Goal: Task Accomplishment & Management: Manage account settings

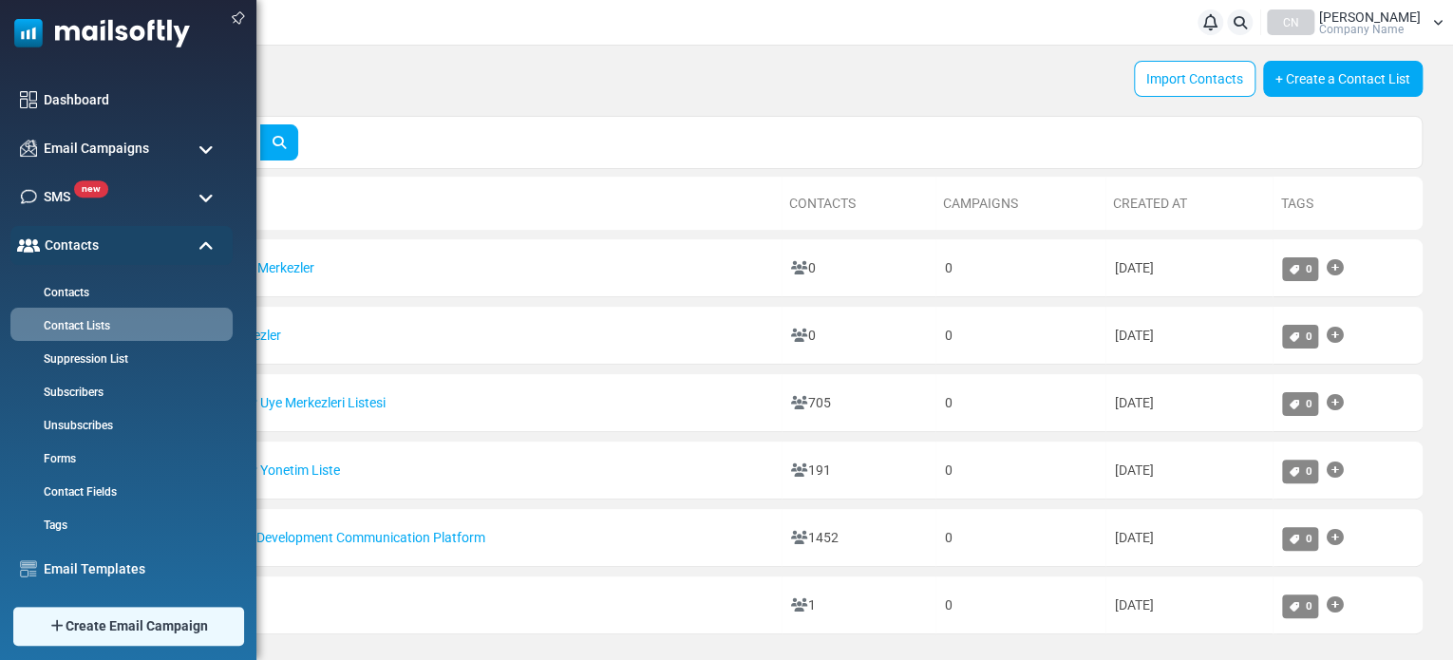
click at [61, 27] on img at bounding box center [95, 28] width 190 height 57
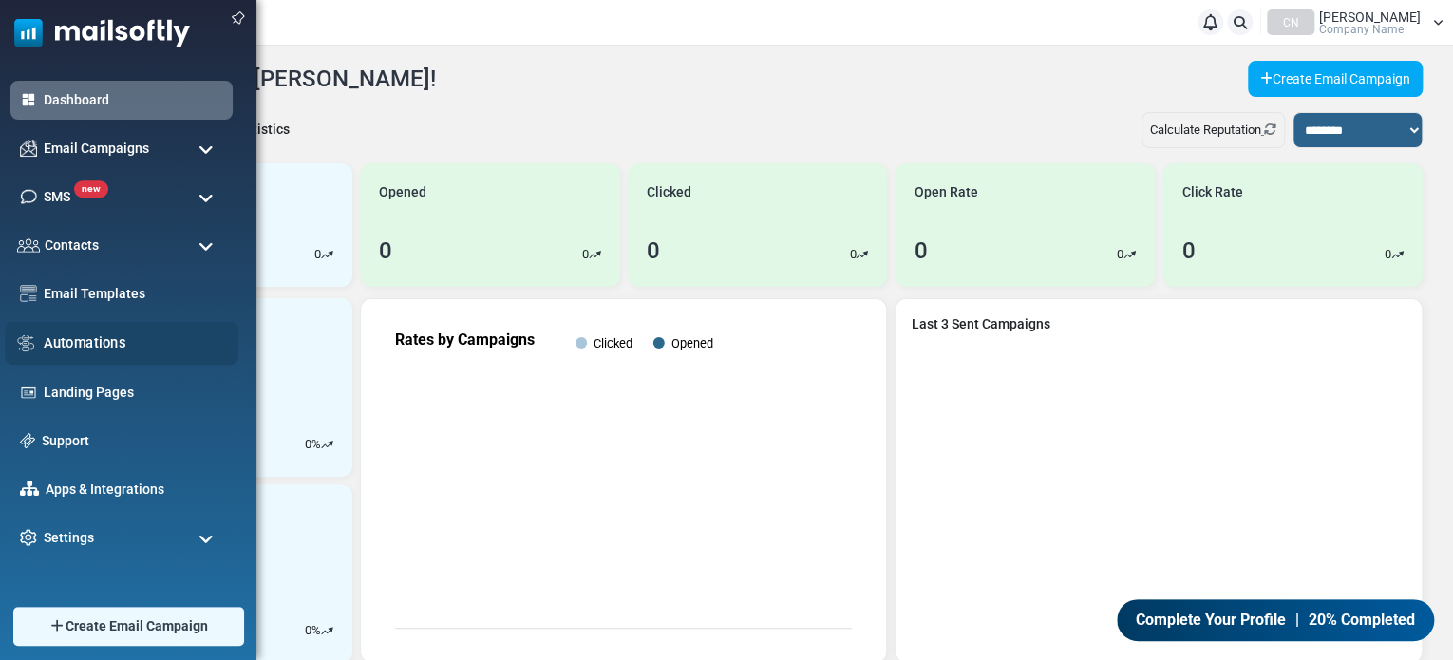
click at [66, 333] on link "Automations" at bounding box center [136, 342] width 184 height 21
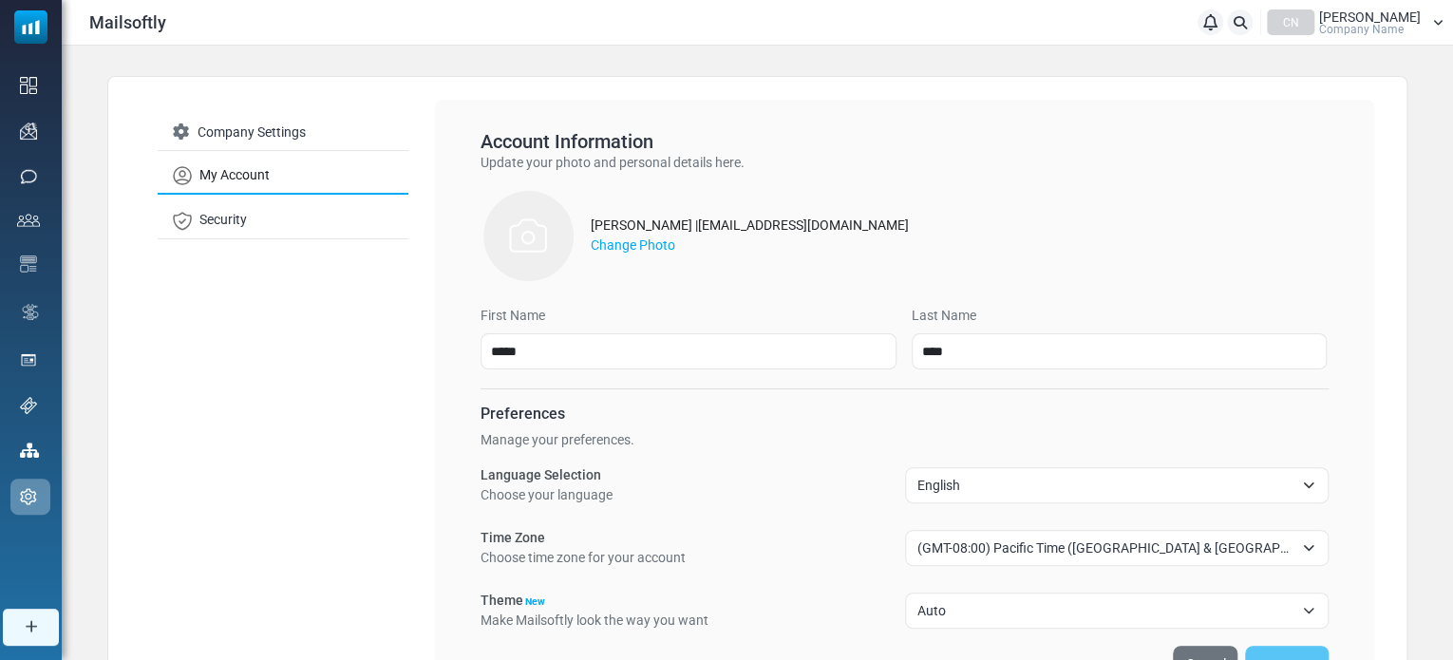
click at [961, 474] on span "English" at bounding box center [1105, 485] width 377 height 23
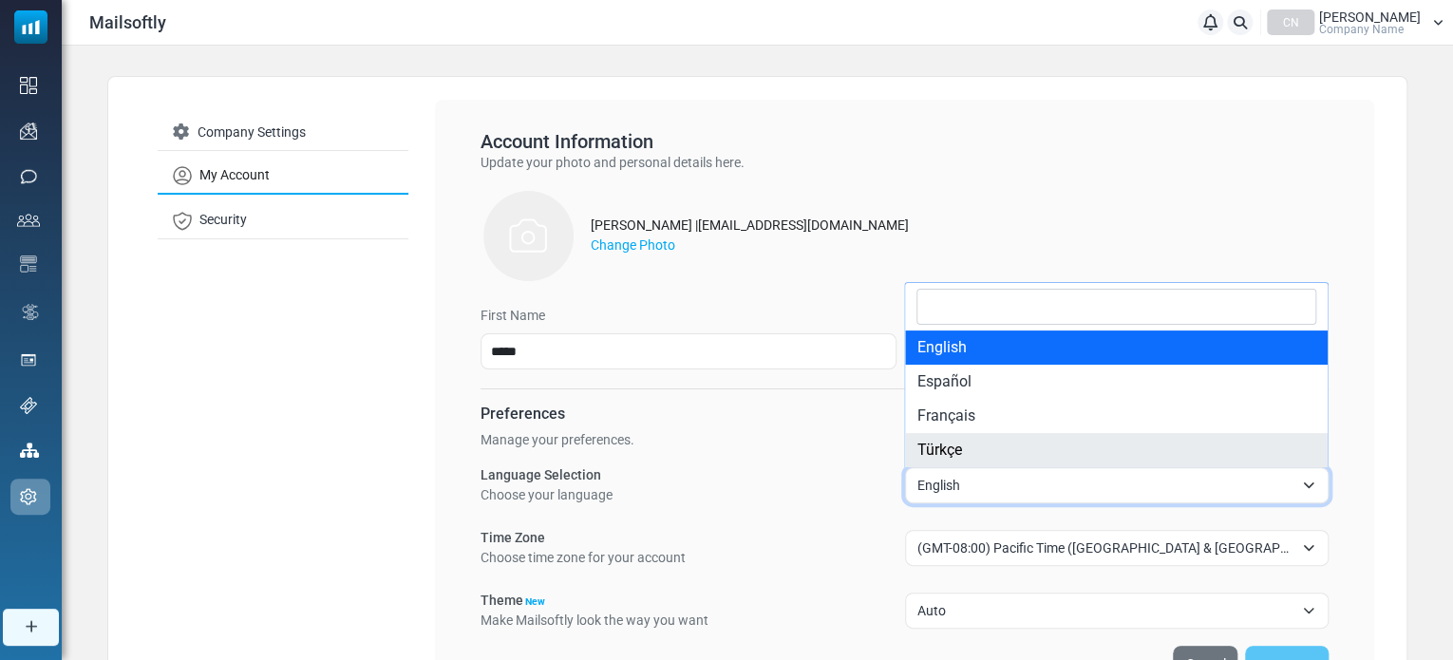
select select "**"
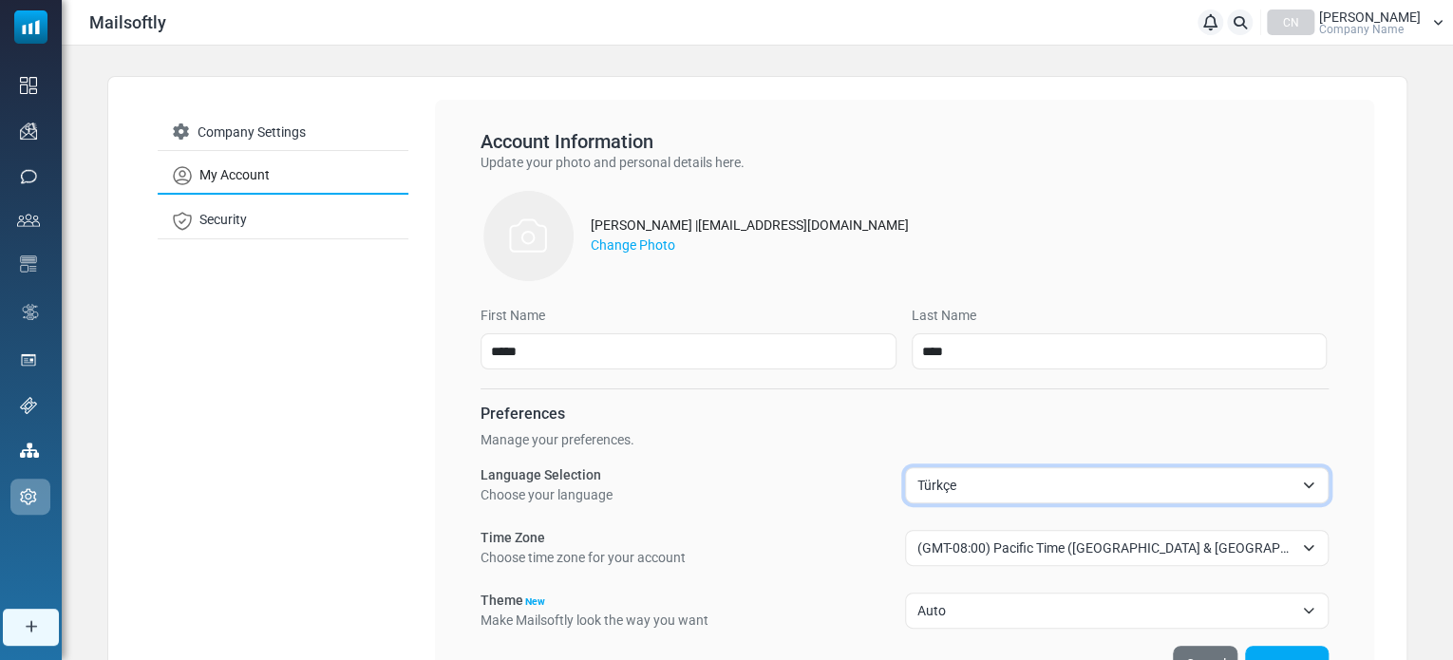
click at [767, 479] on div "Language Selection Choose your language ******* ******* ******** ****** Türkçe" at bounding box center [904, 485] width 848 height 40
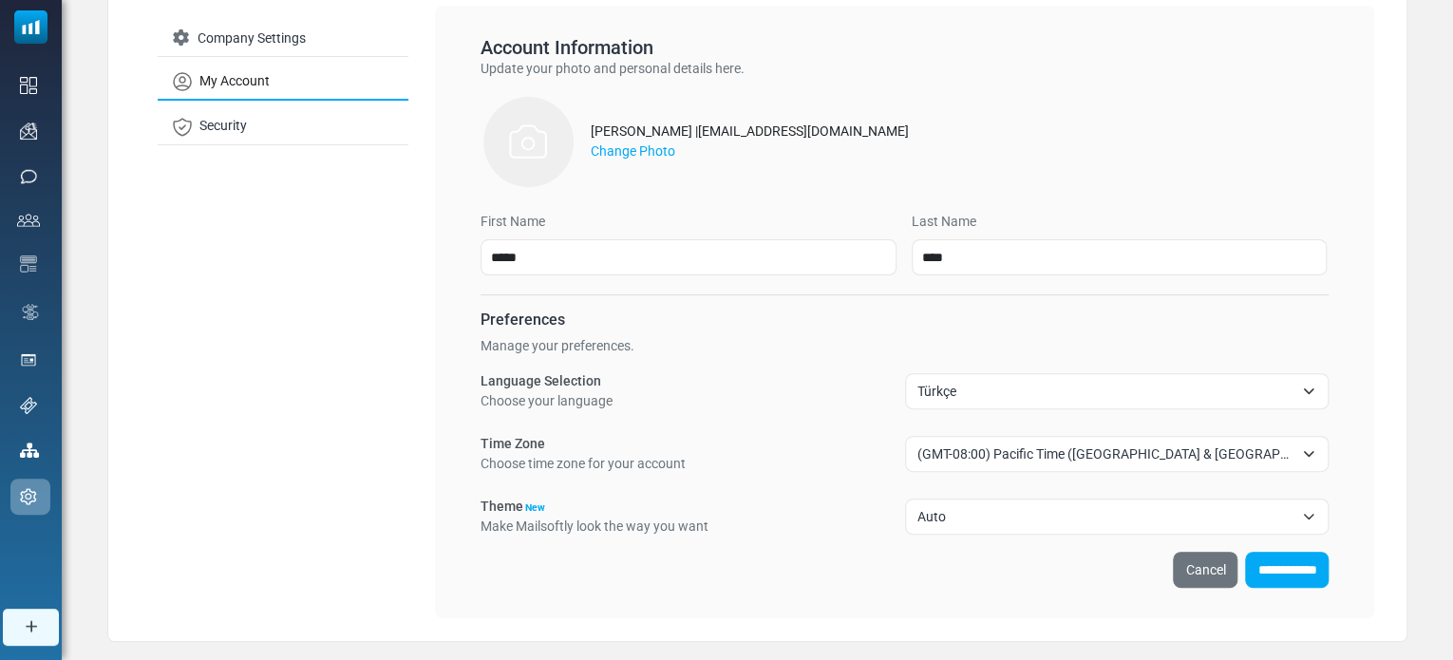
scroll to position [95, 0]
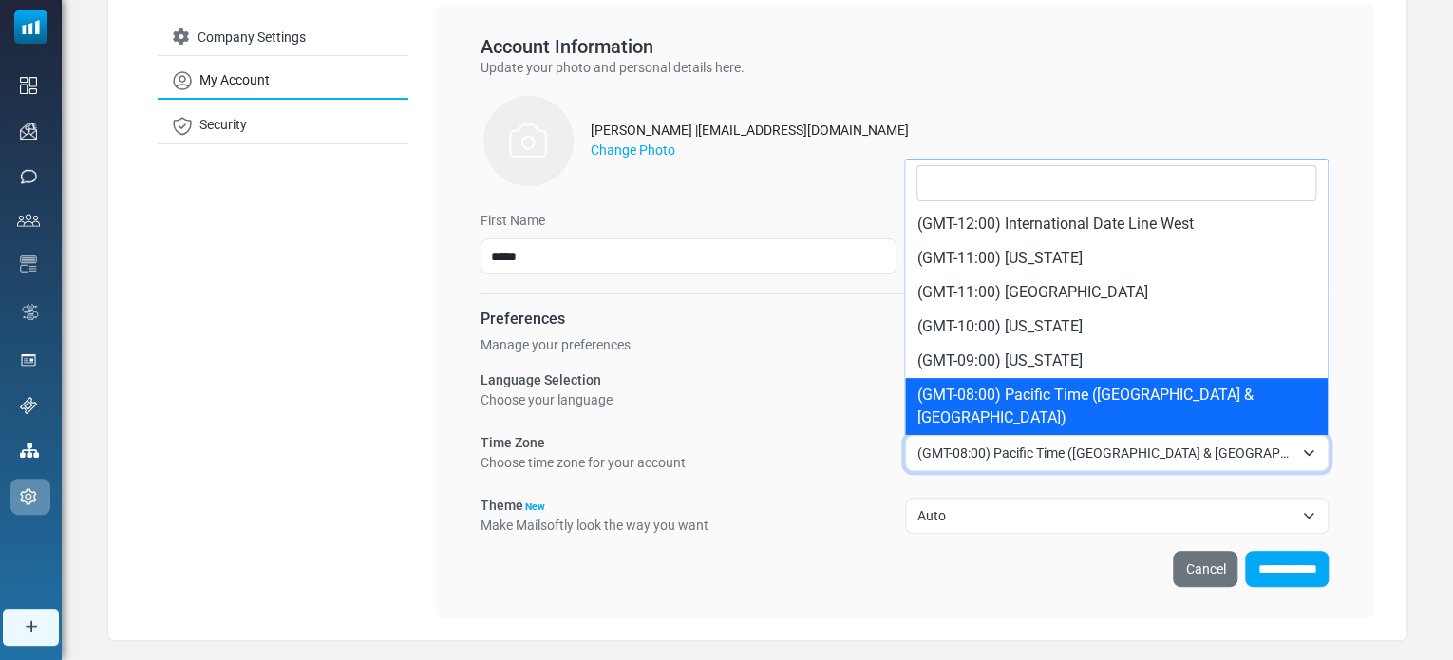
click at [969, 448] on span "(GMT-08:00) Pacific Time (US & Canada)" at bounding box center [1105, 453] width 377 height 23
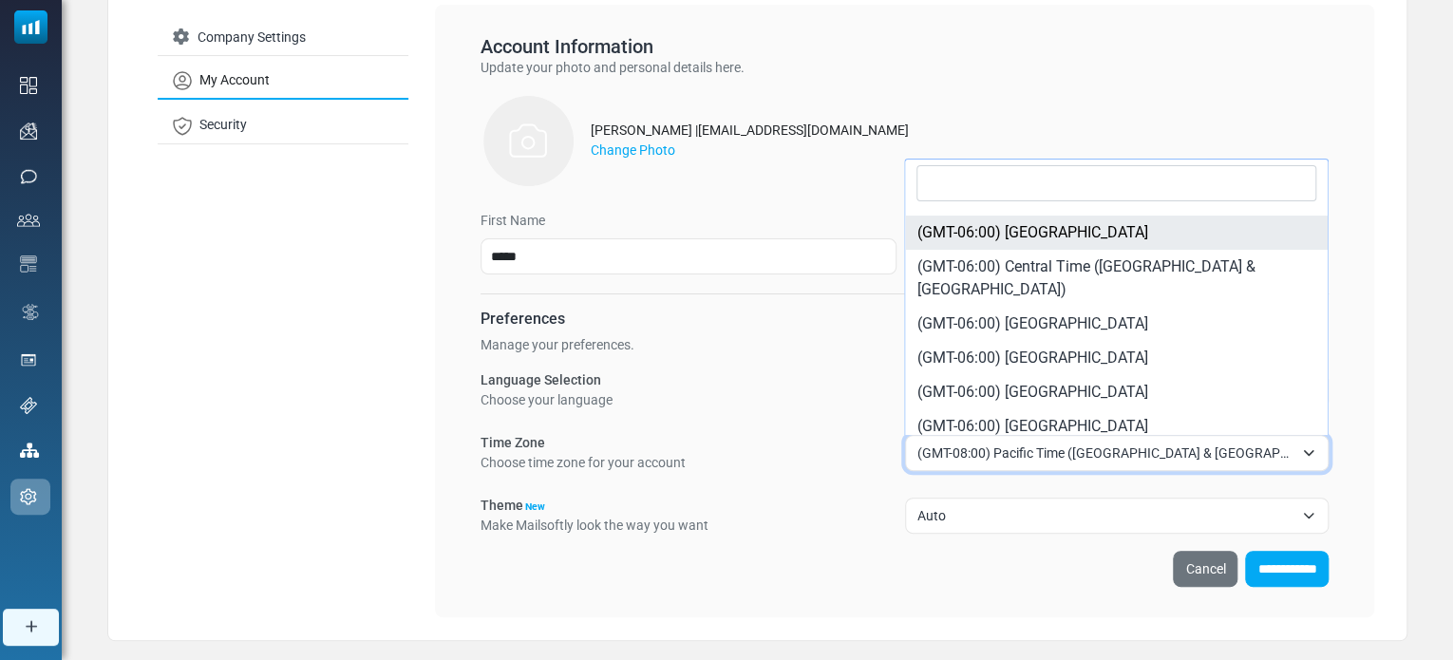
click at [1015, 168] on input "Search" at bounding box center [1116, 183] width 400 height 36
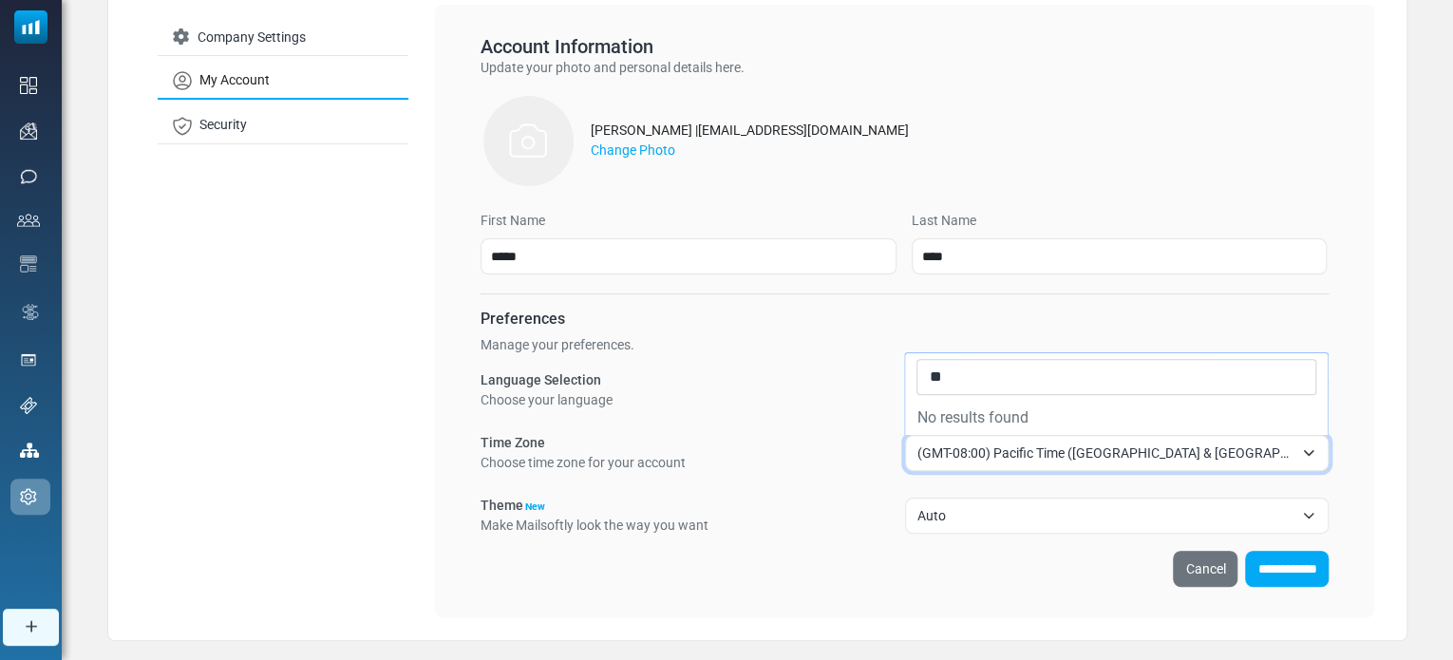
scroll to position [0, 0]
type input "***"
drag, startPoint x: 1037, startPoint y: 374, endPoint x: 555, endPoint y: 372, distance: 481.4
click at [622, 376] on div "**********" at bounding box center [904, 423] width 848 height 226
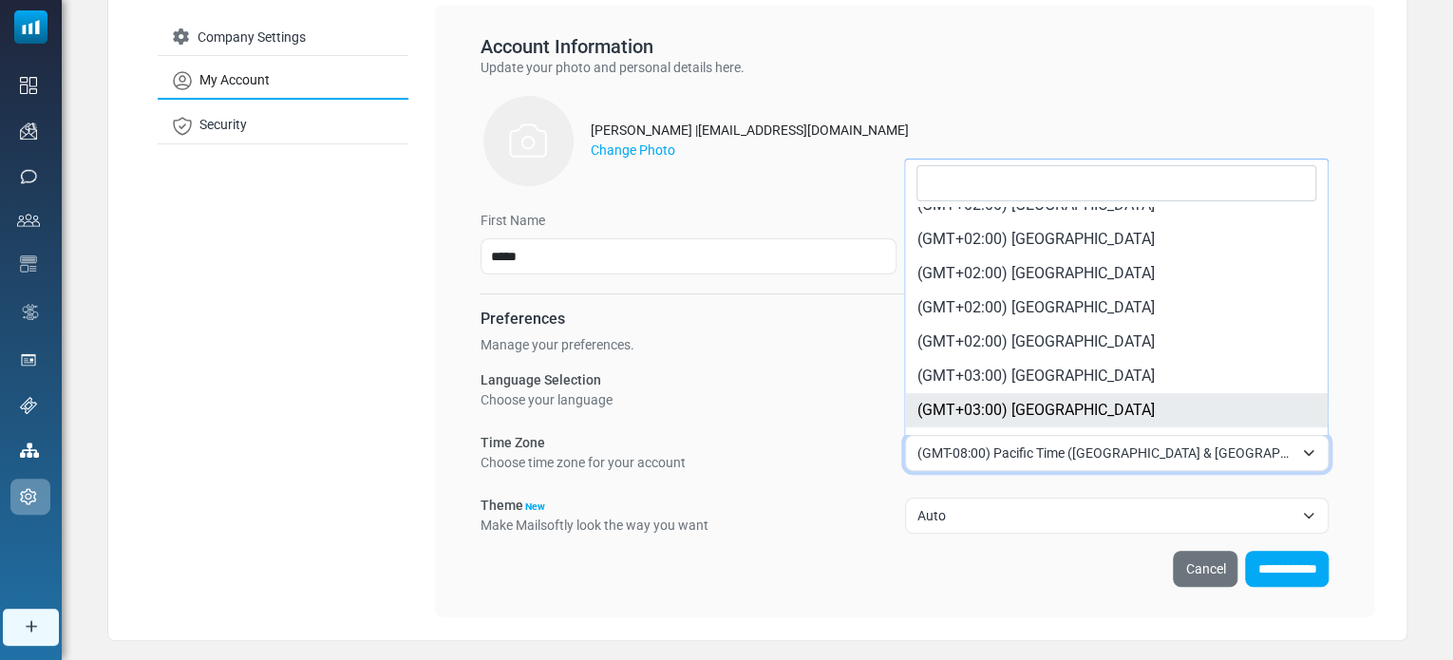
scroll to position [2571, 0]
select select "********"
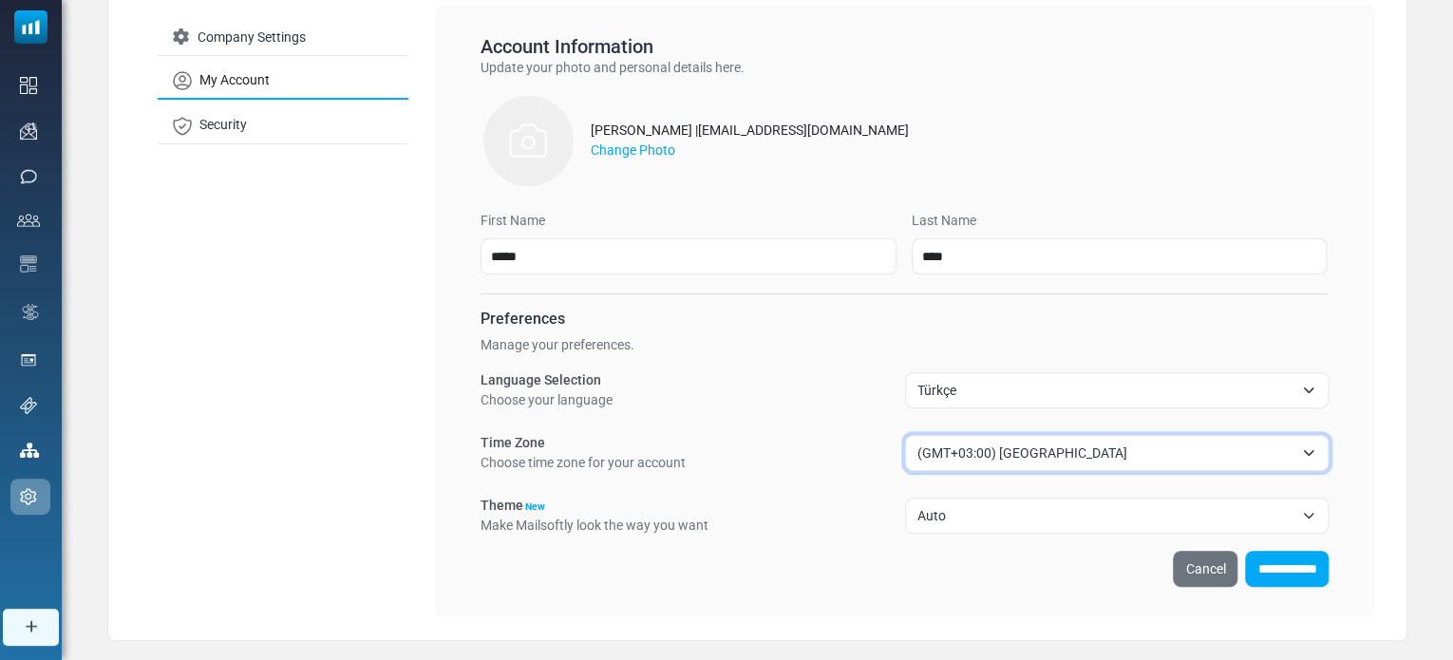
click at [962, 507] on span "Auto" at bounding box center [1105, 515] width 377 height 23
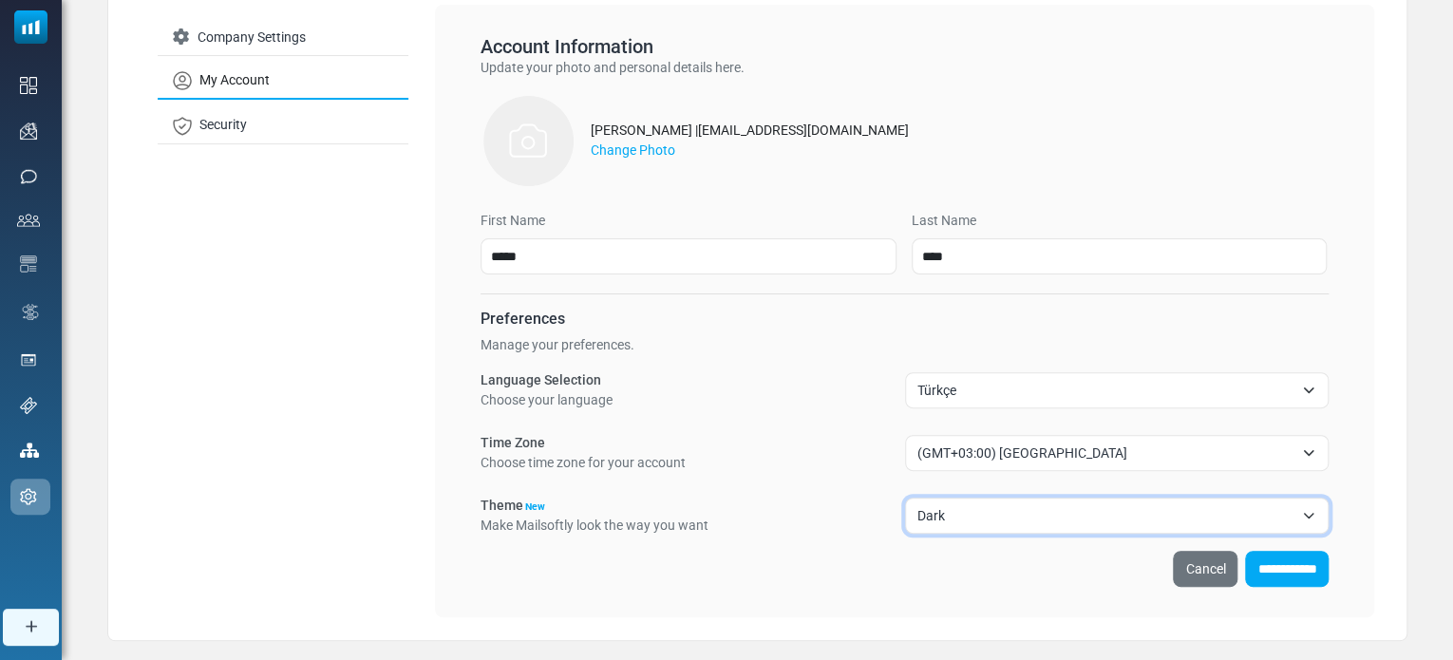
click at [970, 517] on span "Dark" at bounding box center [1105, 515] width 377 height 23
select select "****"
click at [1290, 571] on input "**********" at bounding box center [1287, 569] width 84 height 36
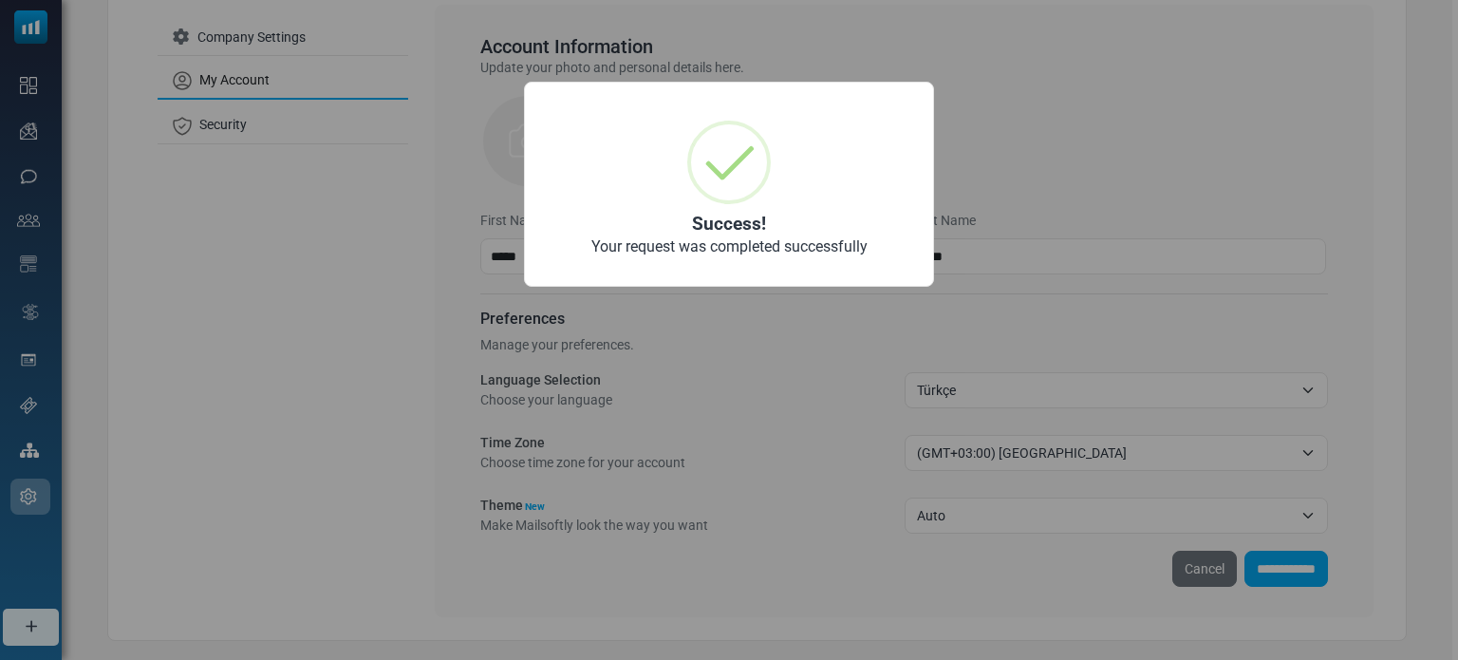
click at [776, 417] on div "× Success! Your request was completed successfully OK No Cancel" at bounding box center [729, 330] width 1458 height 660
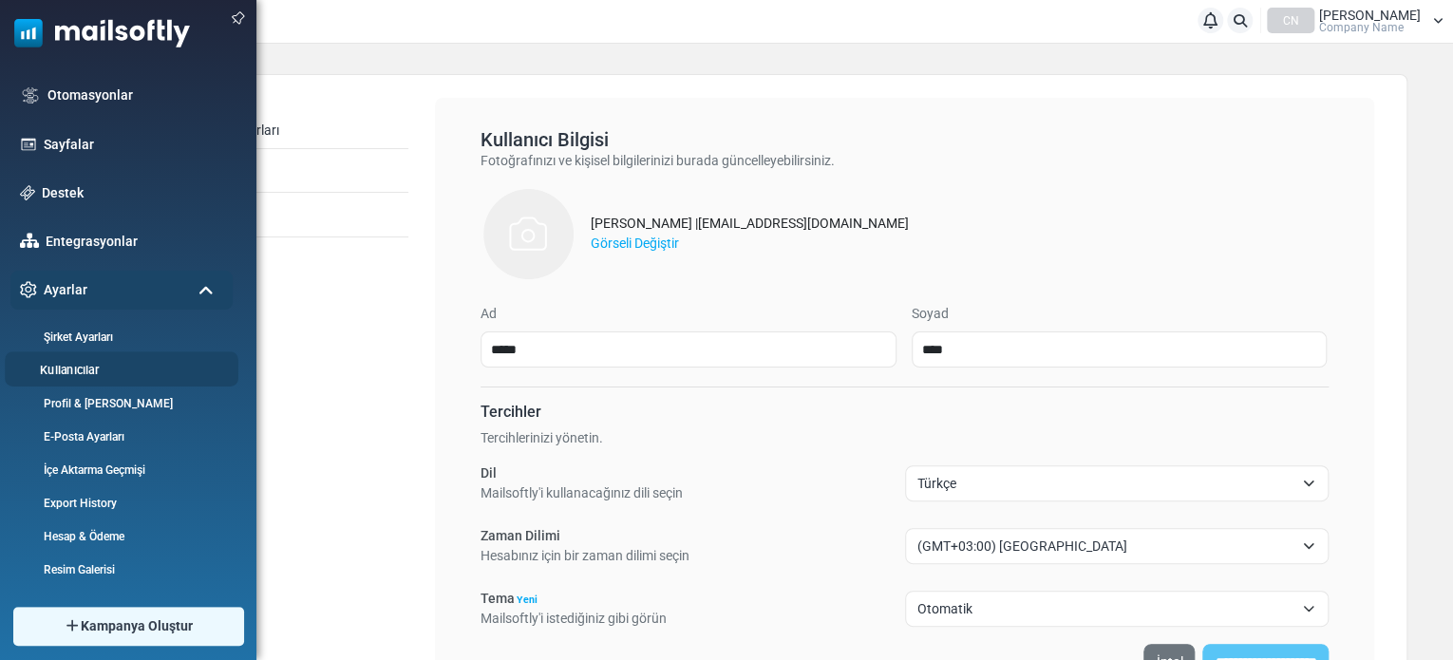
scroll to position [3, 0]
click at [105, 383] on li "Kullanıcılar" at bounding box center [122, 368] width 234 height 35
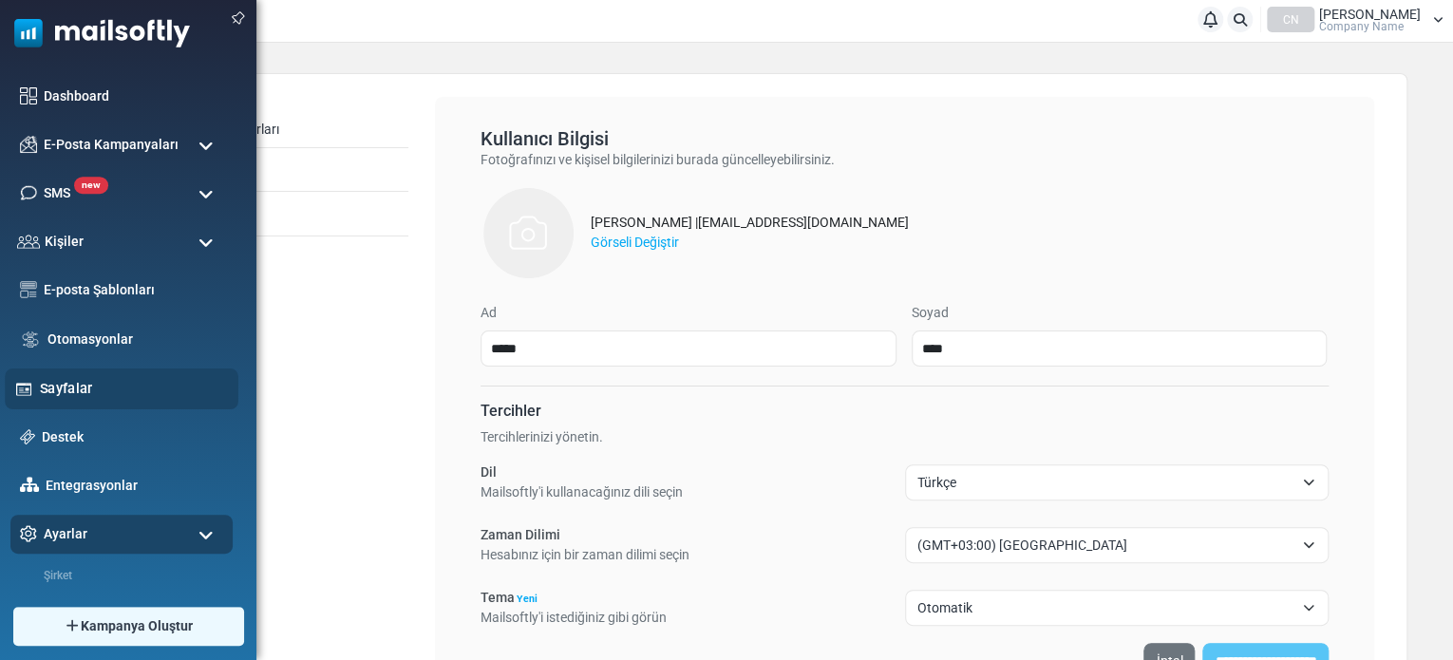
scroll to position [0, 0]
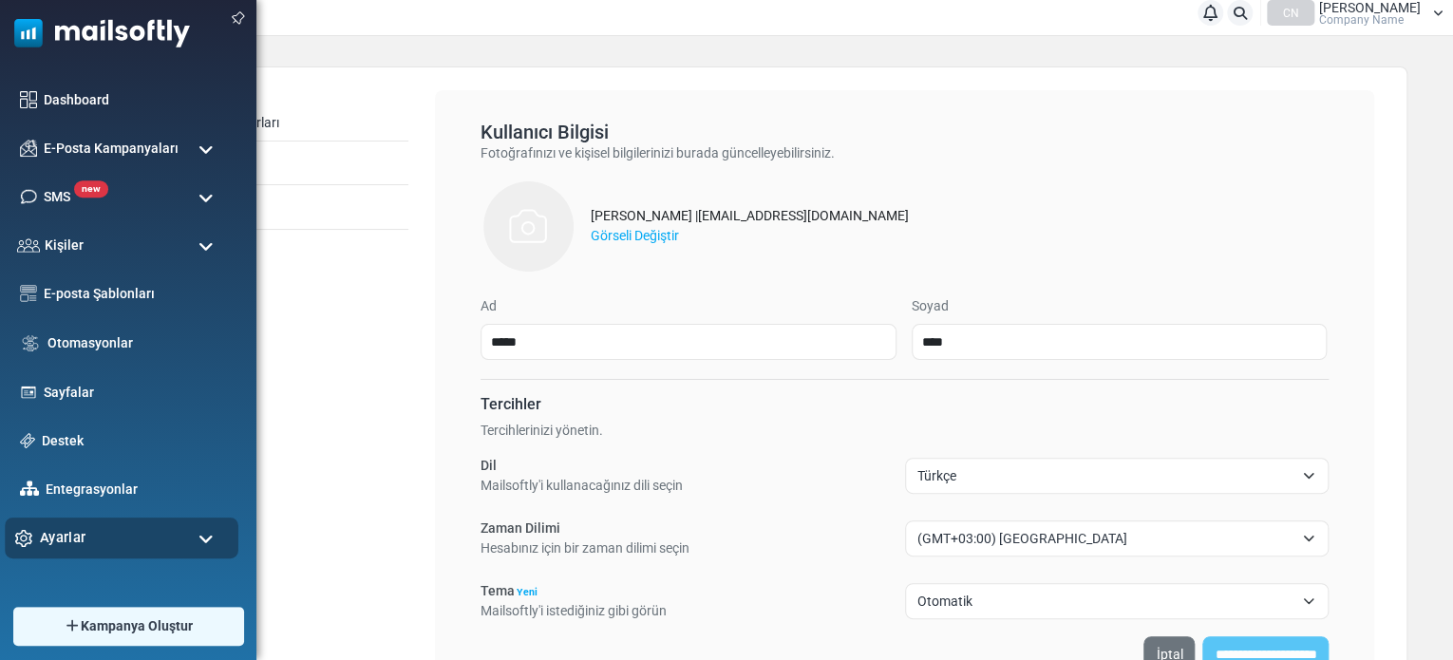
click at [102, 527] on div "Ayarlar" at bounding box center [122, 537] width 234 height 41
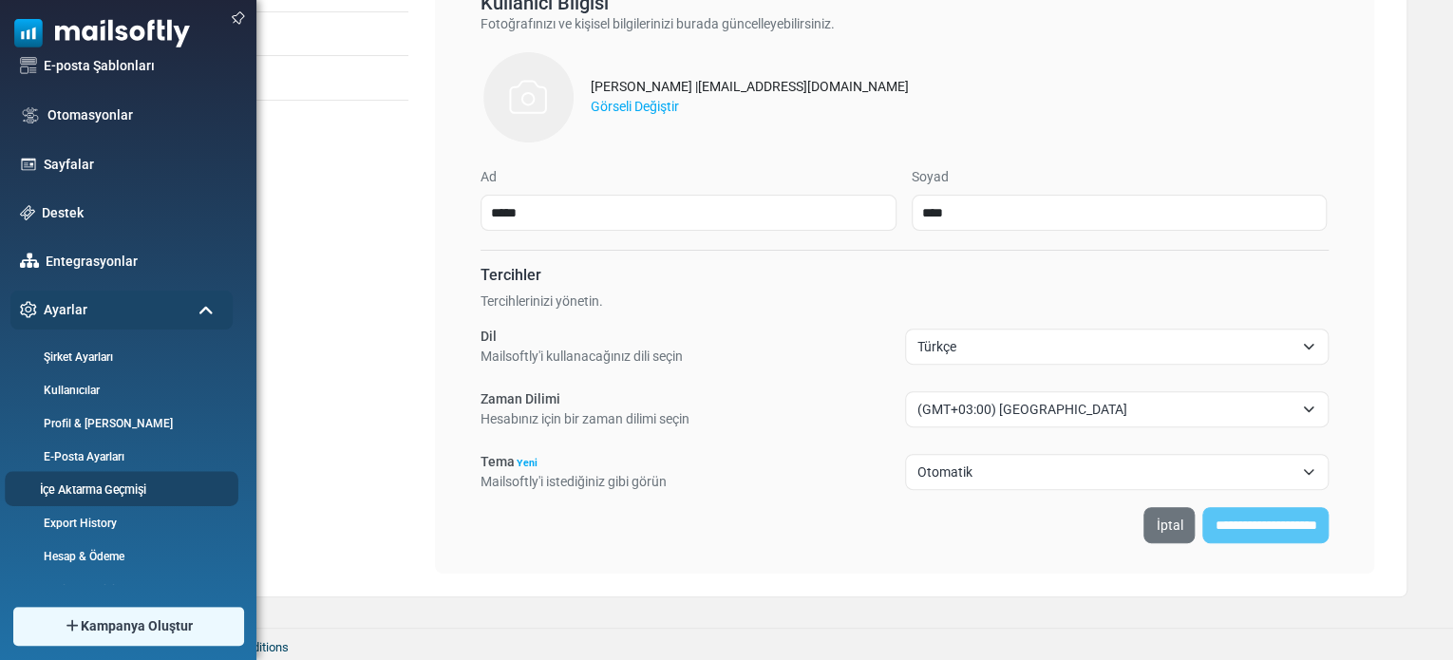
scroll to position [248, 0]
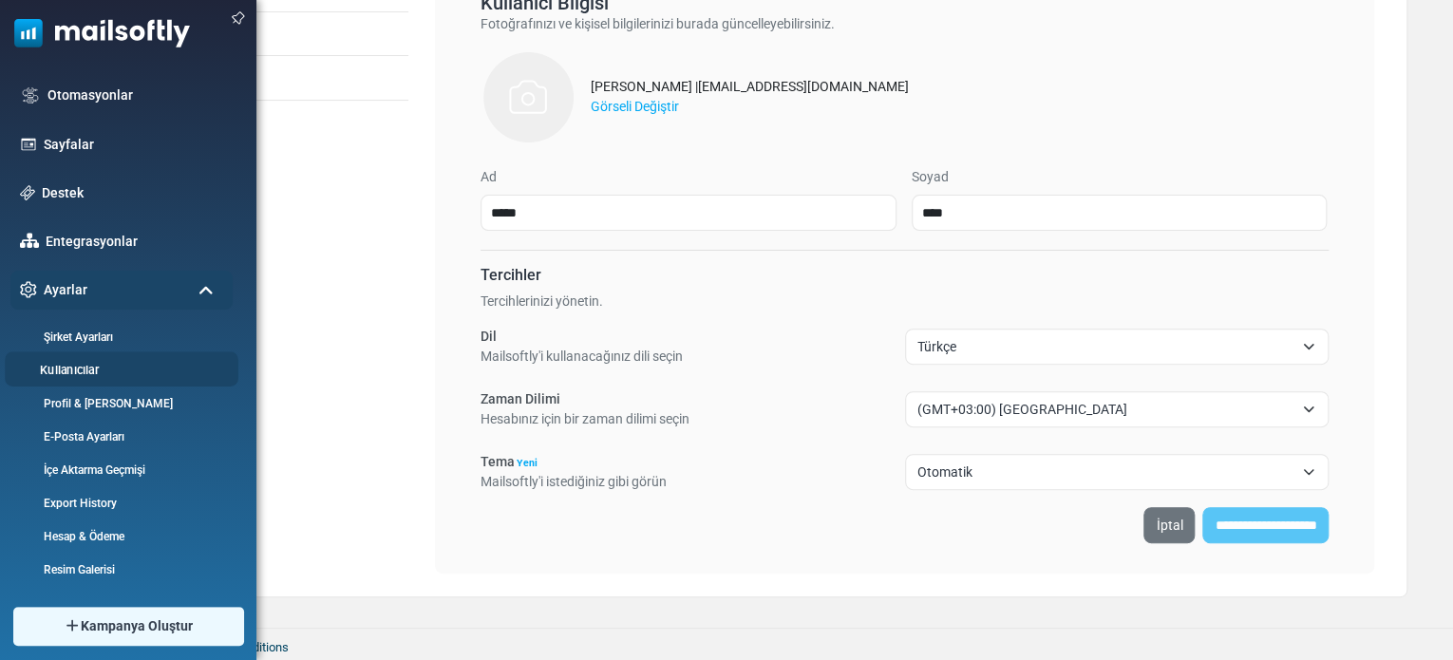
click at [78, 370] on link "Kullanıcılar" at bounding box center [119, 370] width 228 height 18
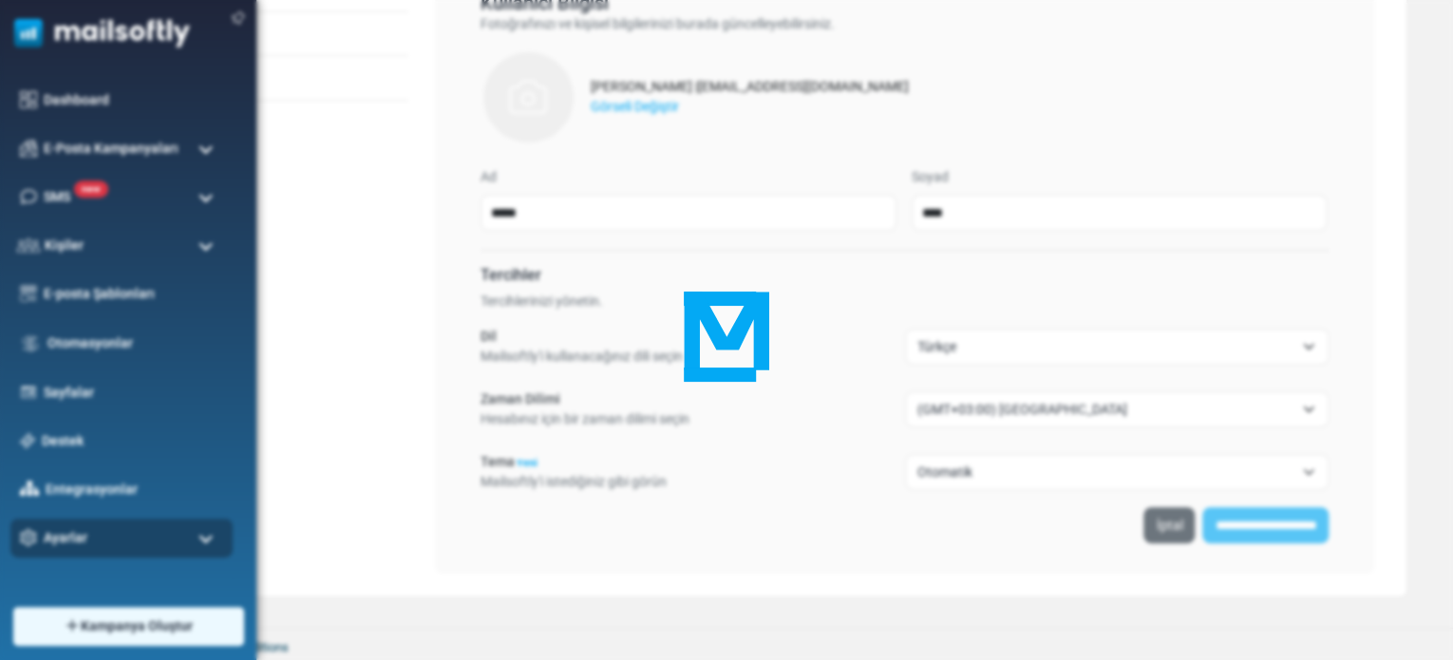
scroll to position [0, 0]
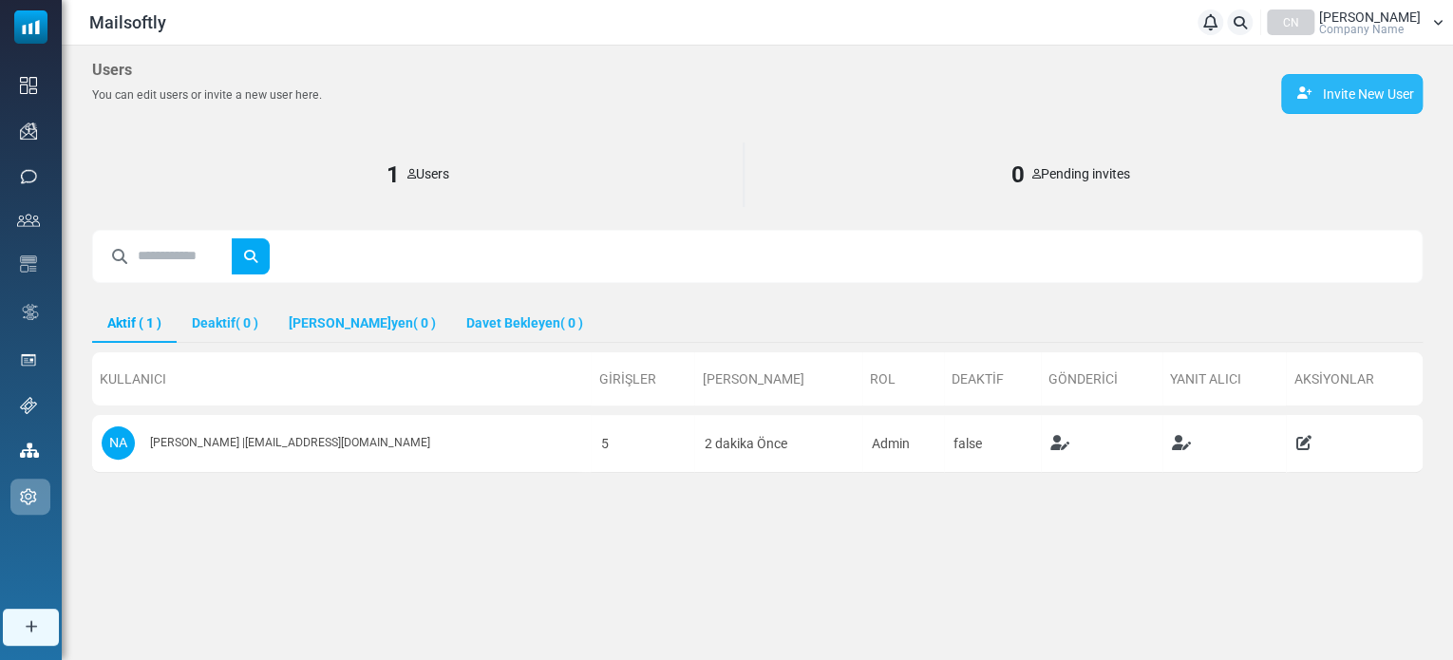
click at [1341, 98] on link "Invite New User" at bounding box center [1351, 94] width 141 height 40
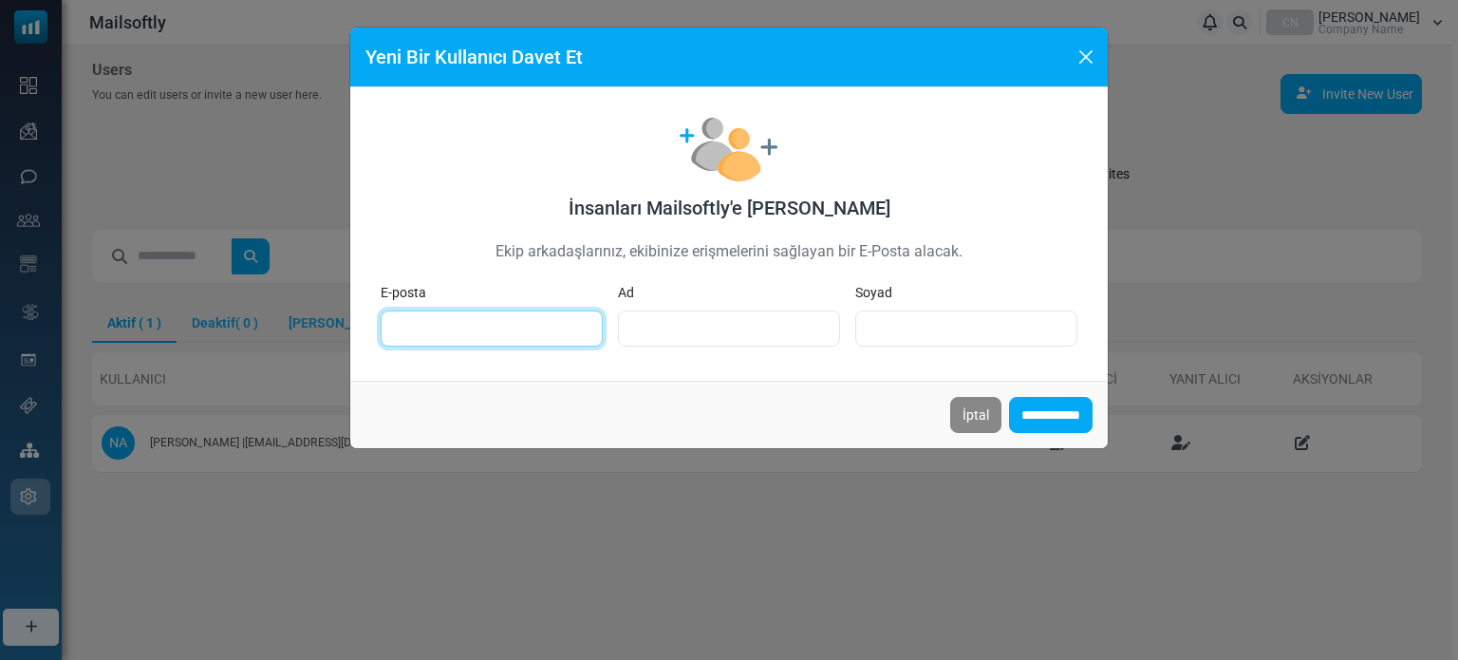
click at [539, 318] on input "E-posta" at bounding box center [492, 328] width 222 height 36
type input "**********"
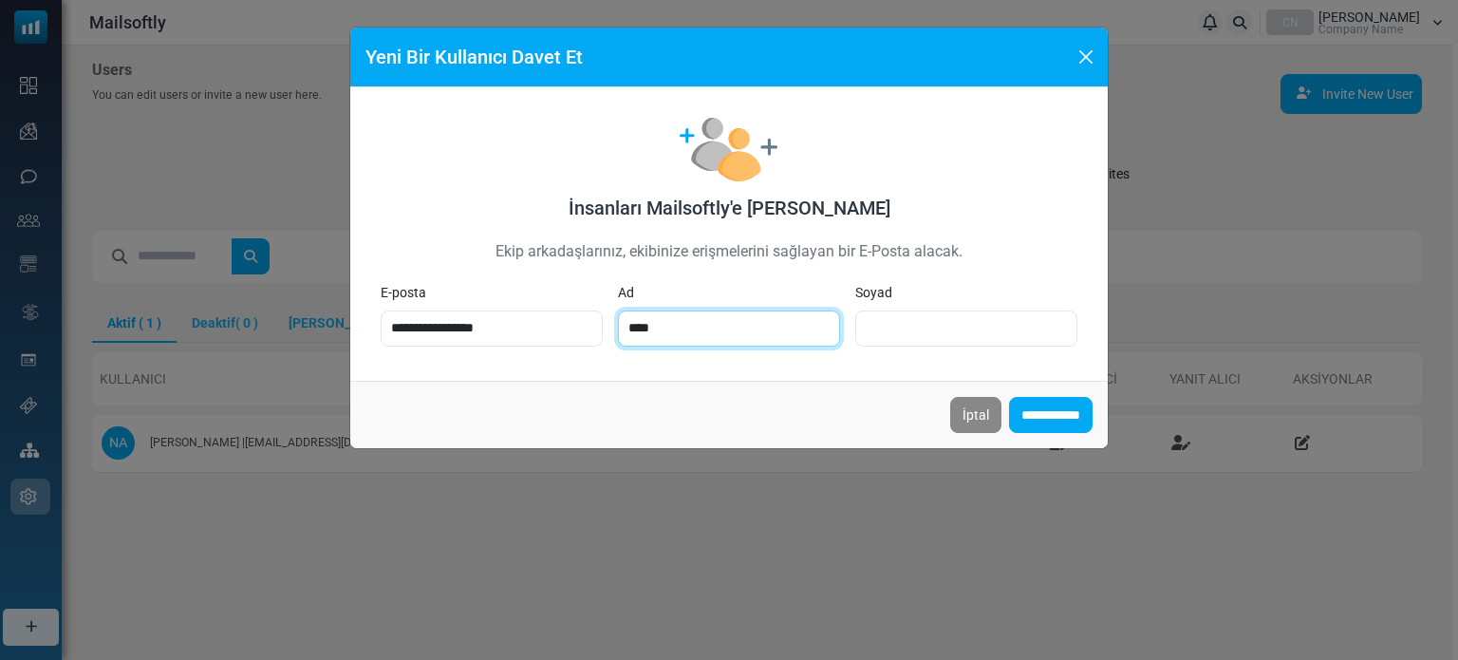
type input "****"
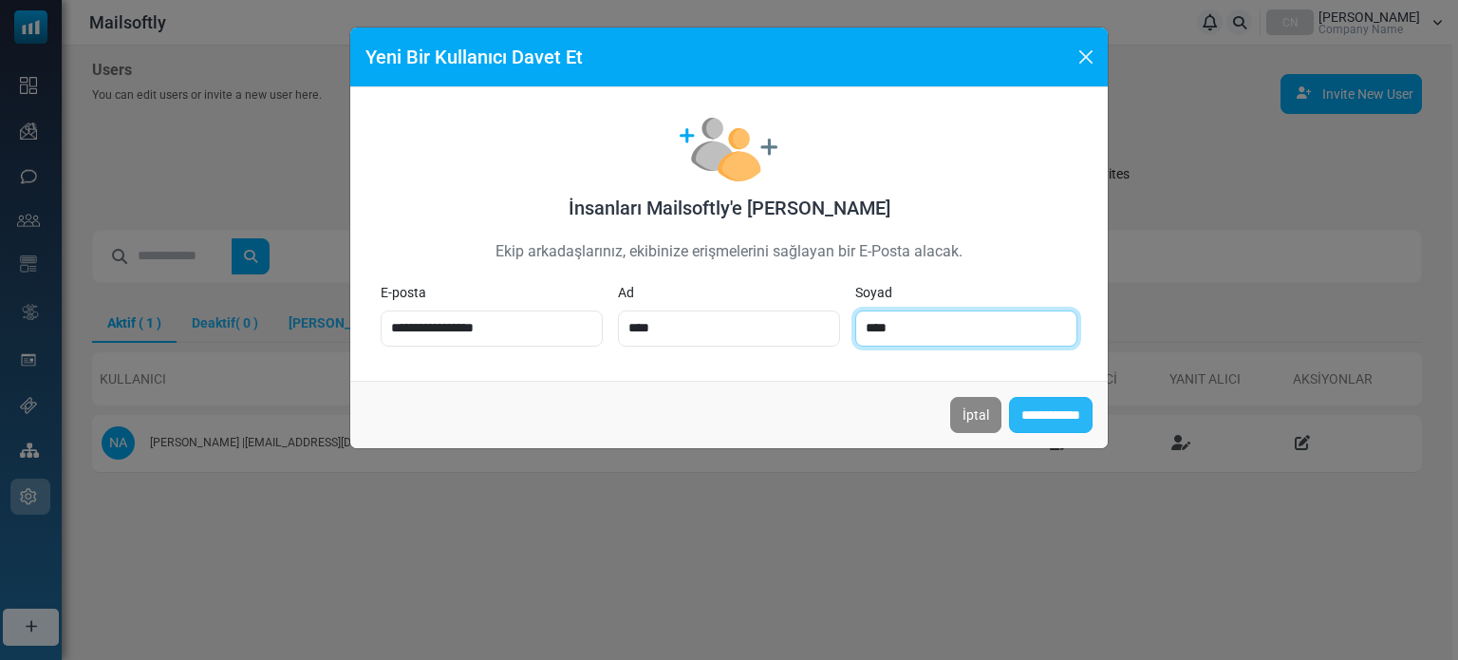
type input "****"
click at [1048, 403] on input "**********" at bounding box center [1051, 415] width 84 height 36
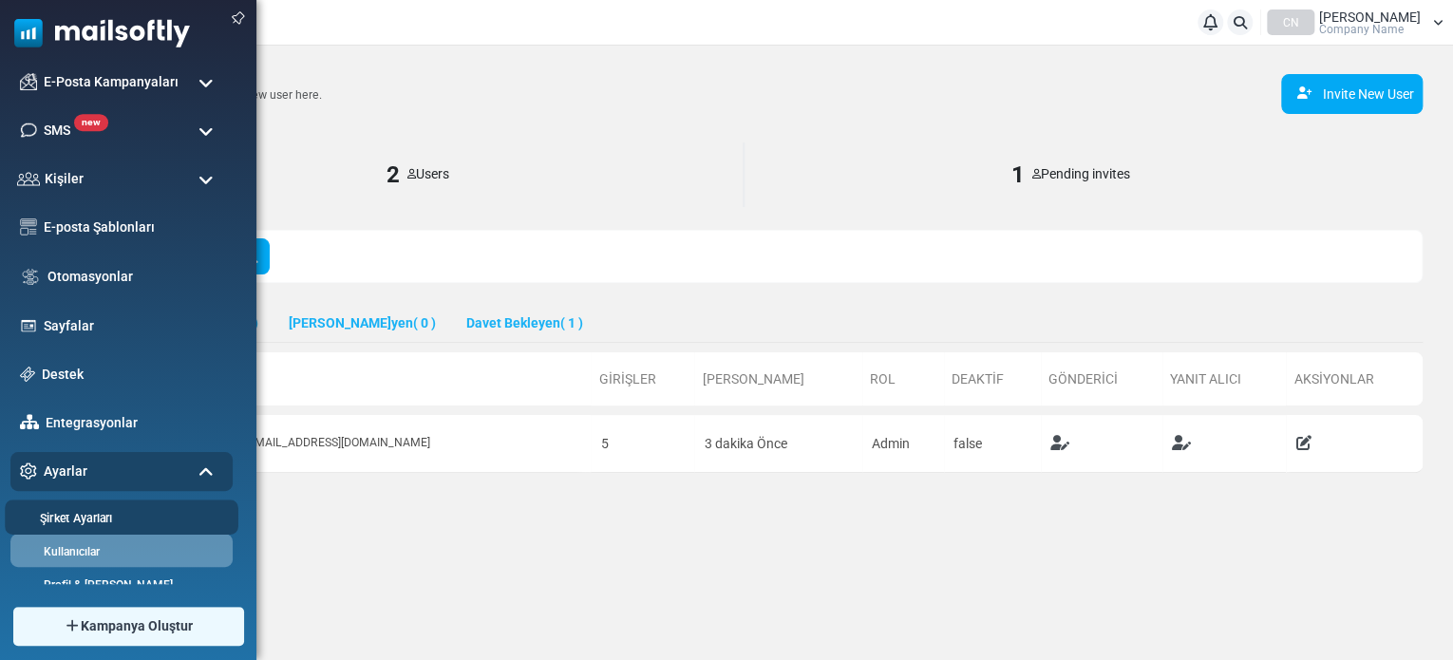
scroll to position [190, 0]
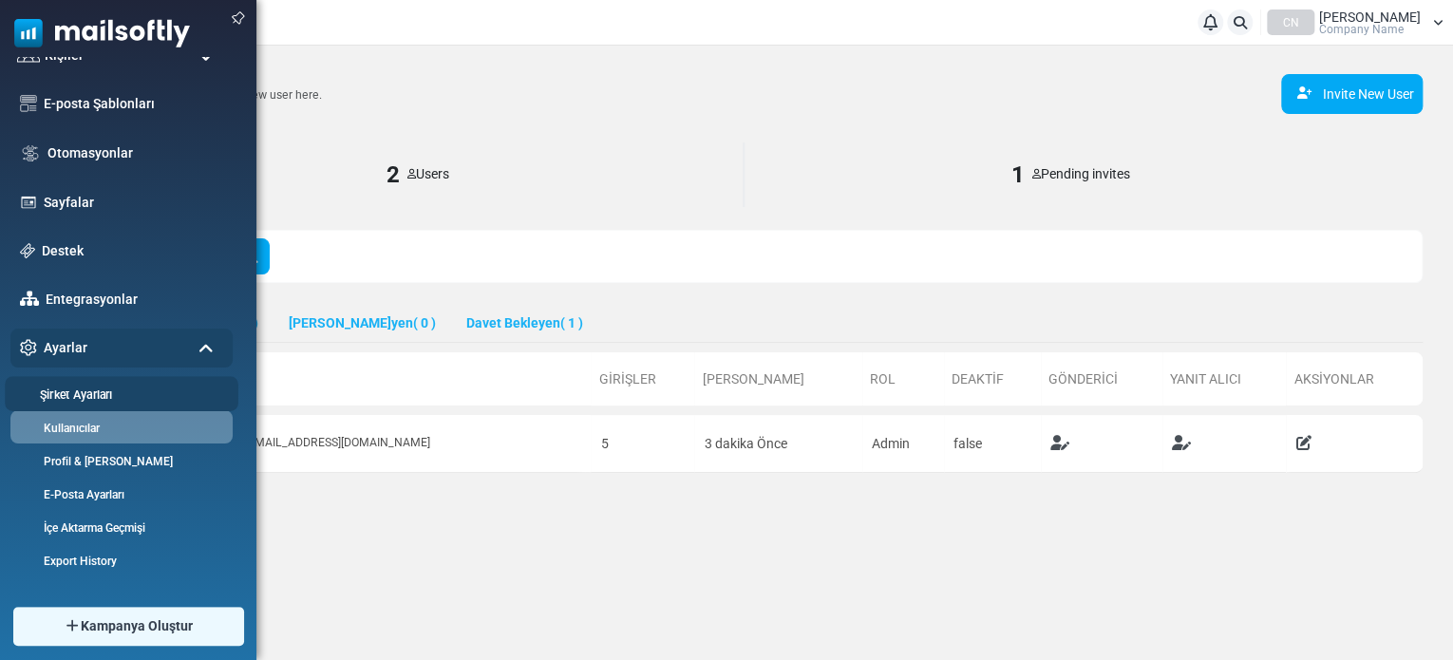
click at [70, 396] on link "Şirket Ayarları" at bounding box center [119, 394] width 228 height 18
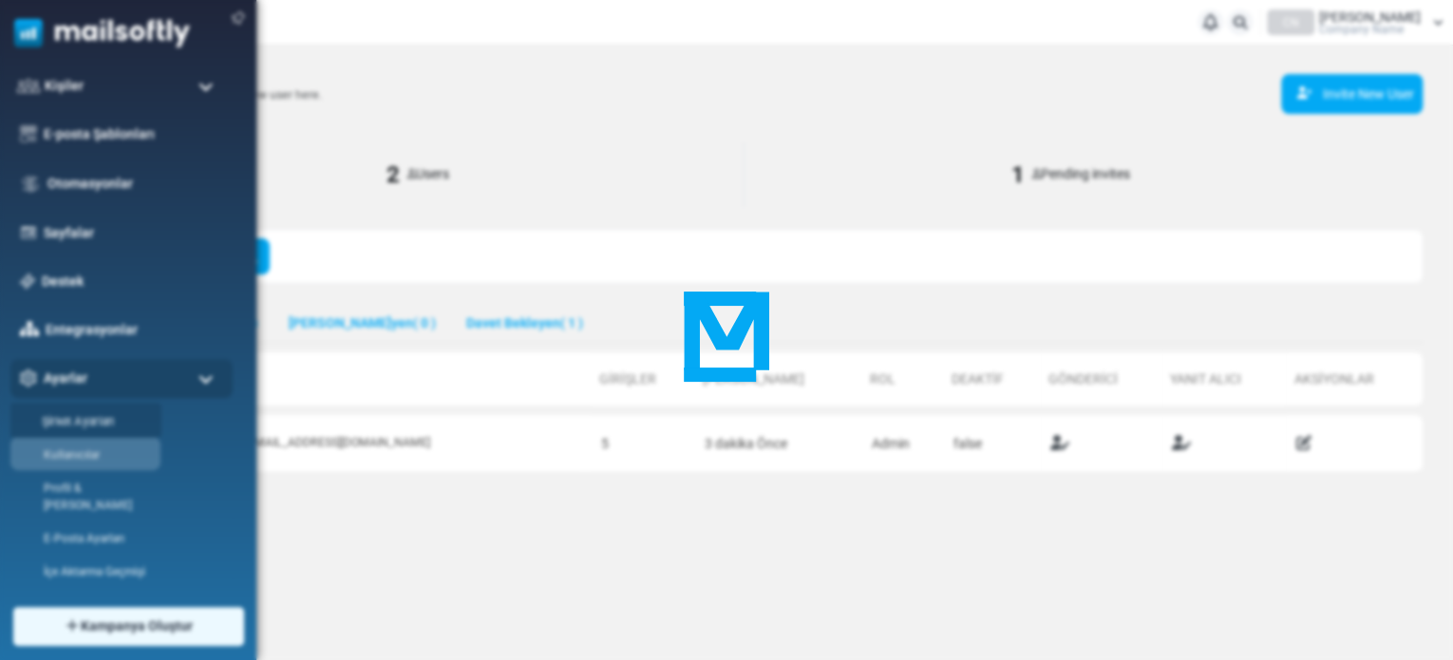
scroll to position [0, 0]
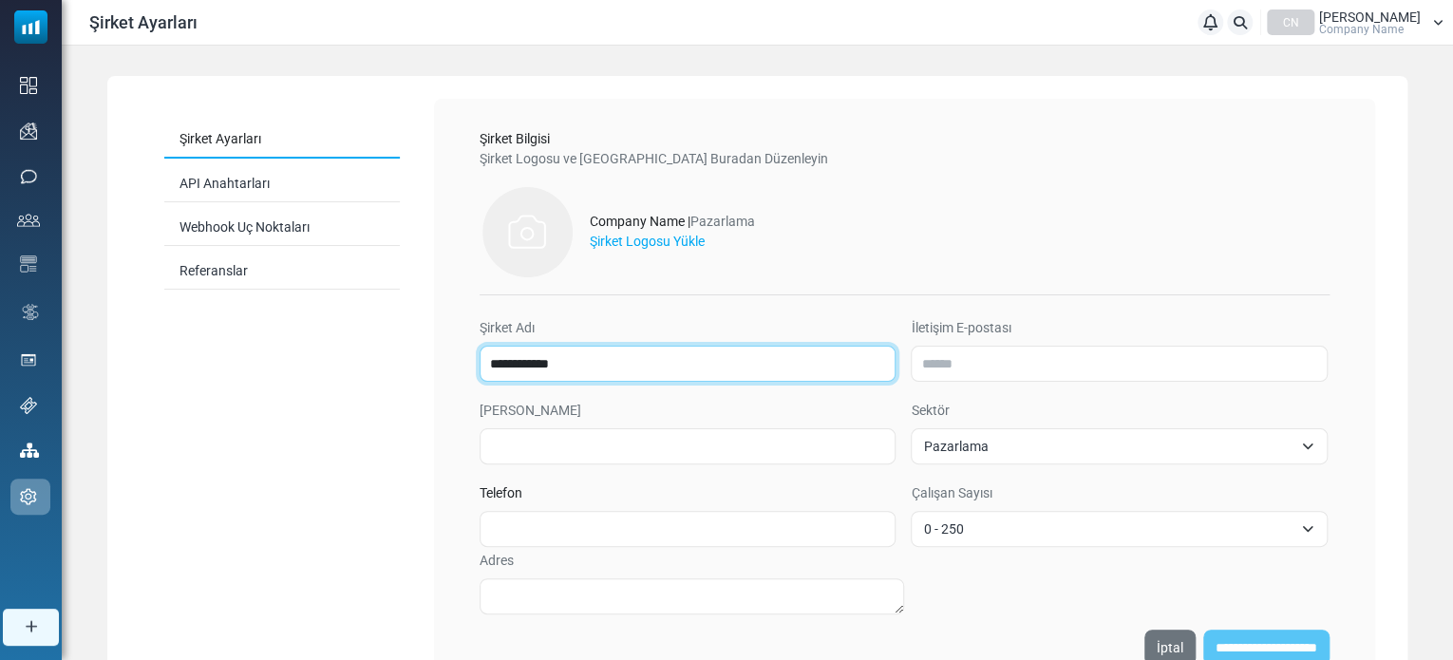
click at [533, 352] on input "**********" at bounding box center [687, 364] width 416 height 36
type input "*******"
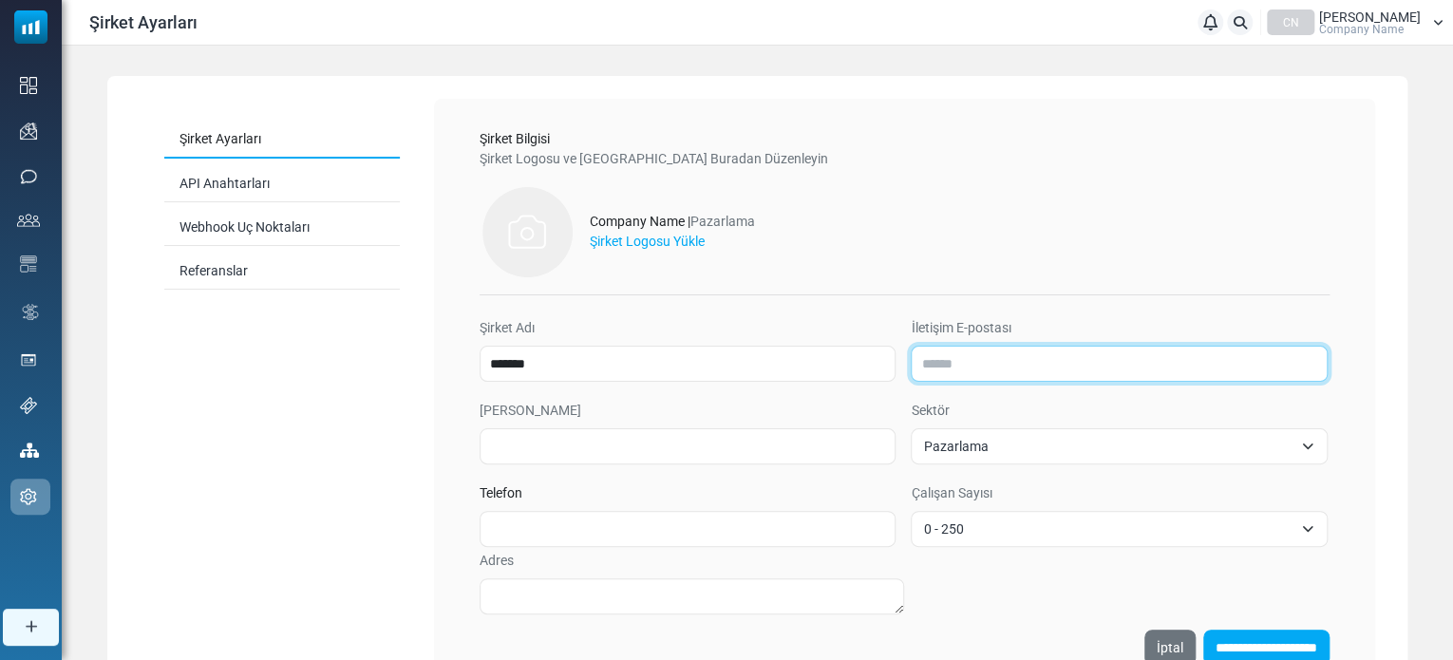
click at [1033, 360] on input "İletişim E-postası" at bounding box center [1119, 364] width 416 height 36
type input "**********"
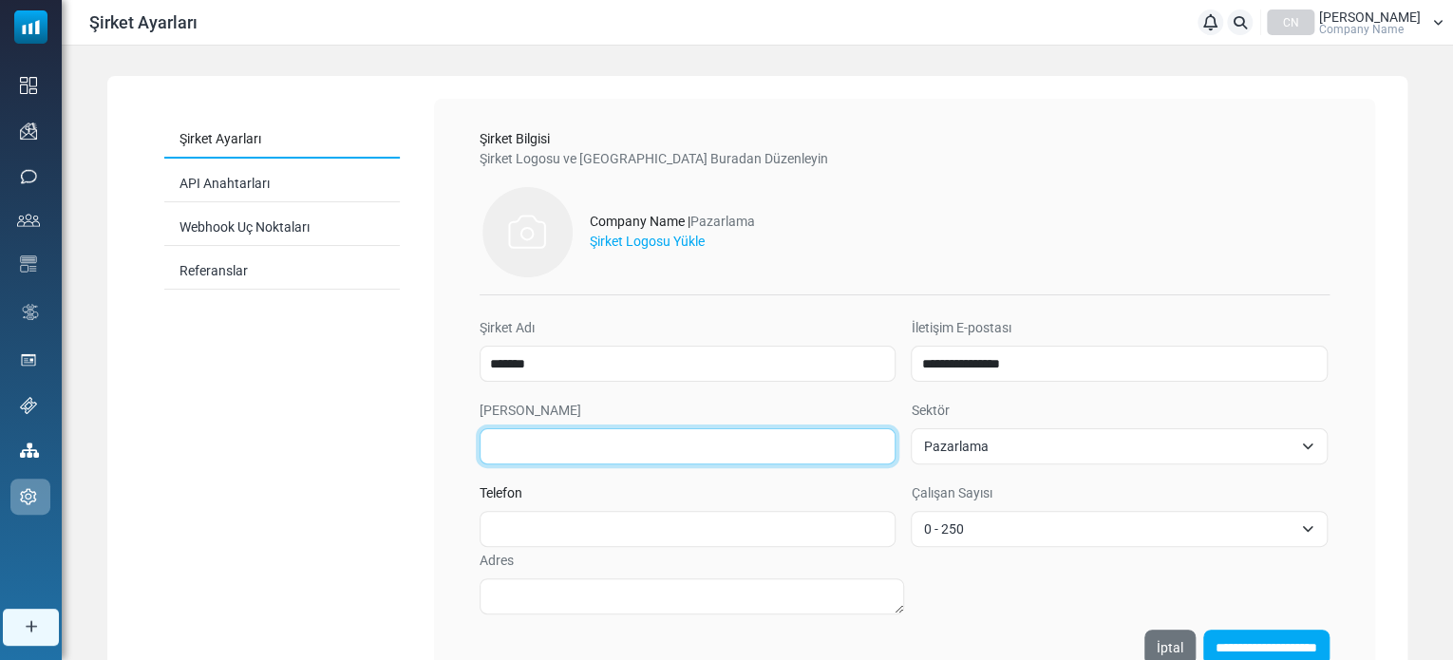
click at [846, 452] on input "Alan Adı" at bounding box center [687, 446] width 416 height 36
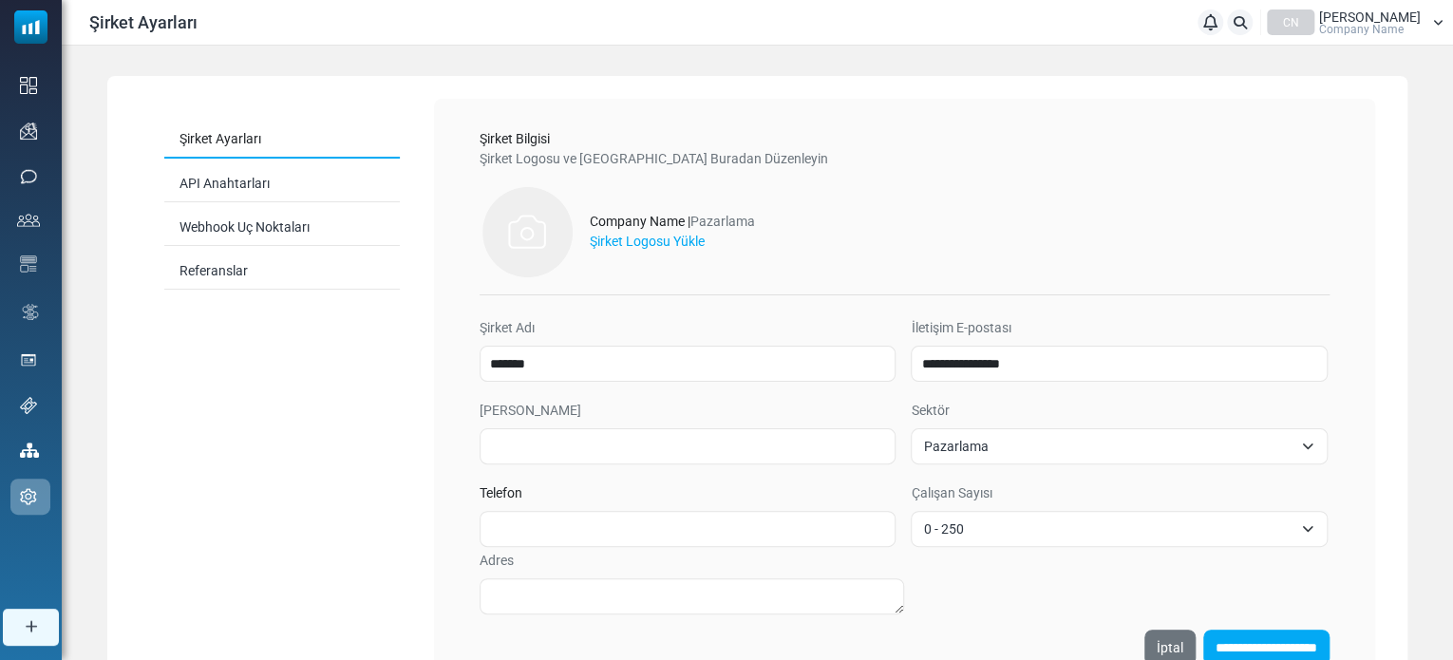
click at [949, 442] on span "Pazarlama" at bounding box center [1107, 446] width 368 height 23
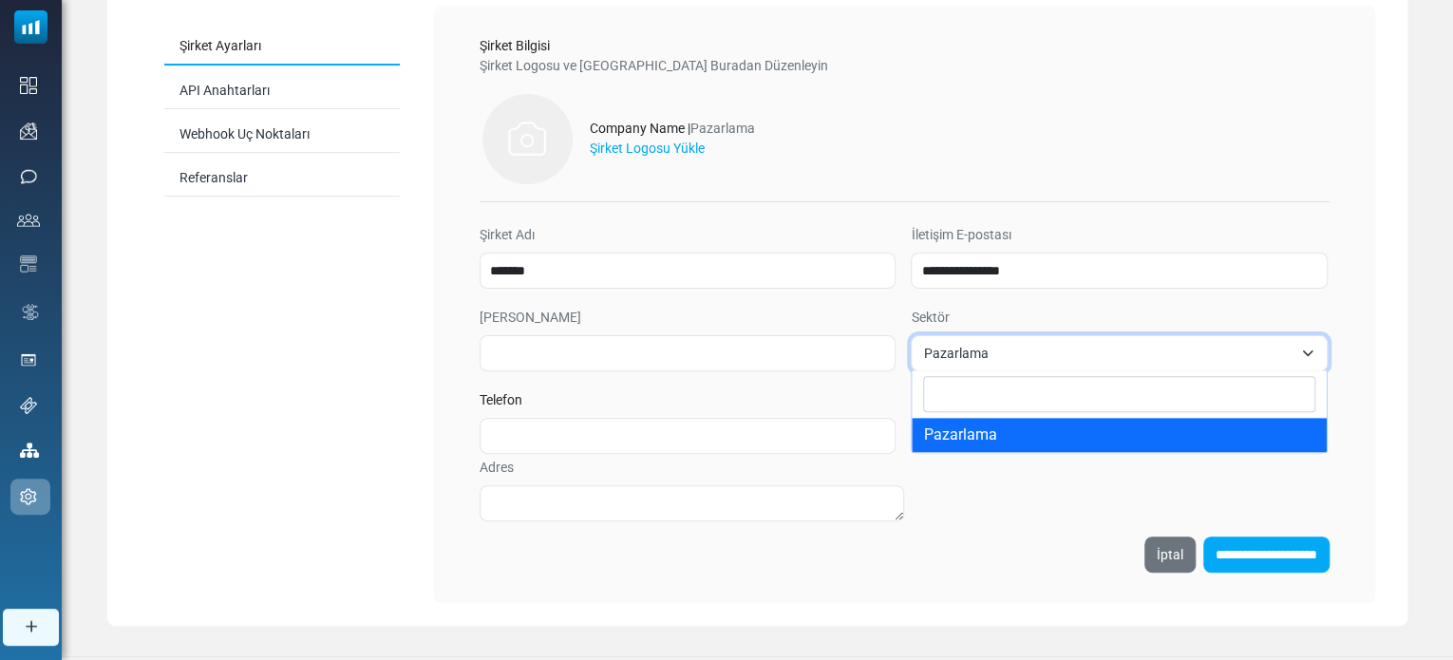
click at [957, 376] on input "Search" at bounding box center [1118, 394] width 391 height 36
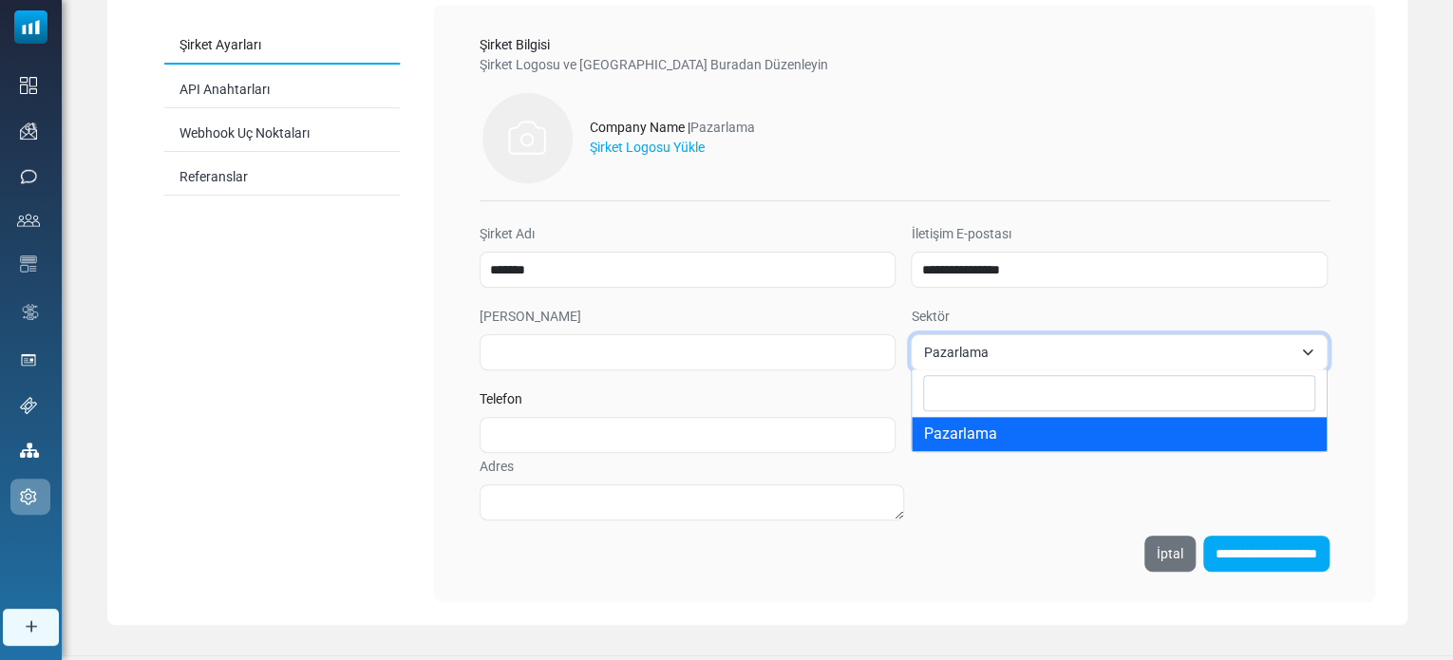
click at [968, 393] on input "Search" at bounding box center [1118, 393] width 391 height 36
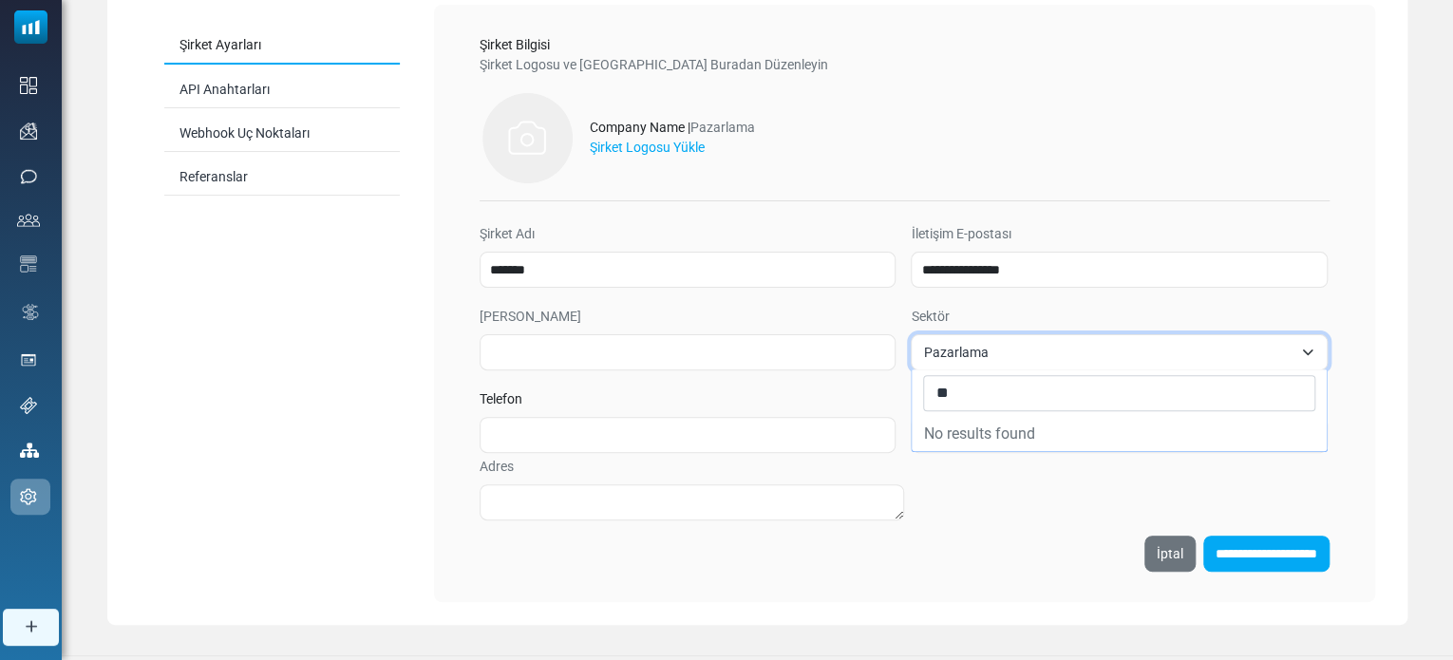
type input "*"
click at [970, 424] on span "0 - 250" at bounding box center [1107, 434] width 368 height 23
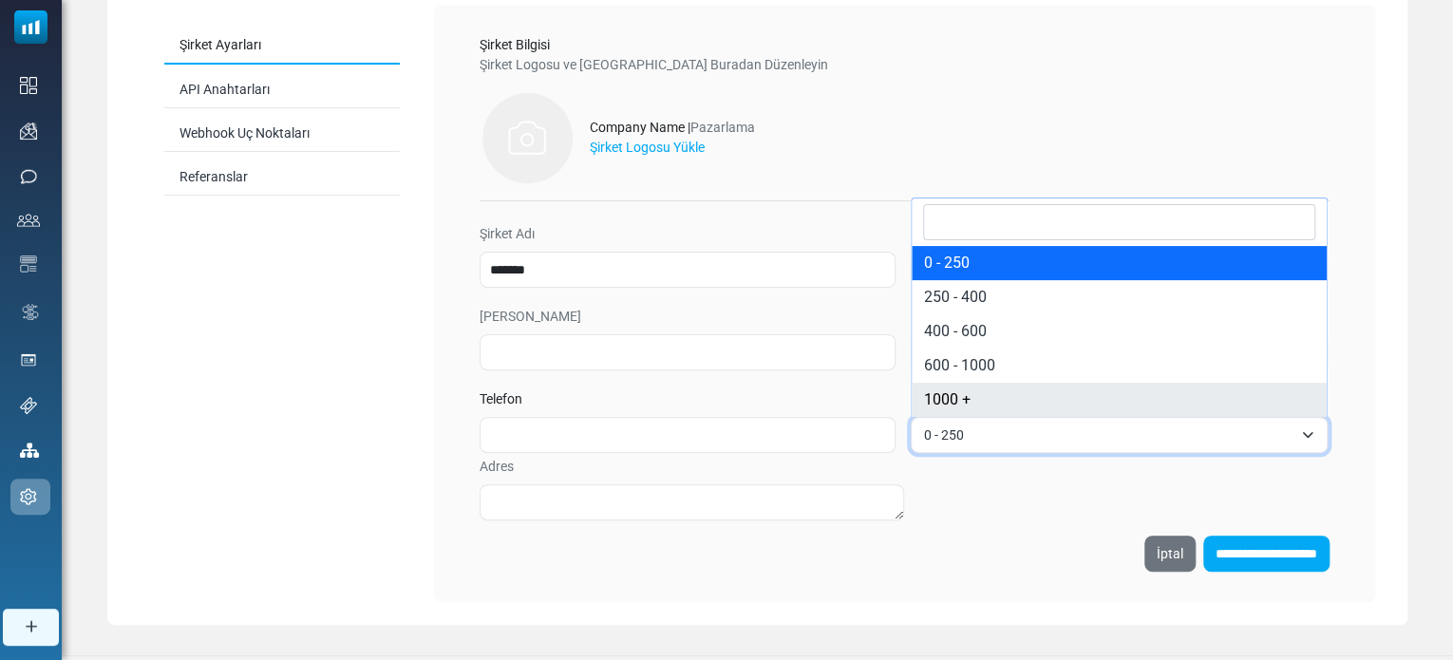
scroll to position [122, 0]
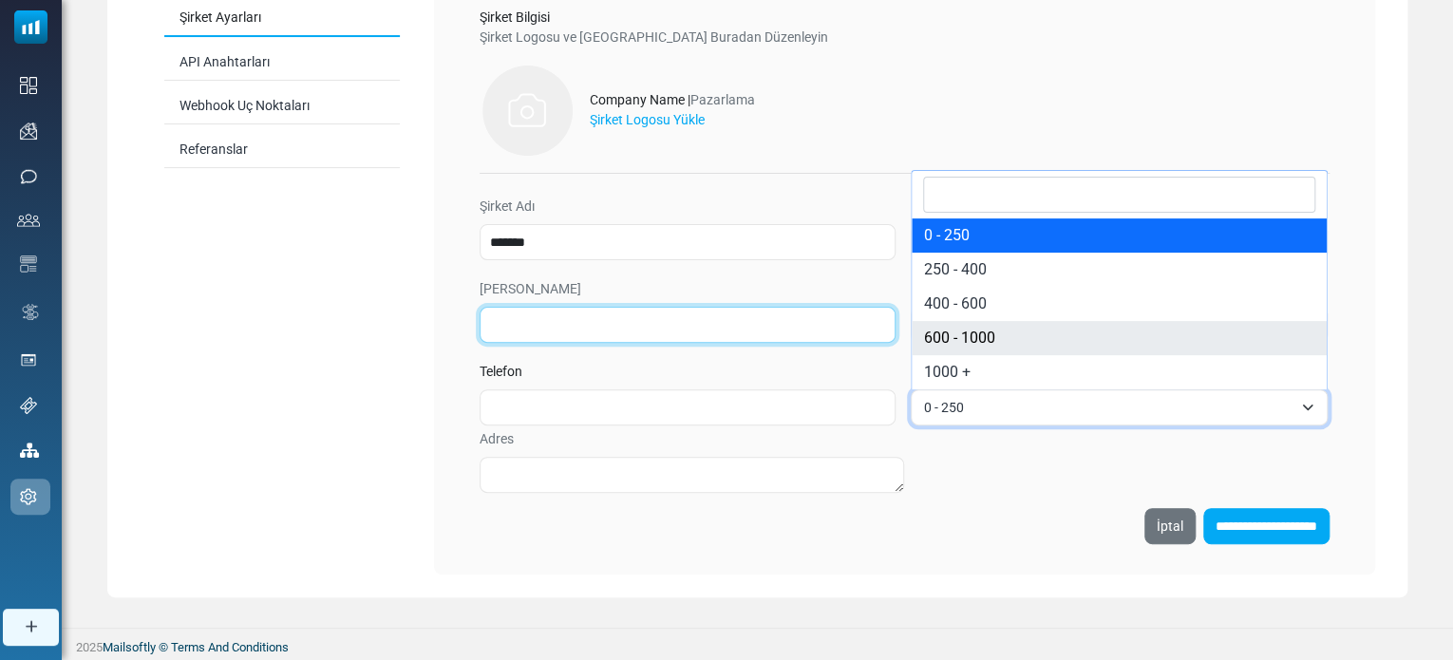
drag, startPoint x: 760, startPoint y: 333, endPoint x: 710, endPoint y: 336, distance: 49.5
click at [760, 333] on input "Alan Adı" at bounding box center [687, 325] width 416 height 36
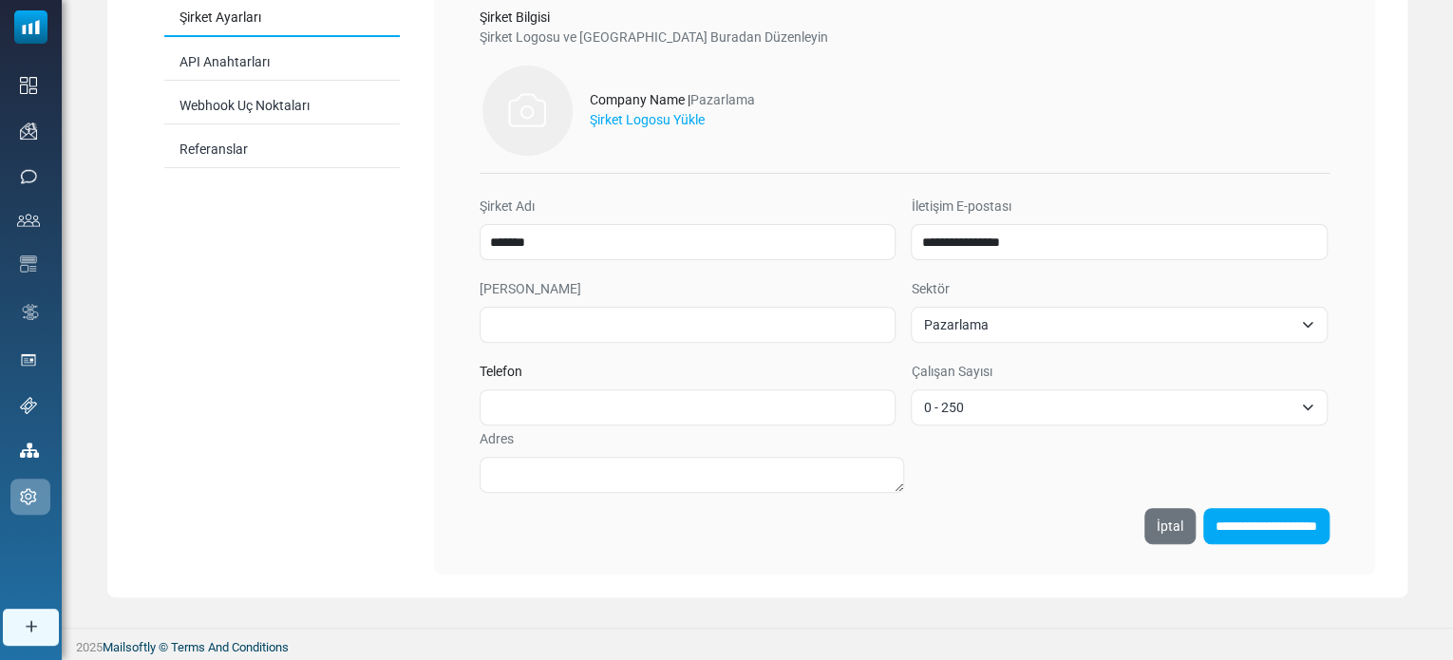
click at [395, 405] on div "Şirket Ayarları API Anahtarları Webhook Uç Noktaları Referanslar" at bounding box center [282, 275] width 304 height 597
click at [1213, 532] on input "**********" at bounding box center [1266, 526] width 126 height 36
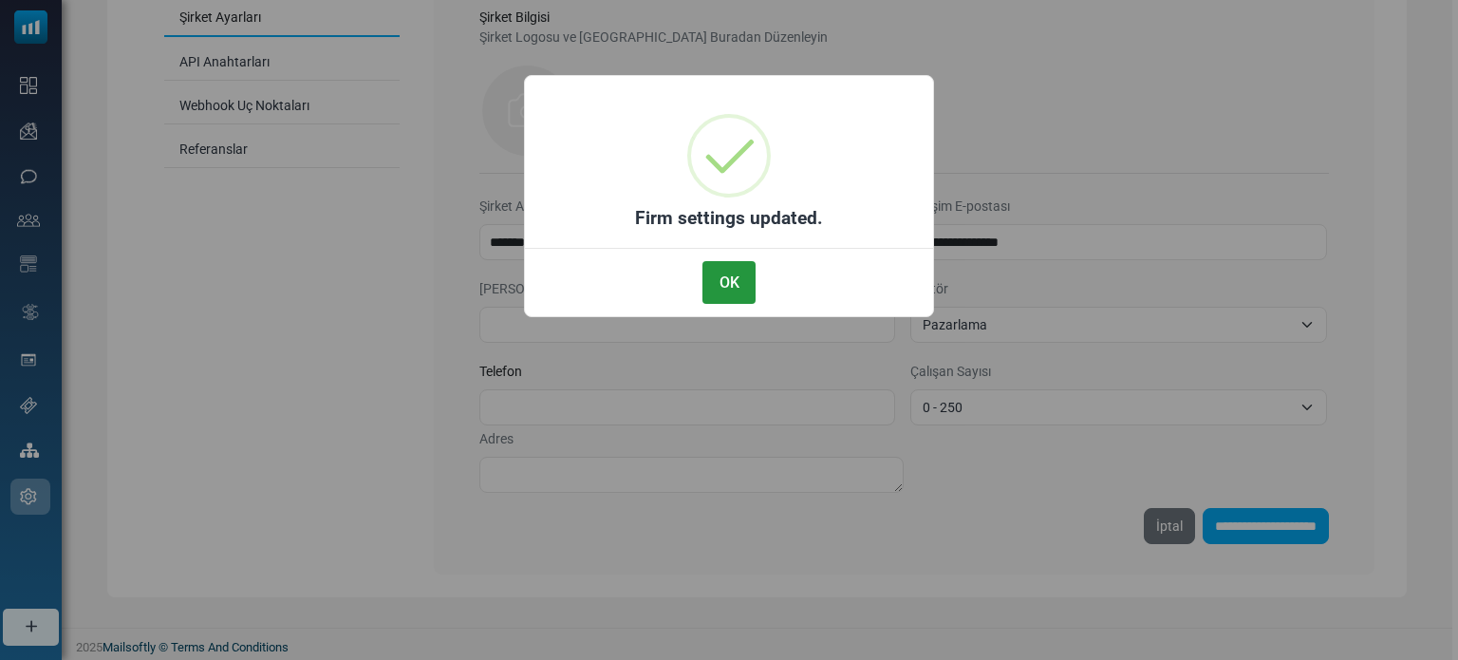
click at [709, 282] on button "OK" at bounding box center [729, 282] width 53 height 43
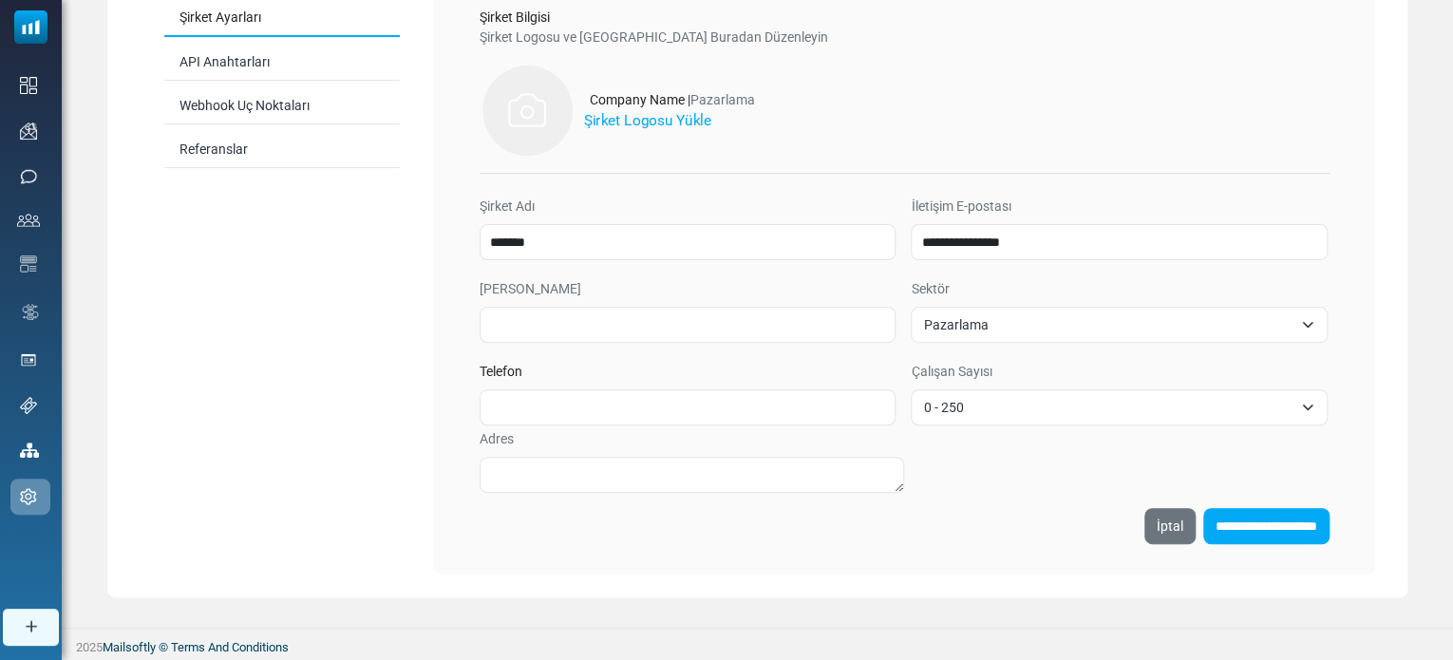
click at [615, 127] on label "Şirket Logosu Yükle" at bounding box center [647, 120] width 126 height 22
click at [0, 0] on input "Şirket Logosu Yükle" at bounding box center [0, 0] width 0 height 0
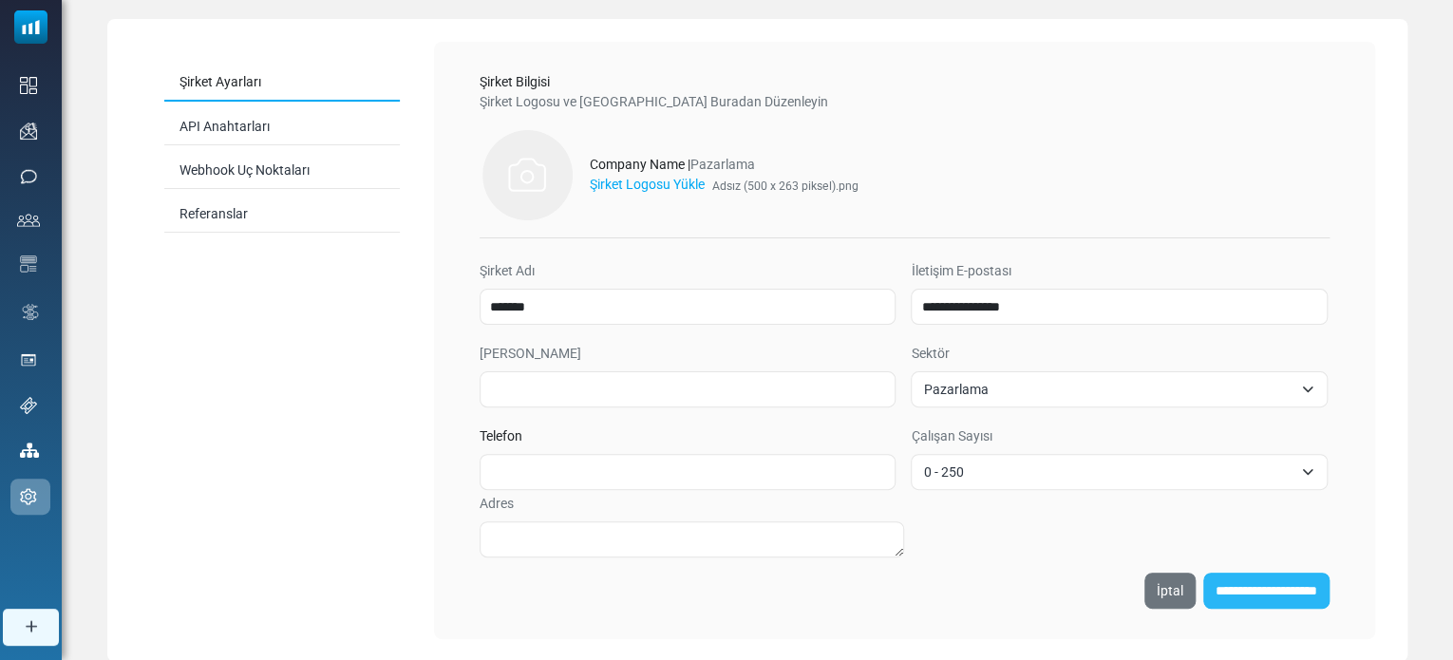
click at [1204, 588] on input "**********" at bounding box center [1266, 591] width 126 height 36
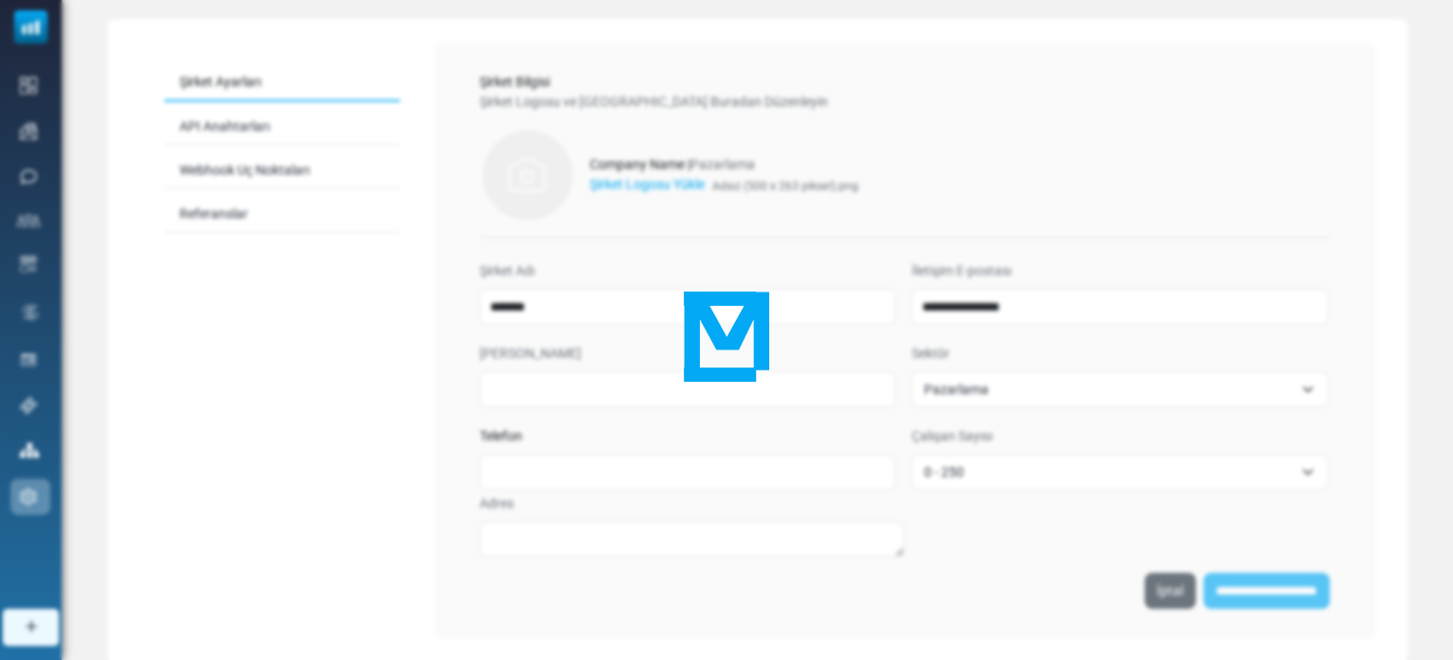
scroll to position [57, 0]
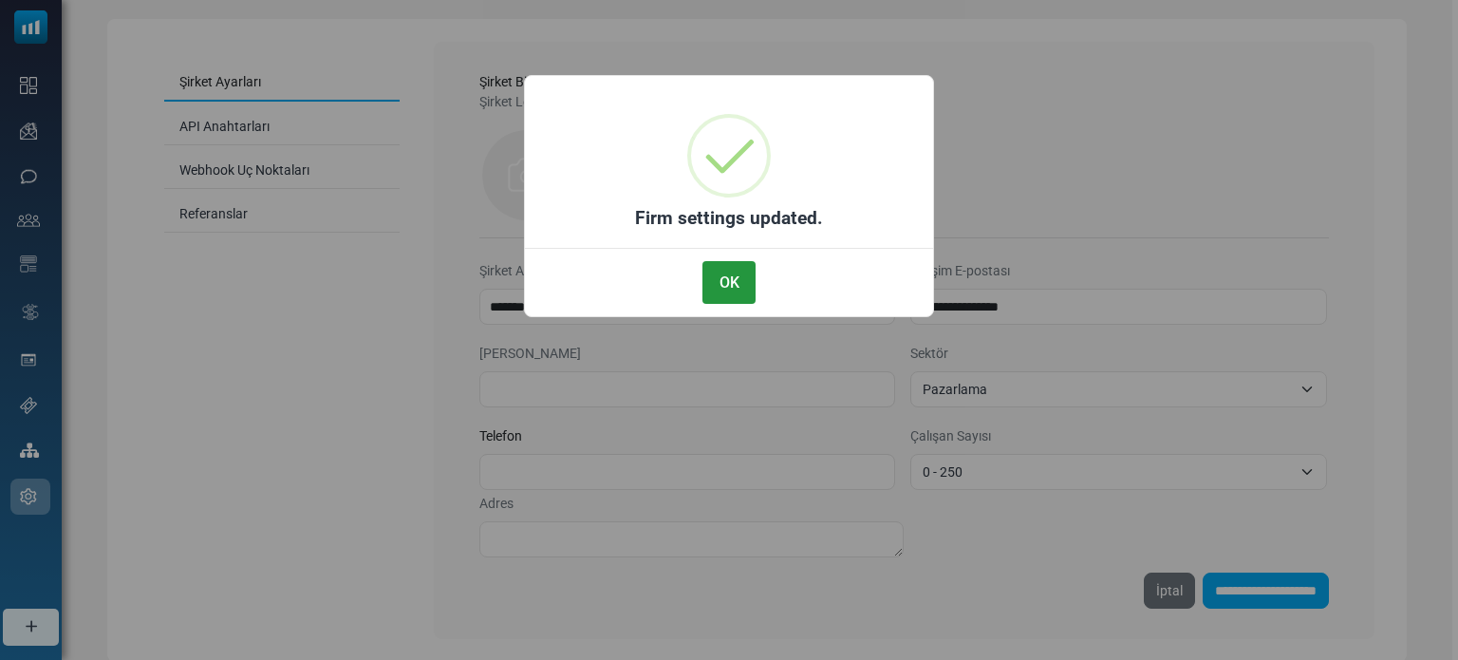
click at [722, 284] on button "OK" at bounding box center [729, 282] width 53 height 43
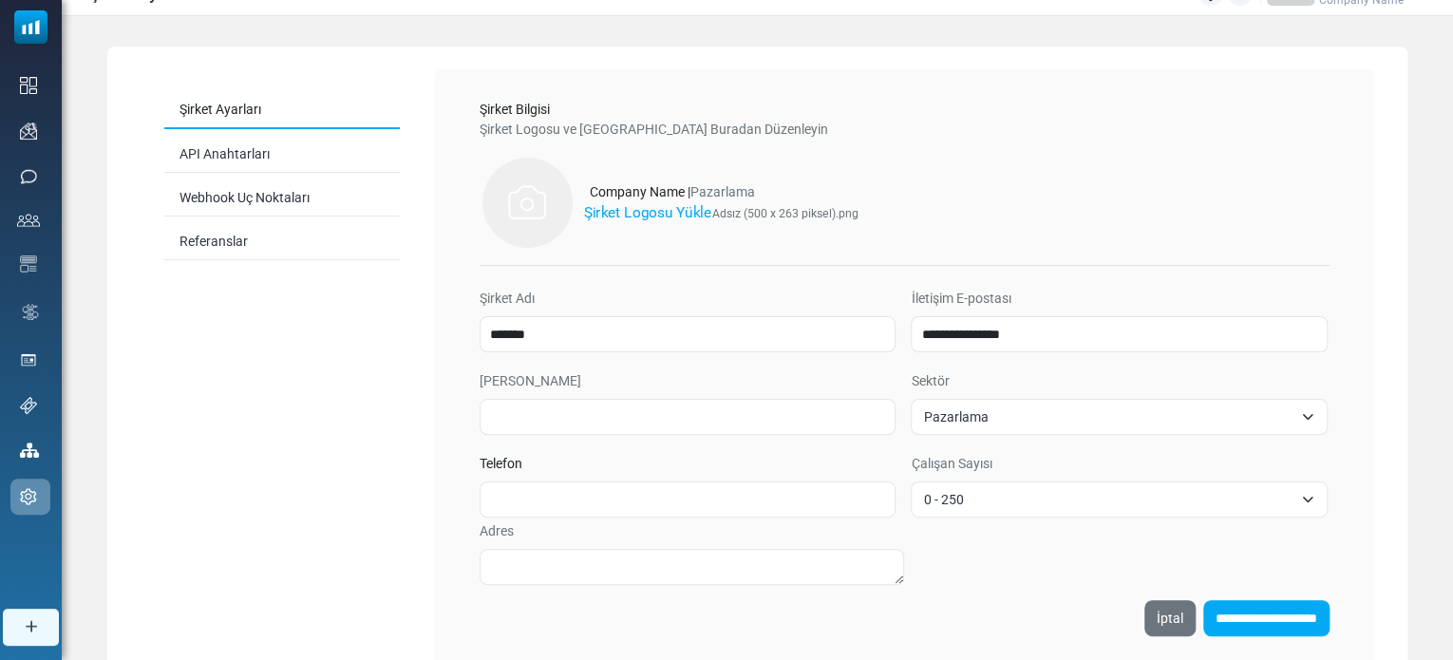
scroll to position [28, 0]
click at [653, 216] on label "Şirket Logosu Yükle" at bounding box center [647, 213] width 126 height 22
click at [0, 0] on input "Şirket Logosu Yükle" at bounding box center [0, 0] width 0 height 0
click at [631, 215] on label "Şirket Logosu Yükle" at bounding box center [647, 213] width 126 height 22
click at [0, 0] on input "Şirket Logosu Yükle" at bounding box center [0, 0] width 0 height 0
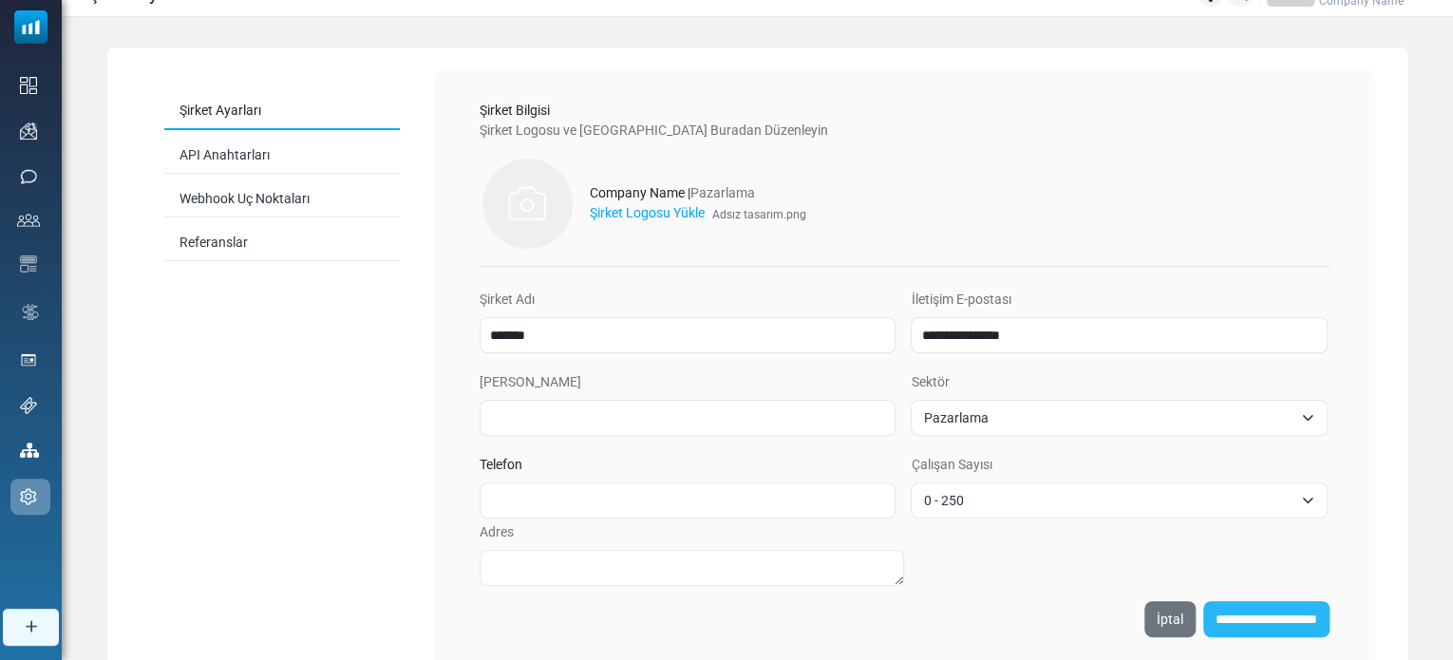
click at [1203, 623] on input "**********" at bounding box center [1266, 619] width 126 height 36
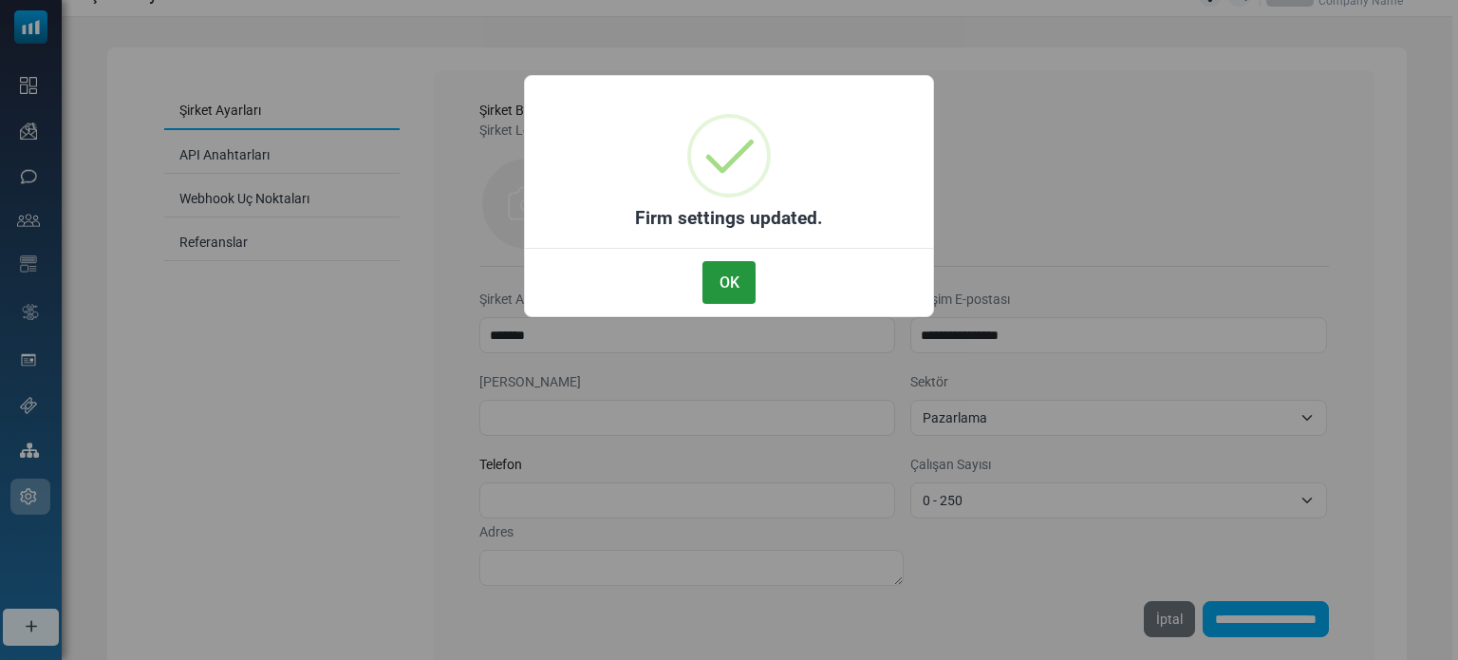
click at [730, 296] on button "OK" at bounding box center [729, 282] width 53 height 43
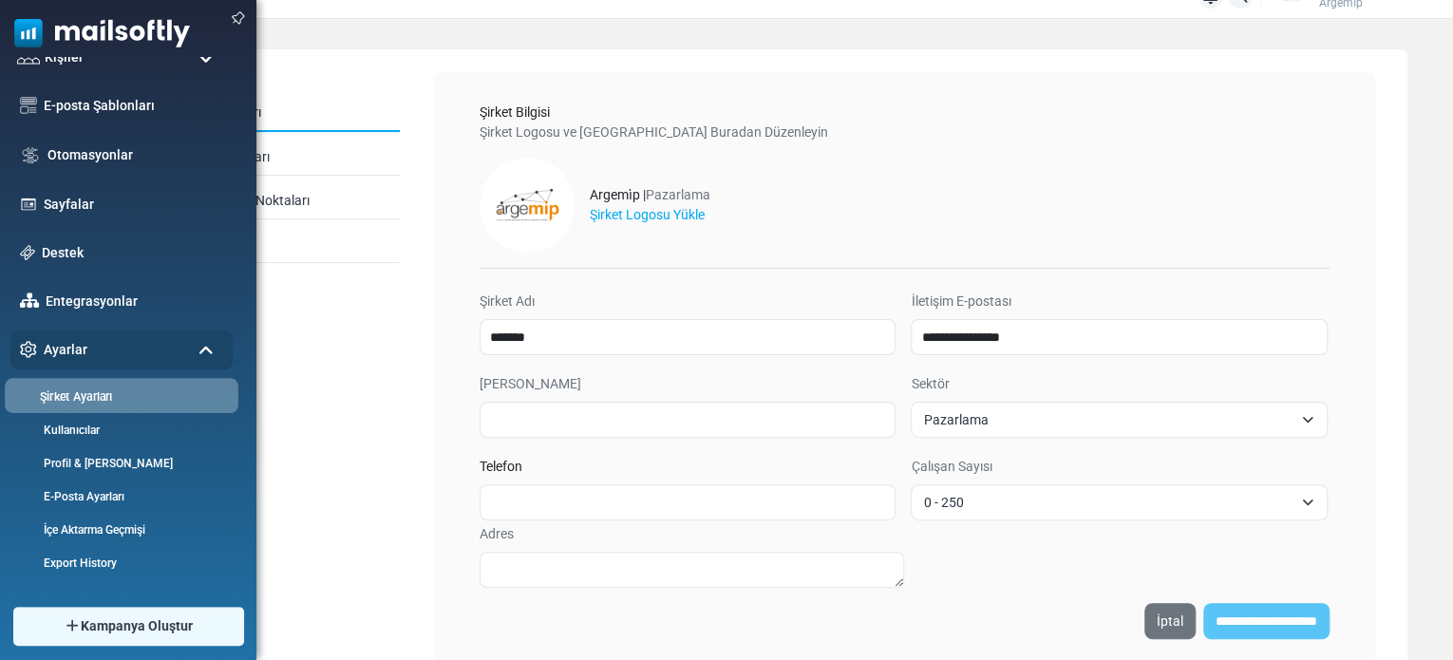
scroll to position [189, 0]
click at [106, 458] on link "Profil & [PERSON_NAME]" at bounding box center [119, 462] width 228 height 18
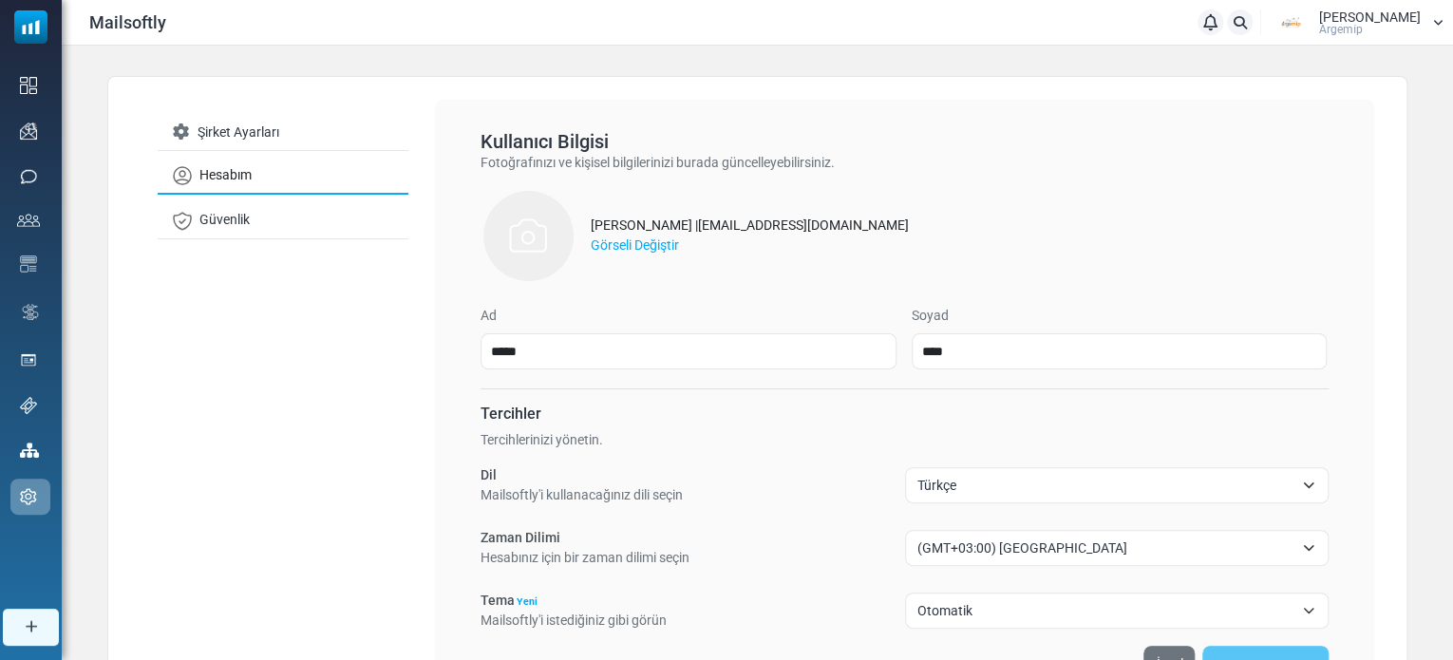
click at [406, 359] on div "Şirket Ayarları Hesabım Güvenlik" at bounding box center [283, 406] width 304 height 612
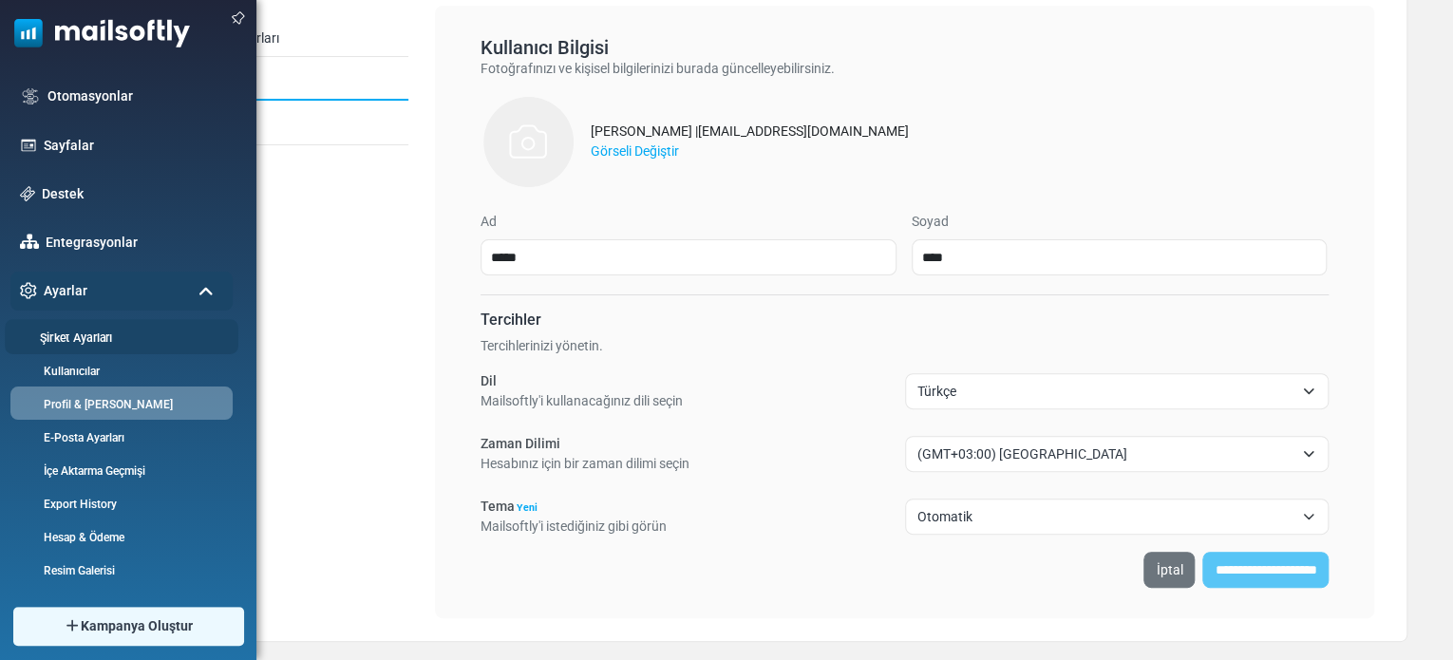
scroll to position [248, 0]
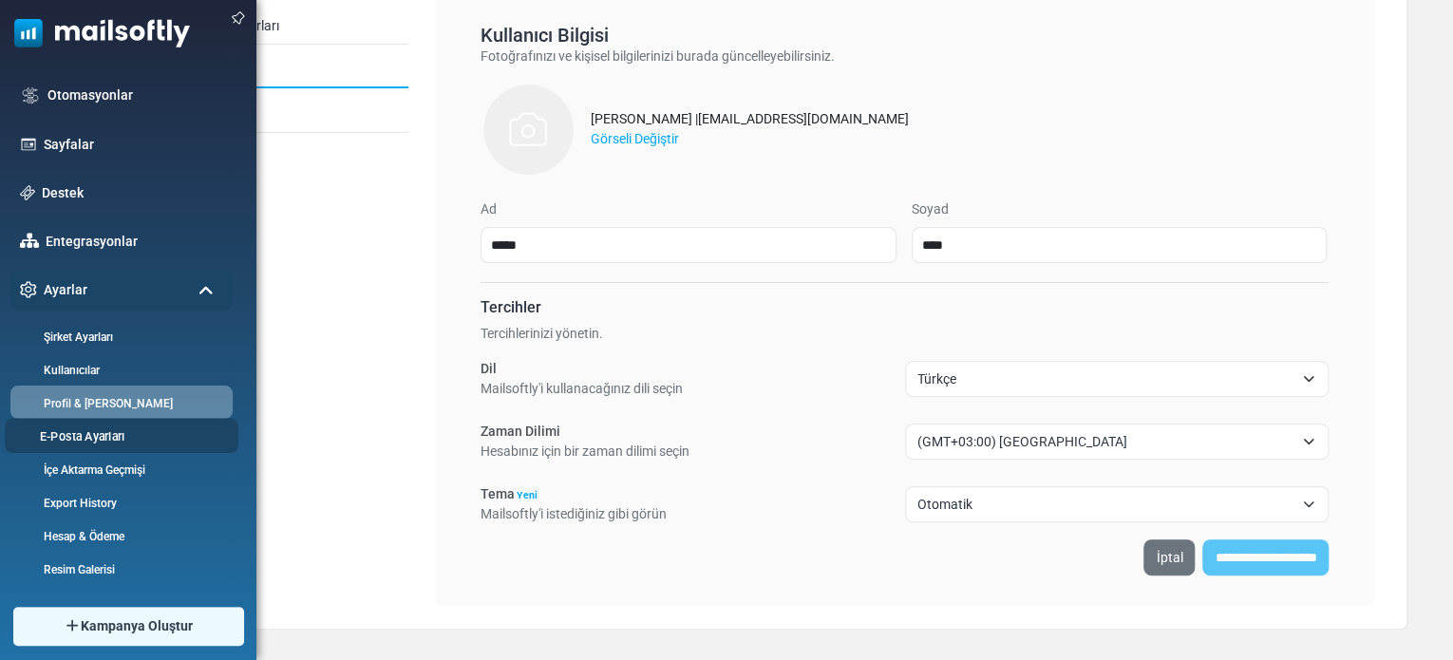
click at [91, 431] on link "E-Posta Ayarları" at bounding box center [119, 436] width 228 height 18
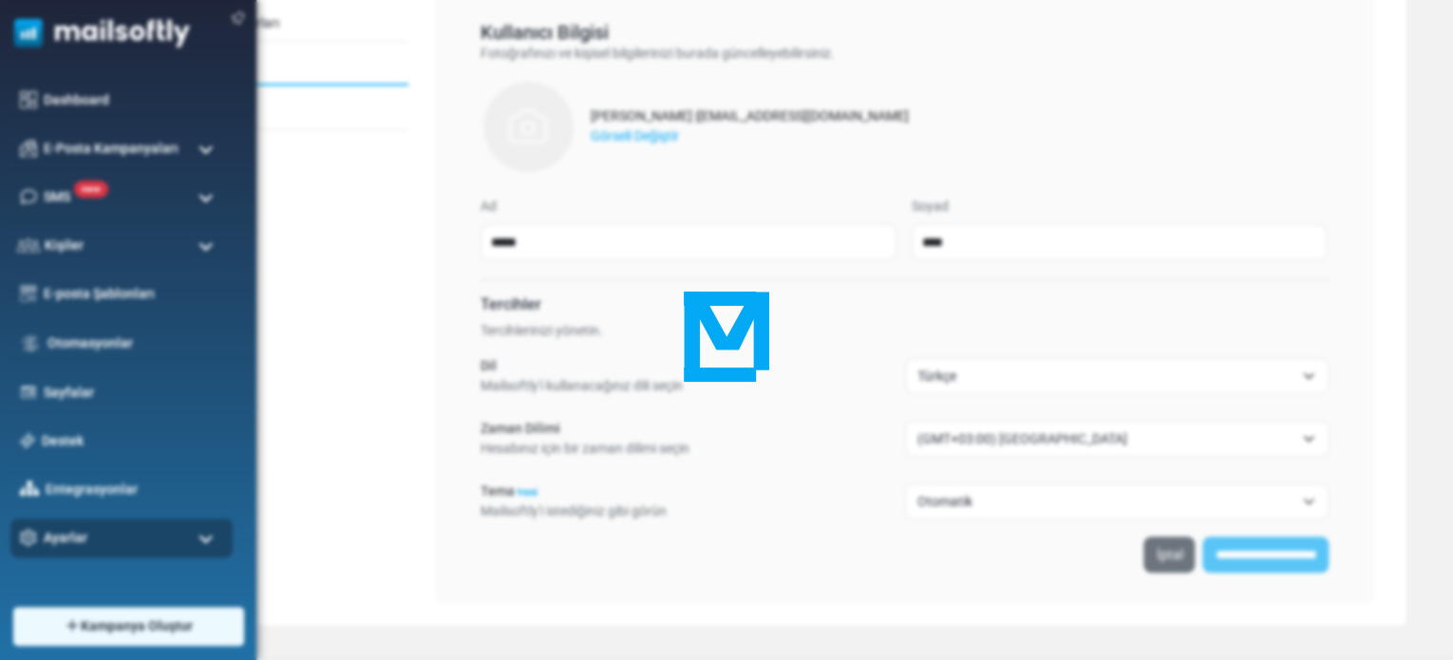
scroll to position [110, 0]
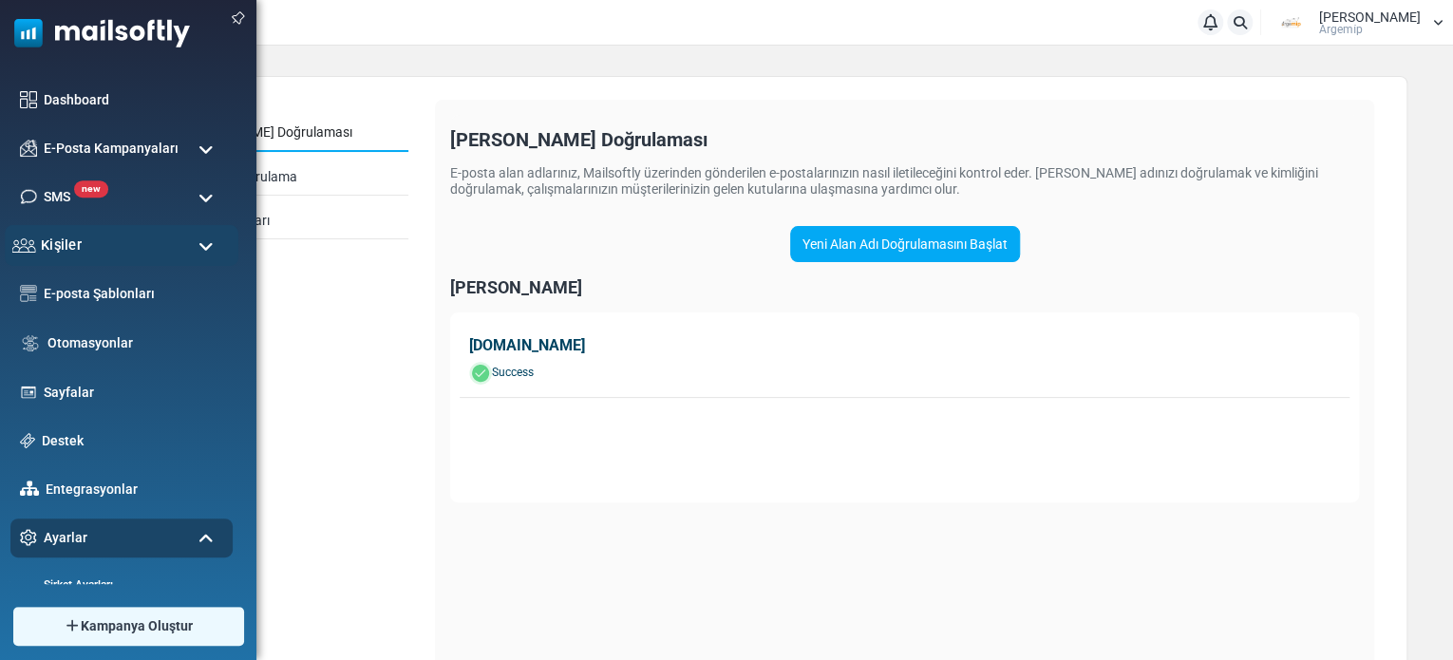
click at [109, 244] on div "Kişiler" at bounding box center [122, 245] width 234 height 41
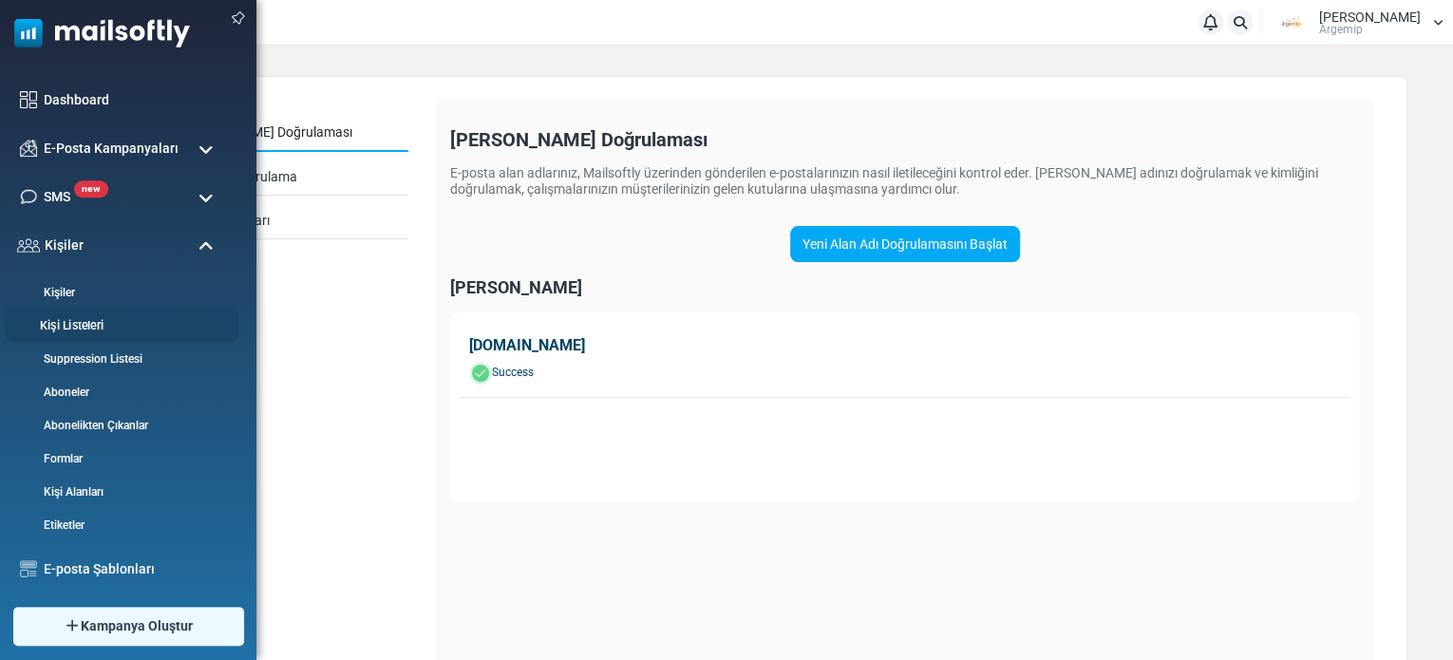
click at [95, 317] on link "Kişi Listeleri" at bounding box center [119, 326] width 228 height 18
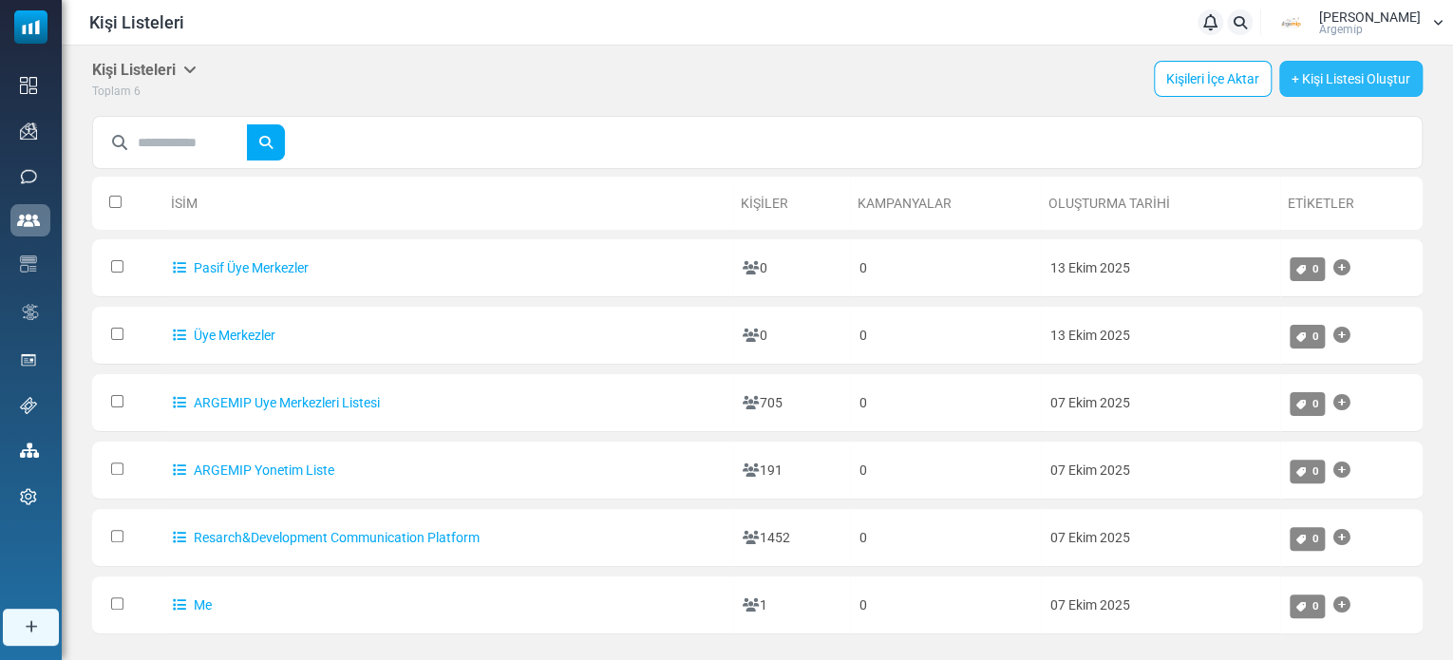
click at [1371, 76] on link "+ Kişi Listesi Oluştur" at bounding box center [1350, 79] width 143 height 36
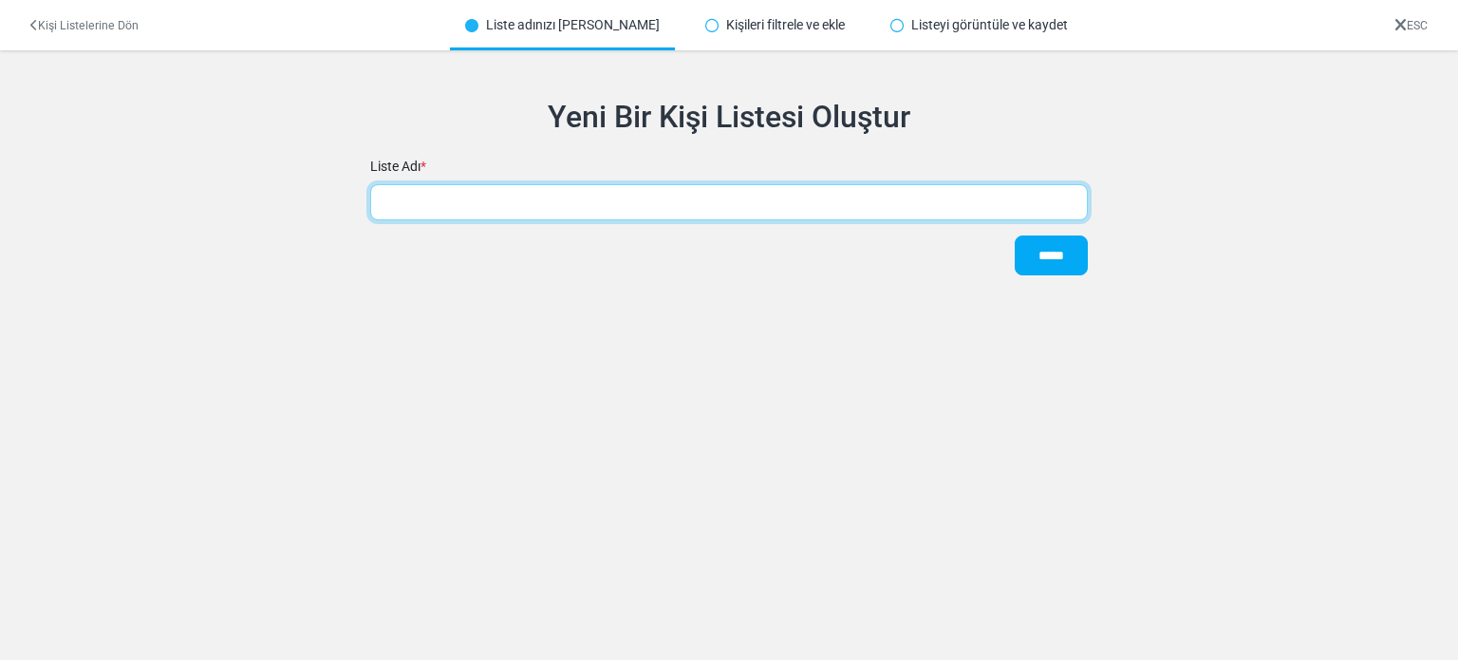
click at [618, 209] on input "text" at bounding box center [729, 202] width 718 height 36
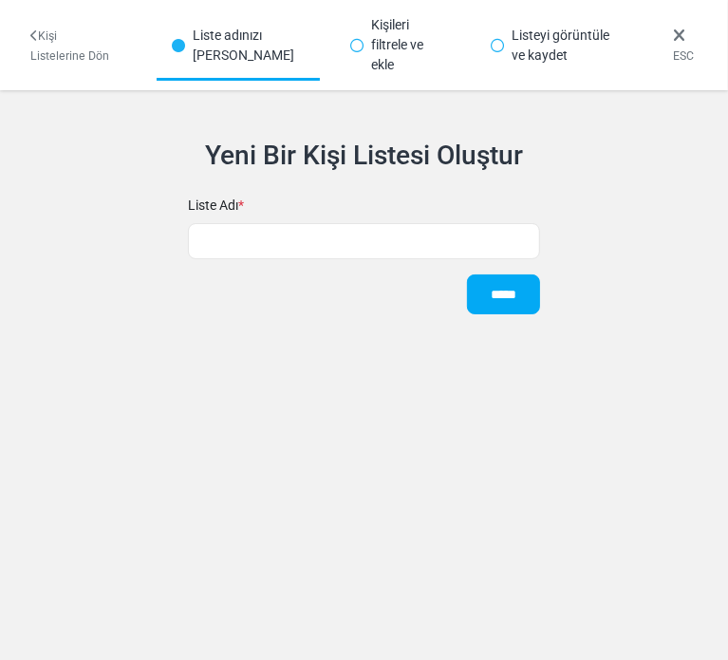
click at [292, 200] on form "Liste Adı * *****" at bounding box center [364, 258] width 353 height 141
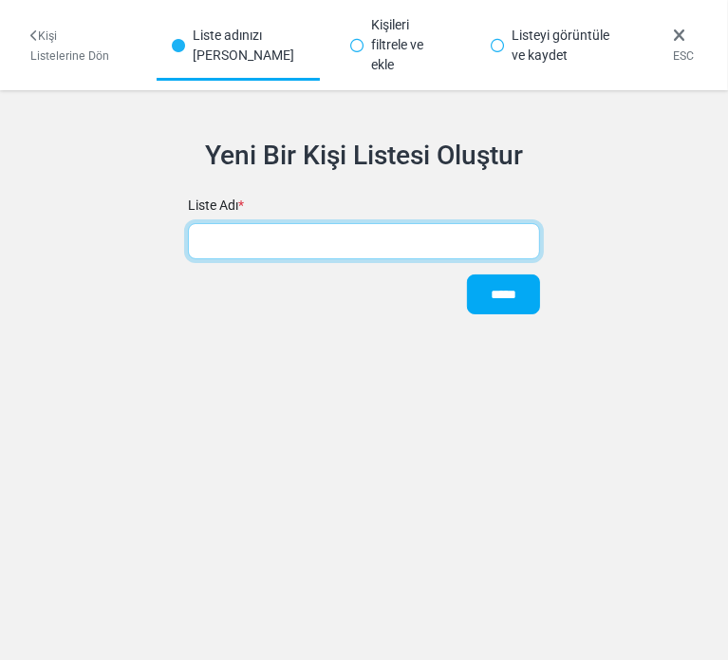
click at [298, 223] on input "text" at bounding box center [364, 241] width 353 height 36
click at [270, 223] on input "text" at bounding box center [364, 241] width 353 height 36
paste input "**********"
type input "**********"
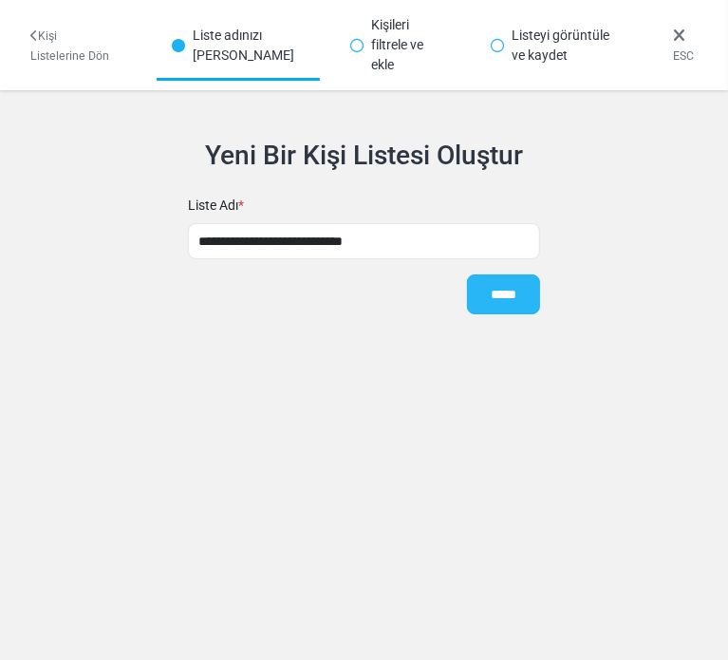
click at [529, 276] on input "*****" at bounding box center [503, 294] width 73 height 40
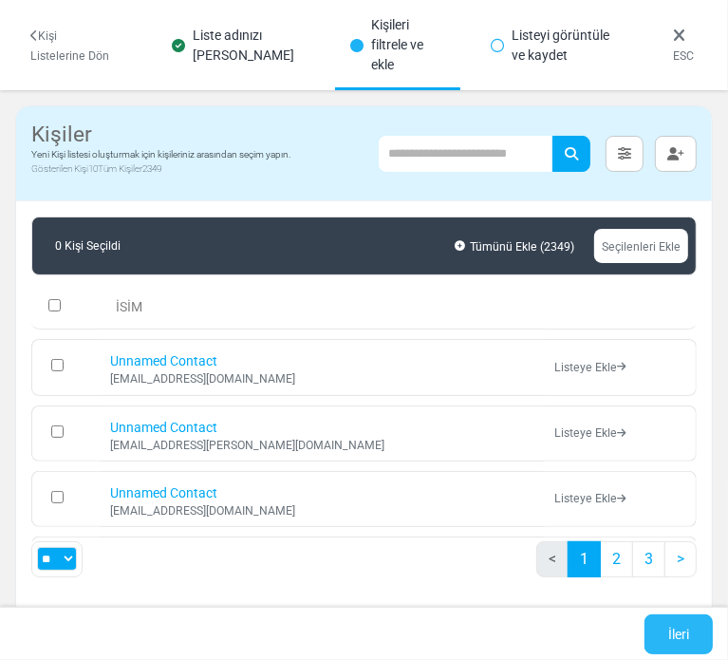
click at [676, 626] on link "İleri" at bounding box center [679, 634] width 68 height 40
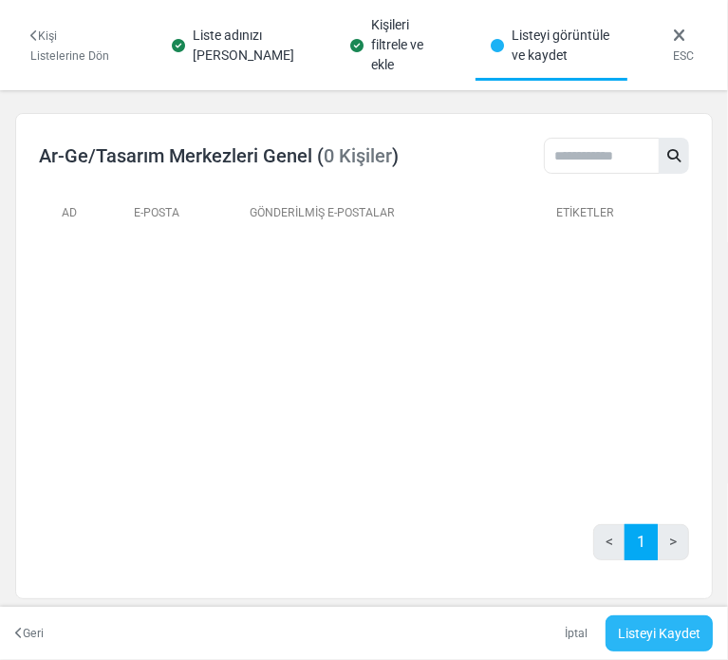
click at [680, 634] on link "Listeyi Kaydet" at bounding box center [659, 633] width 107 height 36
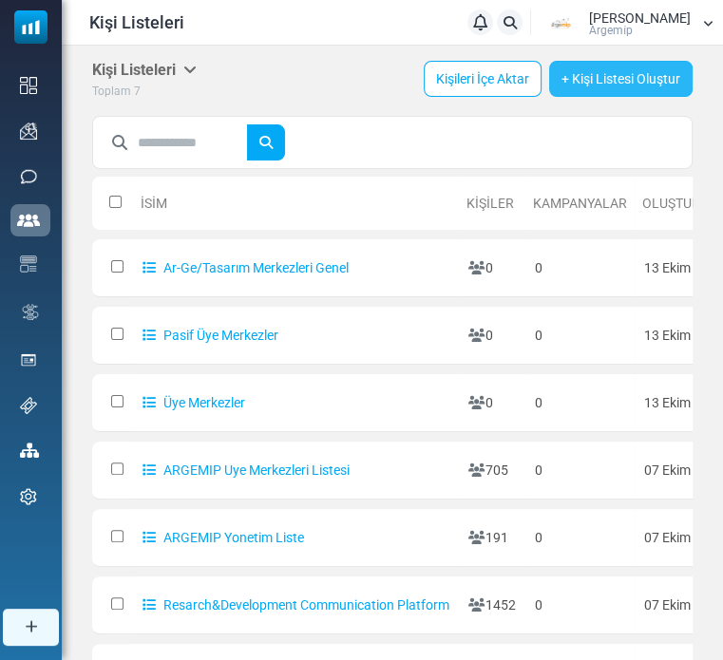
click at [631, 74] on link "+ Kişi Listesi Oluştur" at bounding box center [620, 79] width 143 height 36
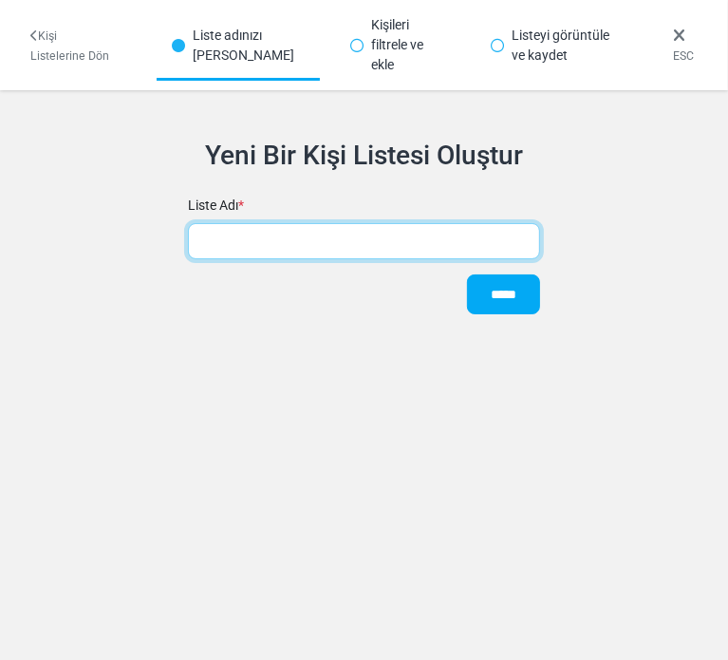
click at [377, 223] on input "text" at bounding box center [364, 241] width 353 height 36
paste input "**********"
type input "**********"
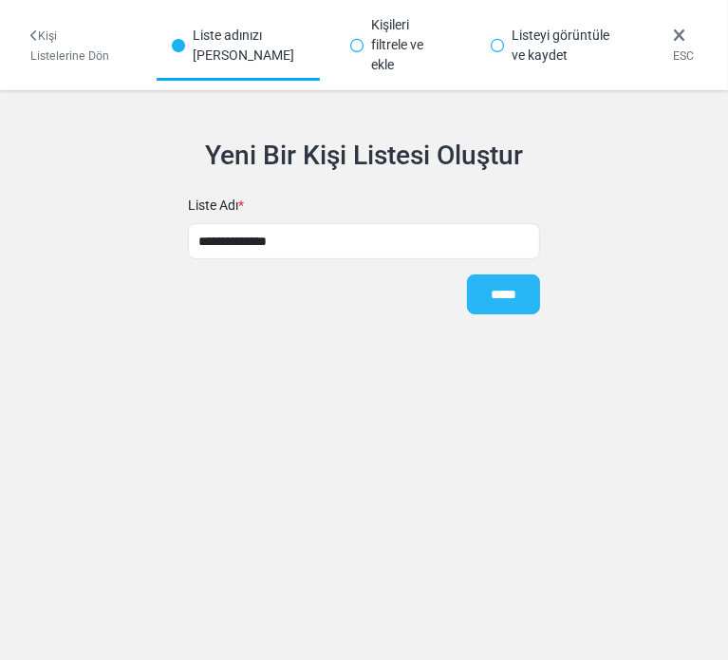
click at [482, 274] on input "*****" at bounding box center [503, 294] width 73 height 40
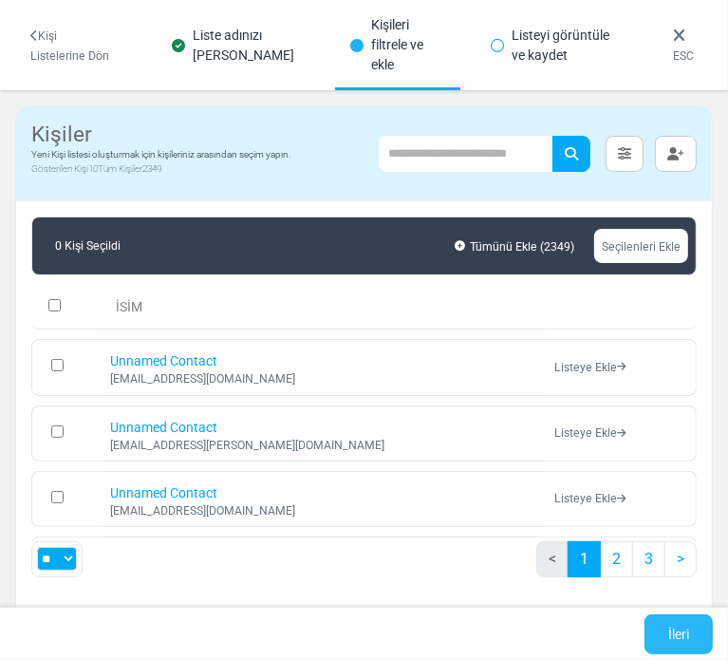
click at [665, 643] on link "İleri" at bounding box center [679, 634] width 68 height 40
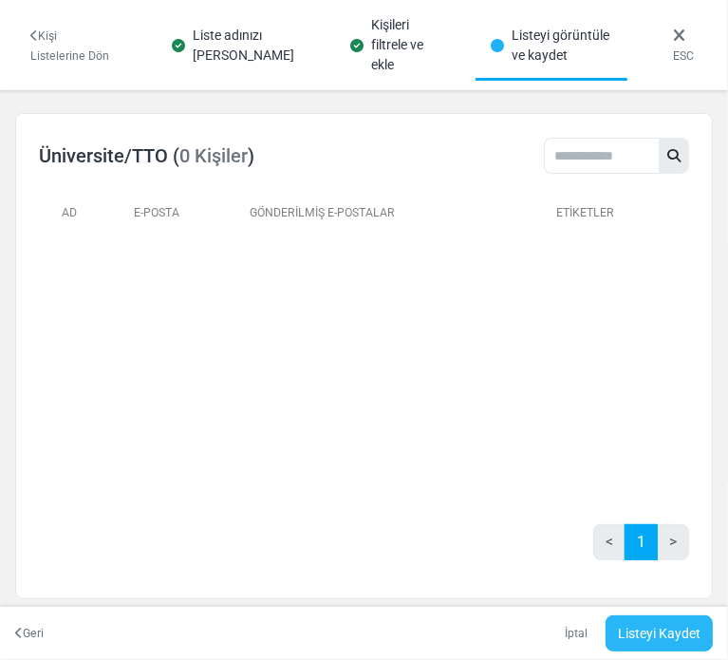
click at [638, 633] on link "Listeyi Kaydet" at bounding box center [659, 633] width 107 height 36
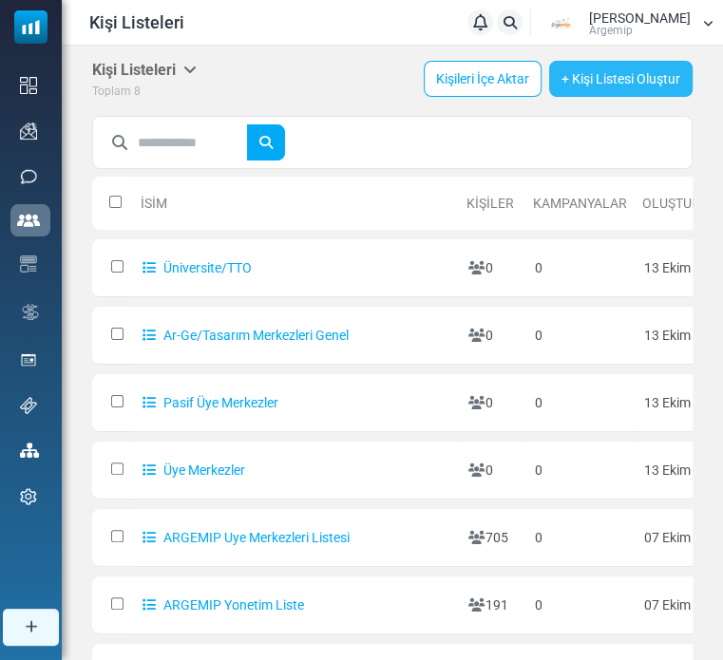
click at [594, 71] on link "+ Kişi Listesi Oluştur" at bounding box center [620, 79] width 143 height 36
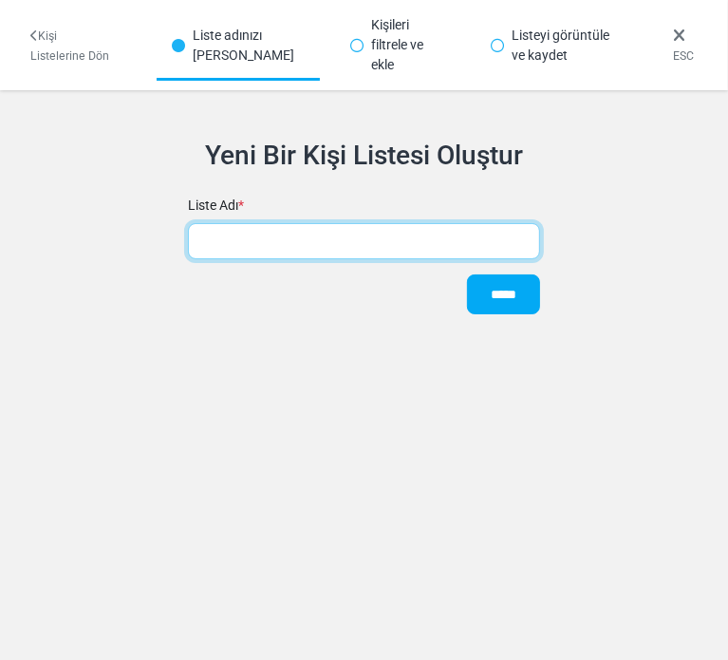
click at [302, 223] on input "text" at bounding box center [364, 241] width 353 height 36
paste input "**********"
type input "**********"
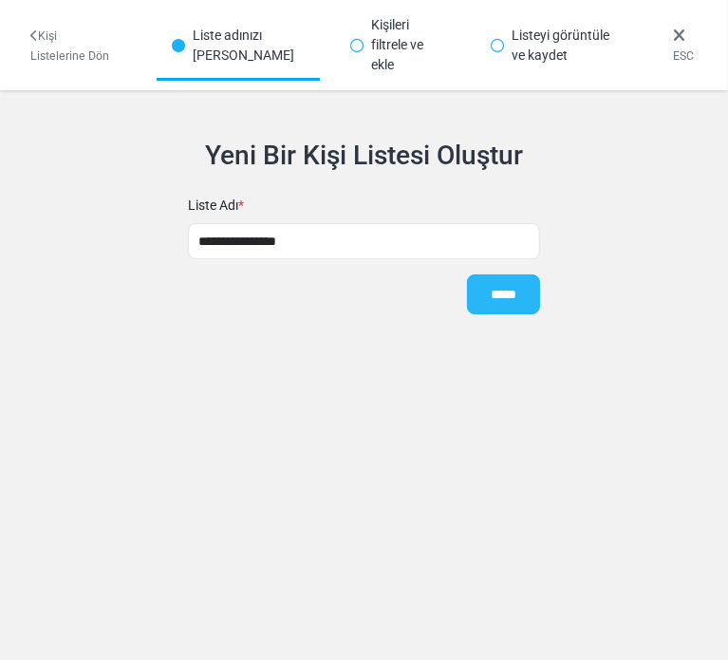
click at [523, 274] on input "*****" at bounding box center [503, 294] width 73 height 40
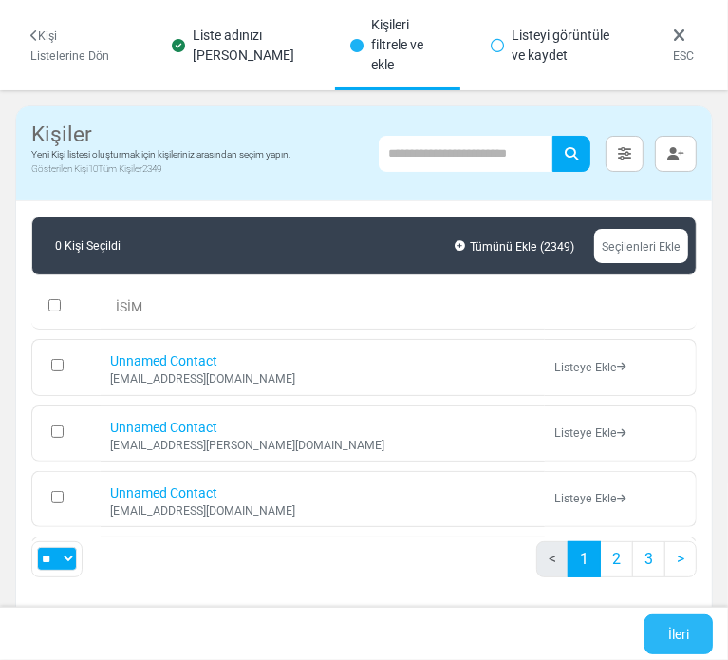
click at [665, 639] on link "İleri" at bounding box center [679, 634] width 68 height 40
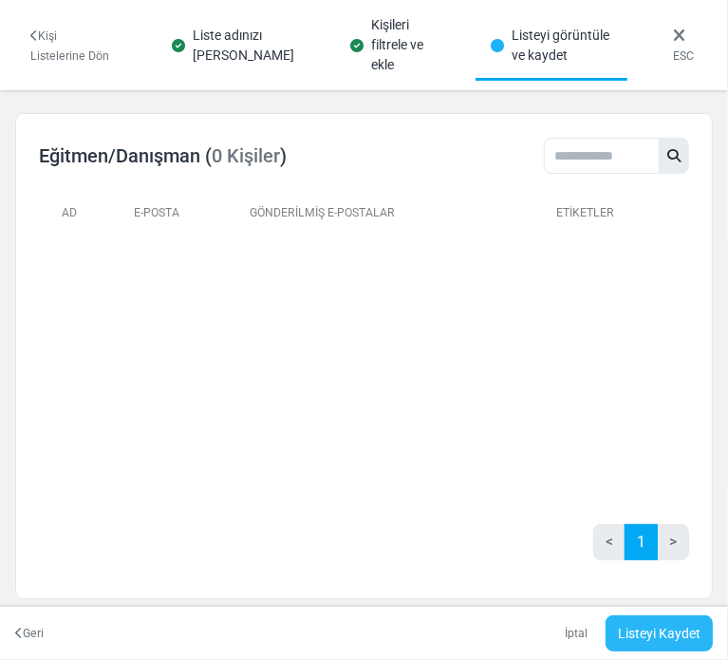
click at [656, 629] on link "Listeyi Kaydet" at bounding box center [659, 633] width 107 height 36
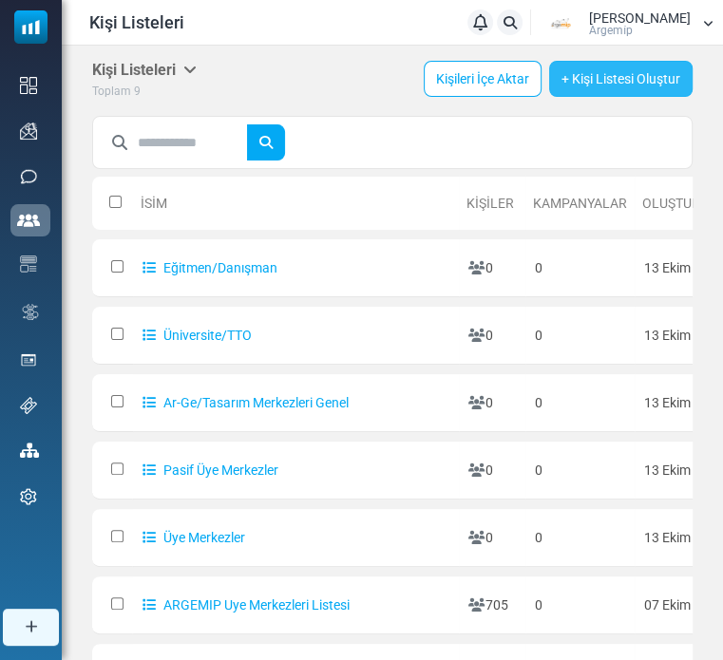
click at [630, 76] on link "+ Kişi Listesi Oluştur" at bounding box center [620, 79] width 143 height 36
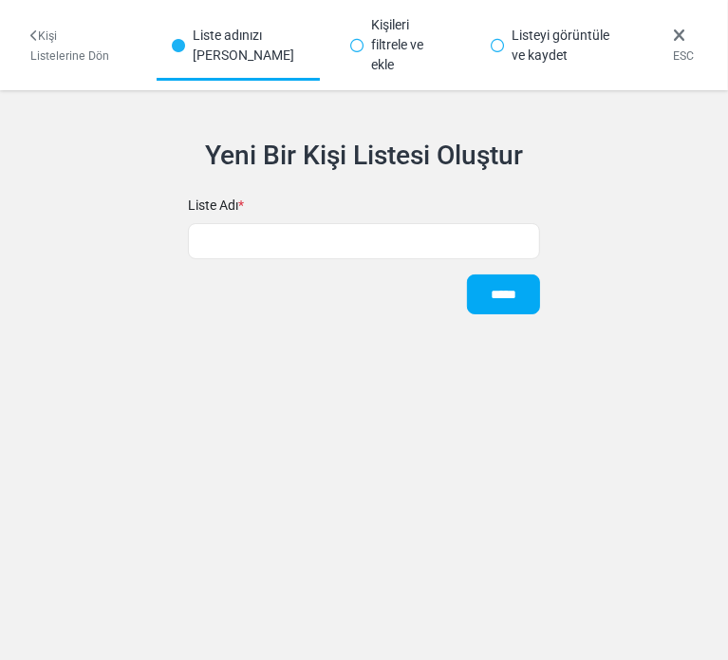
click at [304, 259] on div "*****" at bounding box center [364, 294] width 353 height 70
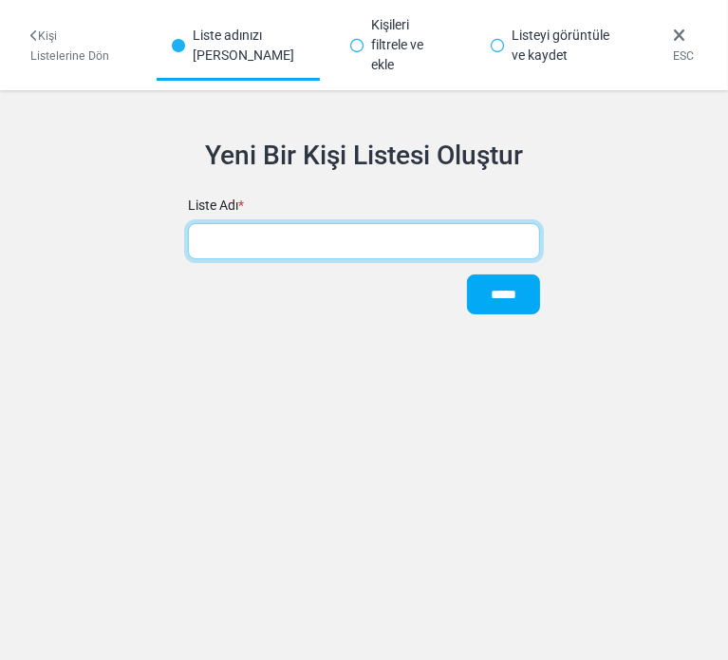
click at [297, 223] on input "text" at bounding box center [364, 241] width 353 height 36
paste input "**********"
type input "**********"
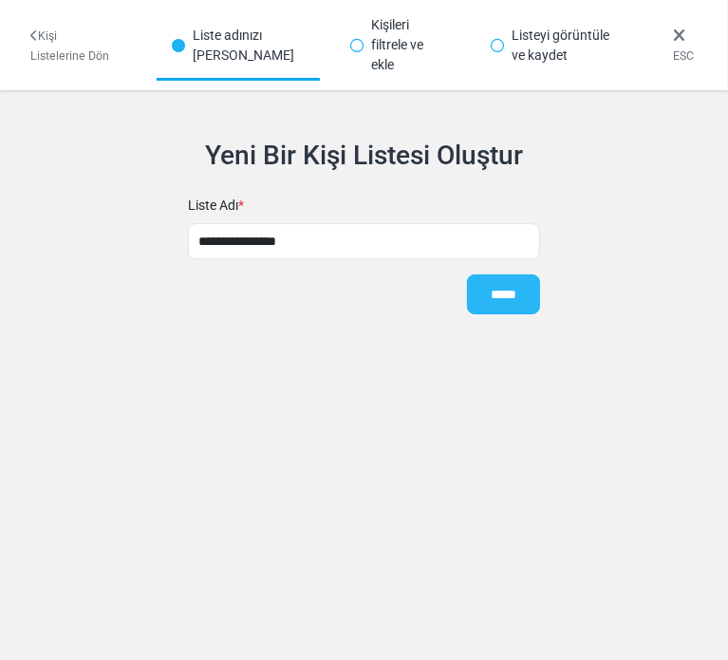
click at [486, 277] on input "*****" at bounding box center [503, 294] width 73 height 40
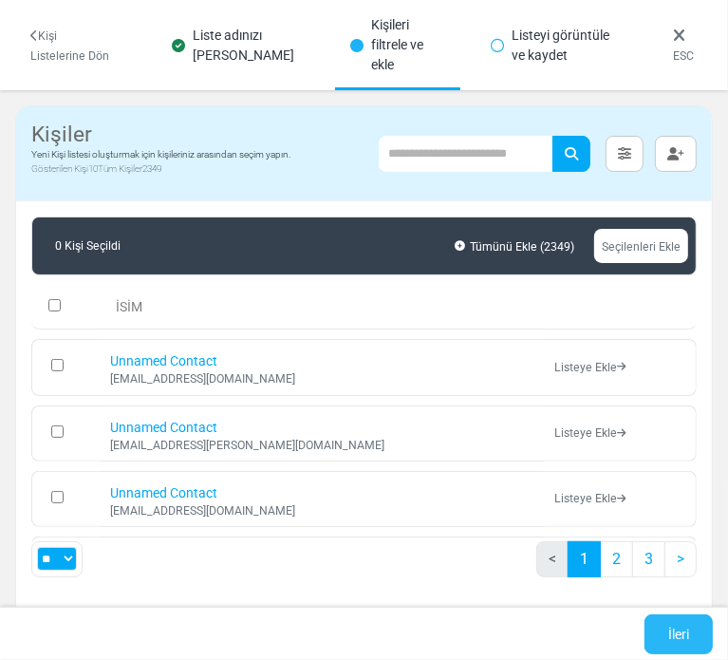
click at [703, 629] on link "İleri" at bounding box center [679, 634] width 68 height 40
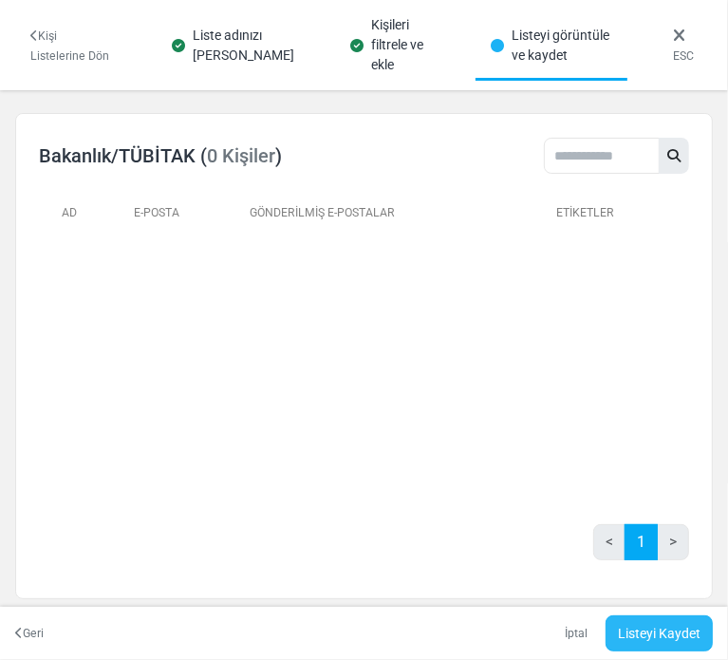
click at [657, 622] on link "Listeyi Kaydet" at bounding box center [659, 633] width 107 height 36
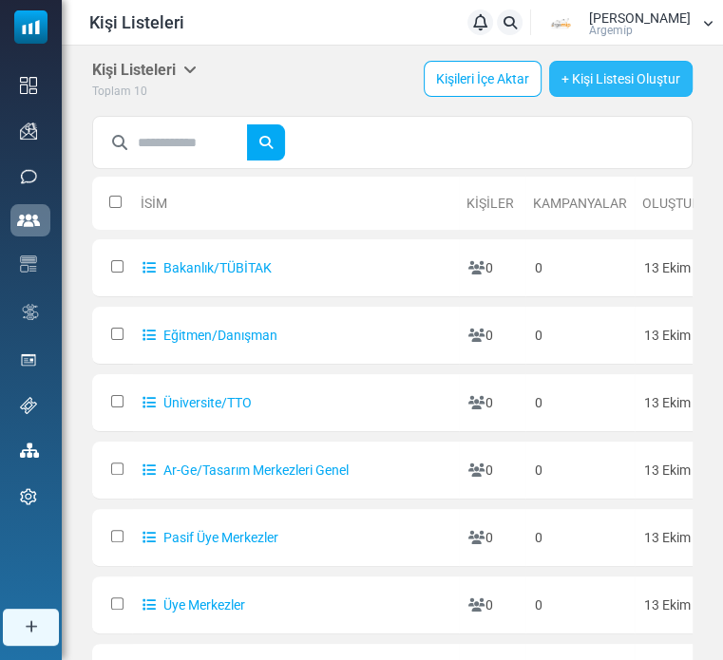
click at [605, 75] on link "+ Kişi Listesi Oluştur" at bounding box center [620, 79] width 143 height 36
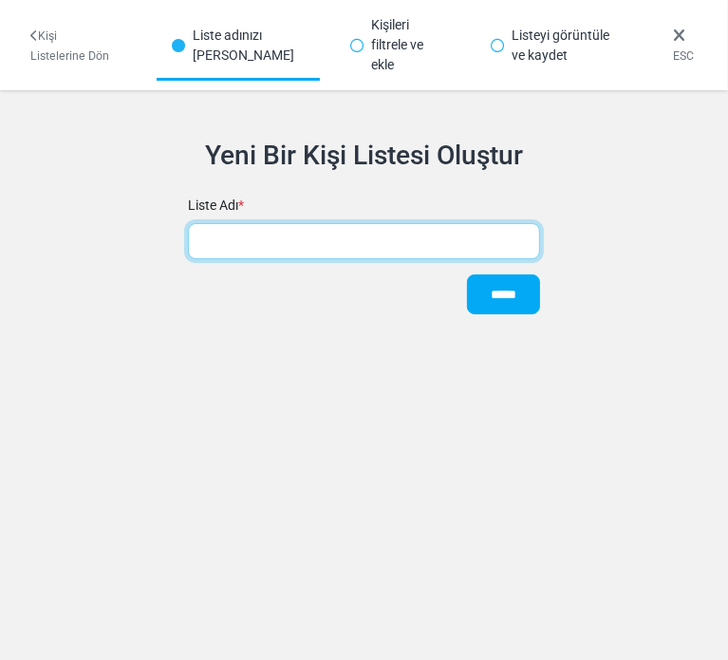
click at [381, 223] on input "text" at bounding box center [364, 241] width 353 height 36
paste input "**********"
click at [225, 225] on input "**********" at bounding box center [364, 241] width 353 height 36
type input "**********"
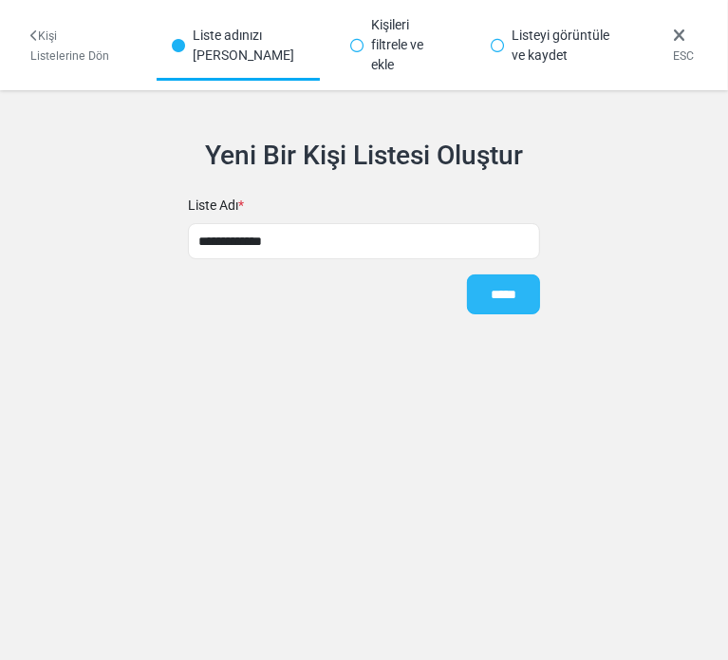
click at [511, 274] on input "*****" at bounding box center [503, 294] width 73 height 40
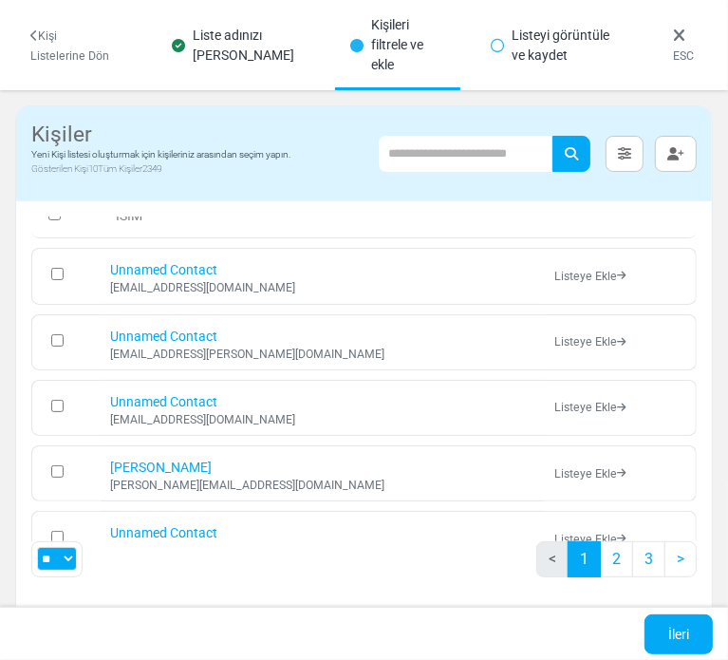
click at [669, 625] on link "İleri" at bounding box center [679, 634] width 68 height 40
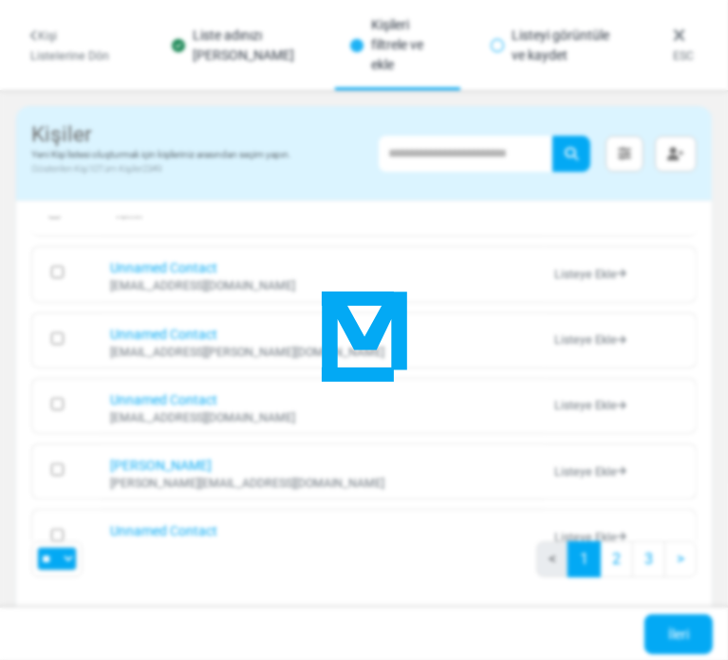
scroll to position [94, 0]
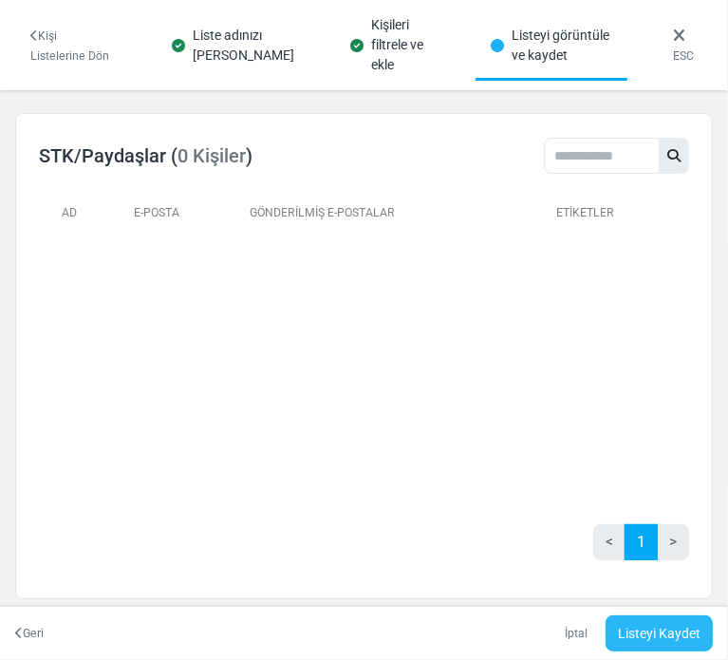
click at [655, 623] on link "Listeyi Kaydet" at bounding box center [659, 633] width 107 height 36
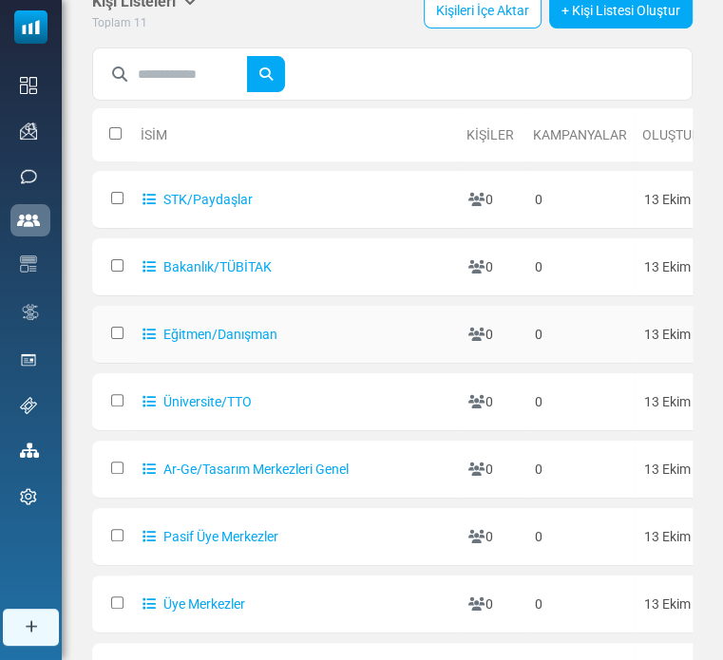
scroll to position [68, 0]
click at [592, 10] on link "+ Kişi Listesi Oluştur" at bounding box center [620, 10] width 143 height 36
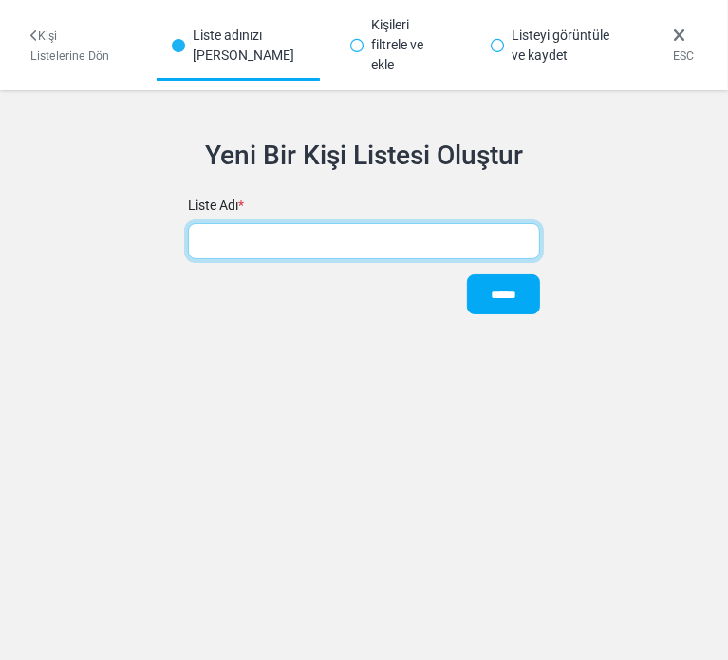
click at [282, 223] on input "text" at bounding box center [364, 241] width 353 height 36
type input "*****"
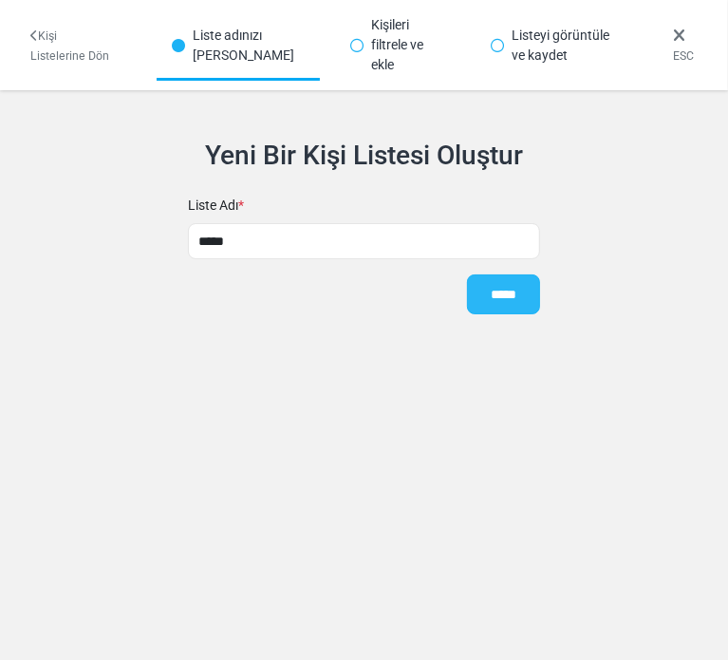
click at [479, 287] on input "*****" at bounding box center [503, 294] width 73 height 40
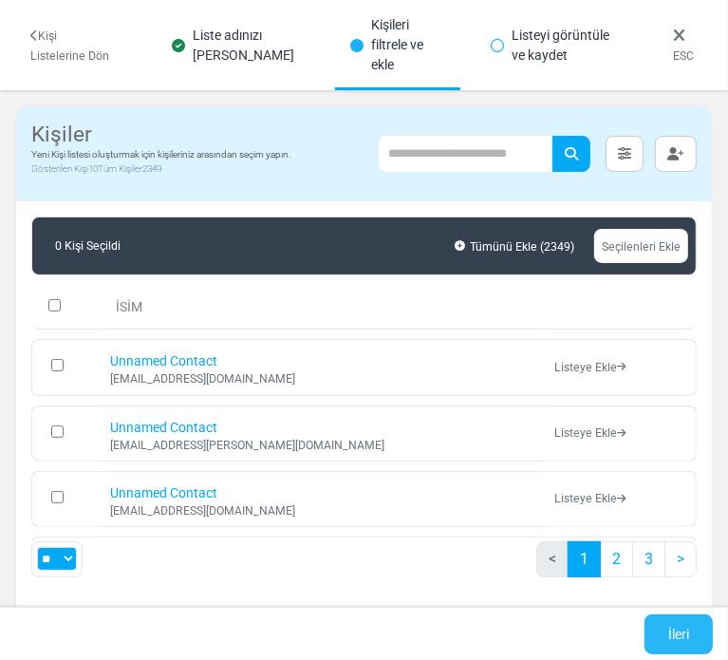
click at [676, 629] on link "İleri" at bounding box center [679, 634] width 68 height 40
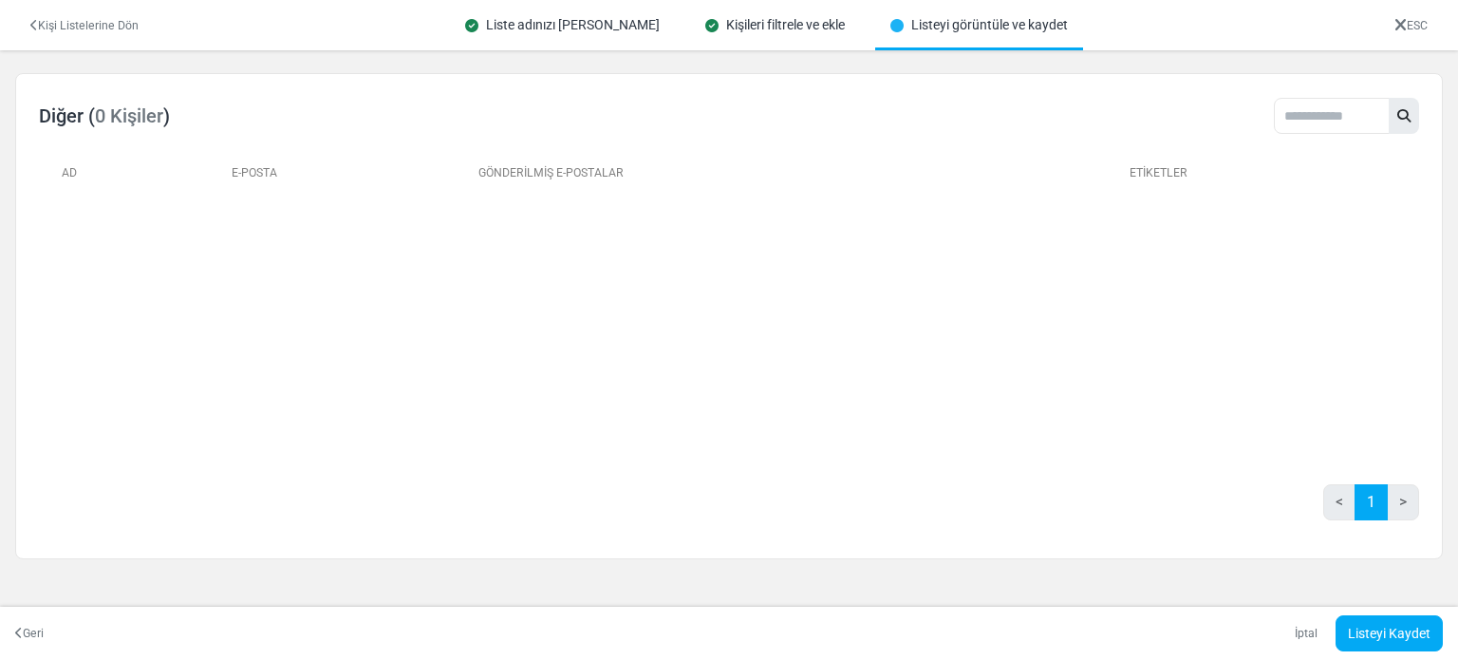
click at [727, 615] on div "İptal Listeyi Kaydet" at bounding box center [1361, 633] width 163 height 36
click at [727, 629] on link "Listeyi Kaydet" at bounding box center [1389, 633] width 107 height 36
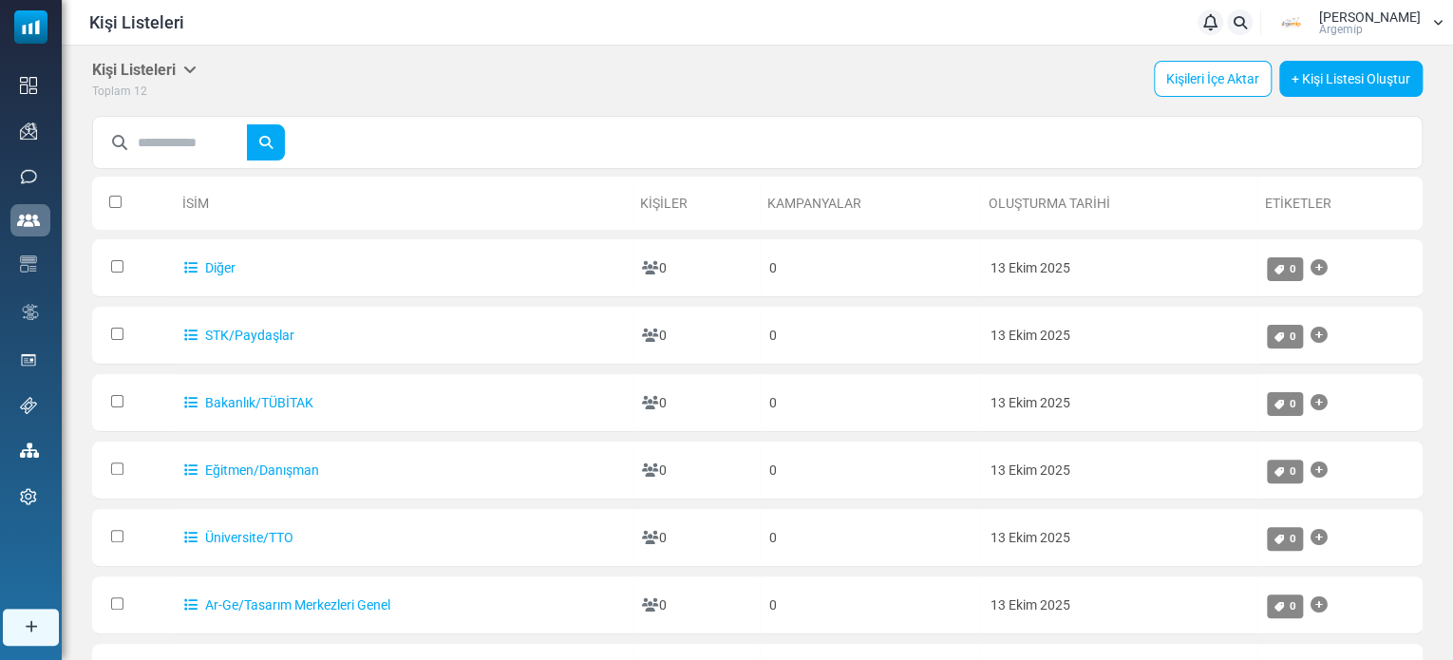
click at [1427, 24] on div "Nihan Arat Argemi̇p" at bounding box center [1355, 23] width 177 height 28
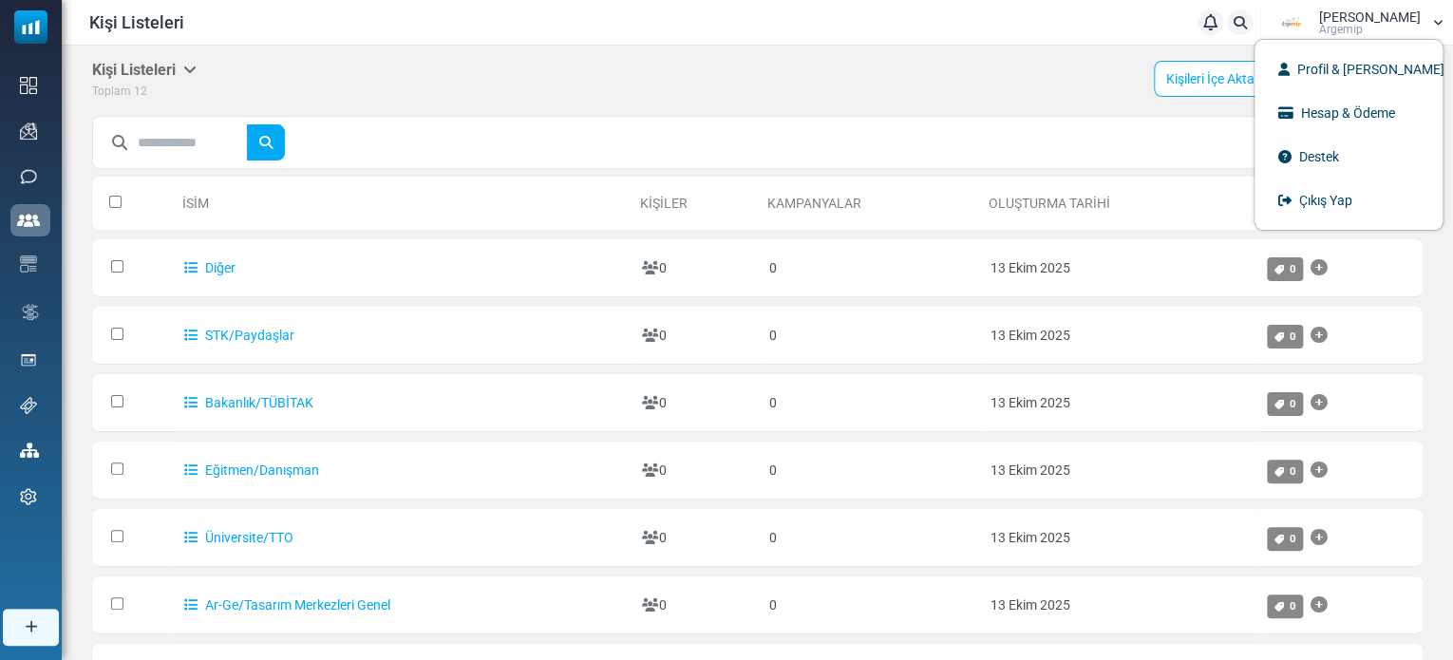
click at [1427, 24] on div "Nihan Arat Argemi̇p" at bounding box center [1355, 23] width 177 height 28
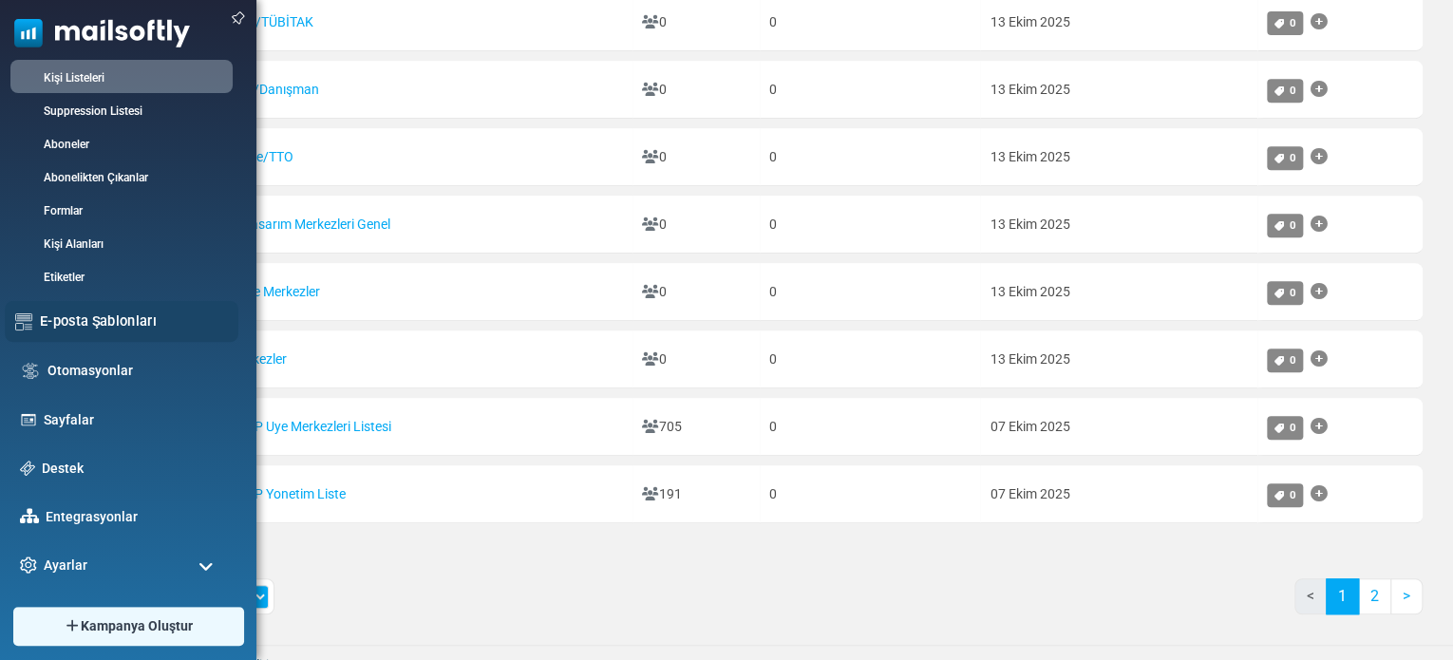
scroll to position [391, 0]
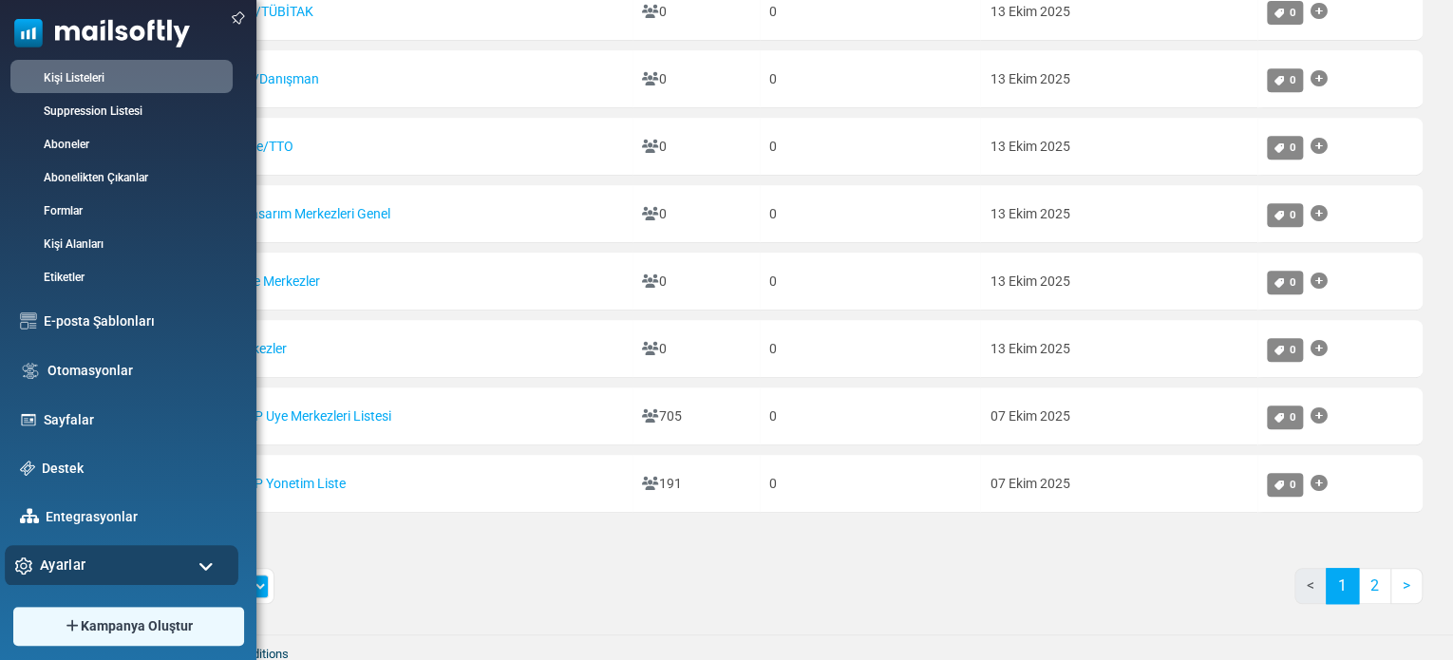
click at [158, 554] on div "Ayarlar" at bounding box center [122, 565] width 234 height 41
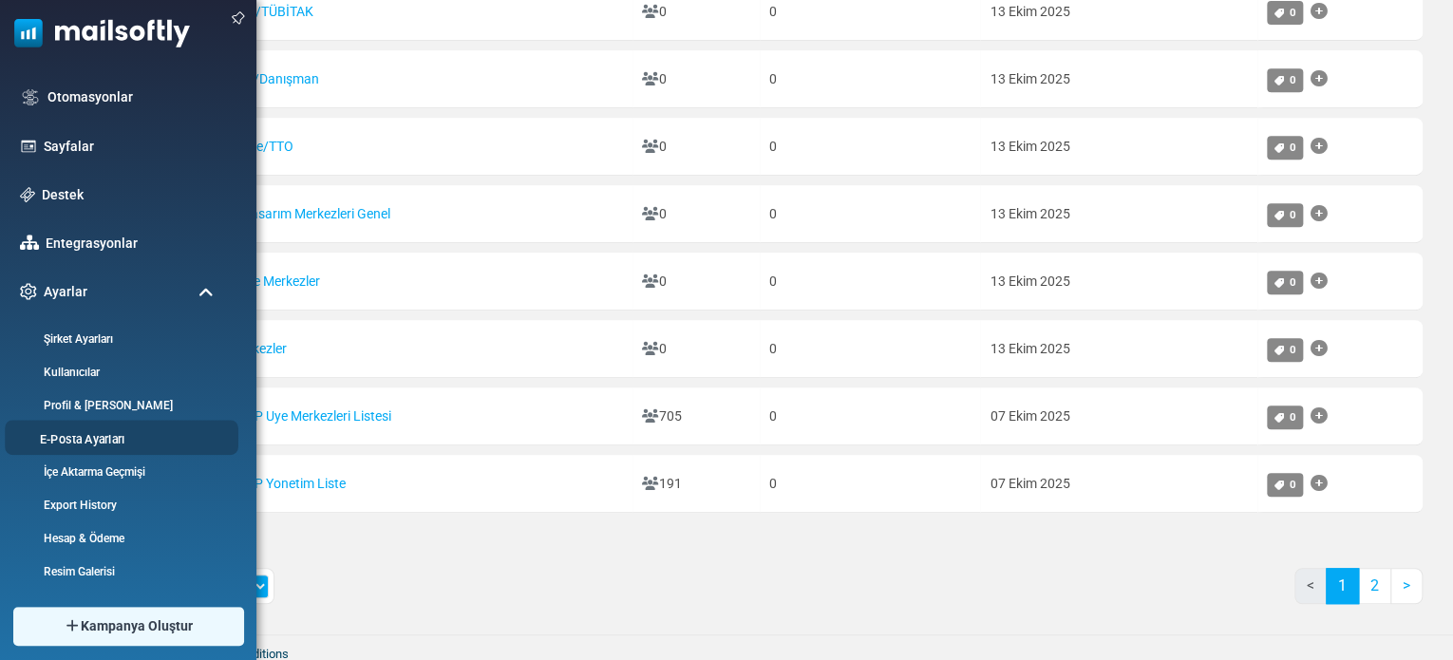
scroll to position [523, 0]
click at [80, 337] on link "Şirket Ayarları" at bounding box center [119, 337] width 228 height 18
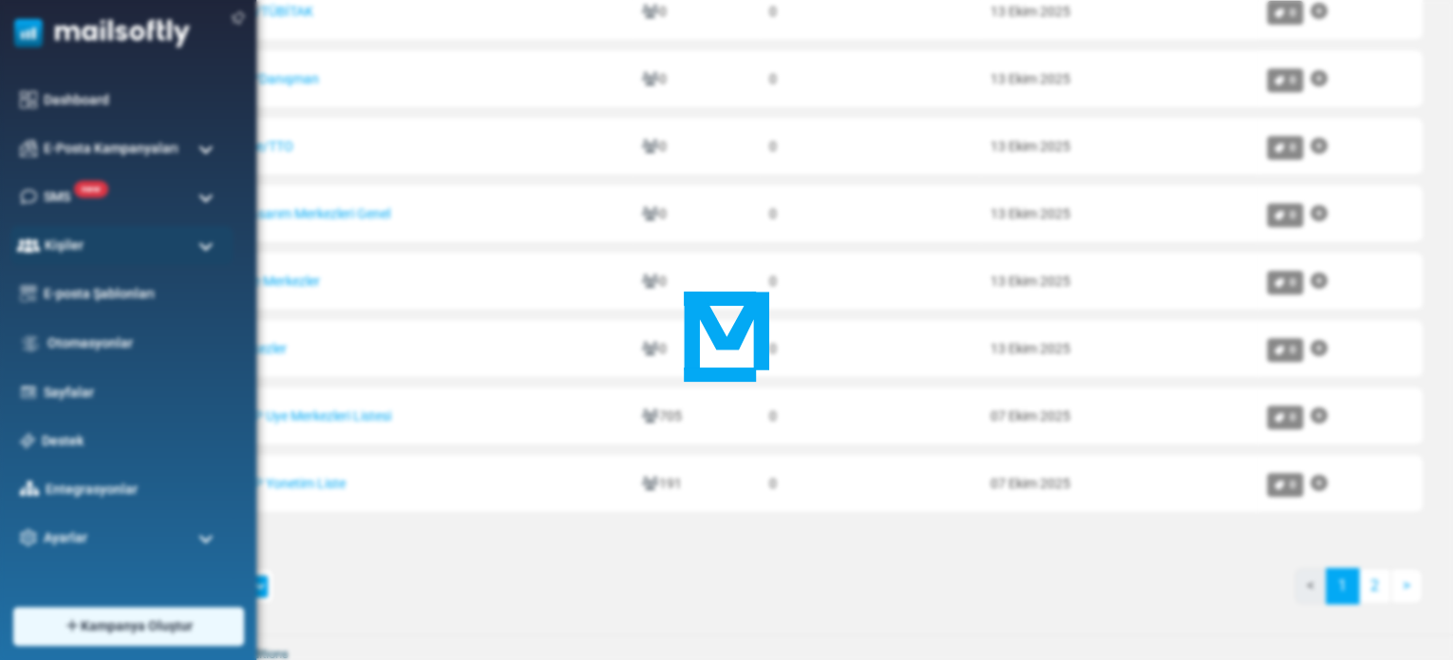
scroll to position [0, 0]
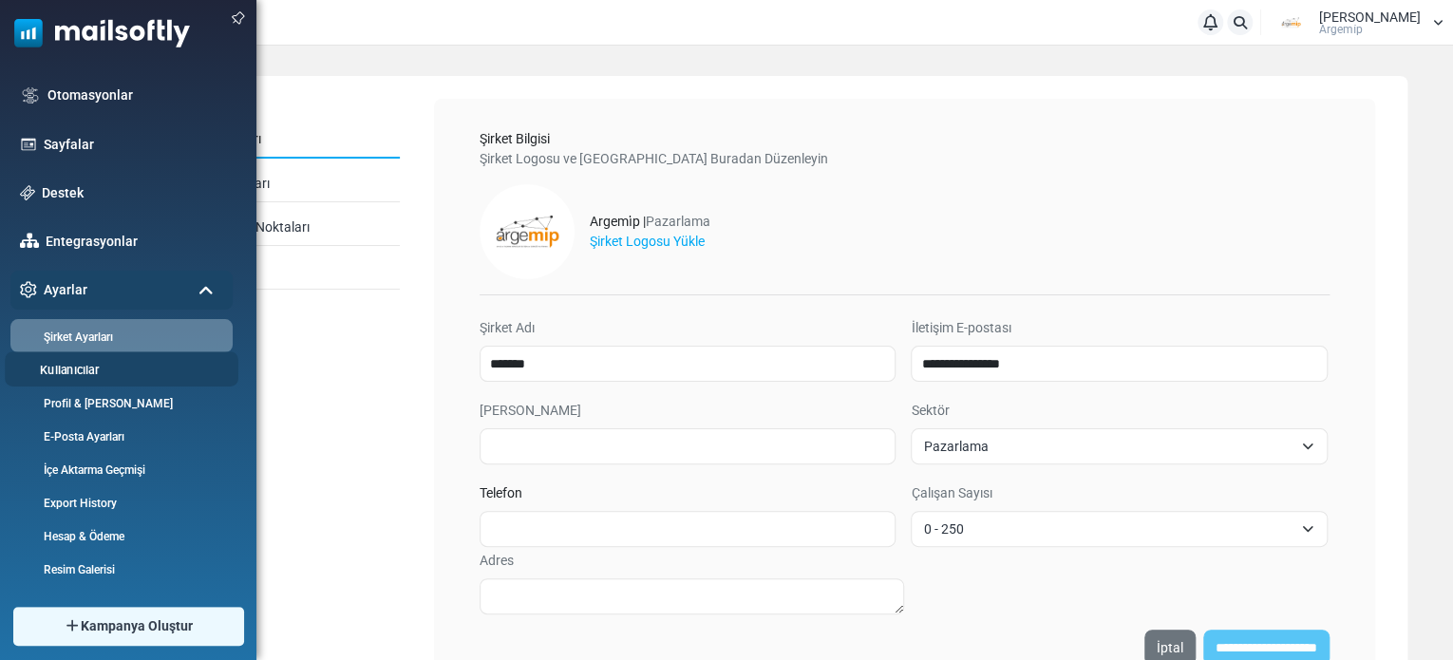
scroll to position [3, 0]
click at [80, 370] on link "Kullanıcılar" at bounding box center [119, 370] width 228 height 18
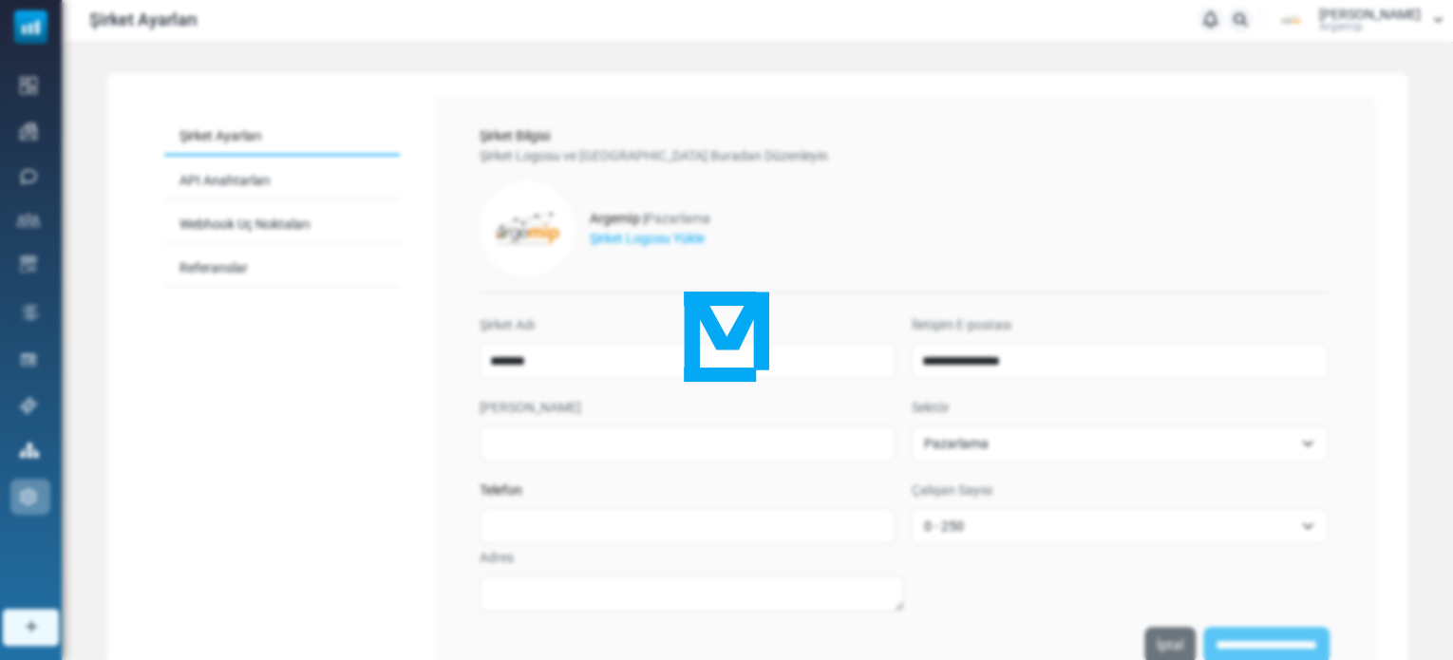
scroll to position [0, 0]
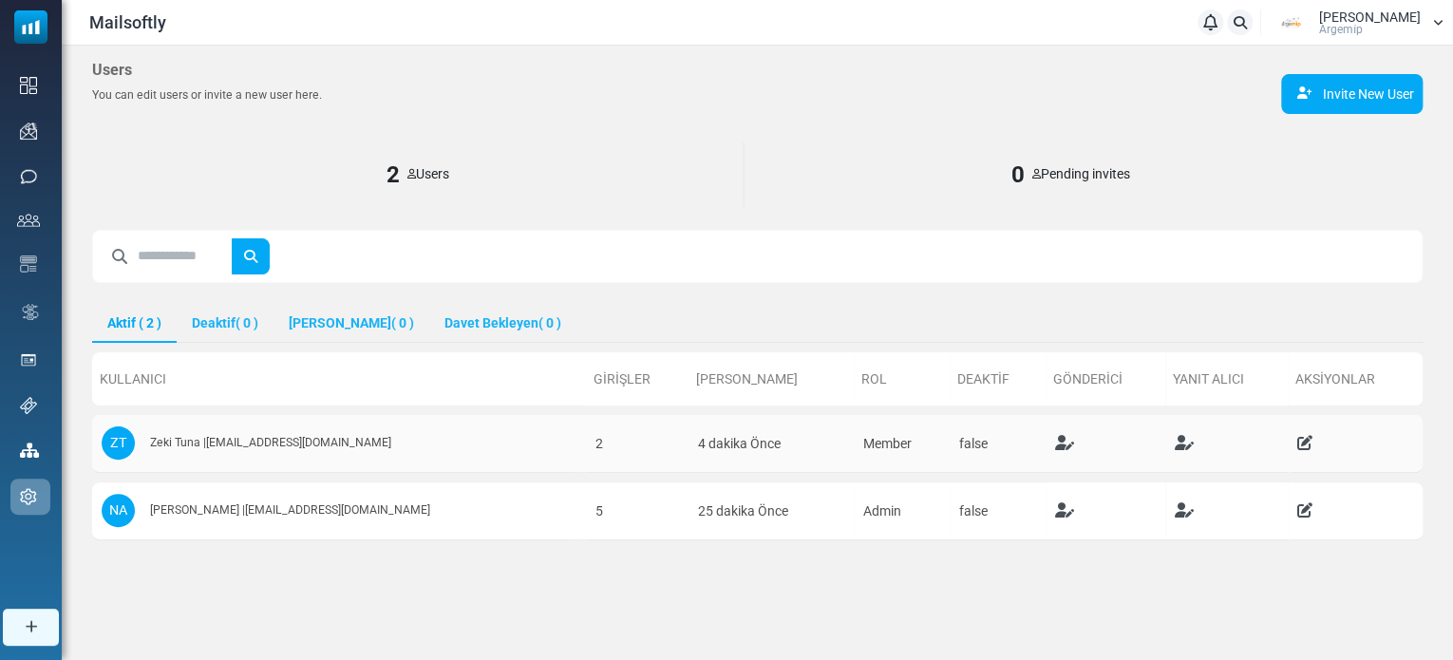
click at [863, 436] on span "Member" at bounding box center [887, 443] width 48 height 15
click at [854, 439] on td "Member" at bounding box center [902, 444] width 96 height 58
click at [1297, 439] on icon "Düzenle" at bounding box center [1304, 442] width 15 height 15
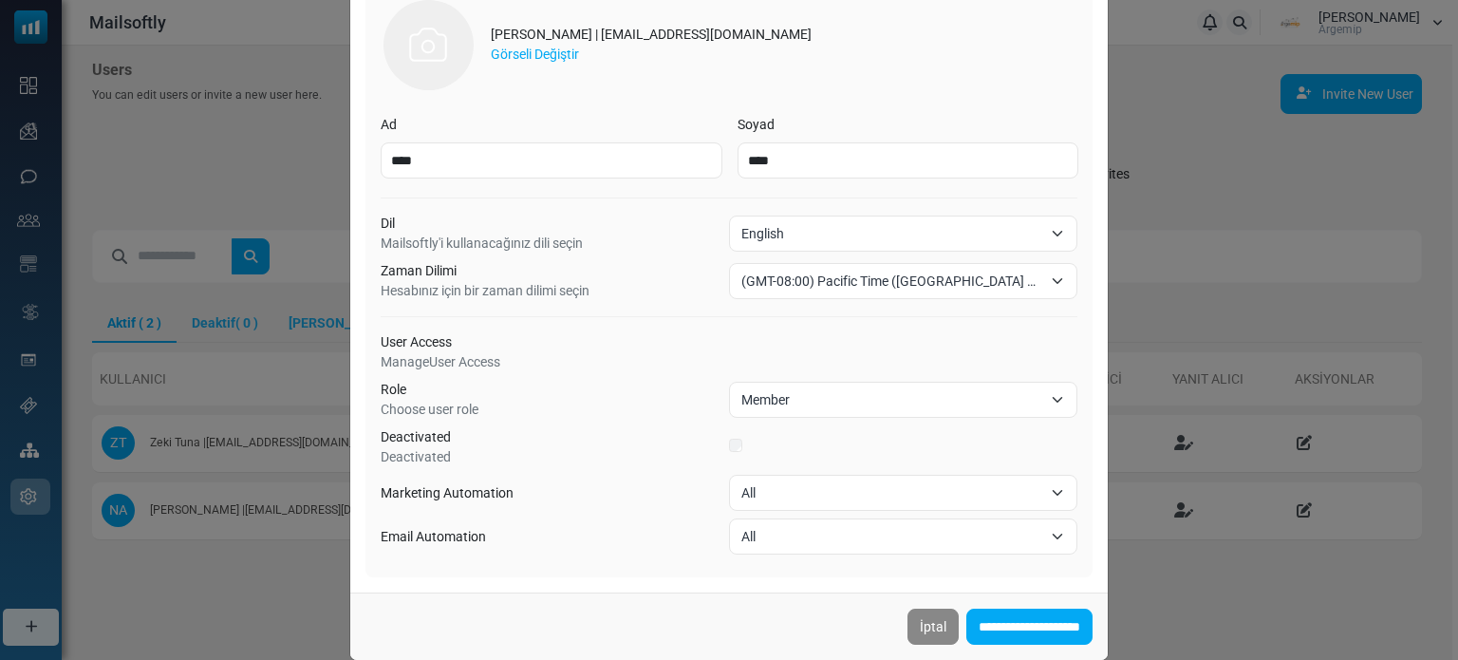
scroll to position [160, 0]
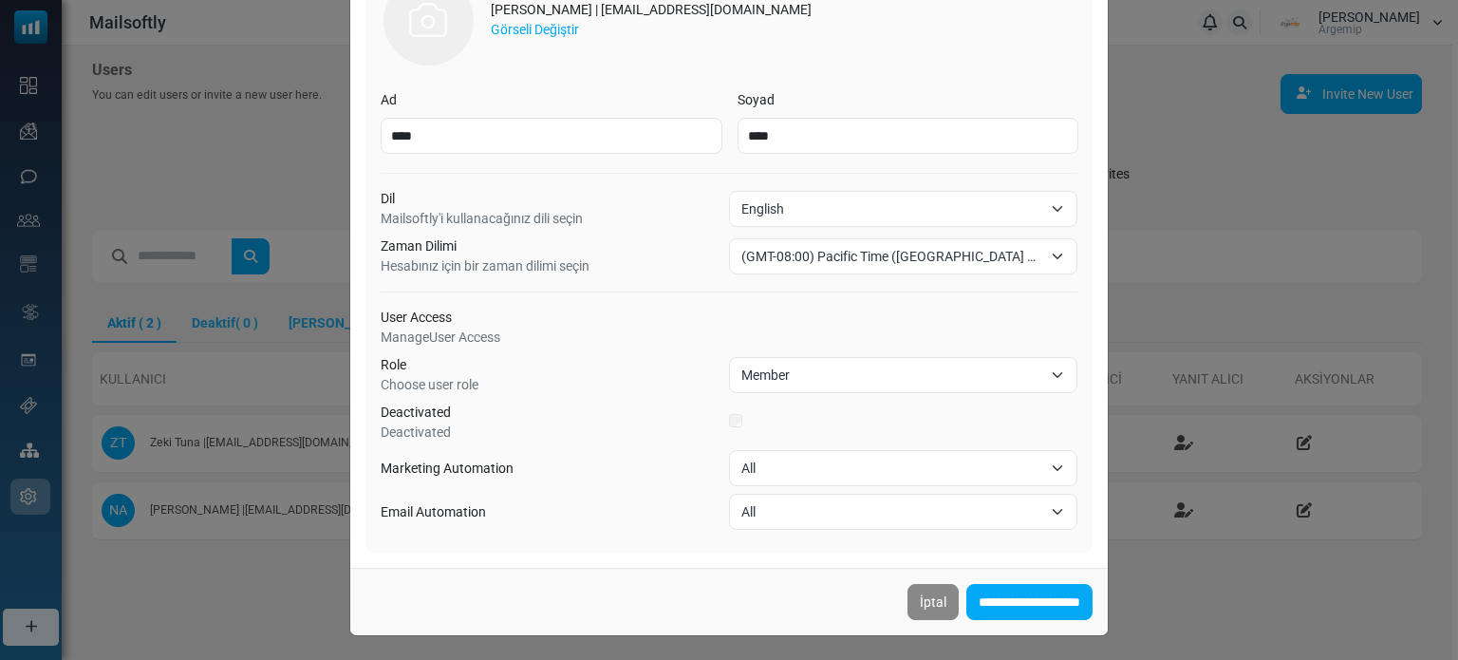
click at [832, 364] on span "Member" at bounding box center [892, 375] width 301 height 23
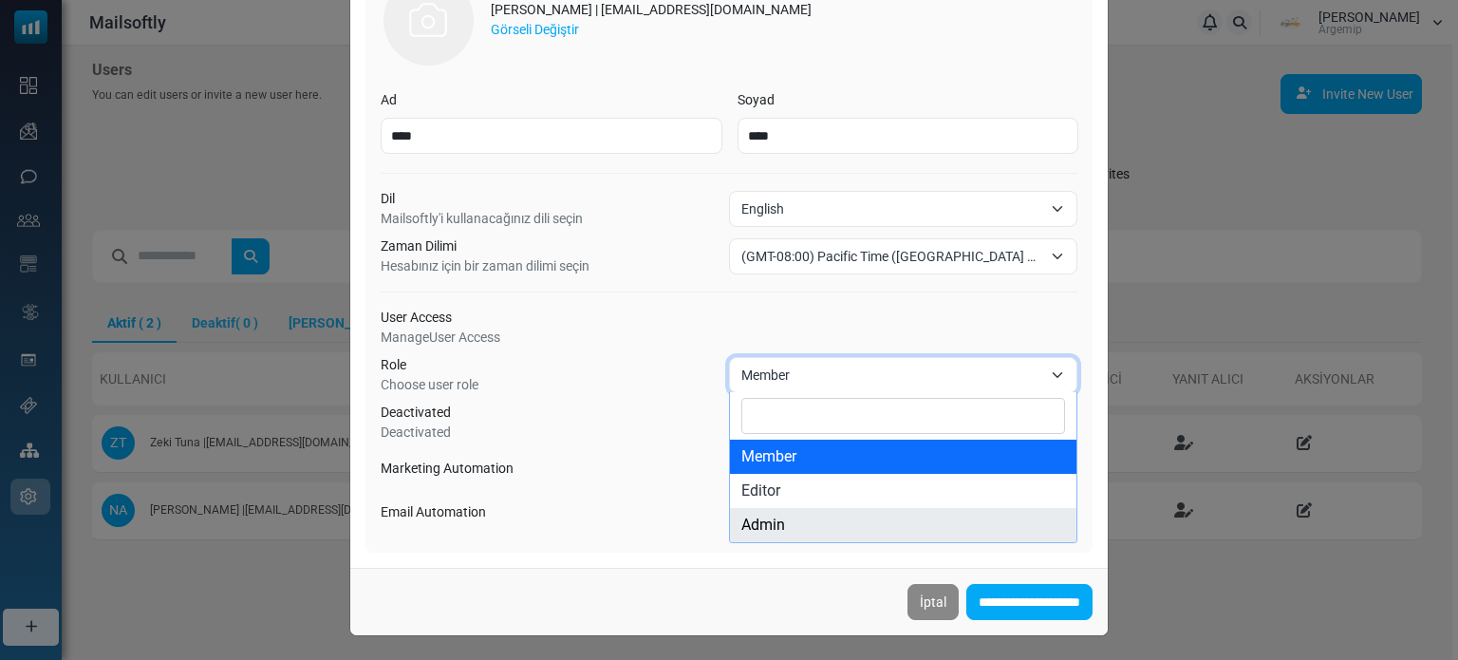
select select "*****"
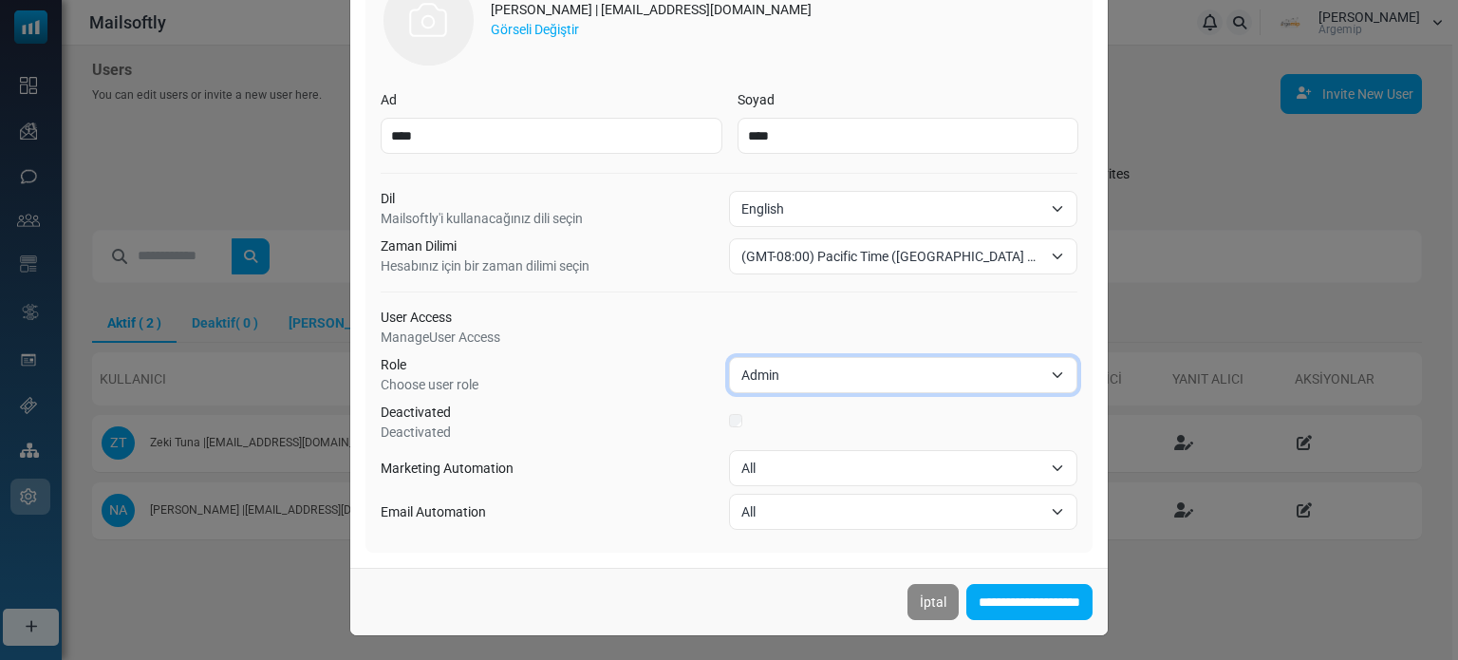
click at [947, 466] on span "All" at bounding box center [892, 468] width 301 height 23
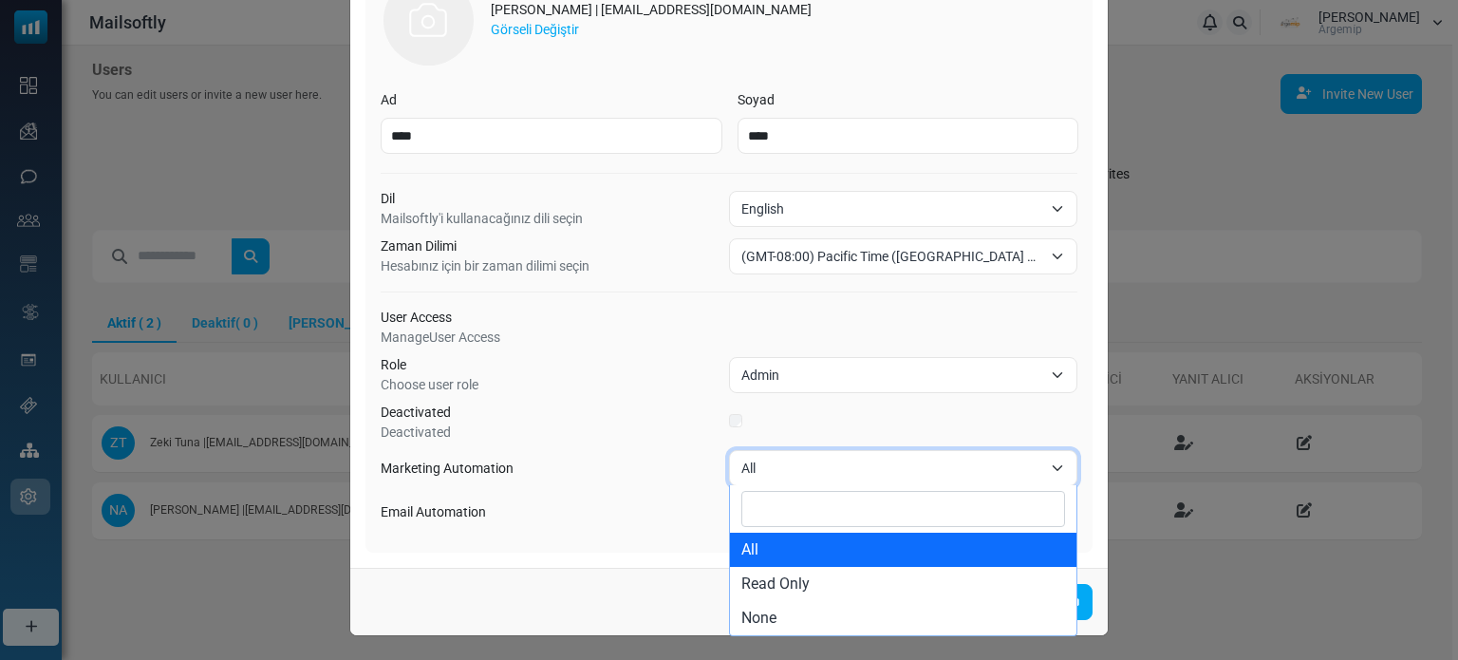
click at [947, 466] on span "All" at bounding box center [892, 468] width 301 height 23
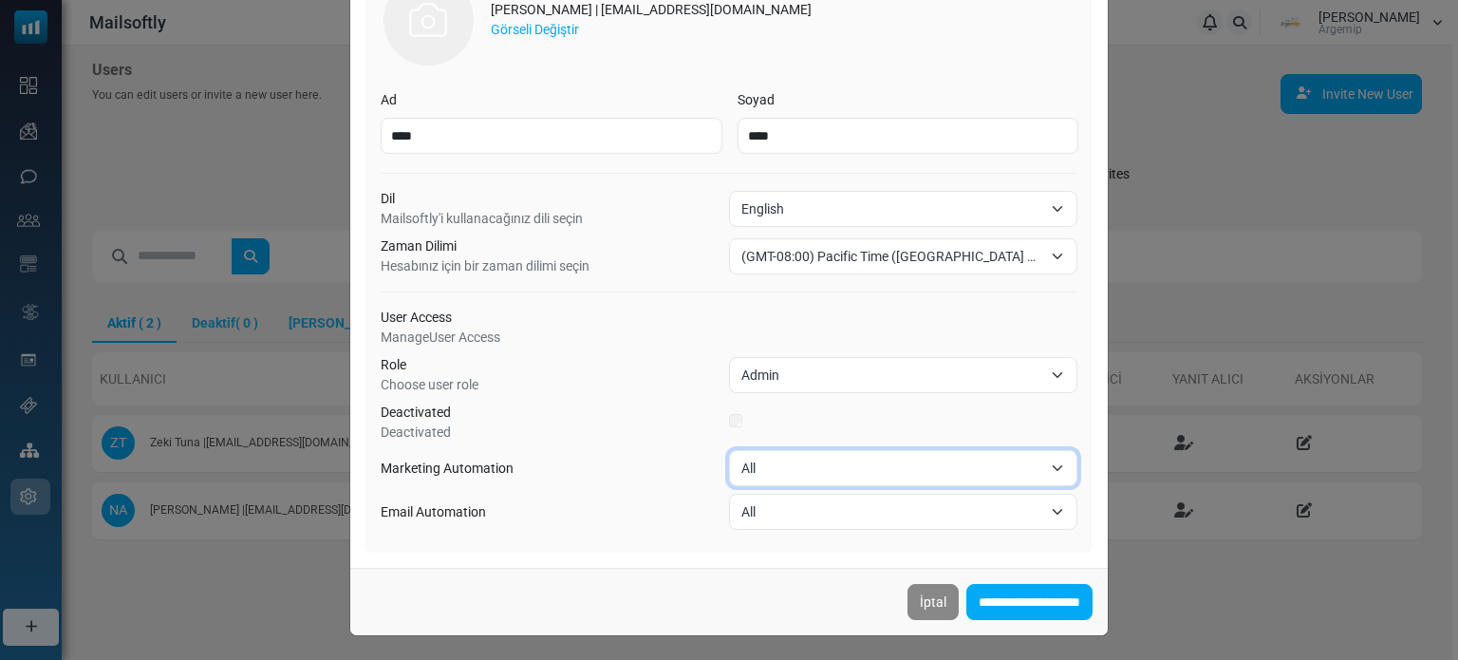
click at [885, 262] on span "(GMT-08:00) Pacific Time (US & Canada)" at bounding box center [892, 256] width 301 height 23
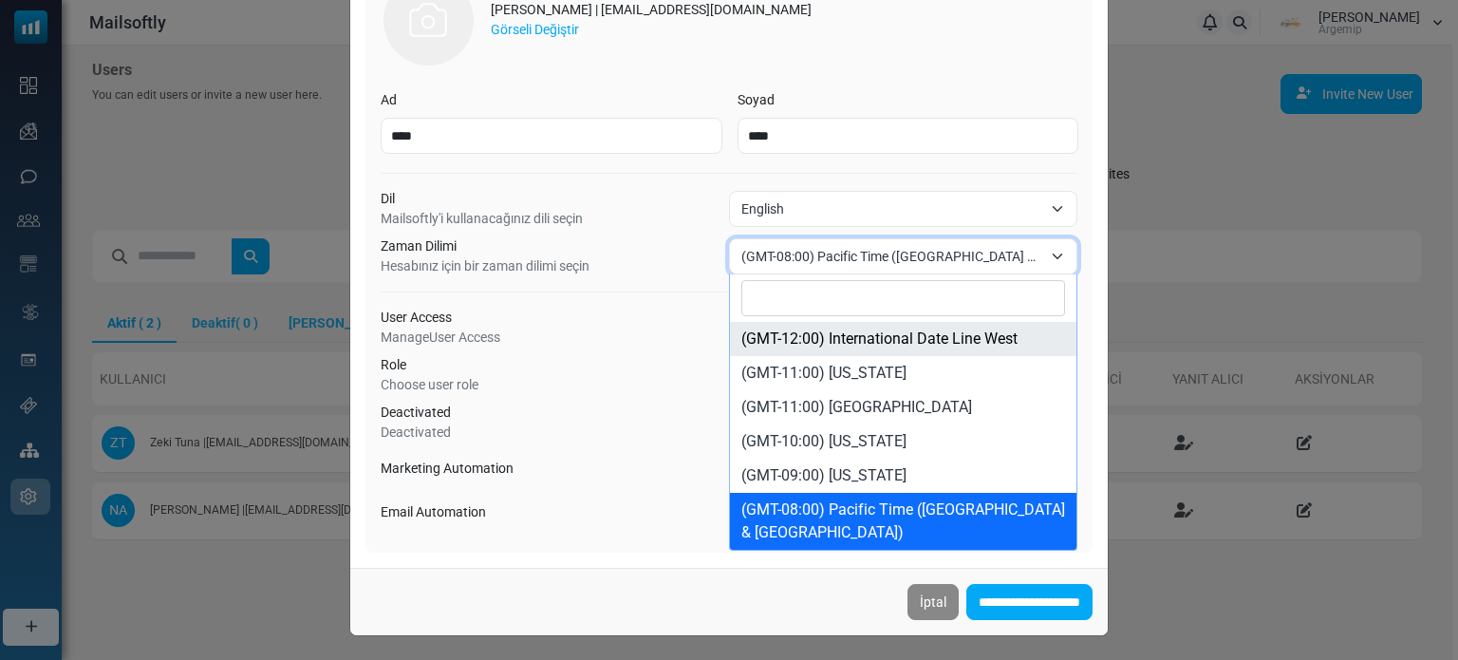
click at [852, 288] on input "Search" at bounding box center [904, 298] width 324 height 36
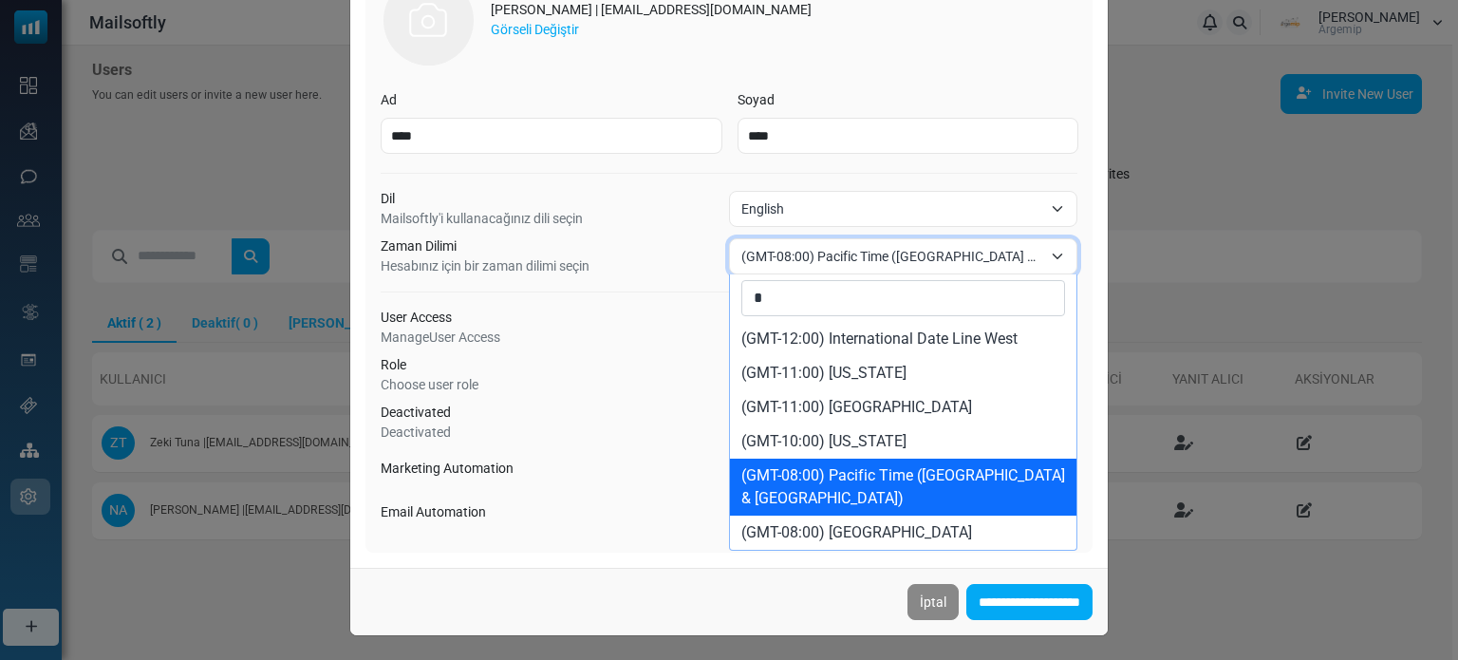
type input "**"
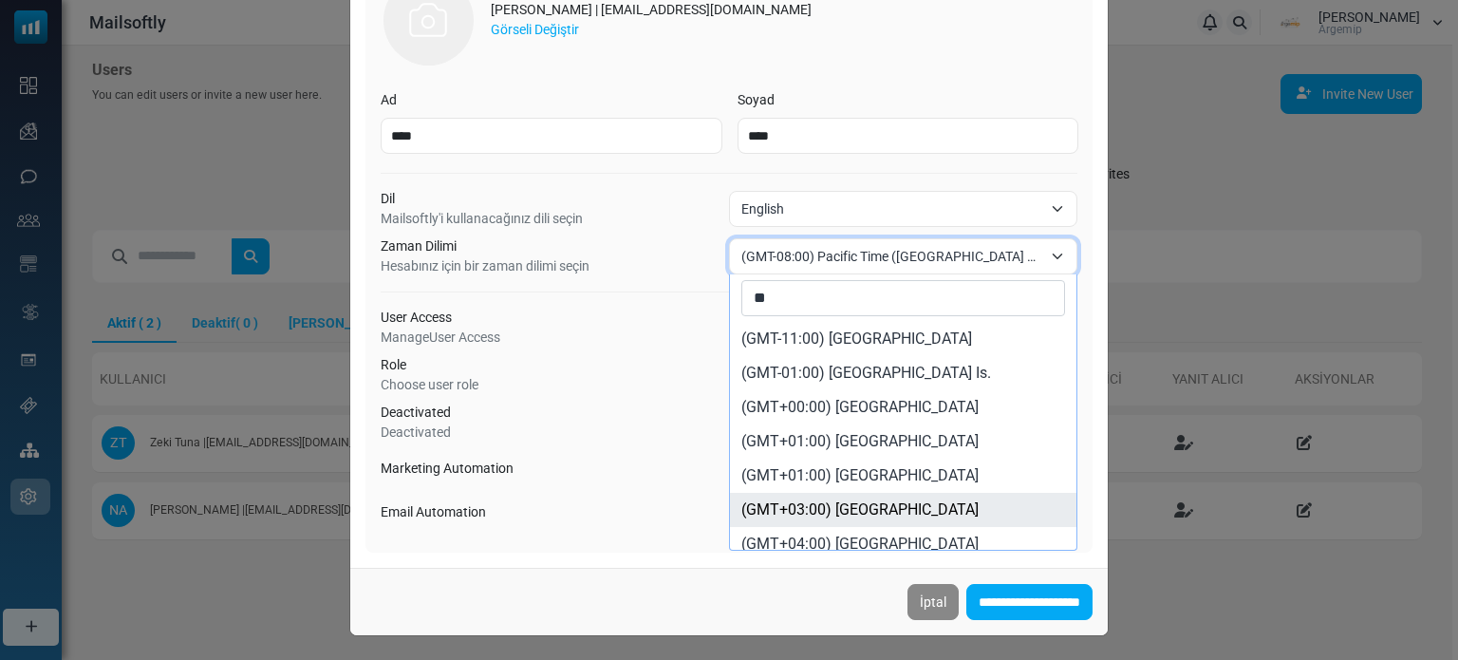
select select "********"
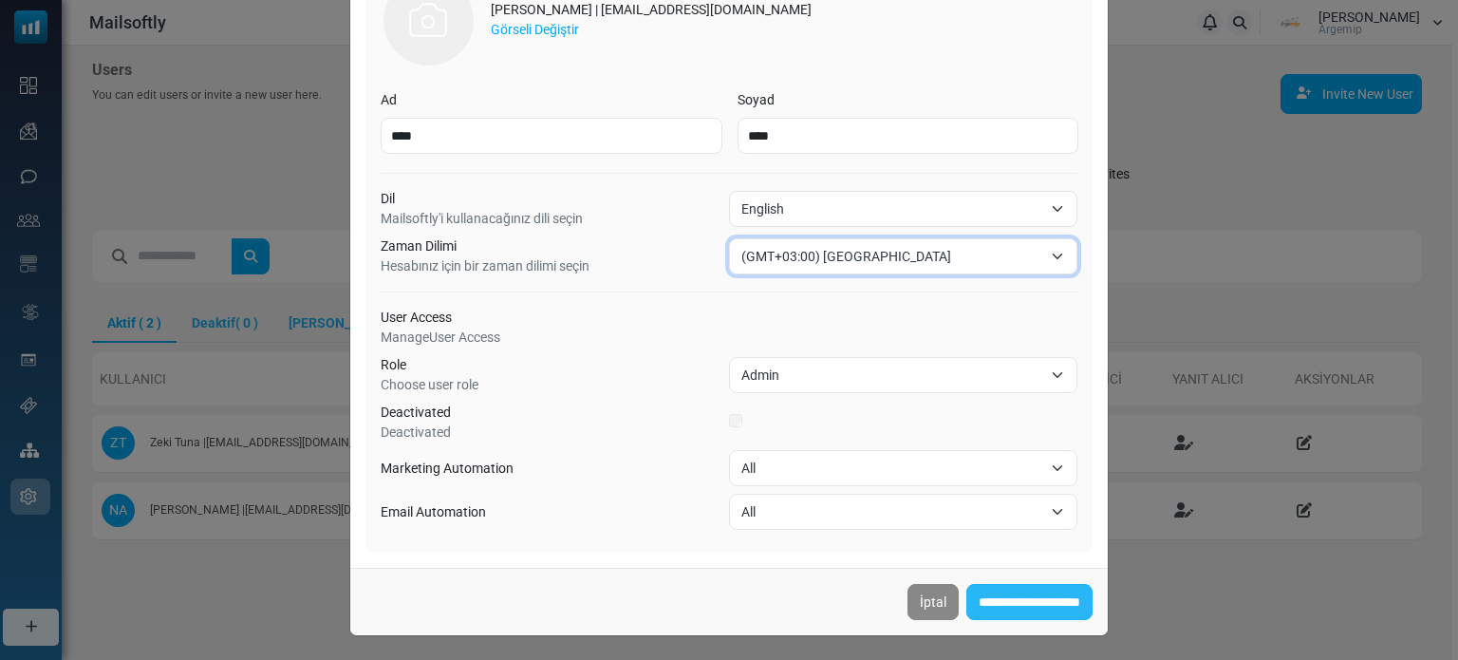
click at [994, 591] on input "**********" at bounding box center [1030, 602] width 126 height 36
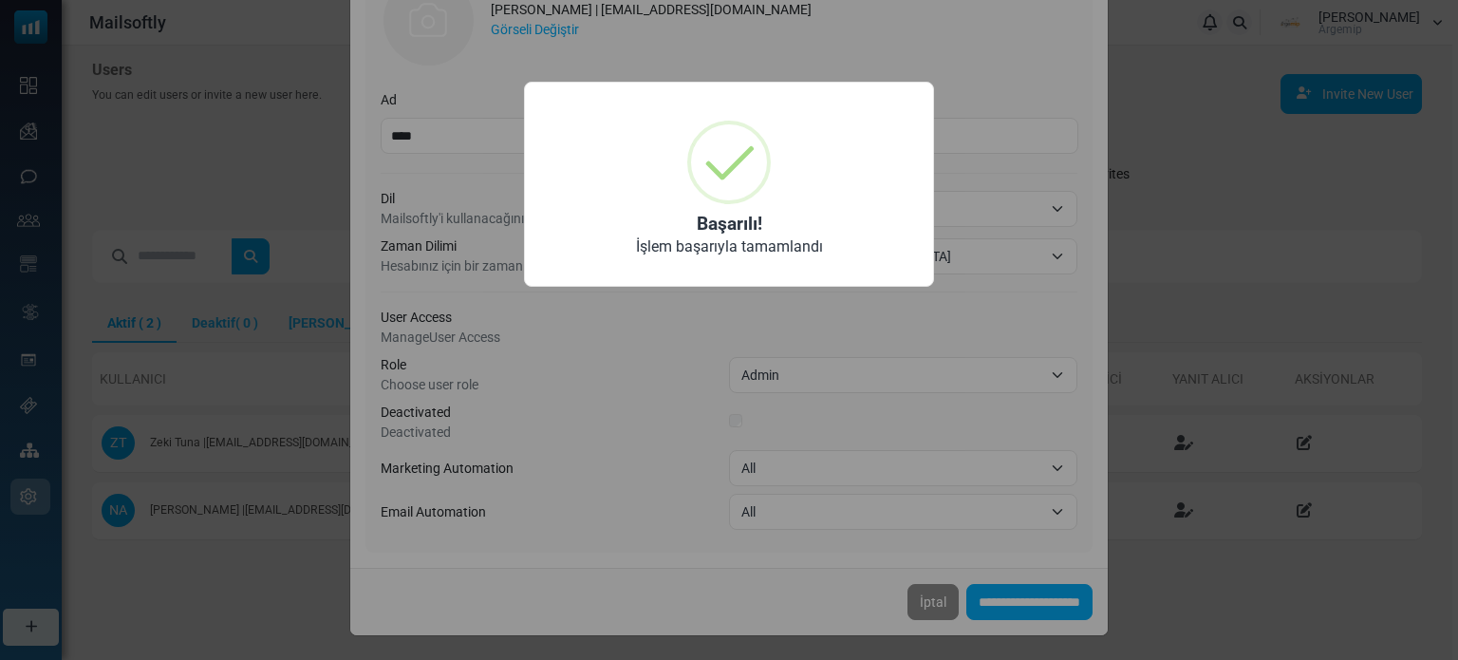
scroll to position [0, 0]
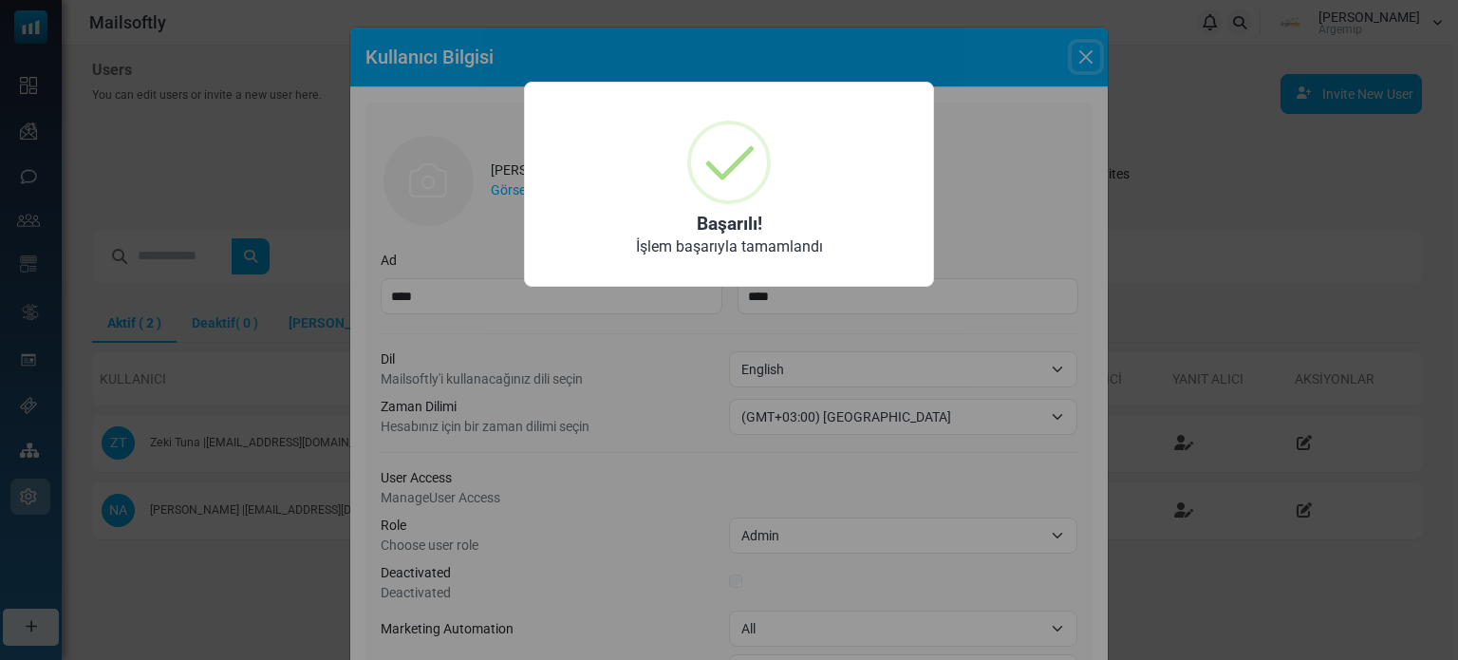
click at [988, 212] on div "× Başarılı! İşlem başarıyla tamamlandı OK No Cancel" at bounding box center [729, 330] width 1458 height 660
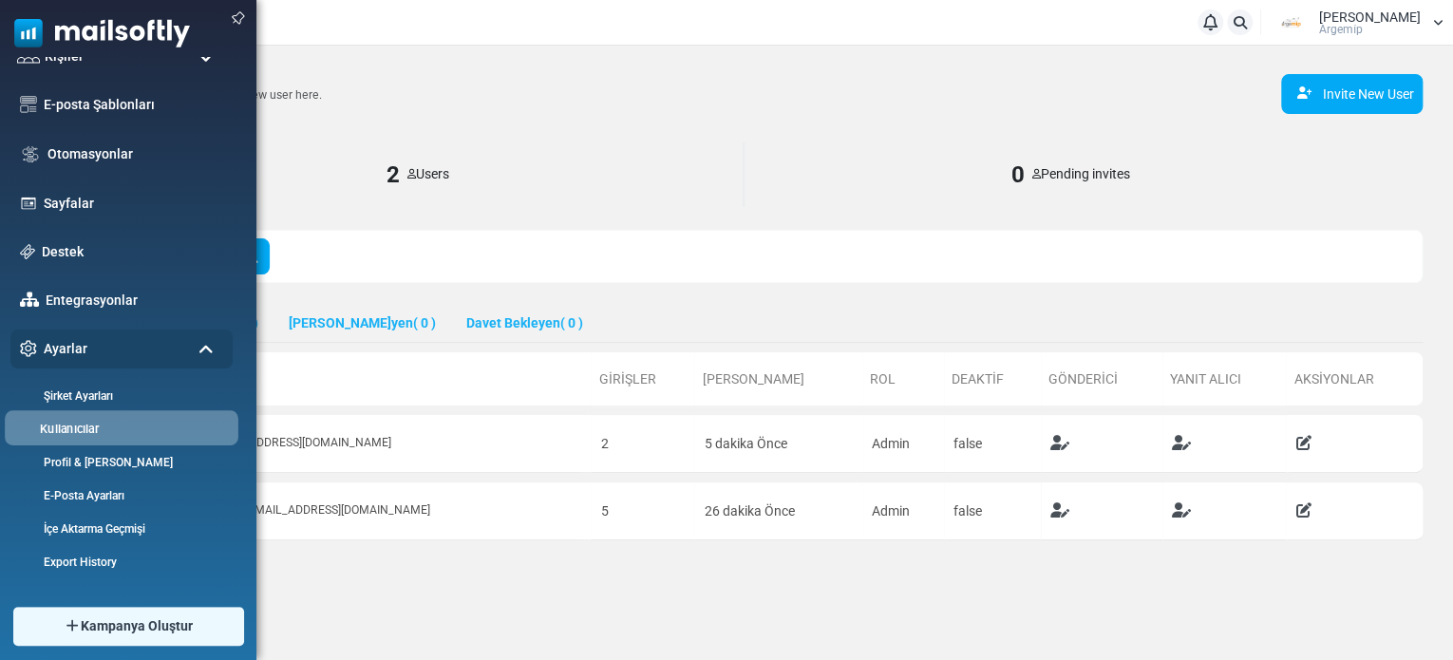
scroll to position [190, 0]
click at [99, 459] on link "Profil & [PERSON_NAME]" at bounding box center [119, 461] width 228 height 18
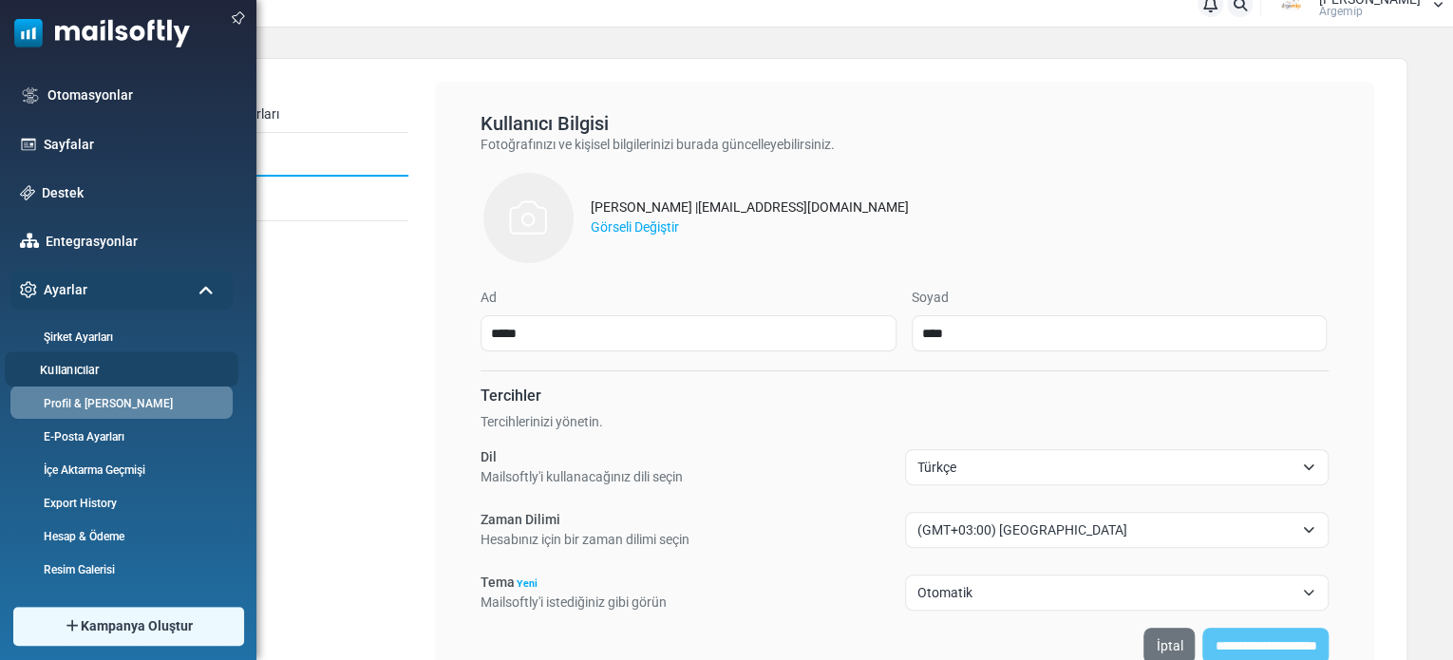
scroll to position [19, 0]
click at [81, 358] on li "Kullanıcılar" at bounding box center [122, 368] width 234 height 35
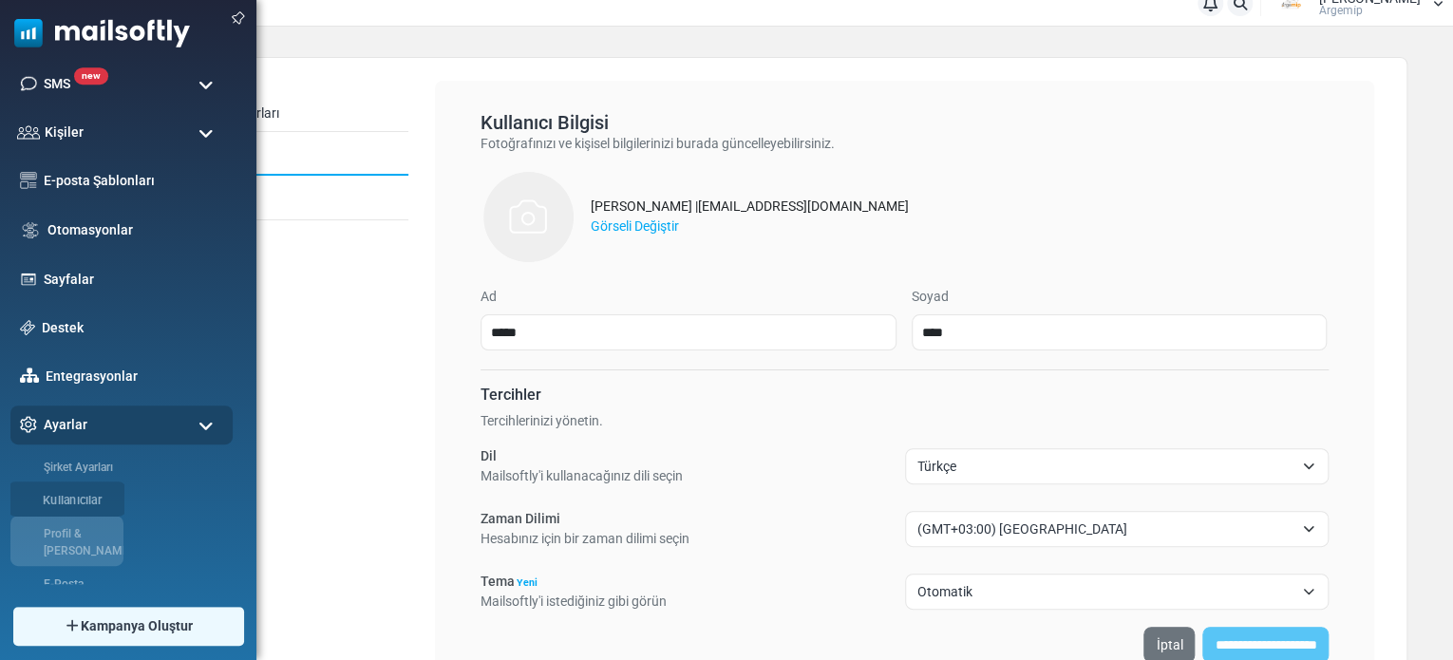
scroll to position [0, 0]
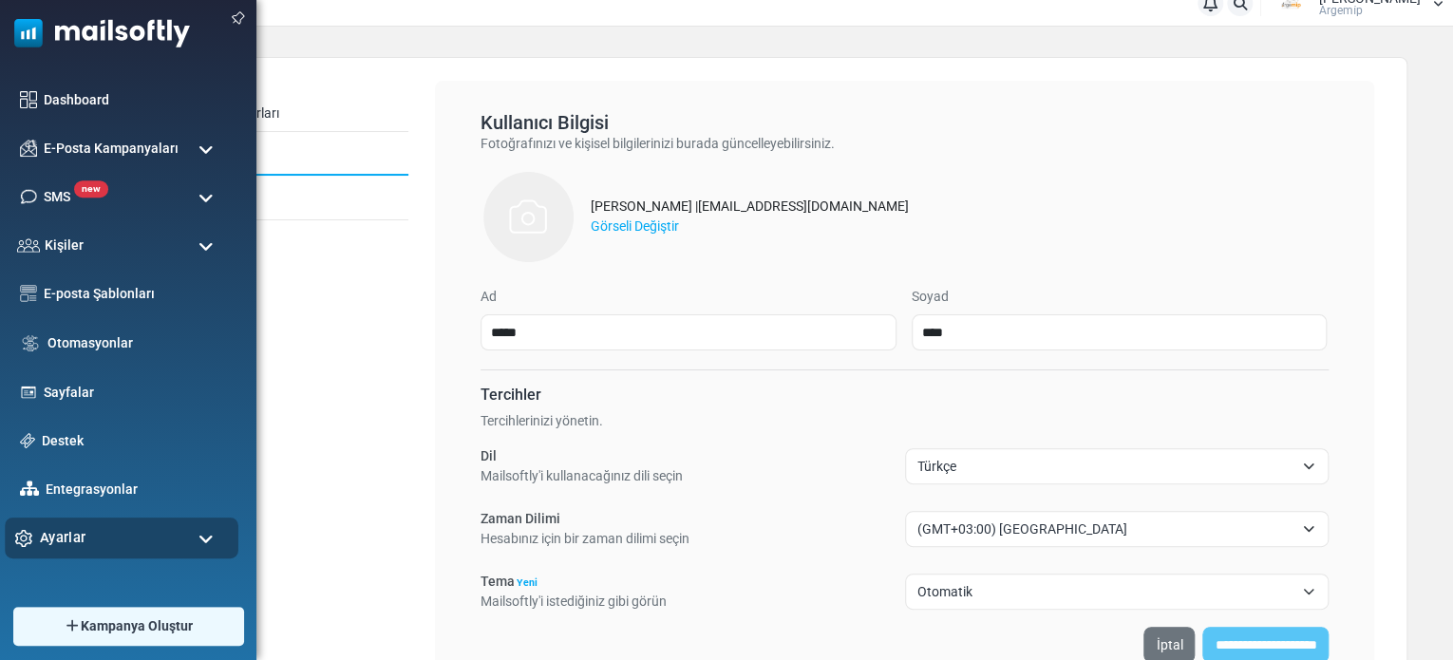
click at [77, 546] on span "Ayarlar" at bounding box center [63, 537] width 46 height 21
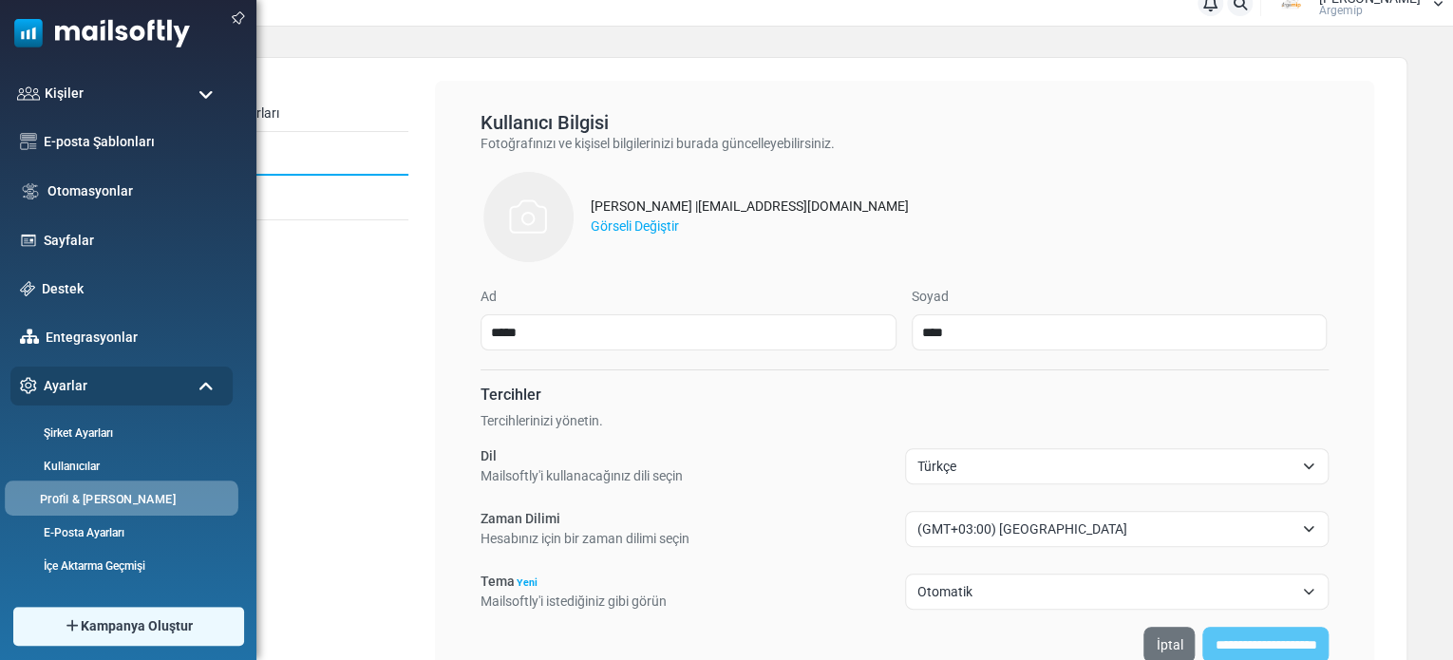
scroll to position [248, 0]
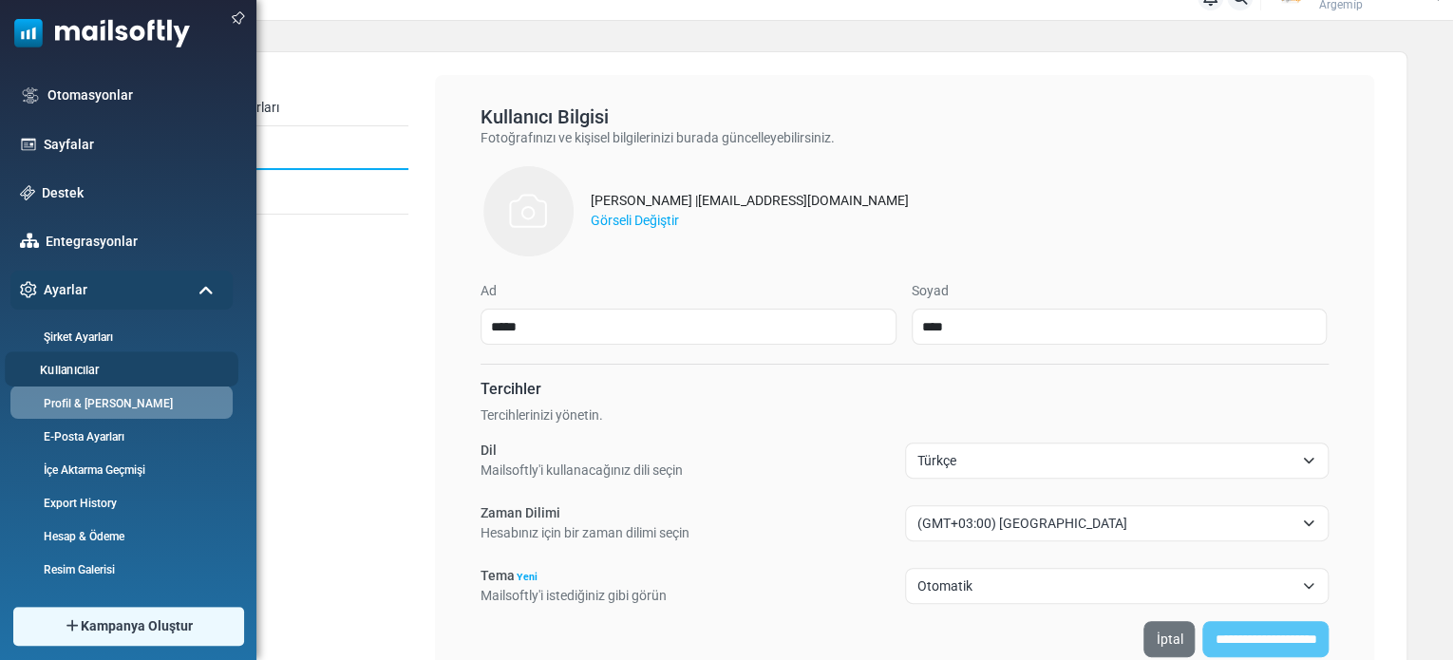
click at [77, 359] on li "Kullanıcılar" at bounding box center [122, 368] width 234 height 35
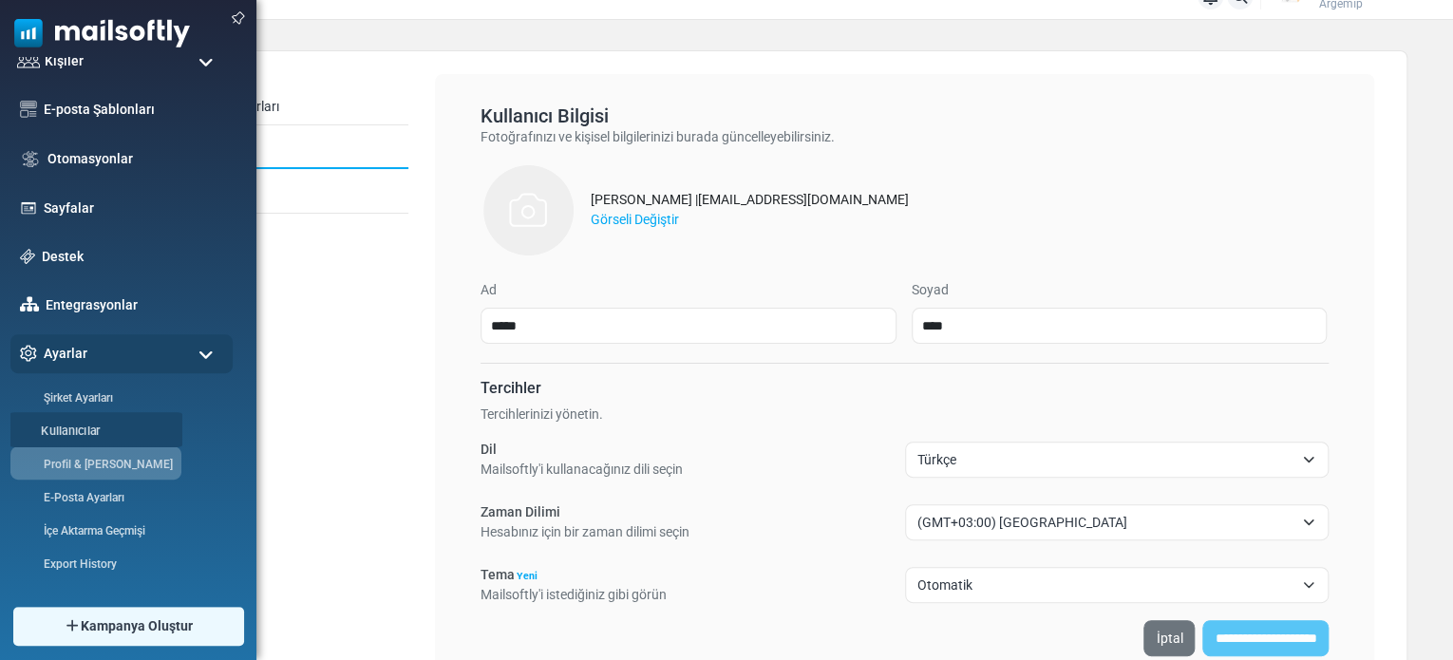
scroll to position [0, 0]
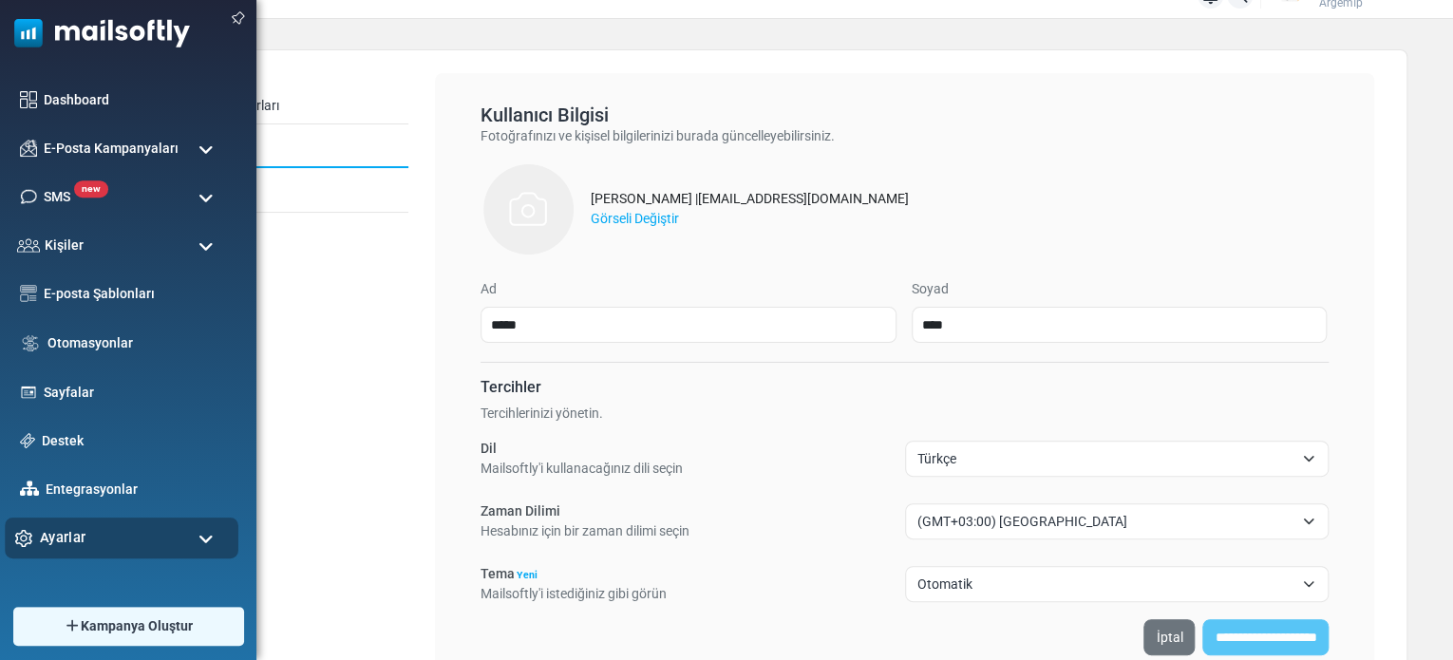
click at [76, 527] on span "Ayarlar" at bounding box center [63, 537] width 46 height 21
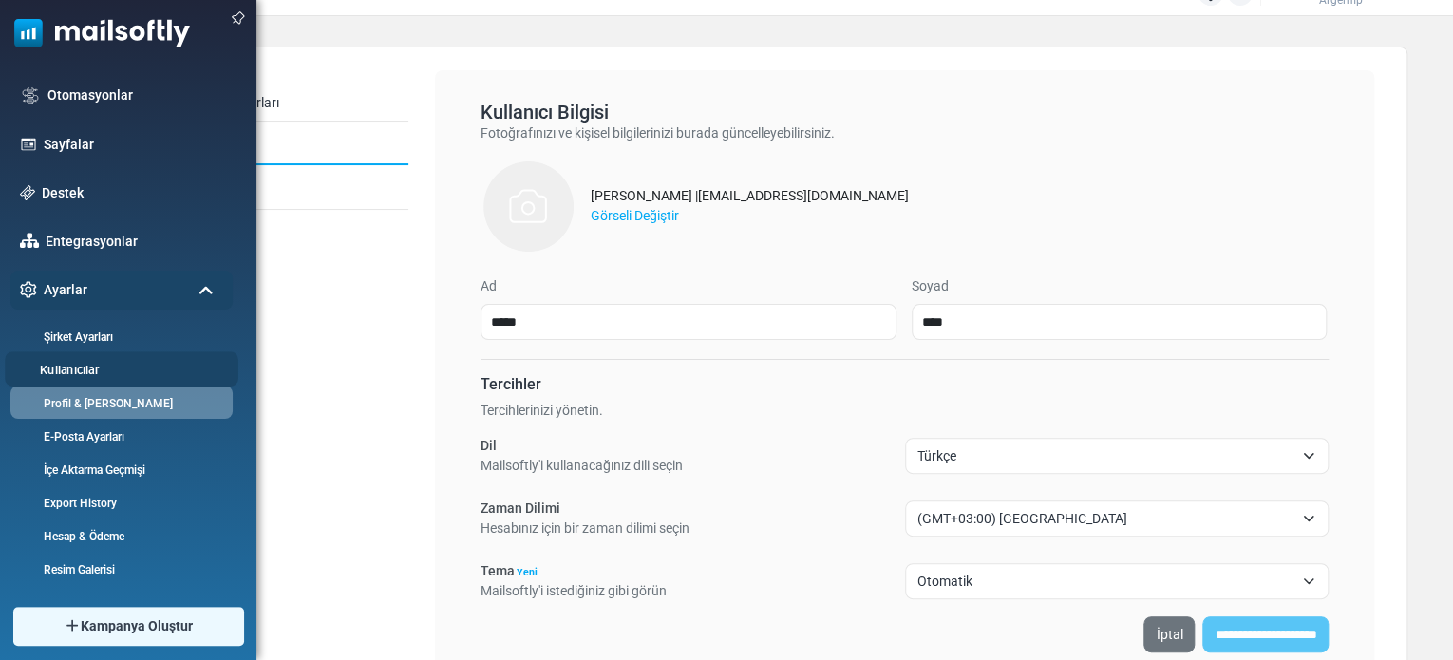
scroll to position [30, 0]
click at [63, 373] on link "Kullanıcılar" at bounding box center [119, 370] width 228 height 18
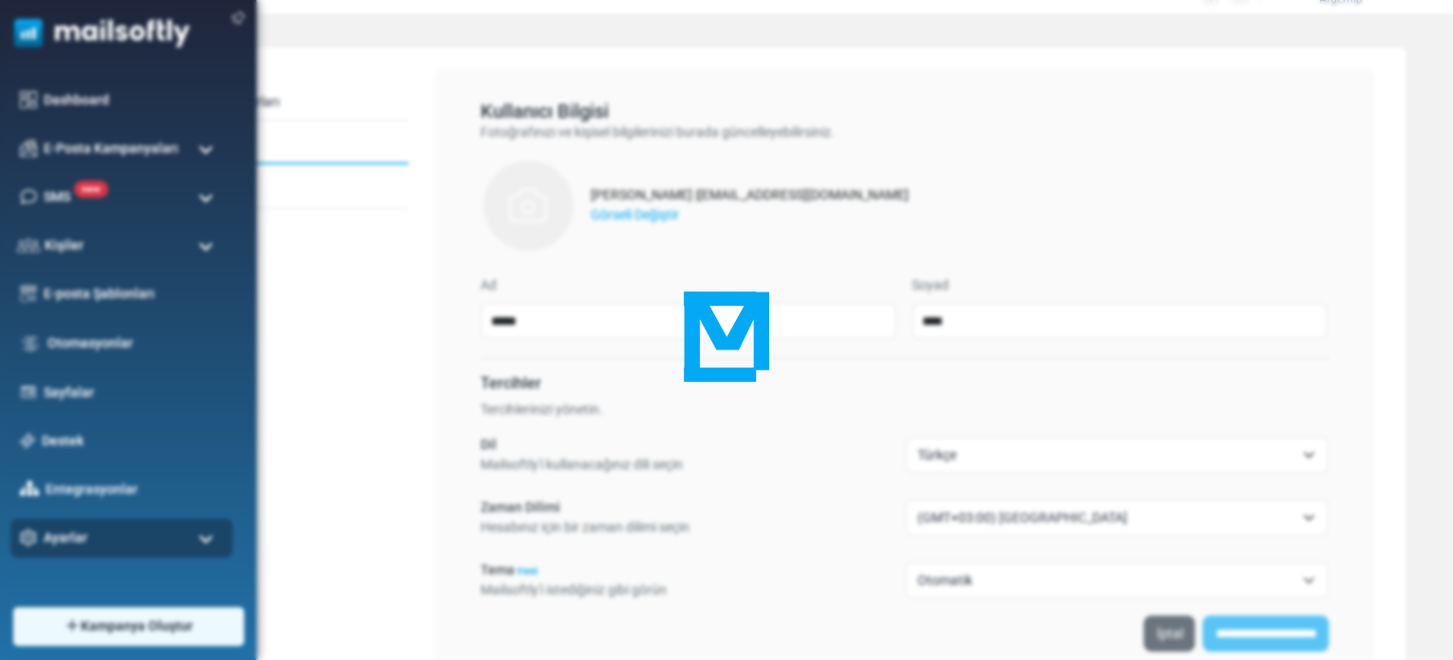
scroll to position [0, 0]
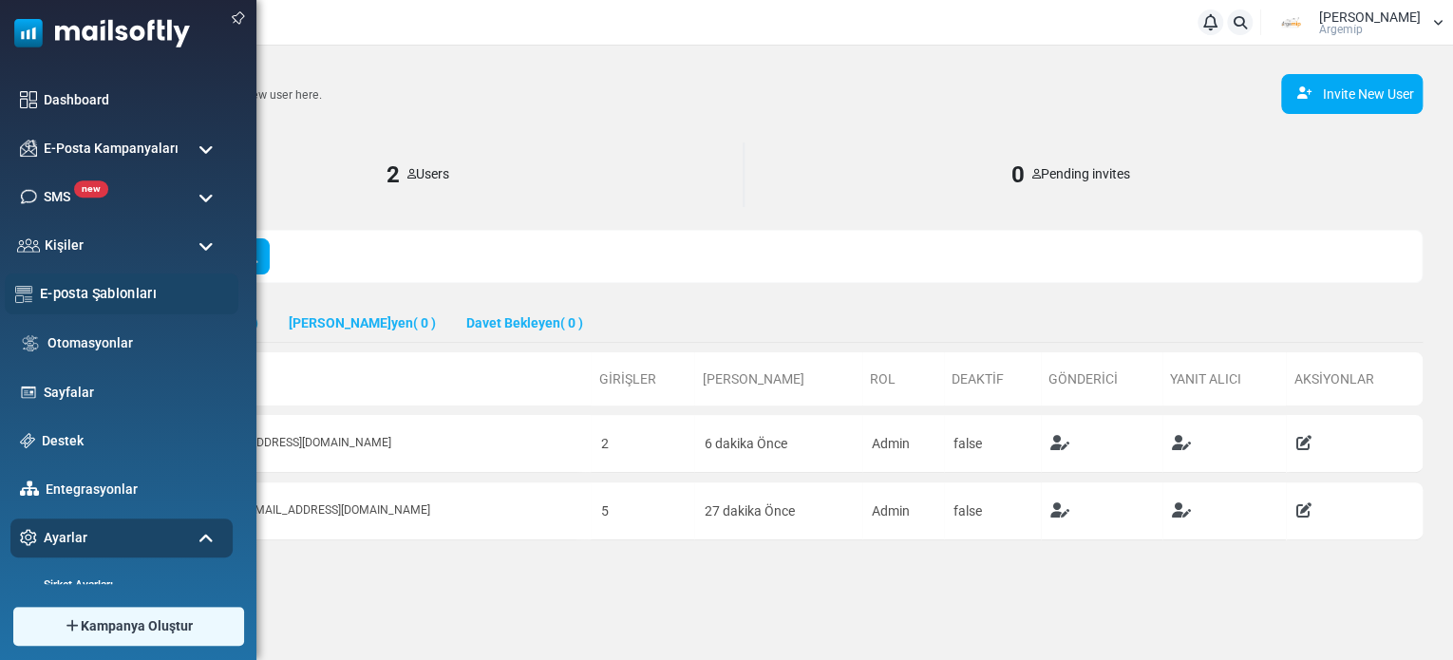
click at [103, 296] on link "E-posta Şablonları" at bounding box center [134, 293] width 188 height 21
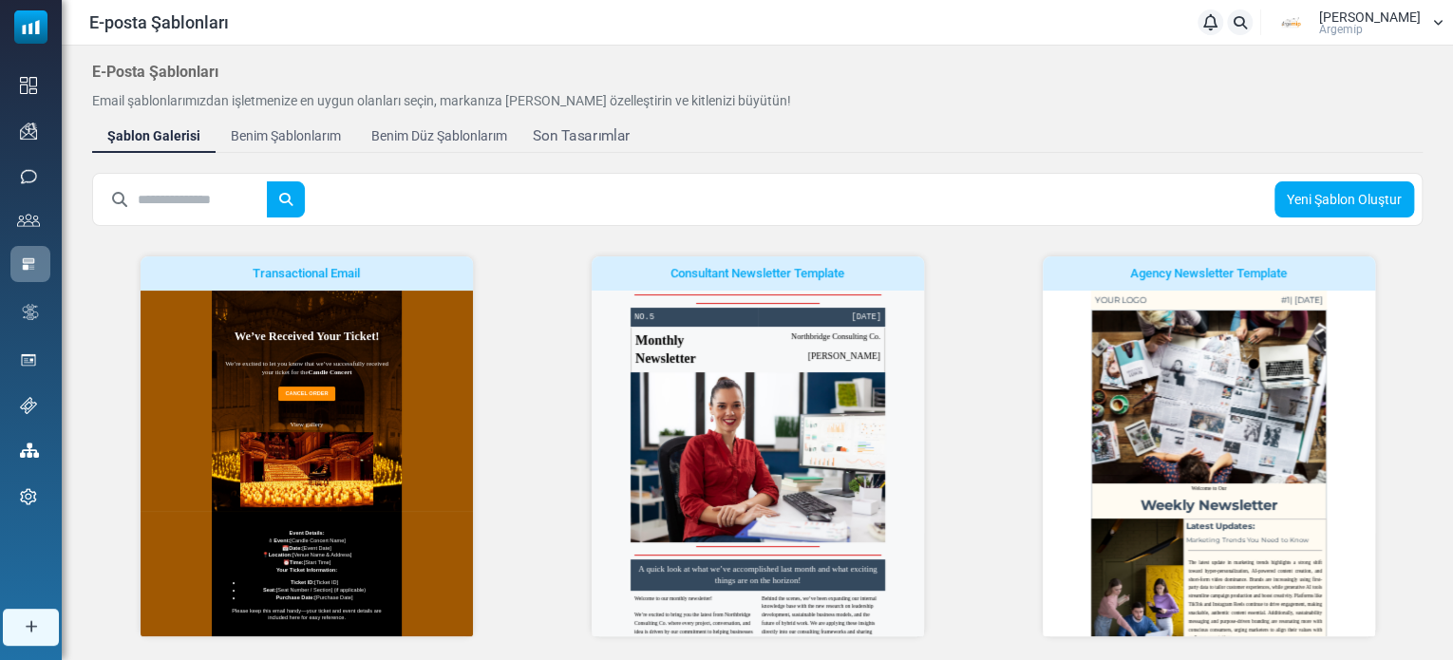
click at [538, 133] on div "Son Tasarımlar" at bounding box center [581, 136] width 97 height 22
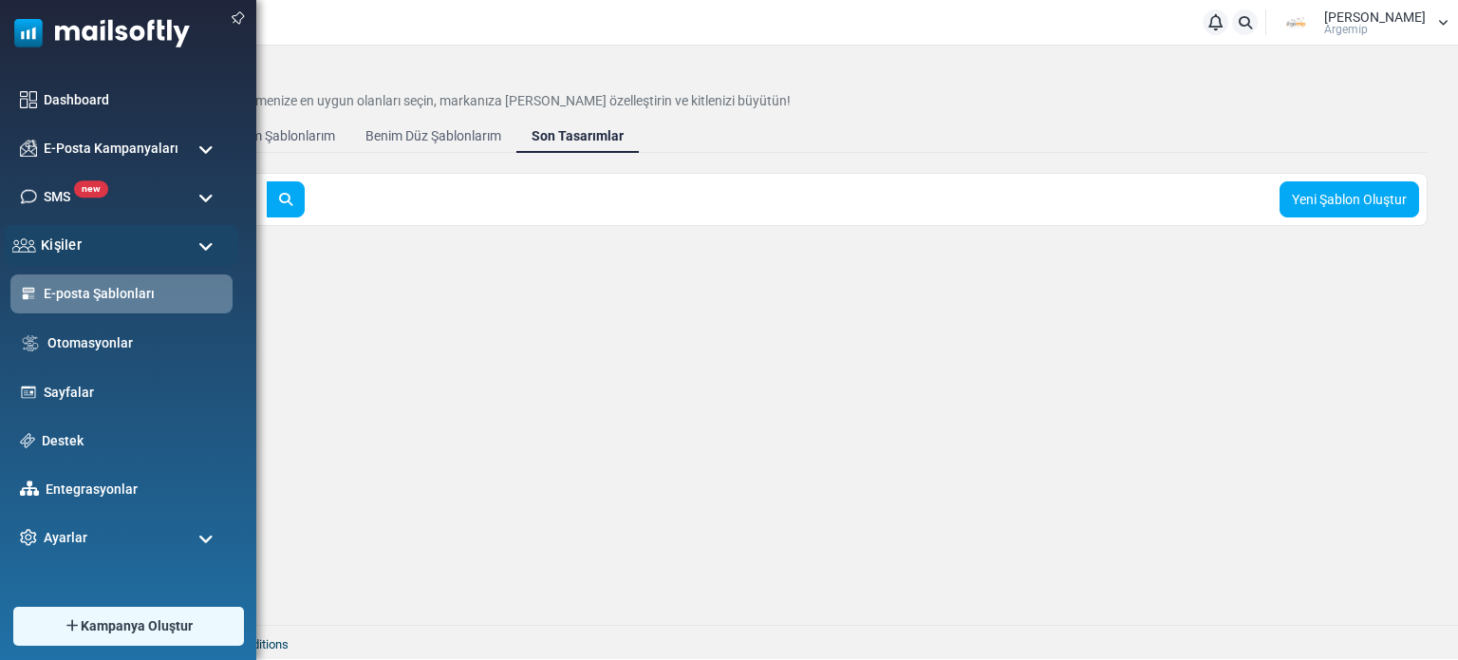
click at [142, 243] on div "Kişiler" at bounding box center [122, 245] width 234 height 41
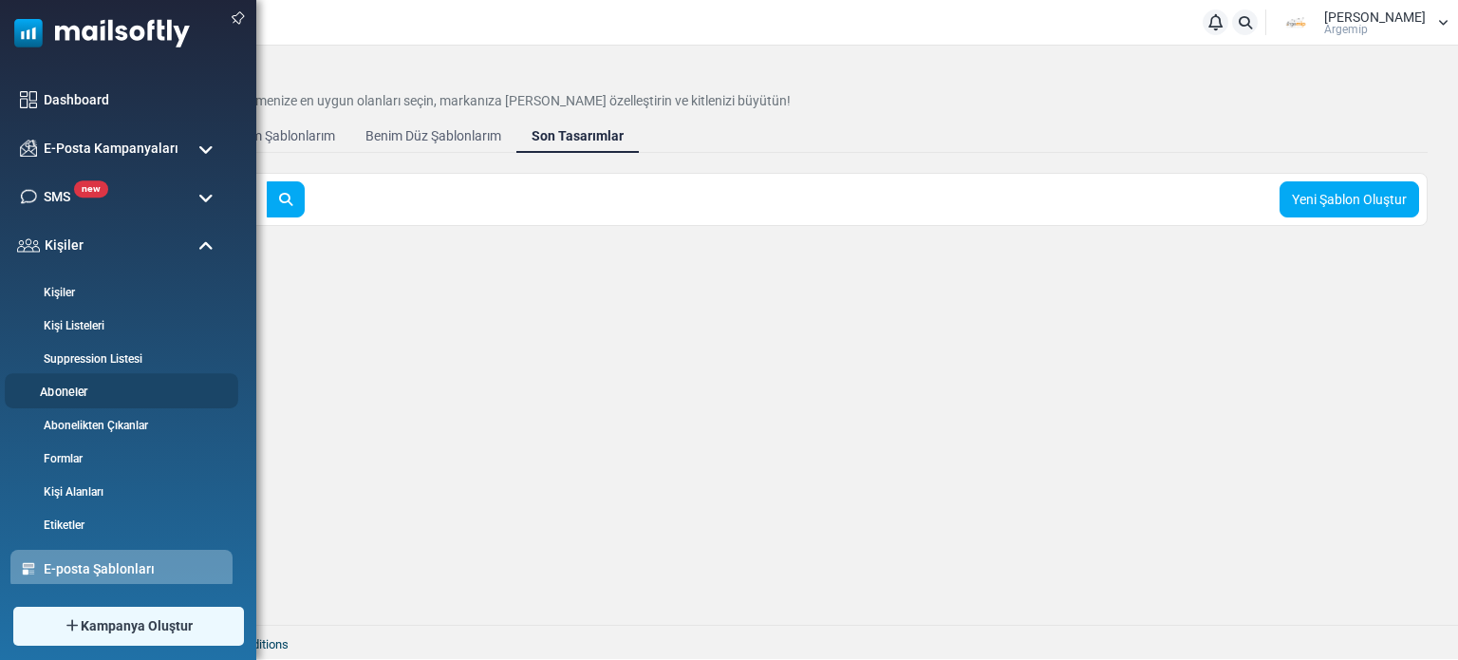
click at [89, 391] on link "Aboneler" at bounding box center [119, 393] width 228 height 18
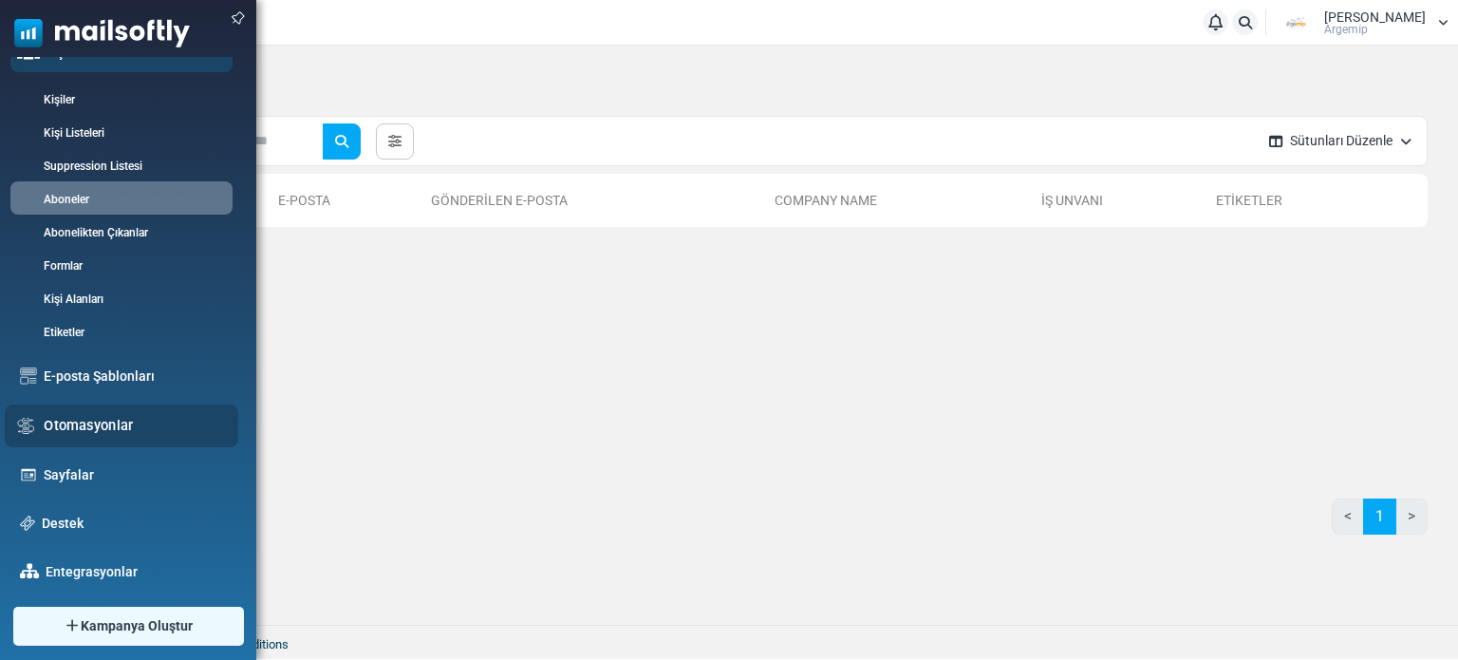
scroll to position [248, 0]
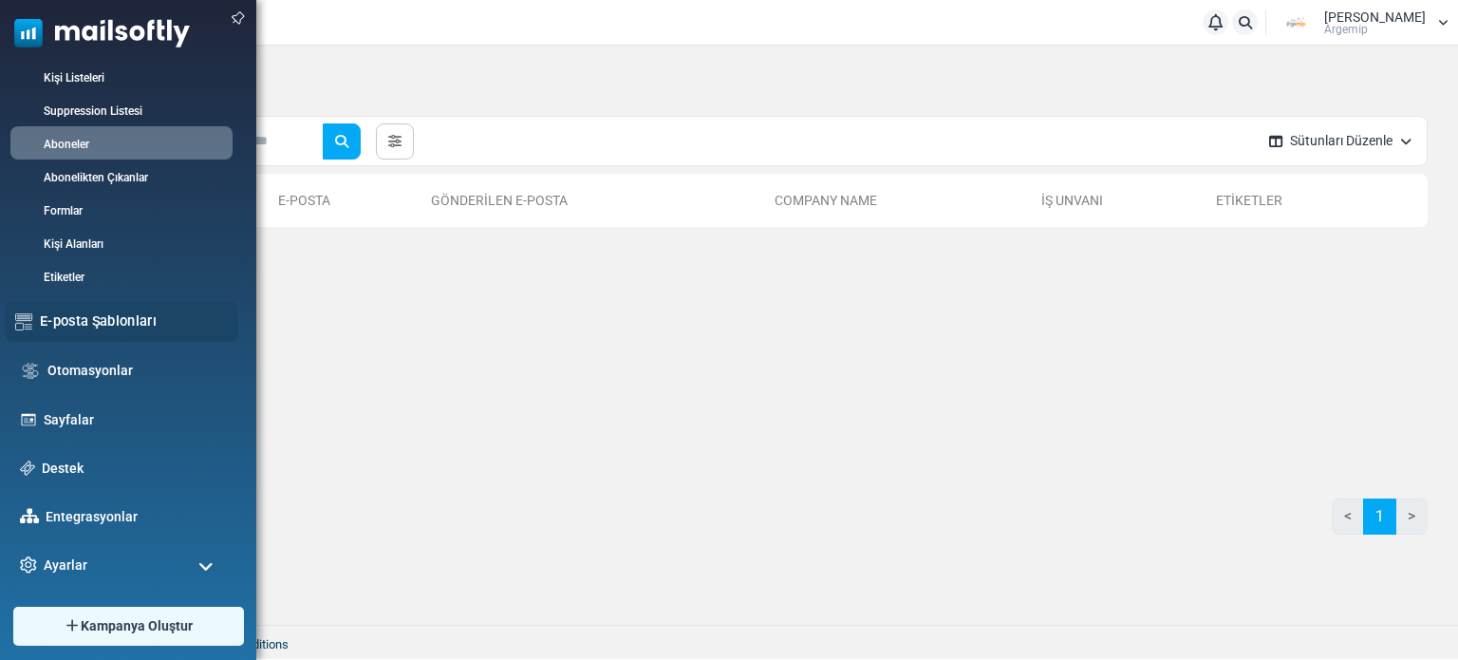
click at [71, 326] on link "E-posta Şablonları" at bounding box center [134, 320] width 188 height 21
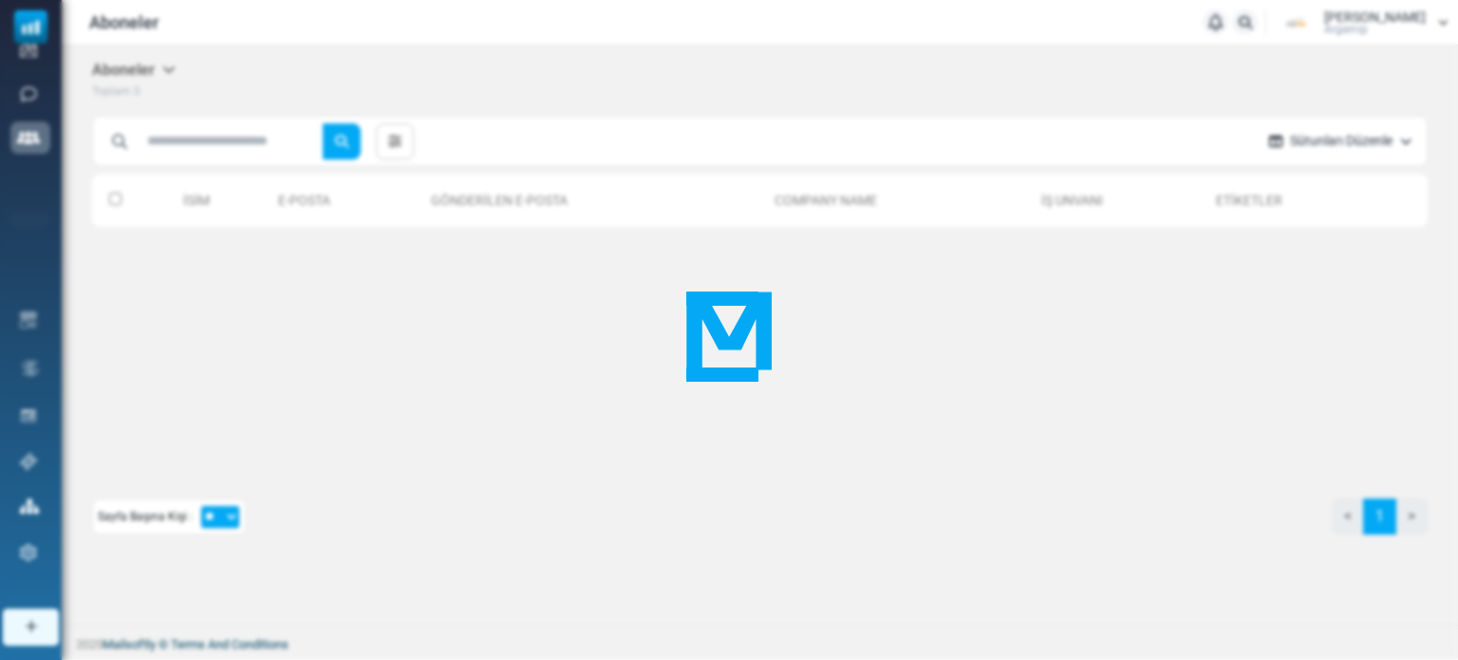
scroll to position [0, 0]
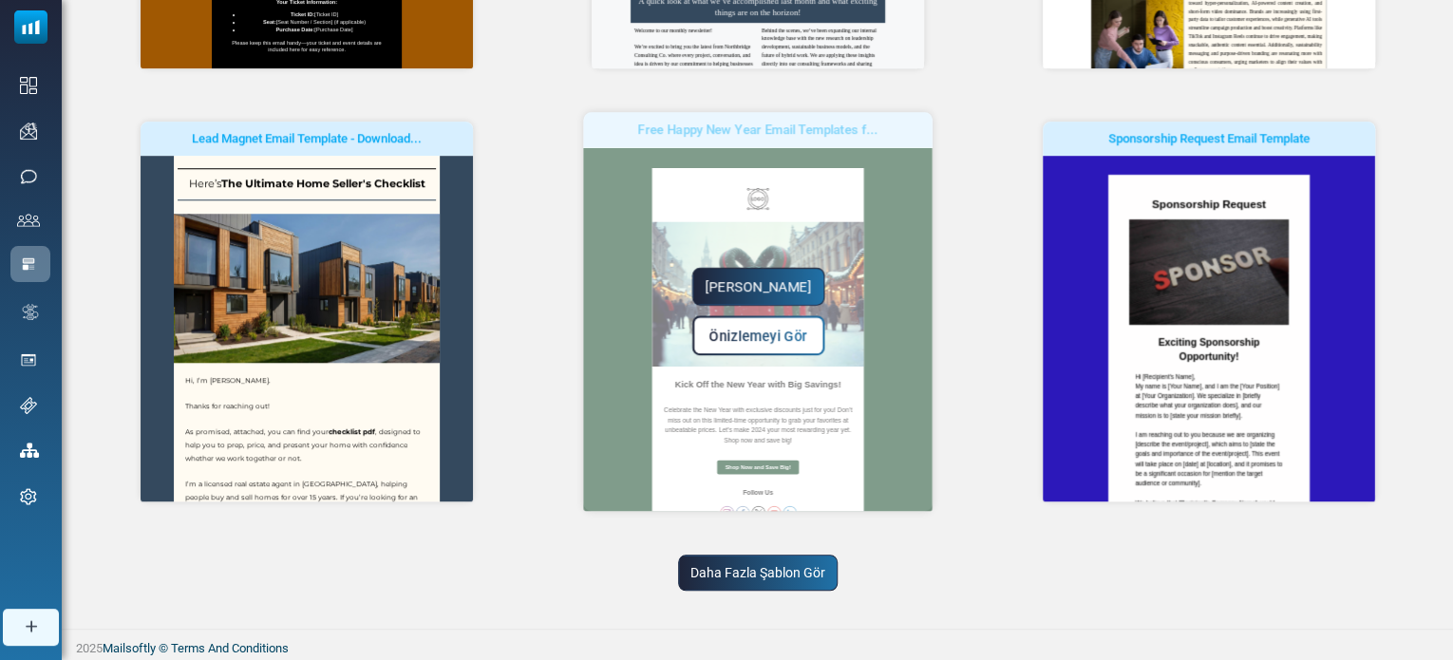
scroll to position [569, 0]
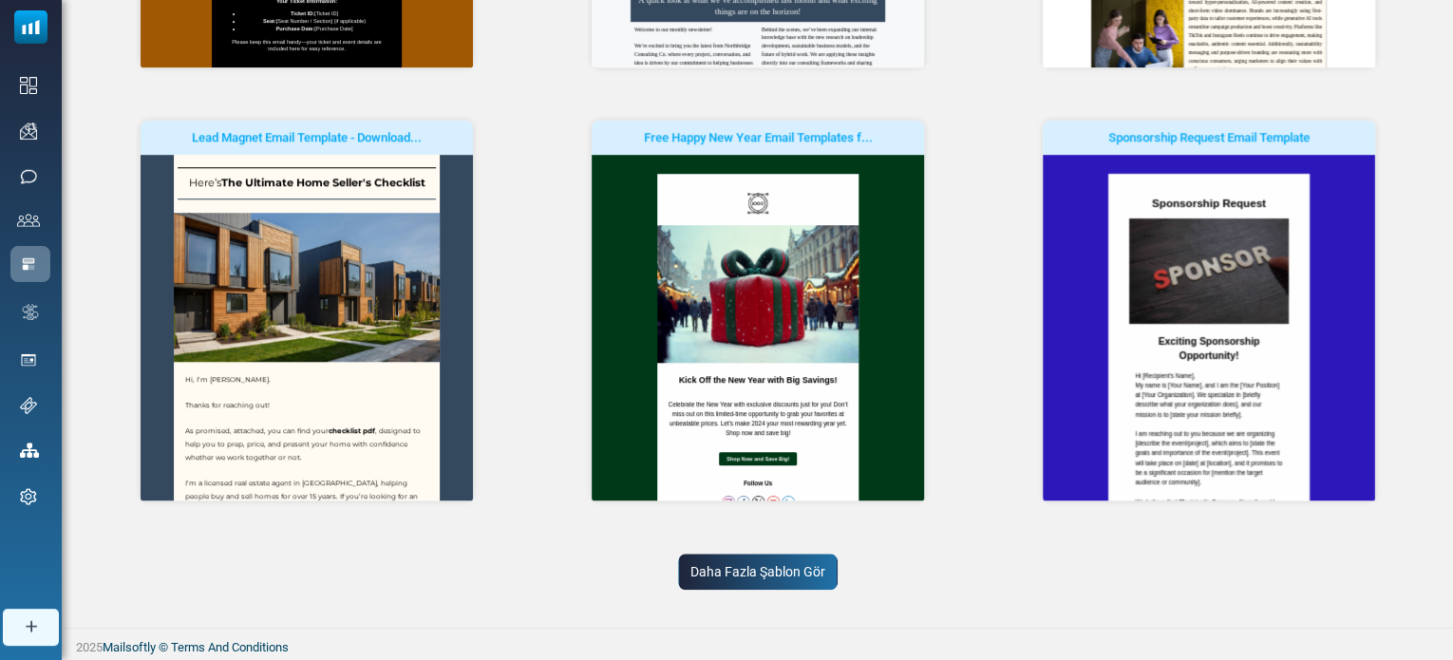
click at [776, 576] on link "Daha Fazla Şablon Gör" at bounding box center [758, 572] width 160 height 36
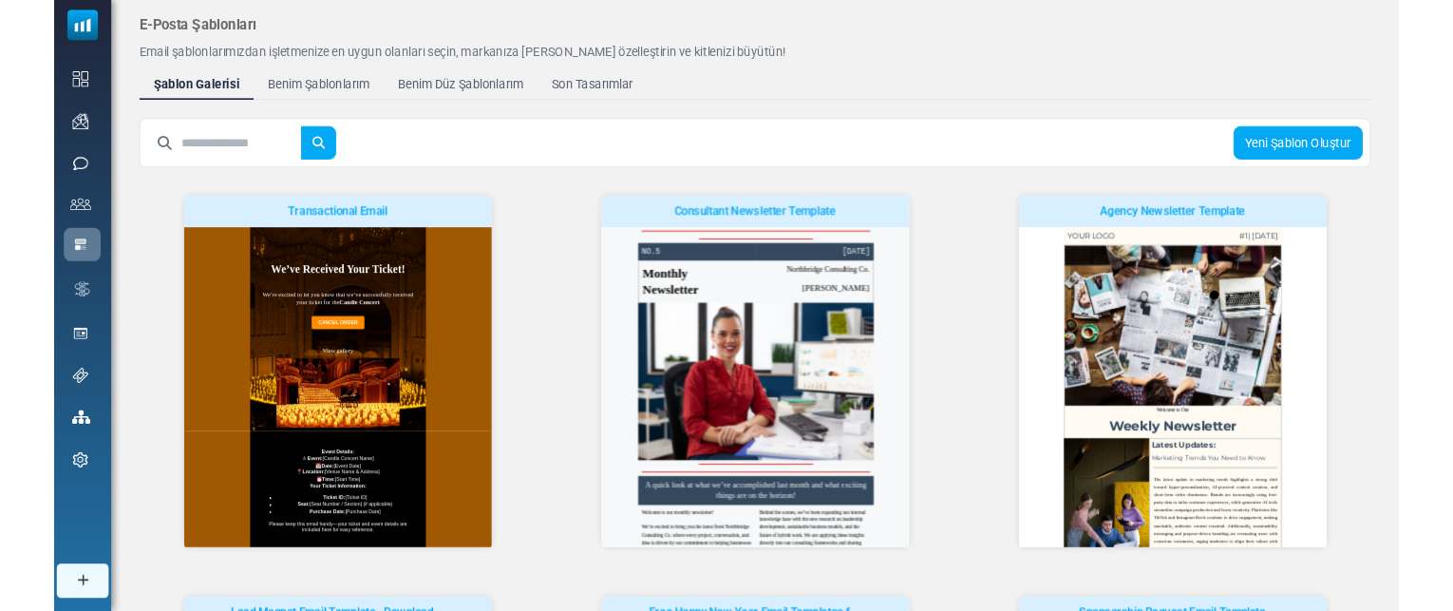
scroll to position [0, 0]
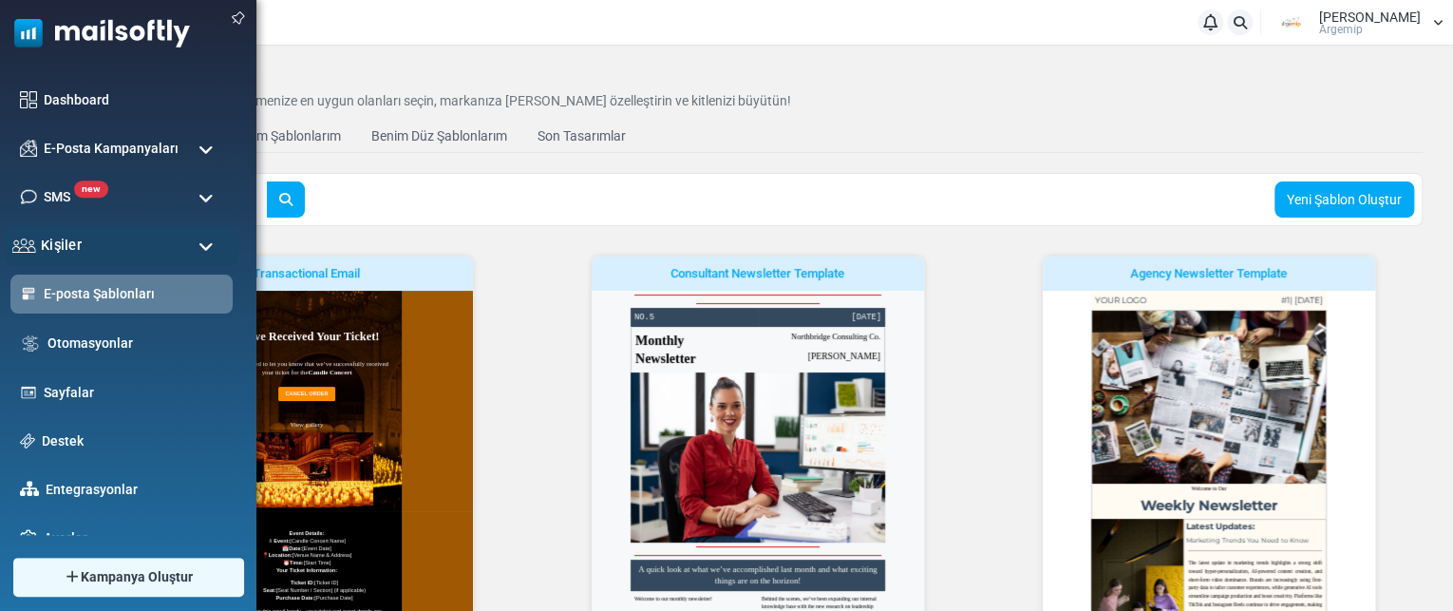
click at [61, 237] on span "Kişiler" at bounding box center [61, 245] width 41 height 21
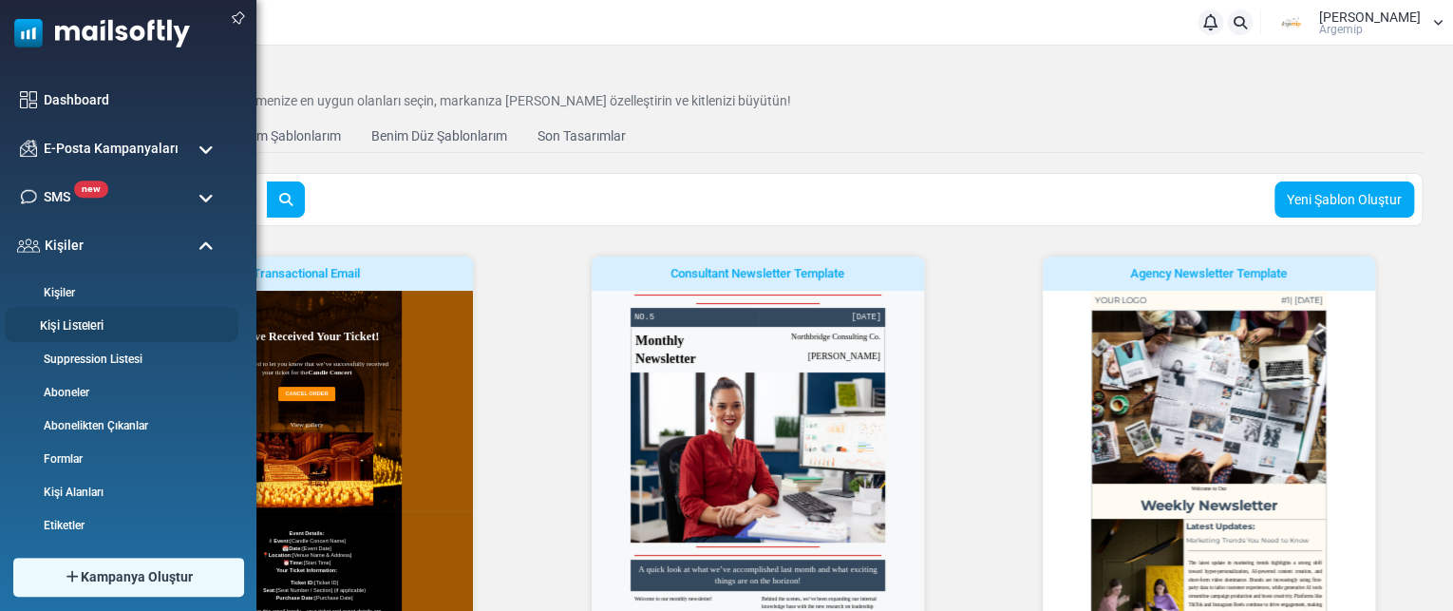
click at [87, 318] on link "Kişi Listeleri" at bounding box center [119, 326] width 228 height 18
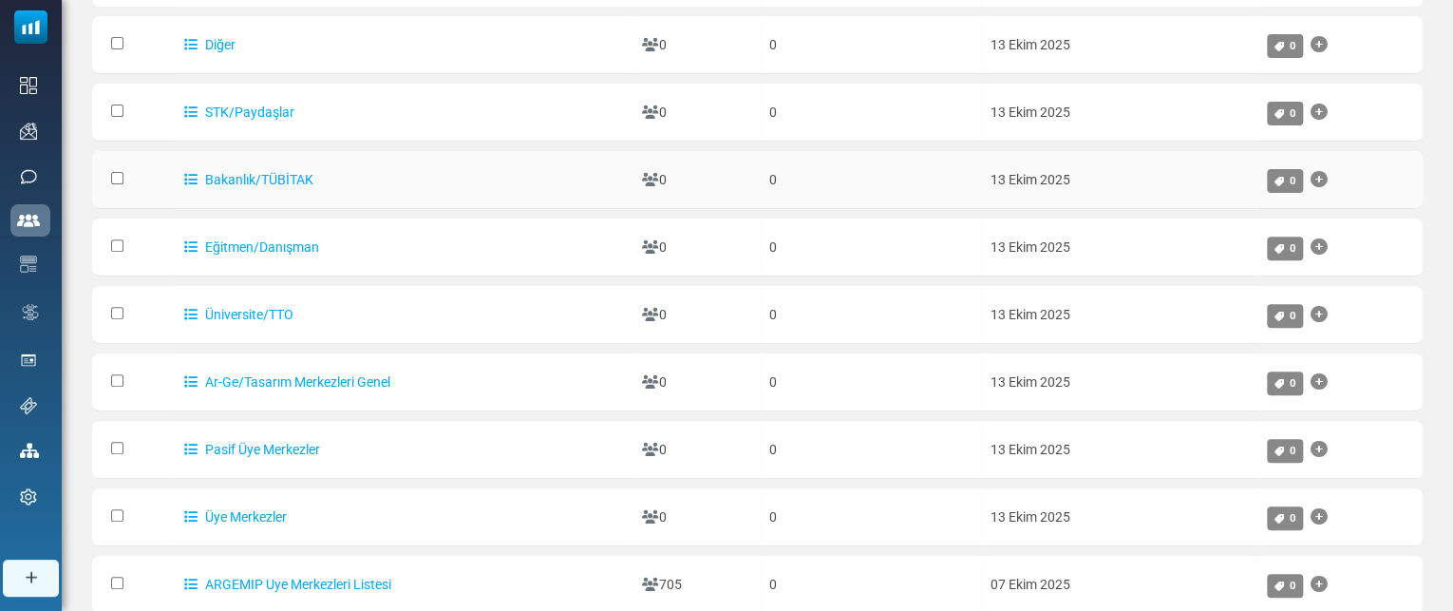
scroll to position [441, 0]
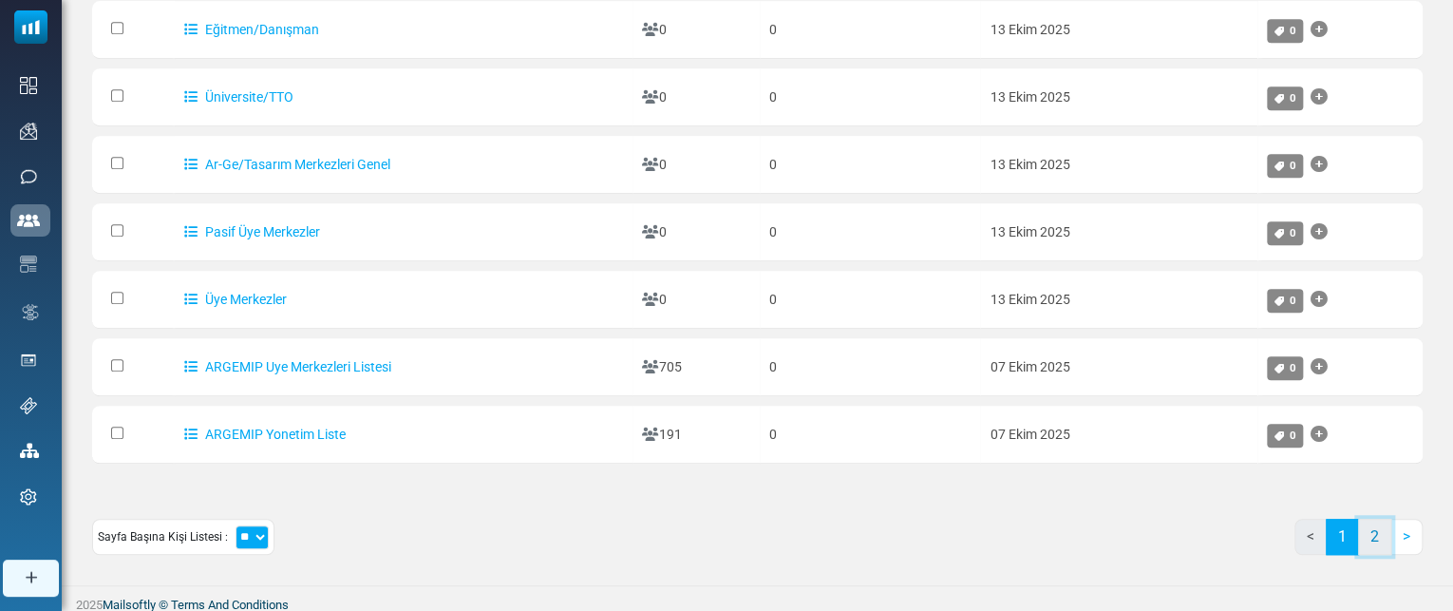
click at [1374, 531] on link "2" at bounding box center [1374, 536] width 33 height 36
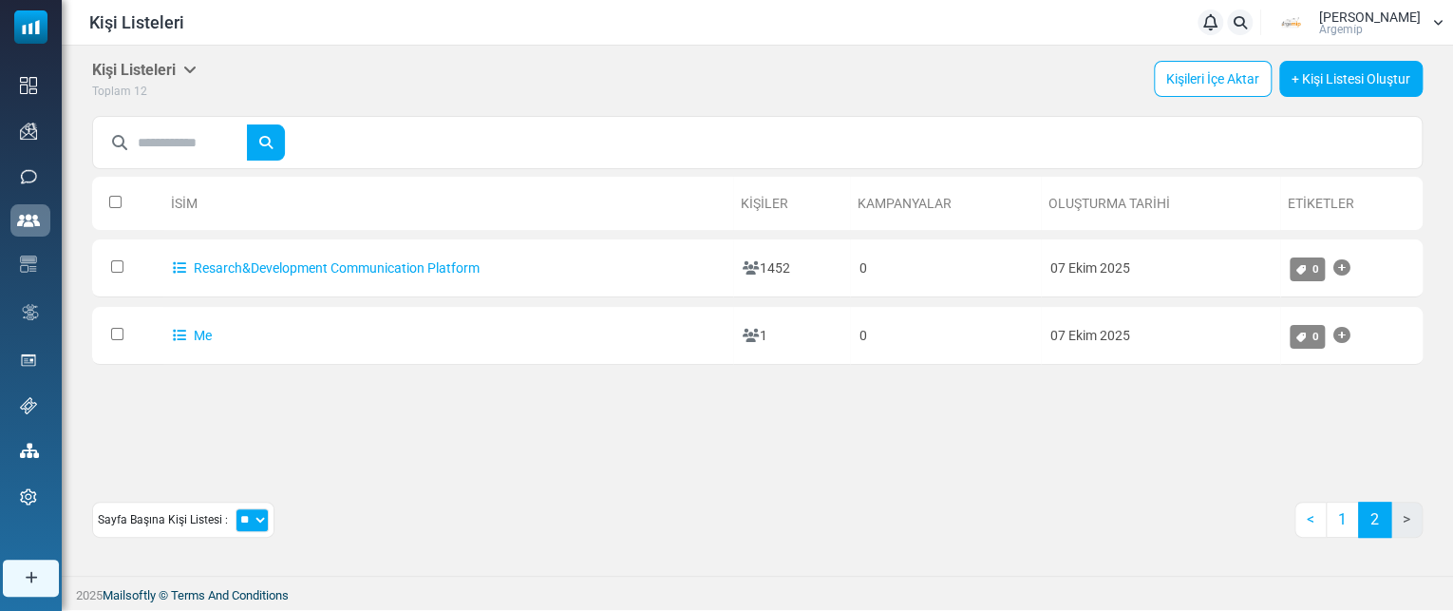
scroll to position [0, 0]
click at [1344, 527] on link "1" at bounding box center [1347, 519] width 33 height 36
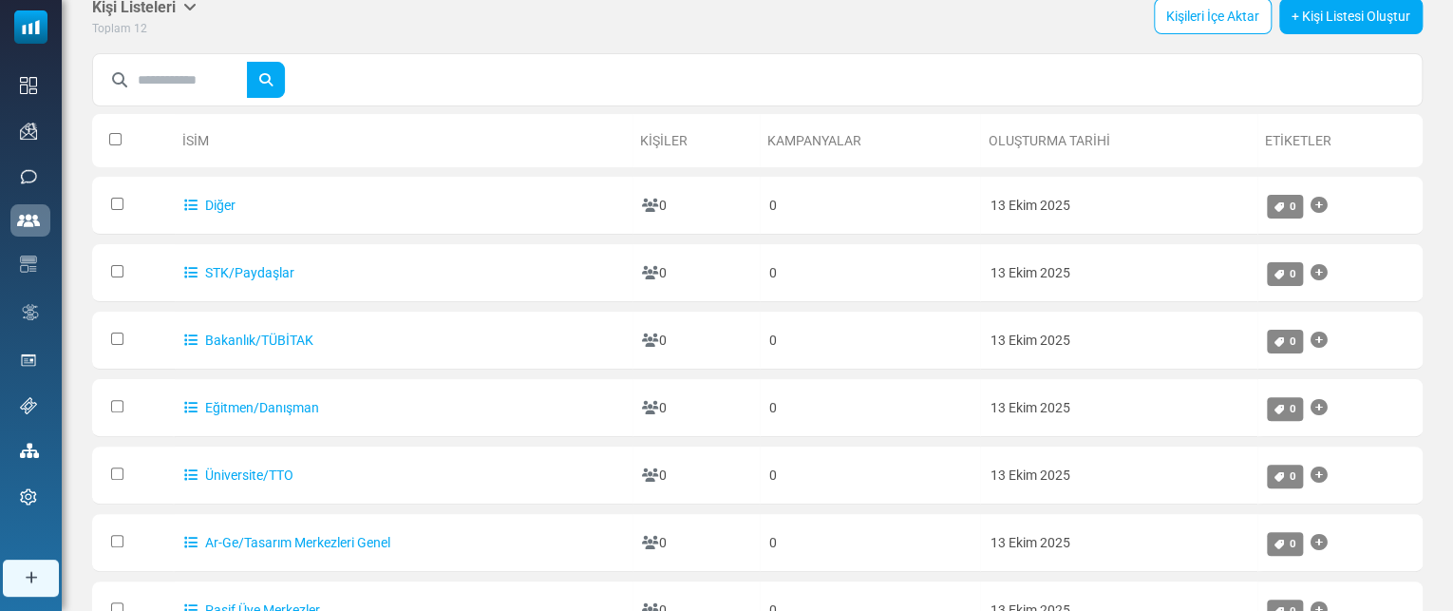
scroll to position [62, 0]
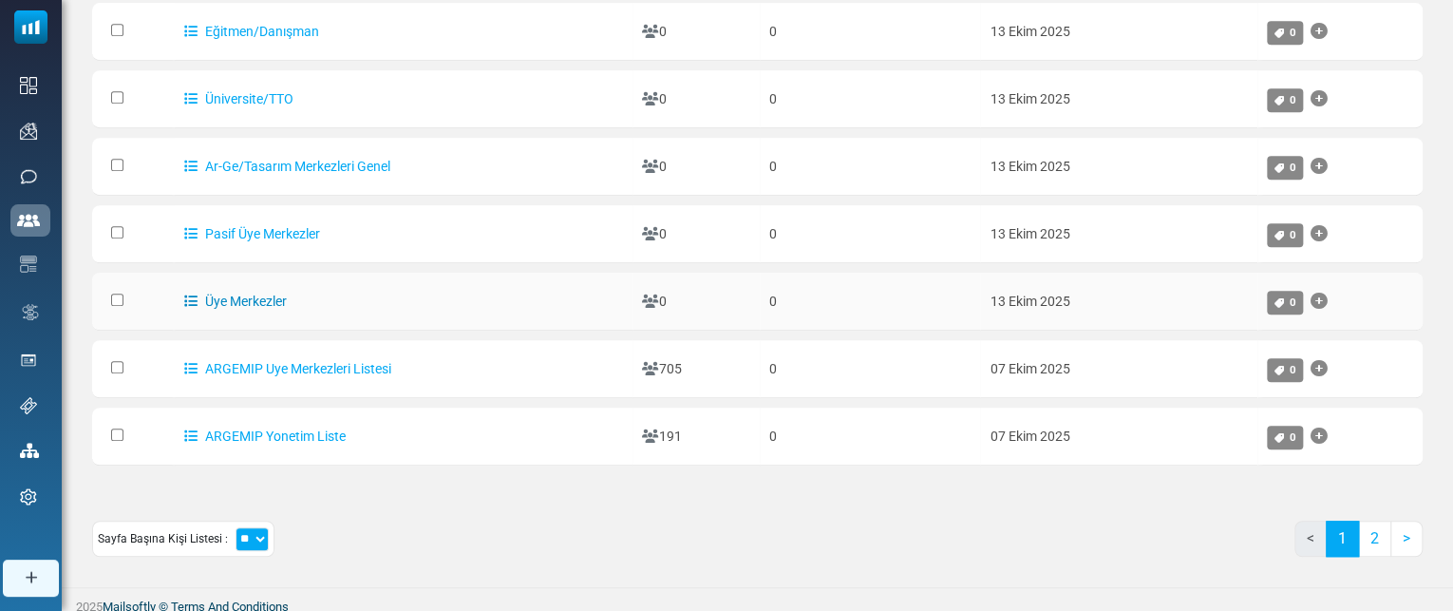
click at [263, 295] on link "Üye Merkezler" at bounding box center [235, 300] width 103 height 15
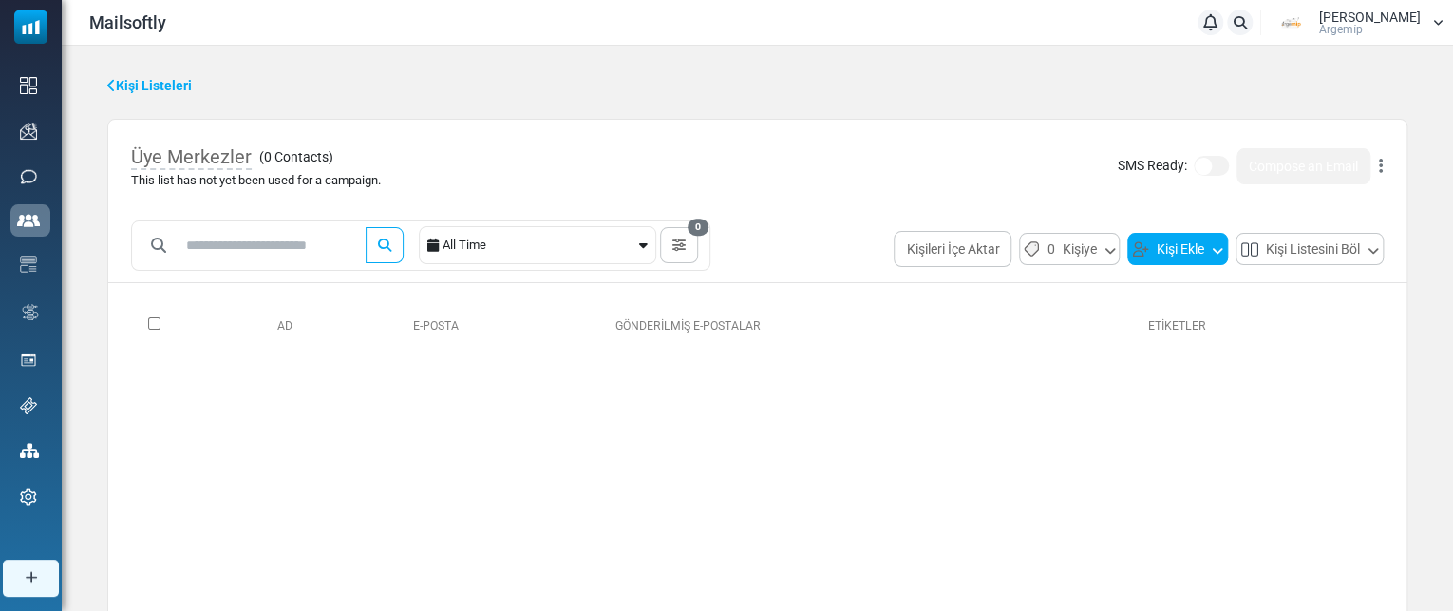
click at [1198, 247] on button "Kişi Ekle" at bounding box center [1177, 249] width 101 height 32
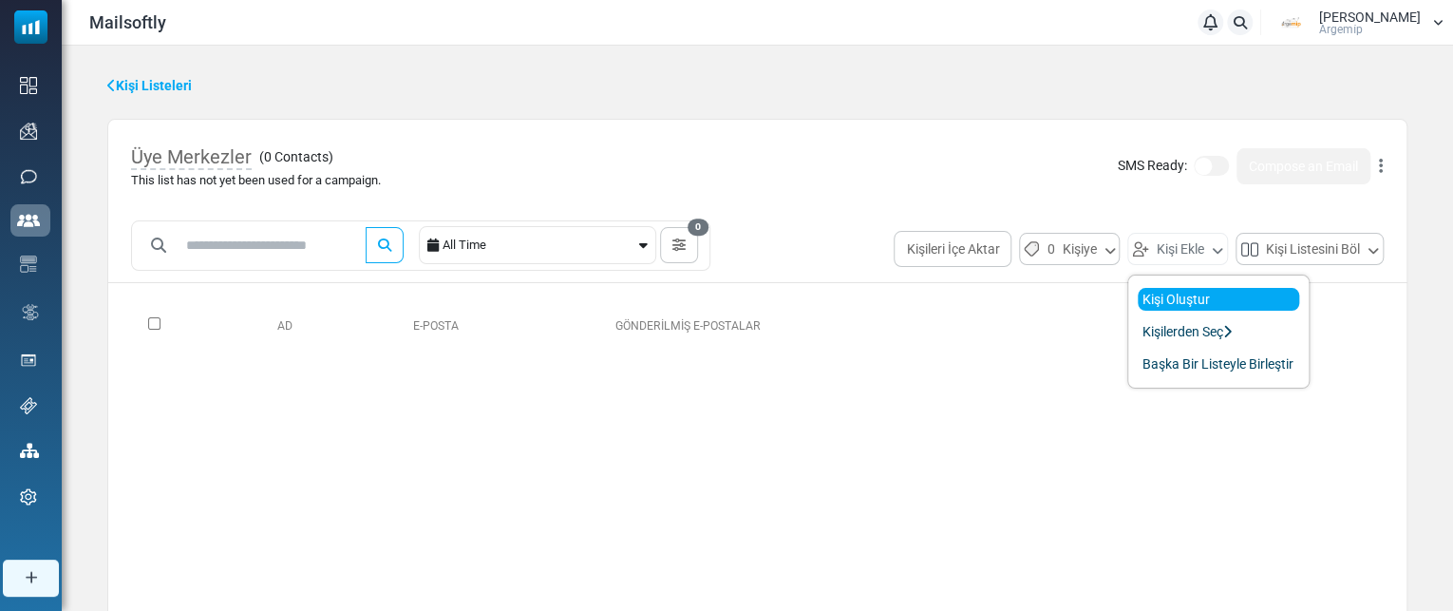
click at [1189, 293] on link "Kişi Oluştur" at bounding box center [1217, 299] width 161 height 23
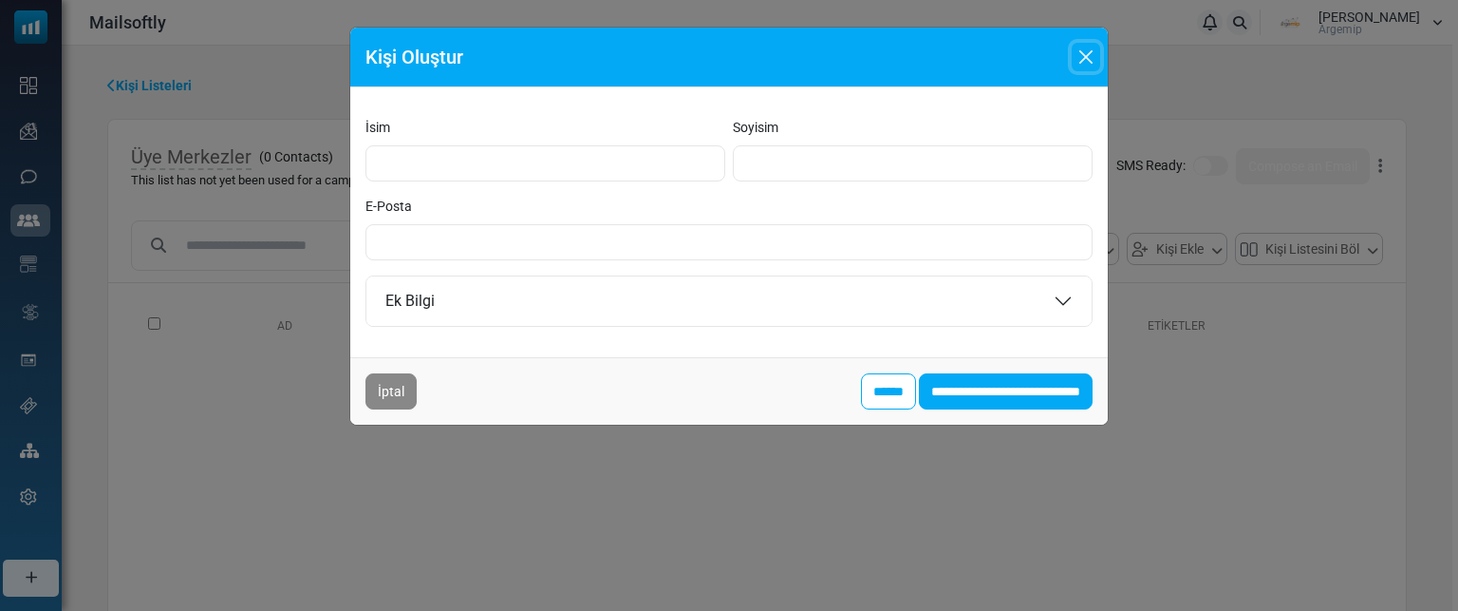
click at [1097, 55] on button "Close" at bounding box center [1086, 57] width 28 height 28
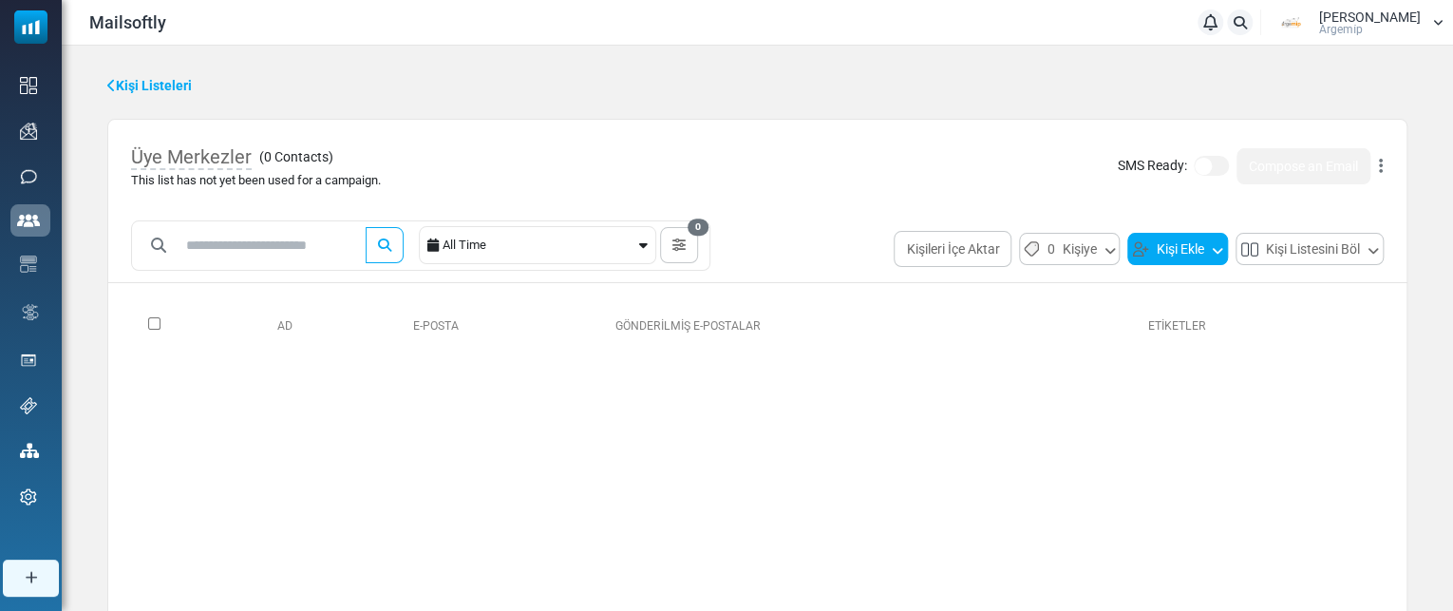
click at [1161, 251] on button "Kişi Ekle" at bounding box center [1177, 249] width 101 height 32
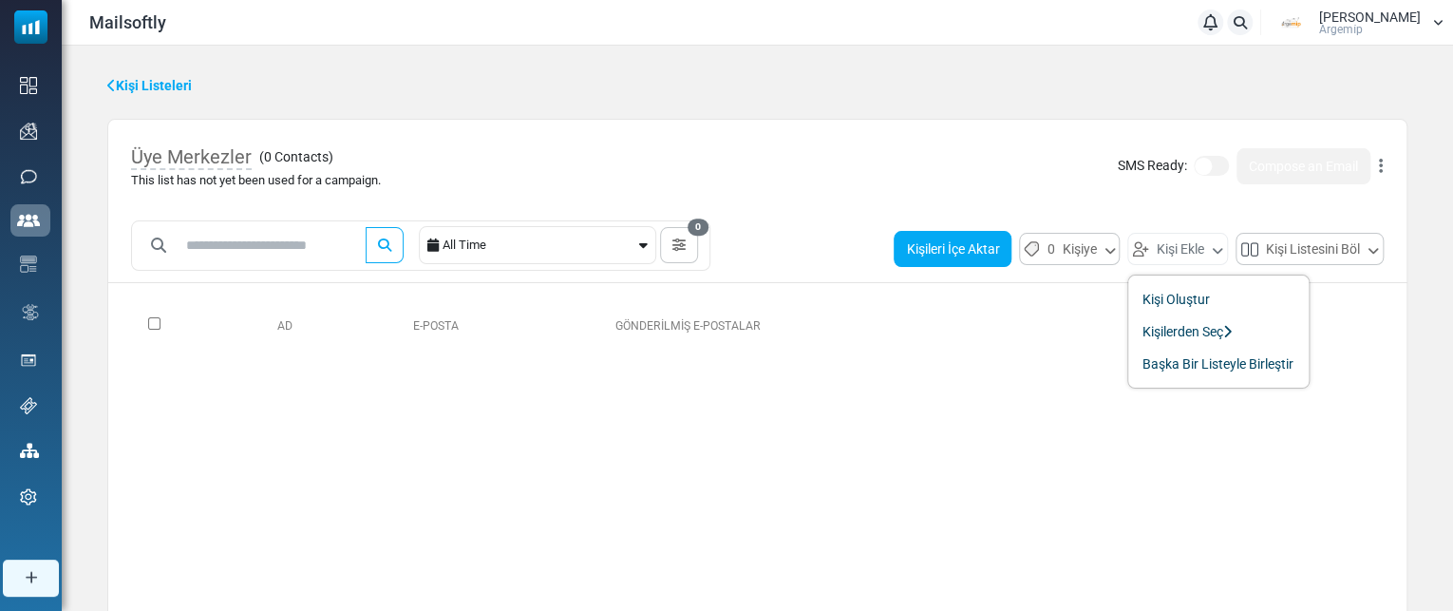
click at [959, 251] on button "Kişileri İçe Aktar" at bounding box center [952, 249] width 118 height 36
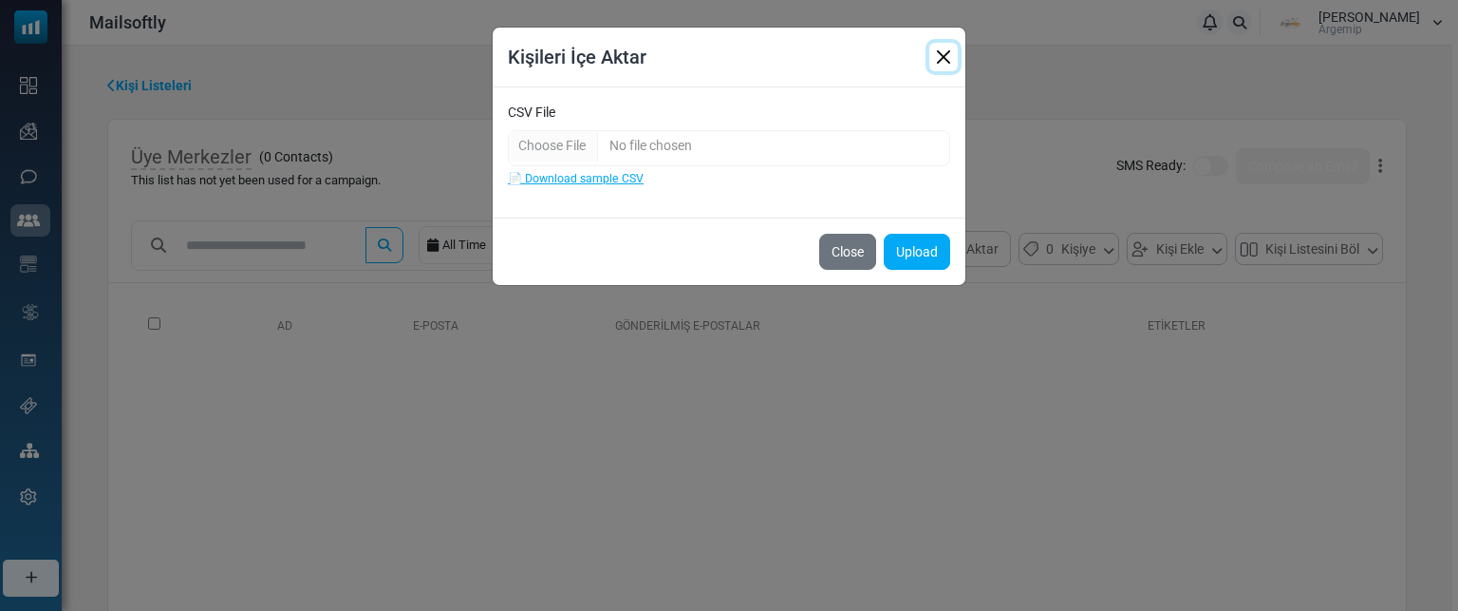
click at [946, 61] on button "Close" at bounding box center [944, 57] width 28 height 28
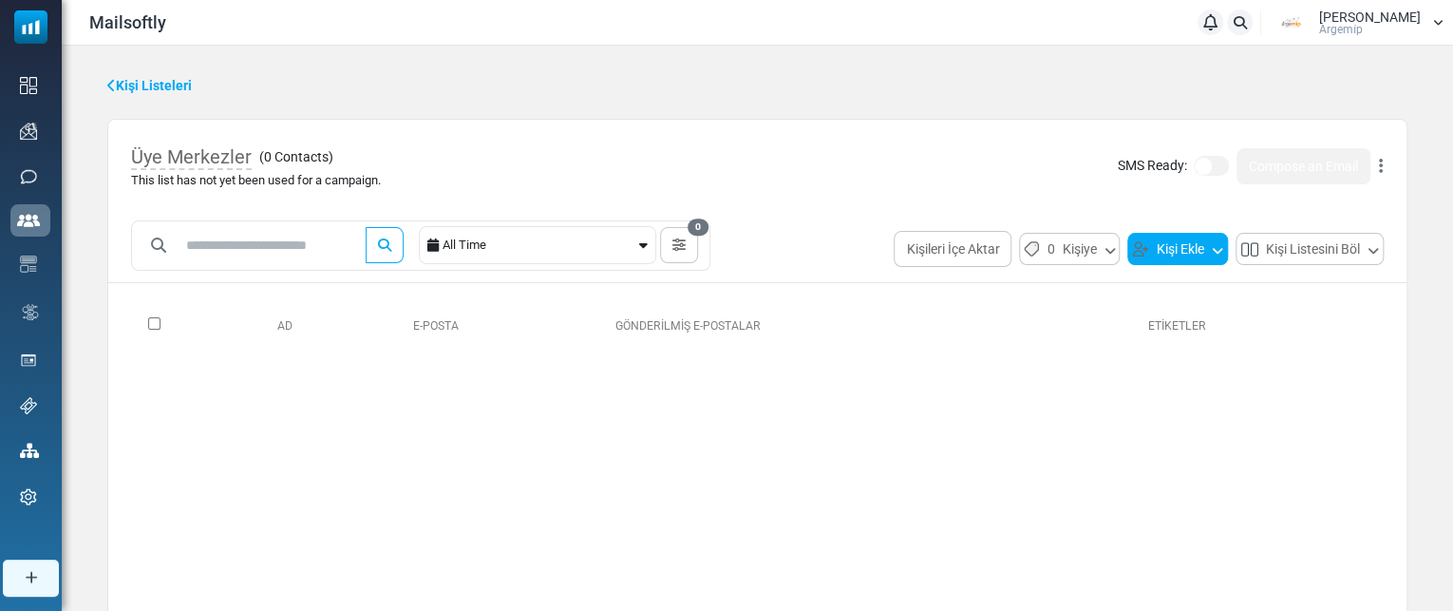
click at [1140, 250] on img at bounding box center [1140, 249] width 17 height 16
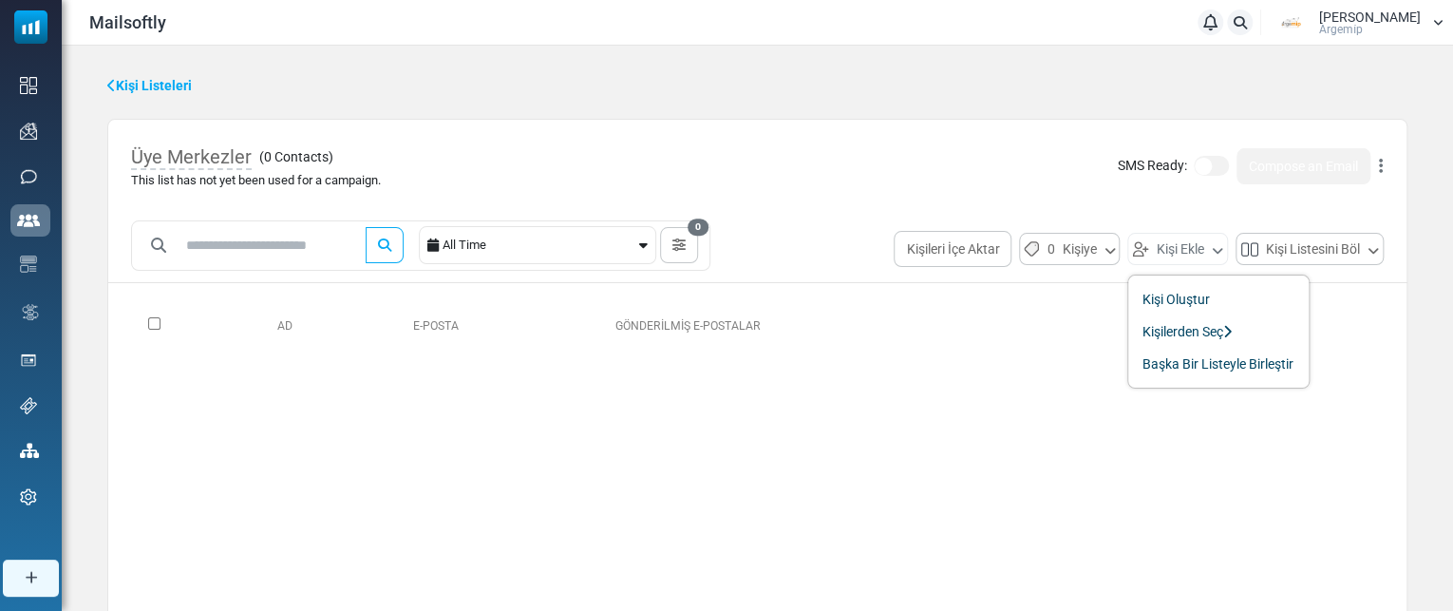
click at [917, 387] on div "Ad E-Posta Gönderilmiş E-Postalar Etiketler 0 Selected Assign Tag Add to Anothe…" at bounding box center [757, 450] width 1252 height 304
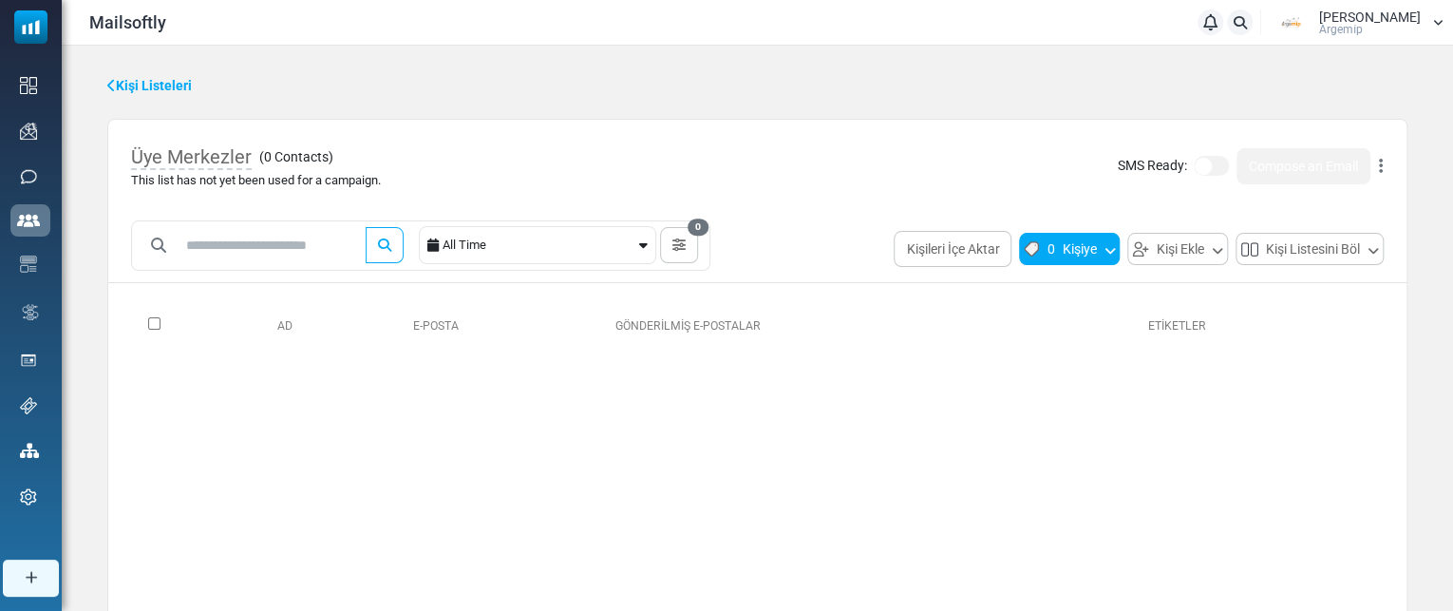
click at [1070, 250] on button "0 Kişiye" at bounding box center [1069, 249] width 101 height 32
click at [1153, 246] on button "Kişi Ekle" at bounding box center [1177, 249] width 101 height 32
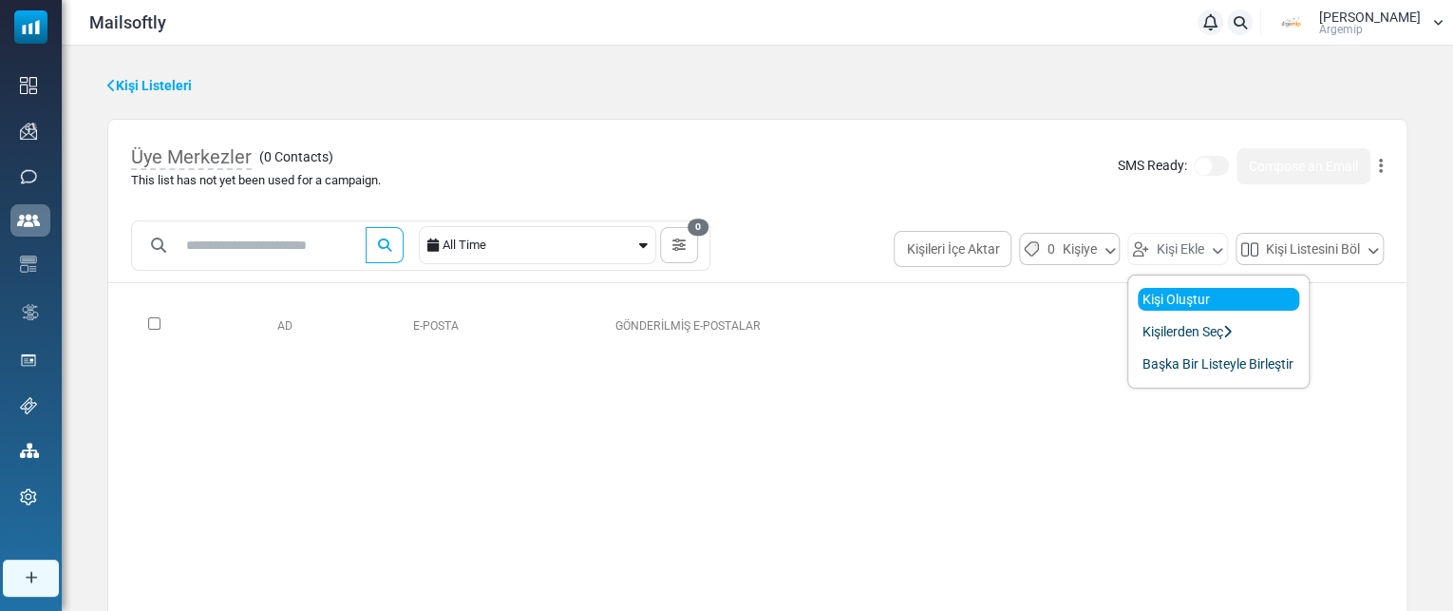
click at [1166, 295] on link "Kişi Oluştur" at bounding box center [1217, 299] width 161 height 23
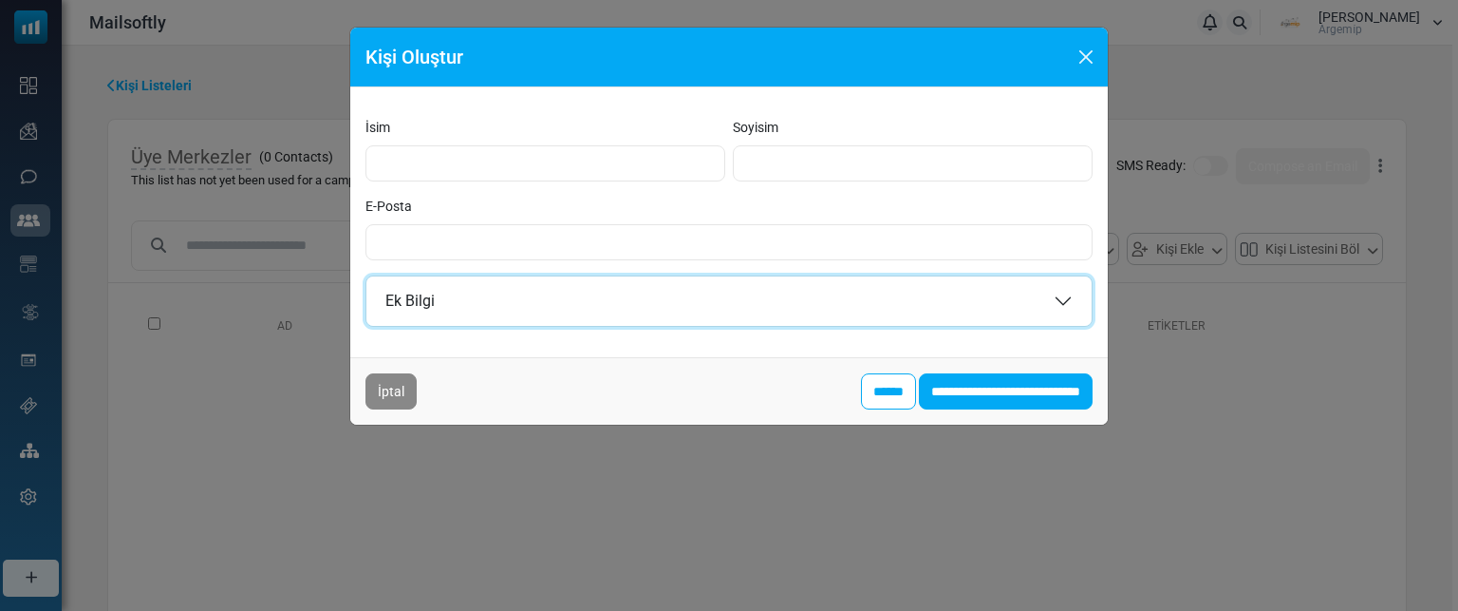
click at [524, 310] on button "Ek Bilgi" at bounding box center [728, 300] width 725 height 49
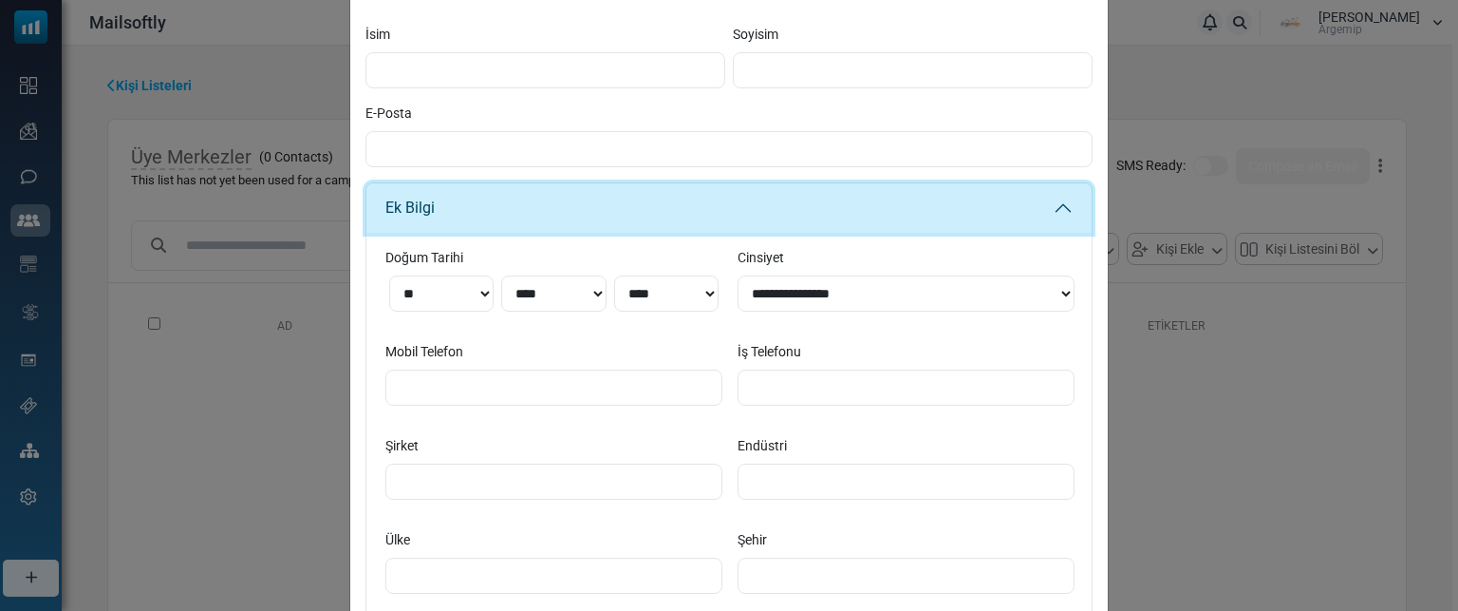
scroll to position [94, 0]
click at [517, 211] on button "Ek Bilgi" at bounding box center [728, 206] width 725 height 49
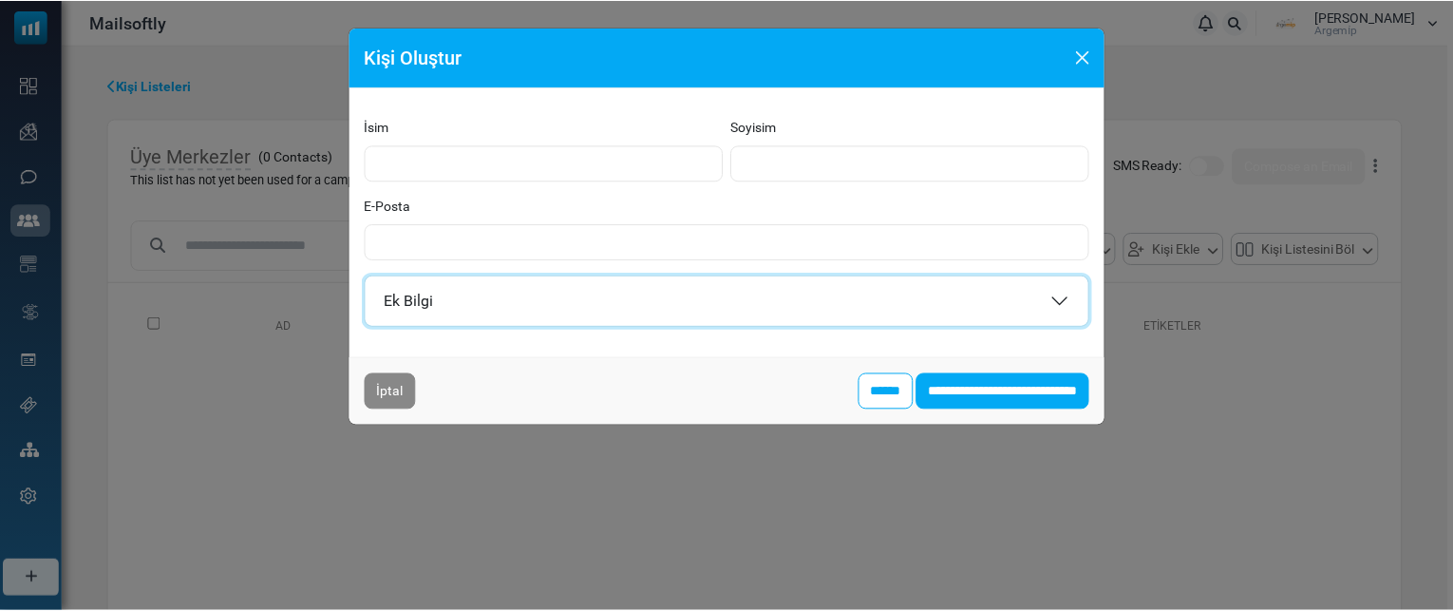
scroll to position [0, 0]
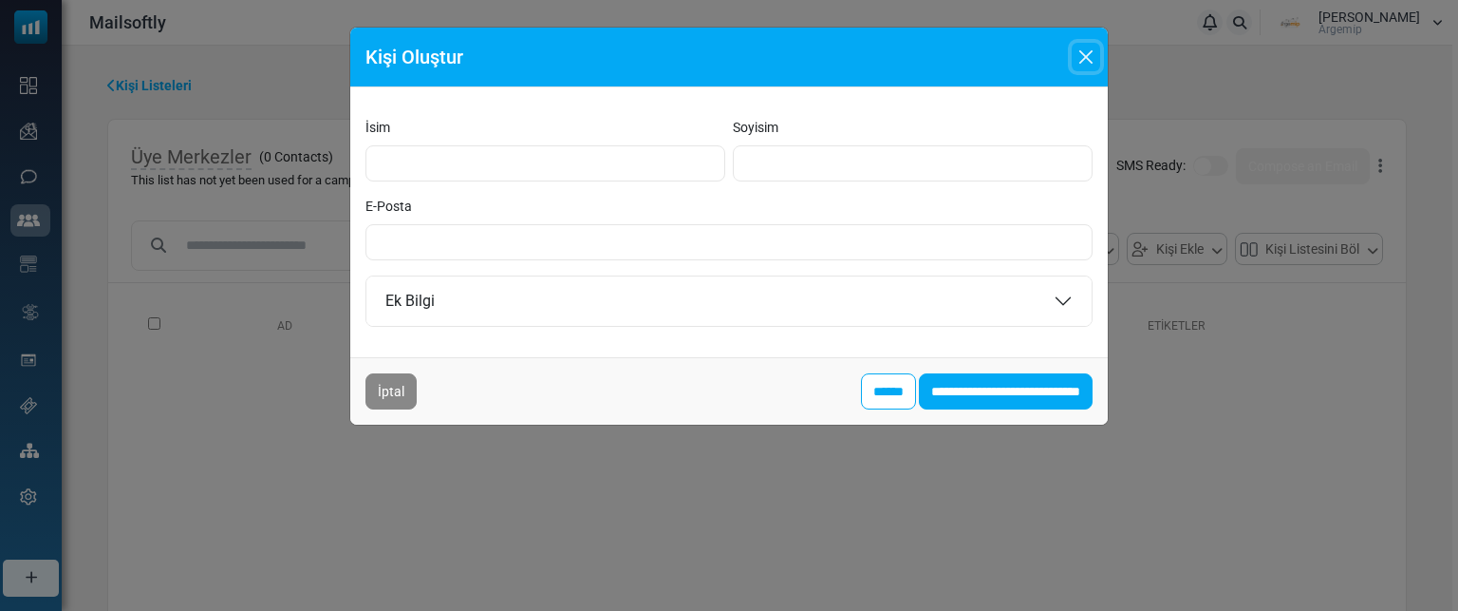
click at [1079, 53] on button "Close" at bounding box center [1086, 57] width 28 height 28
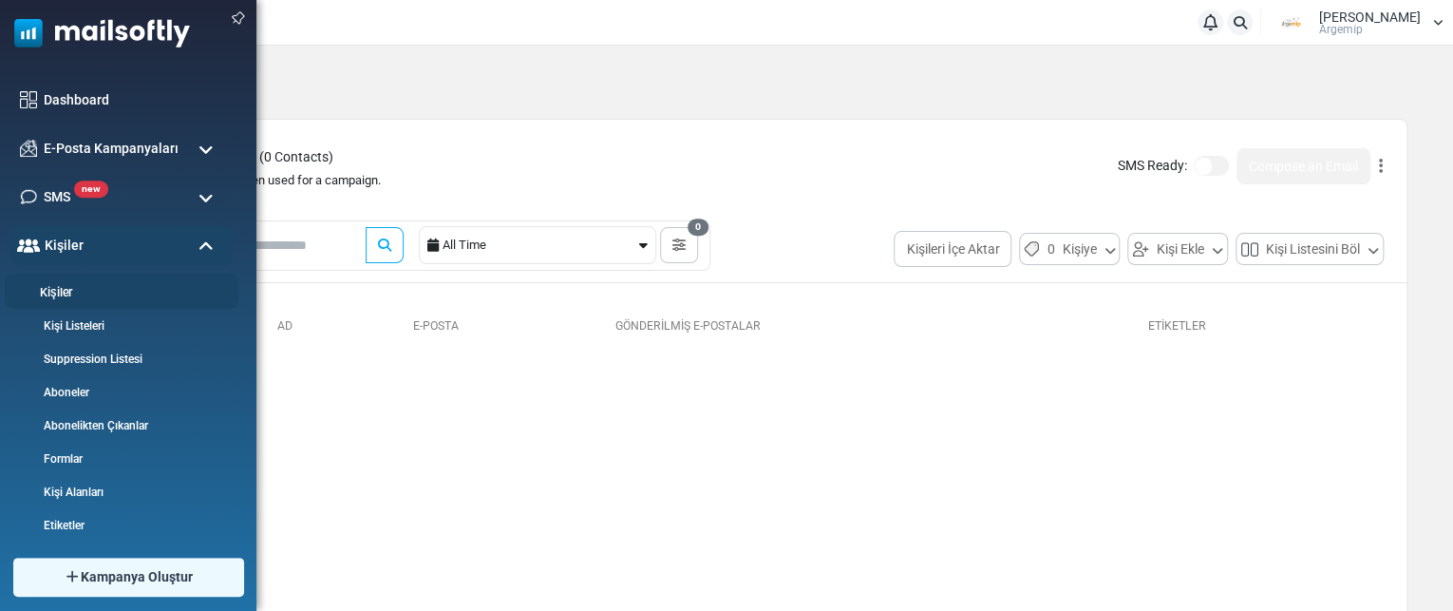
click at [69, 286] on link "Kişiler" at bounding box center [119, 293] width 228 height 18
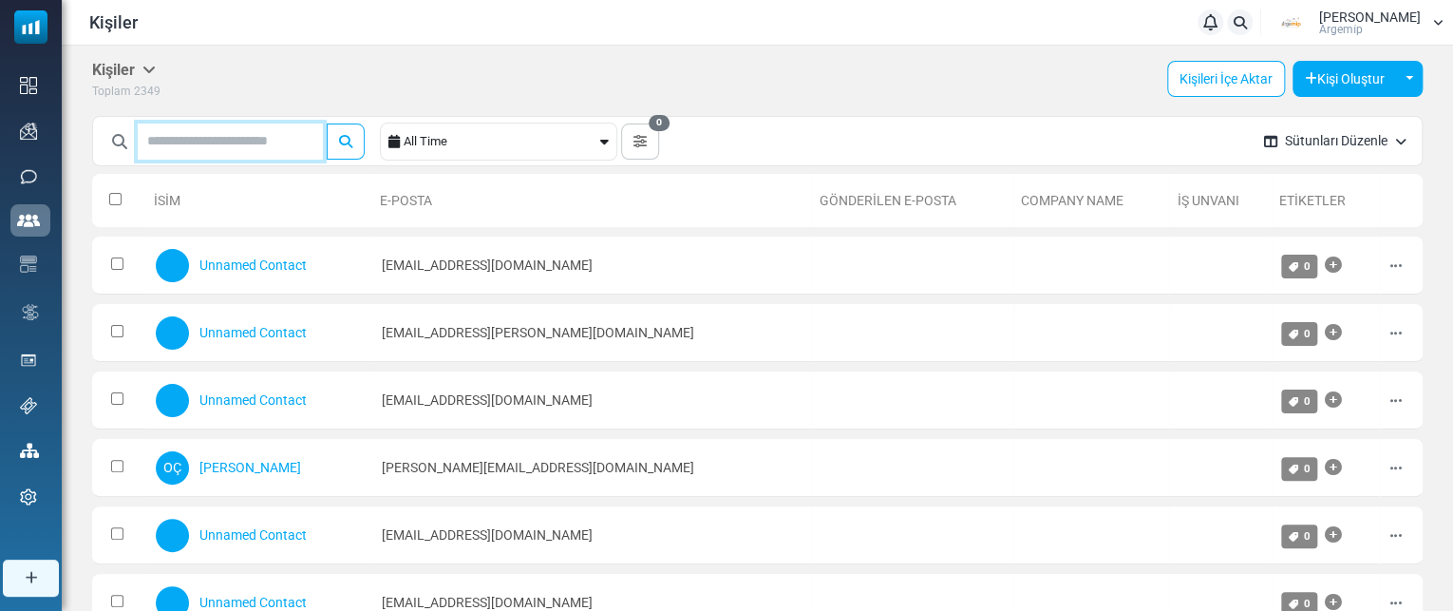
click at [306, 141] on input "text" at bounding box center [230, 141] width 185 height 36
click at [327, 123] on button "submit" at bounding box center [346, 141] width 38 height 36
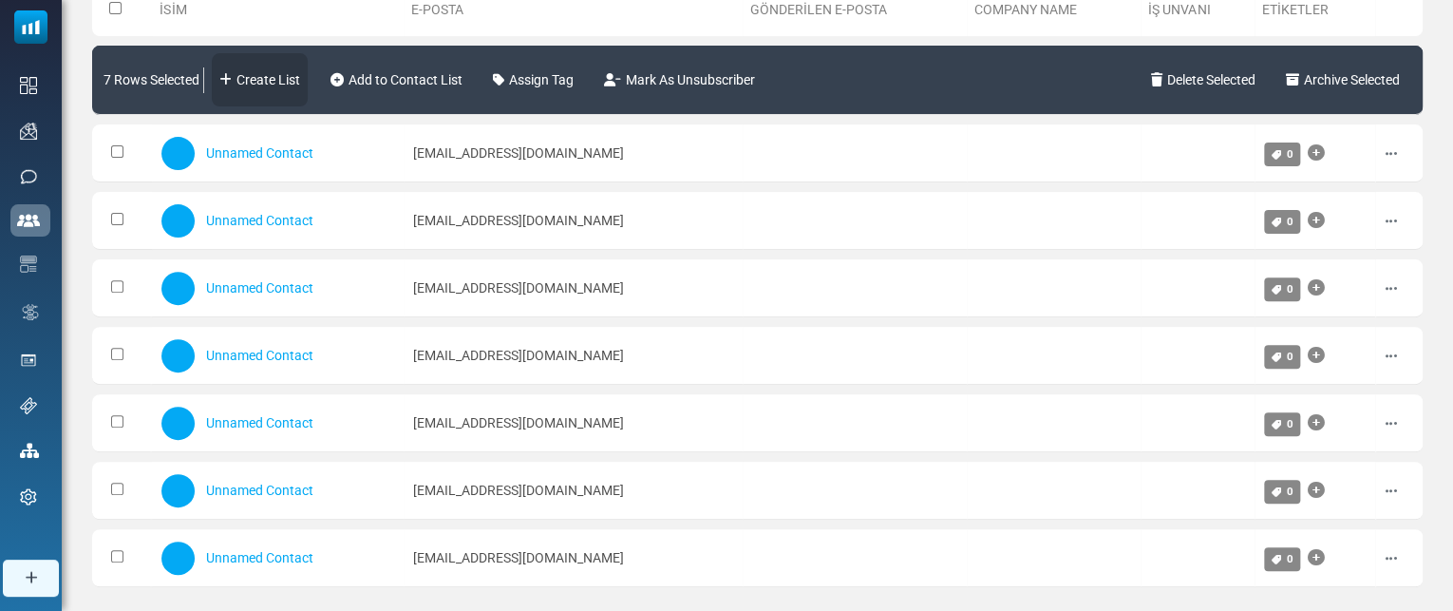
scroll to position [190, 0]
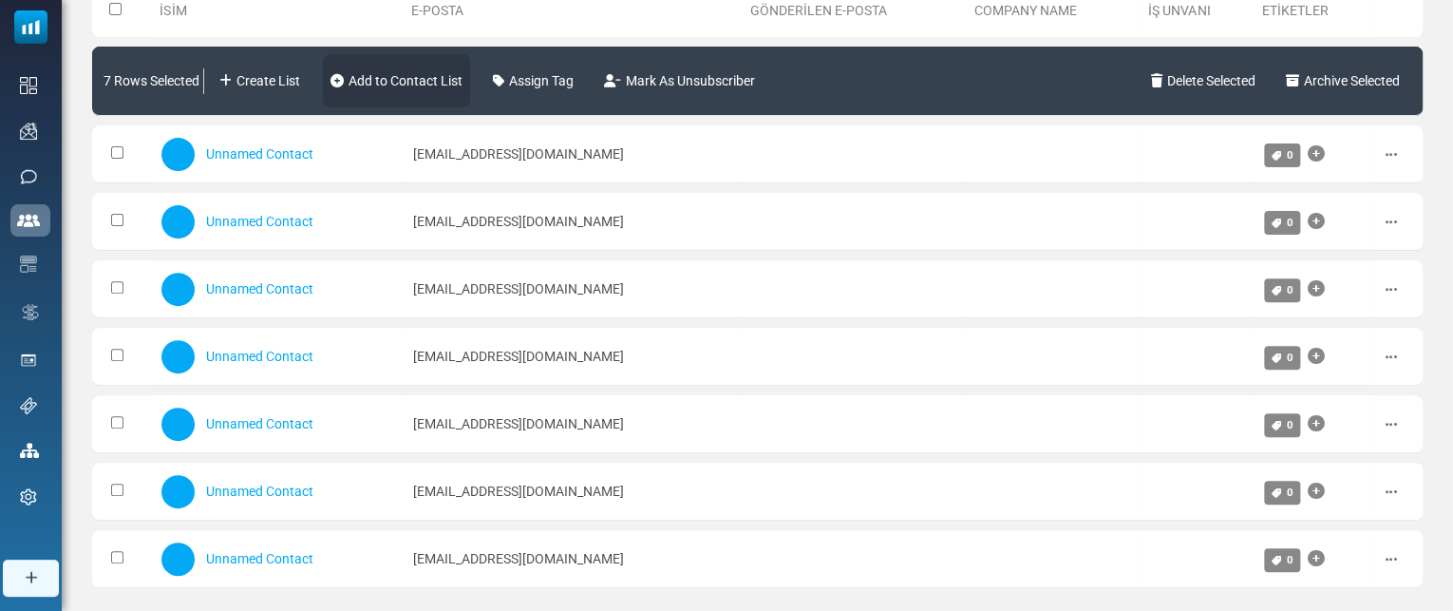
click at [395, 84] on link "Add to Contact List" at bounding box center [396, 80] width 147 height 53
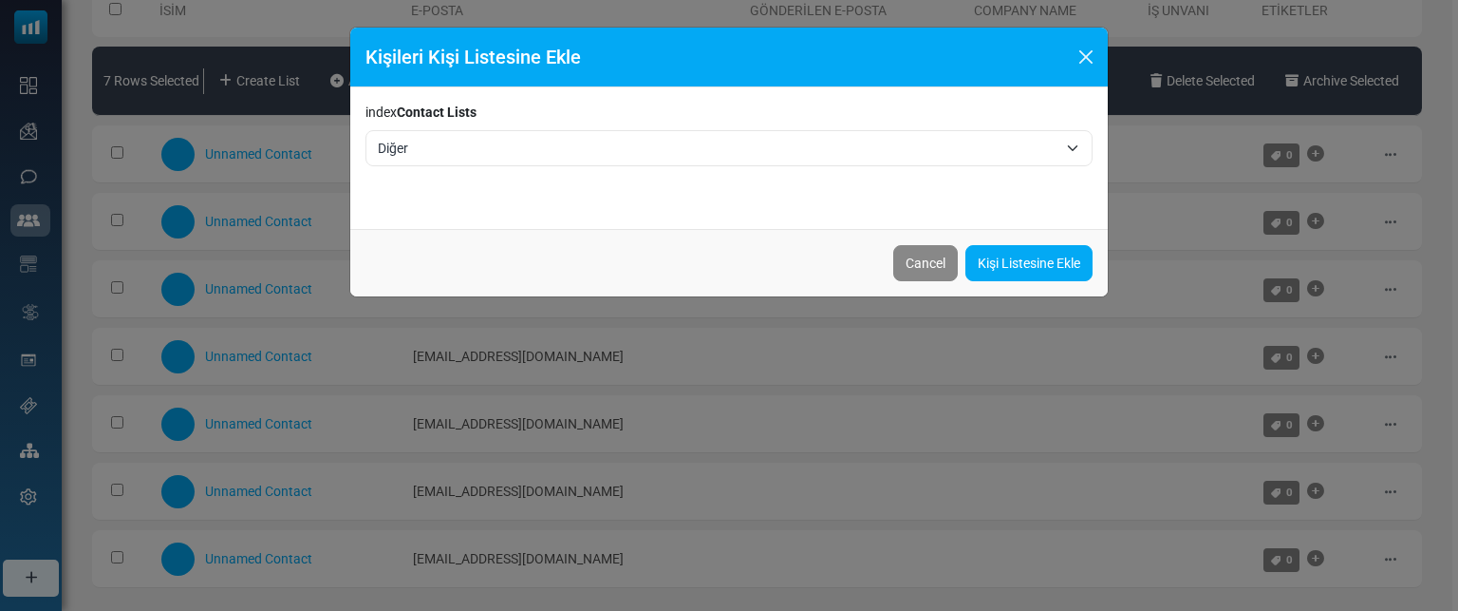
click at [423, 157] on span "Diğer" at bounding box center [718, 148] width 680 height 23
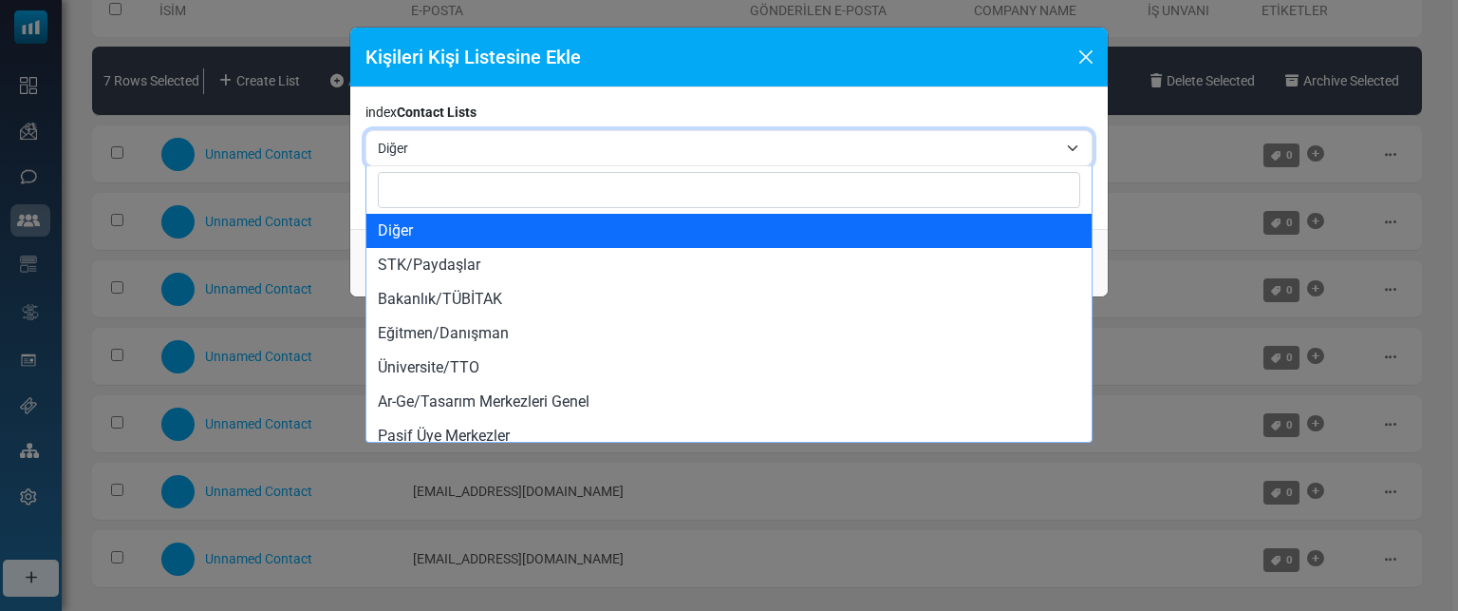
click at [423, 157] on span "Diğer" at bounding box center [718, 148] width 680 height 23
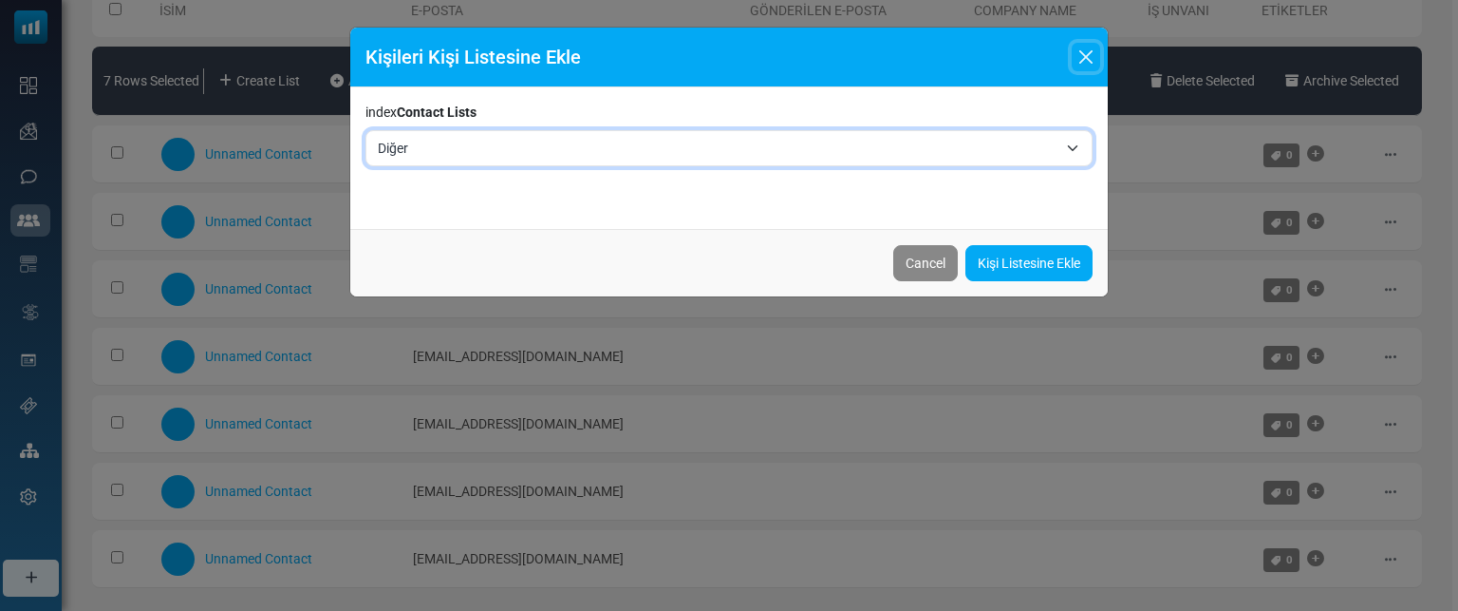
drag, startPoint x: 1085, startPoint y: 49, endPoint x: 947, endPoint y: 81, distance: 142.1
click at [1085, 48] on button "Close" at bounding box center [1086, 57] width 28 height 28
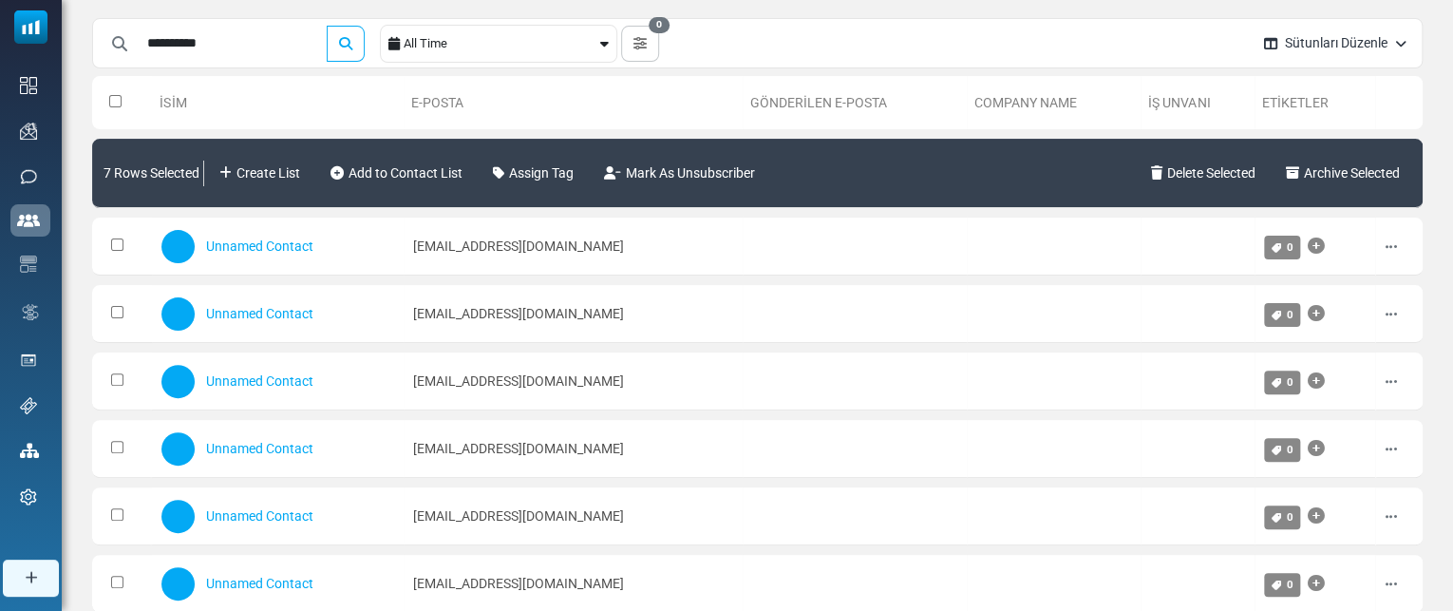
scroll to position [96, 0]
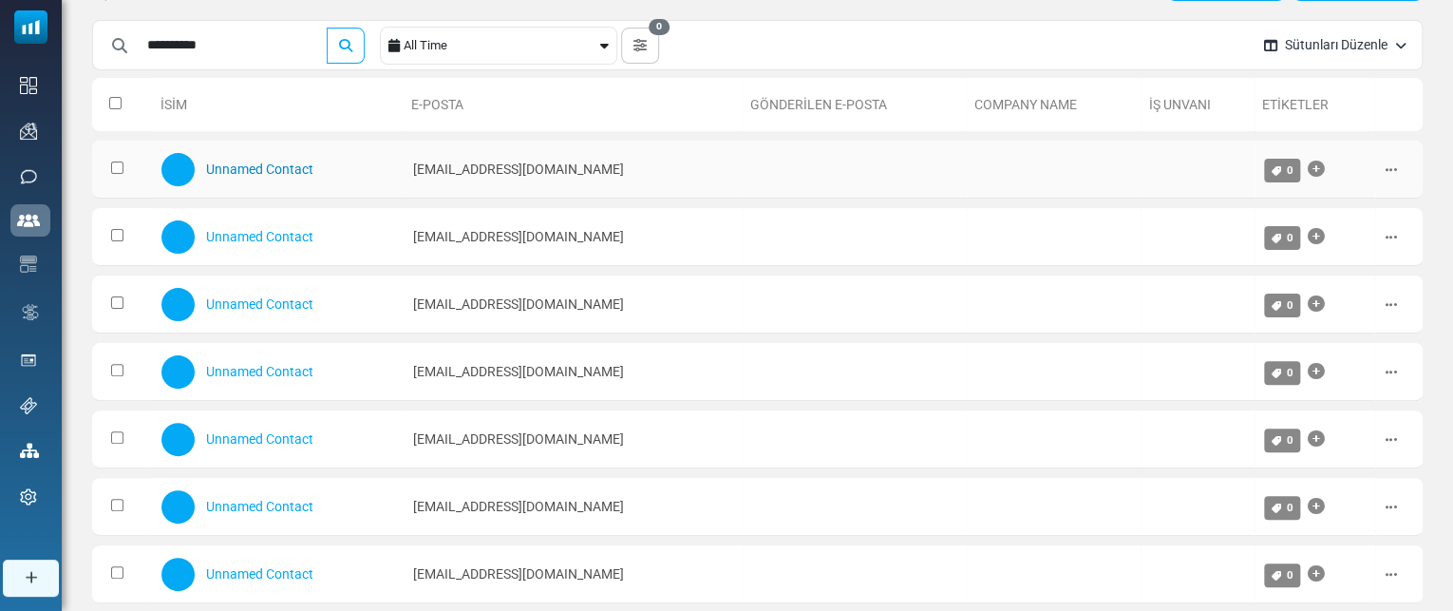
click at [259, 171] on link "Unnamed Contact" at bounding box center [258, 168] width 107 height 15
click at [1395, 177] on button at bounding box center [1390, 170] width 13 height 25
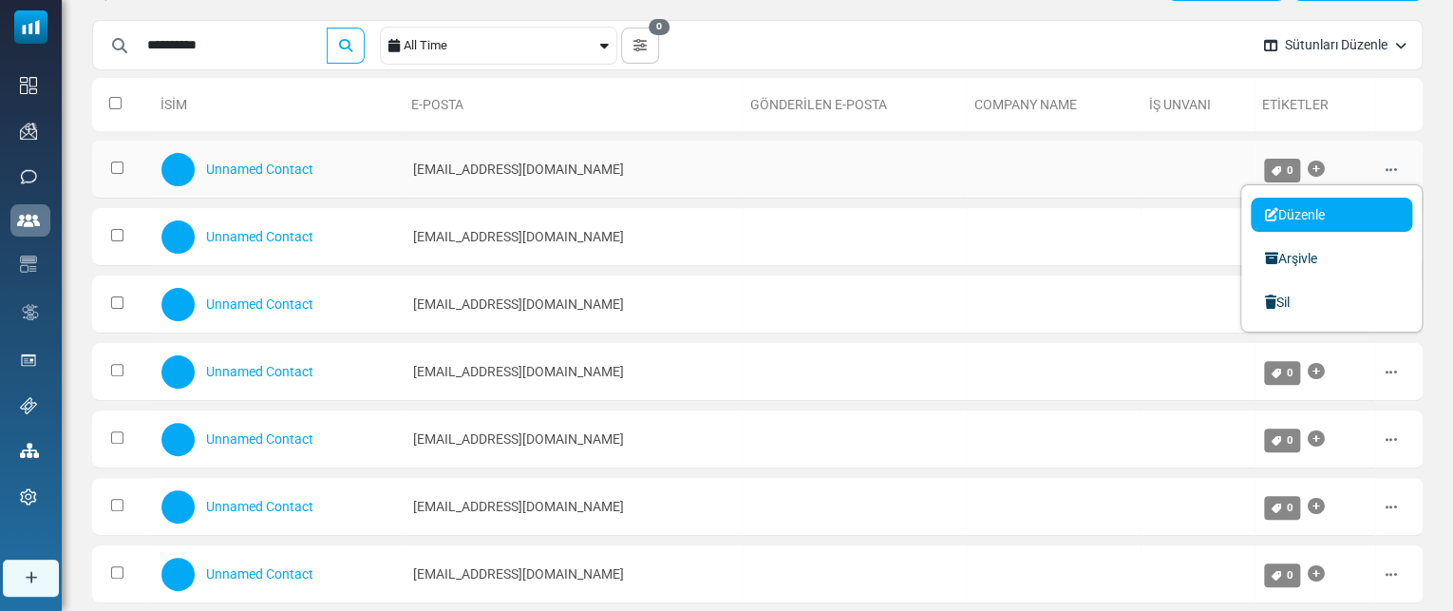
click at [1283, 216] on link "Düzenle" at bounding box center [1330, 214] width 161 height 34
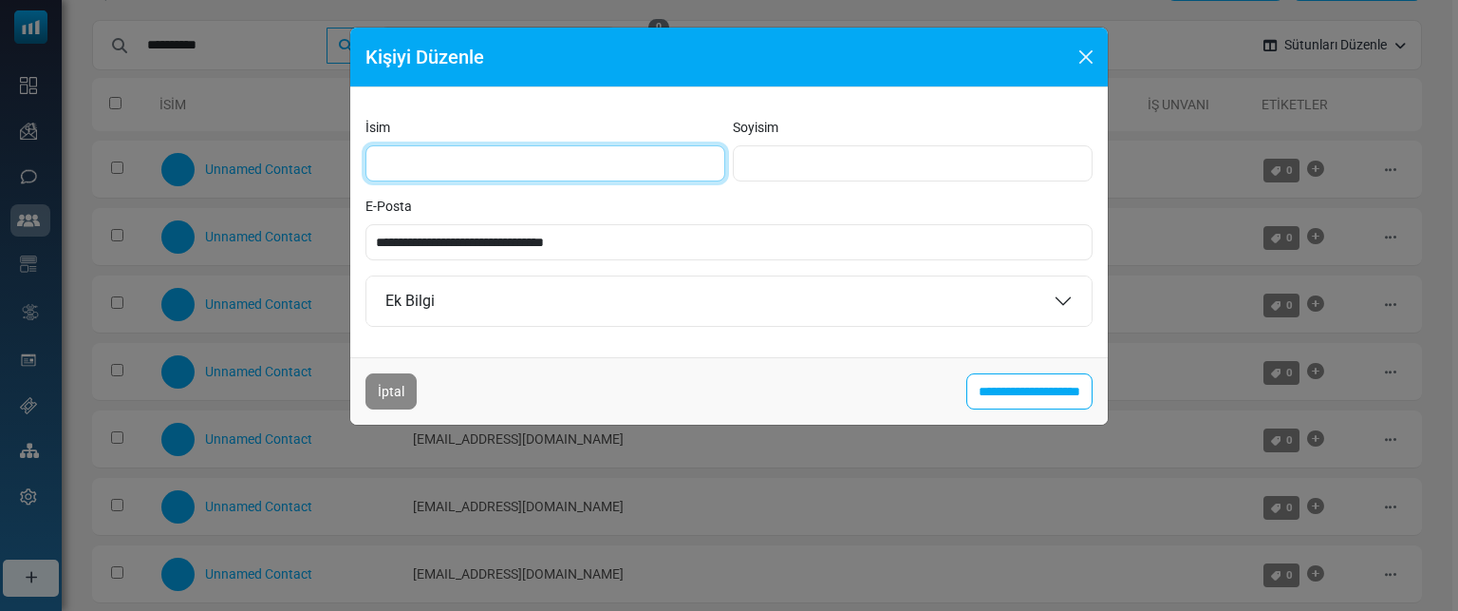
drag, startPoint x: 462, startPoint y: 150, endPoint x: 525, endPoint y: 154, distance: 62.8
click at [462, 150] on input "İsim" at bounding box center [546, 163] width 360 height 36
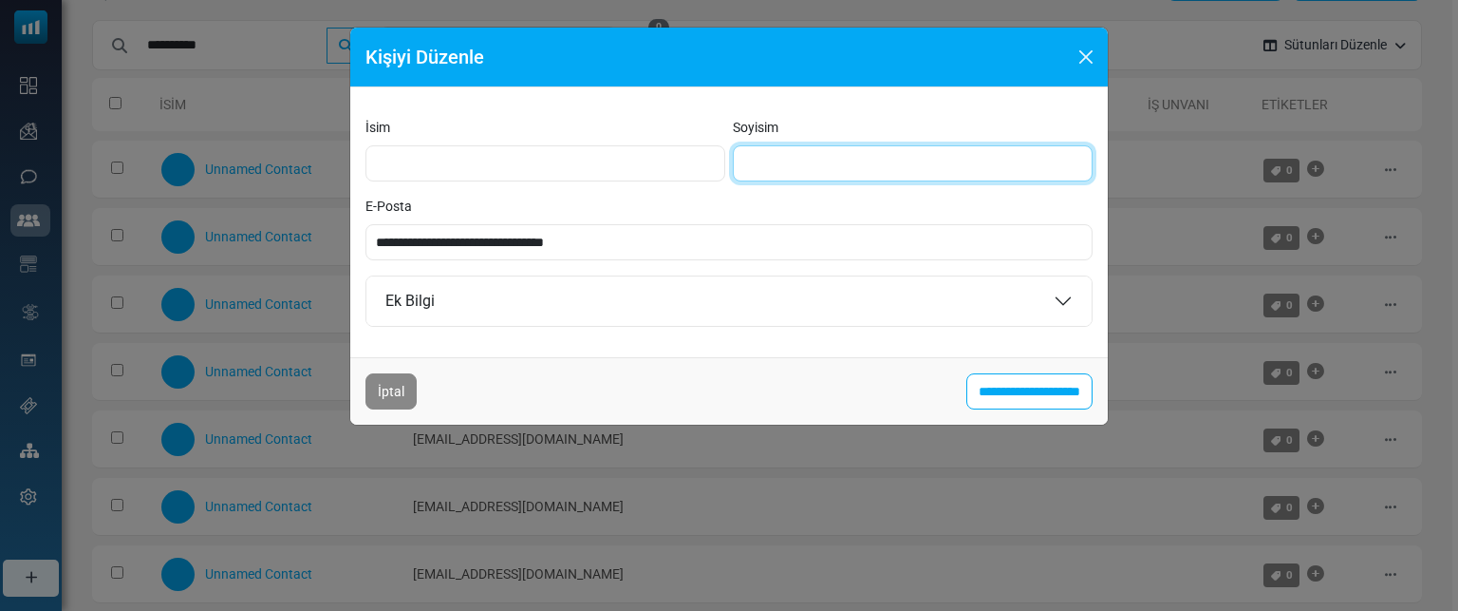
click at [862, 157] on input "Soyisim" at bounding box center [913, 163] width 360 height 36
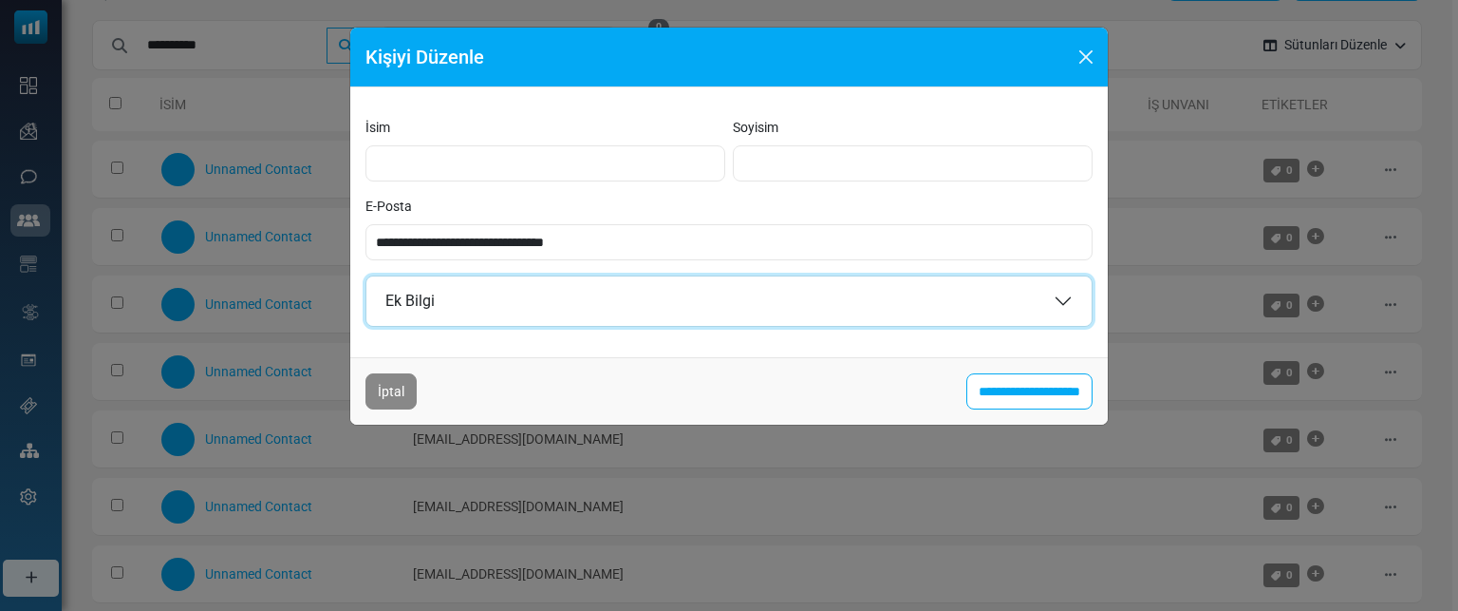
click at [498, 304] on button "Ek Bilgi" at bounding box center [728, 300] width 725 height 49
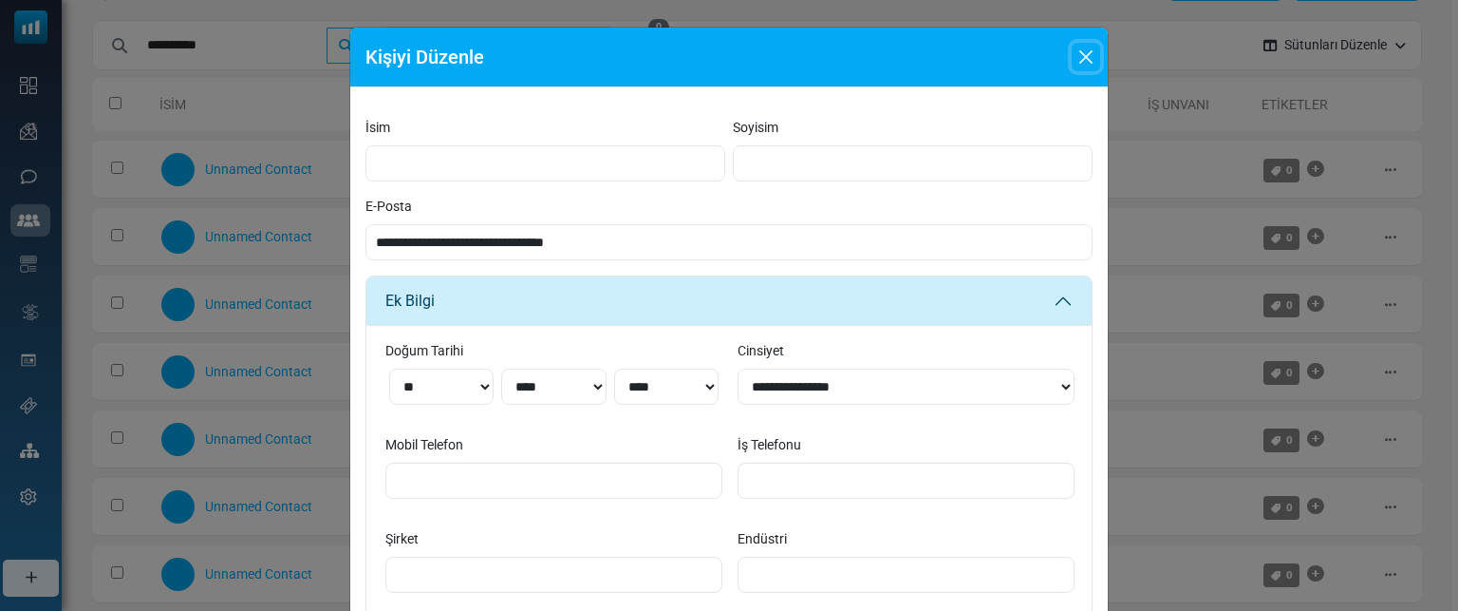
click at [1079, 55] on button "Close" at bounding box center [1086, 57] width 28 height 28
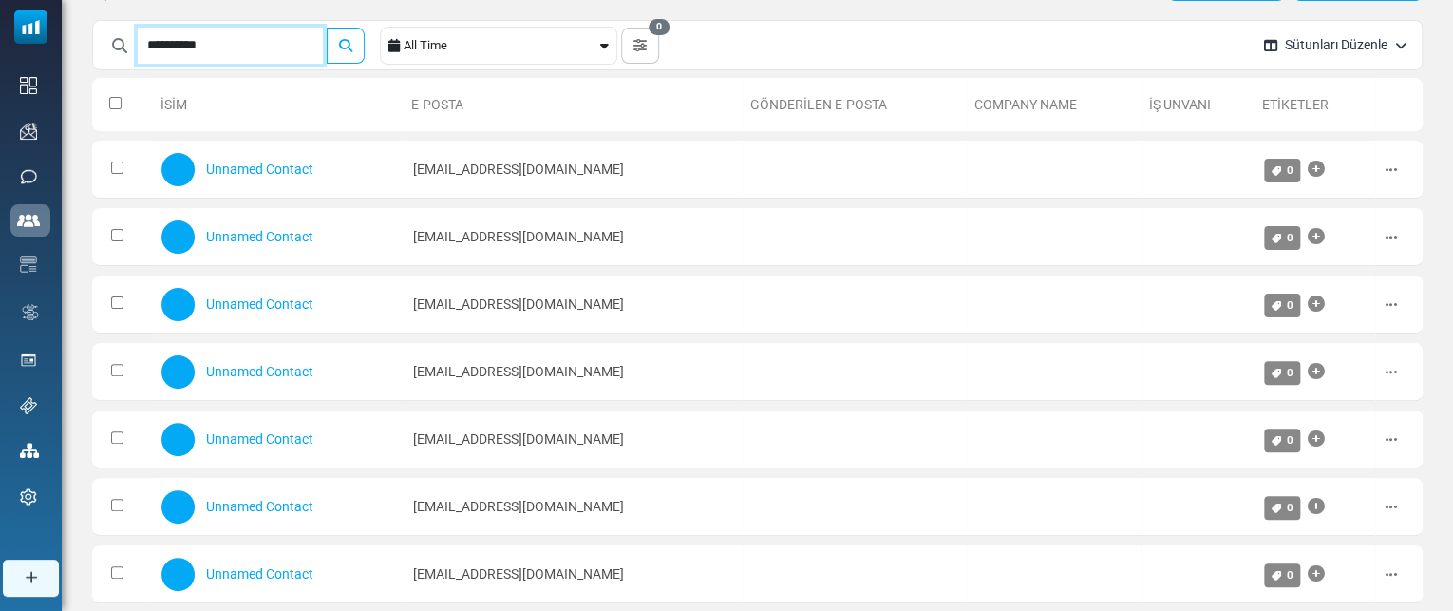
click at [267, 42] on input "**********" at bounding box center [230, 46] width 185 height 36
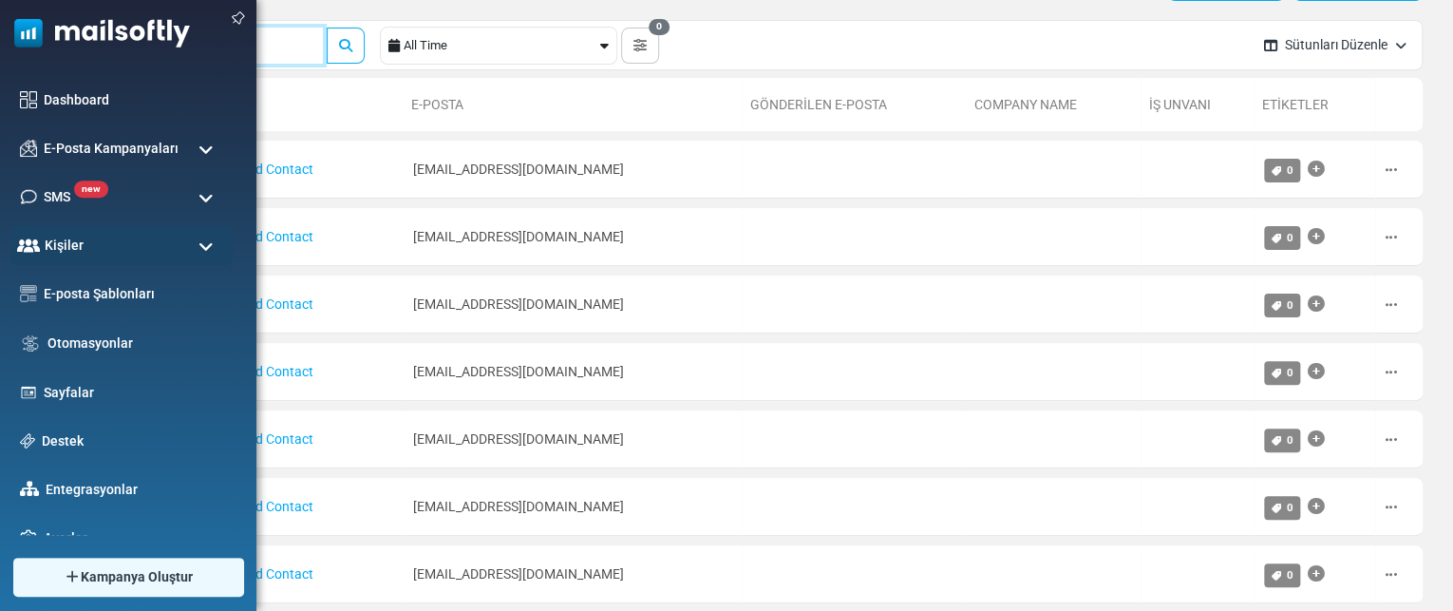
drag, startPoint x: 296, startPoint y: 50, endPoint x: 0, endPoint y: 57, distance: 296.3
click at [0, 56] on body "Kişiler Bildirimler Nihan Arat Argemi̇p Profil & Tercihler Hesap & Ödeme Destek" at bounding box center [726, 331] width 1453 height 855
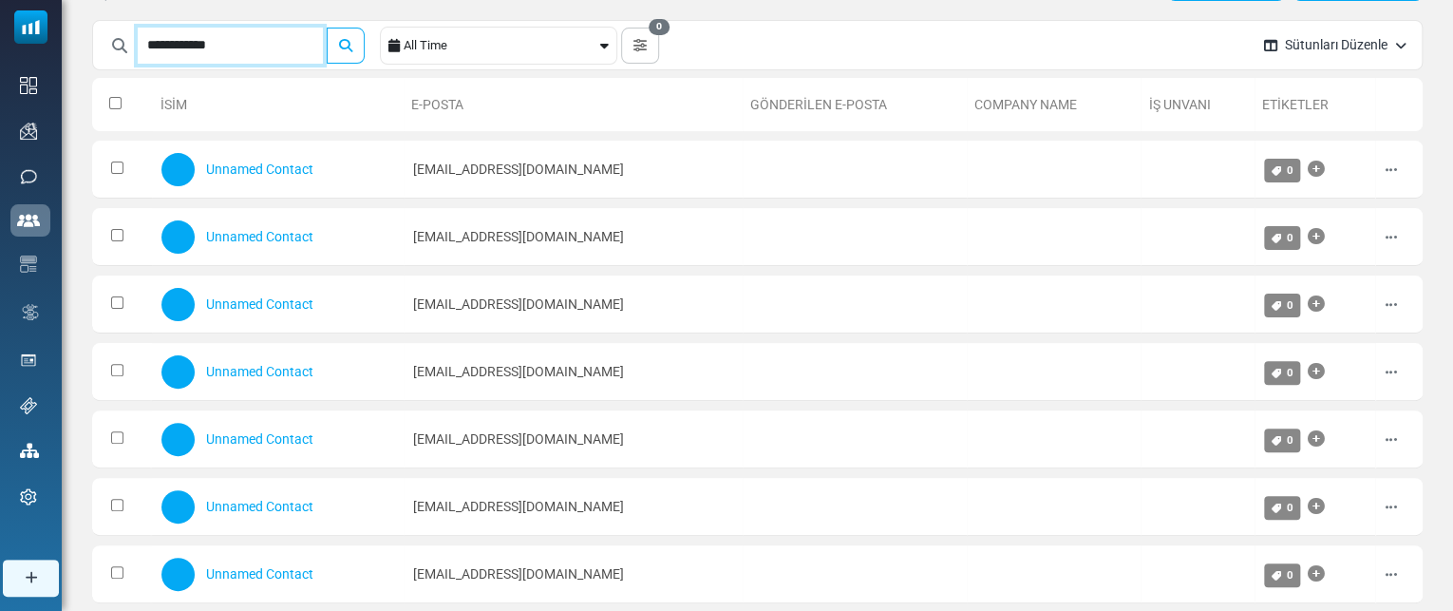
type input "**********"
click at [327, 28] on button "submit" at bounding box center [346, 46] width 38 height 36
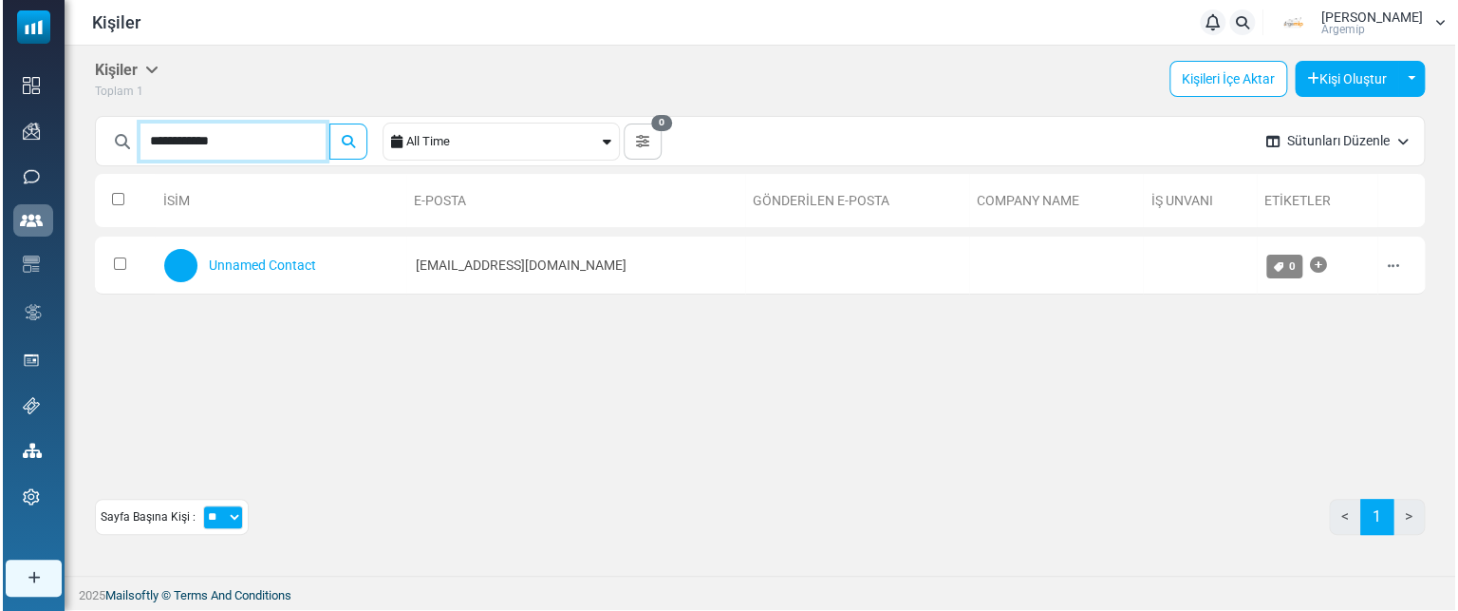
scroll to position [0, 0]
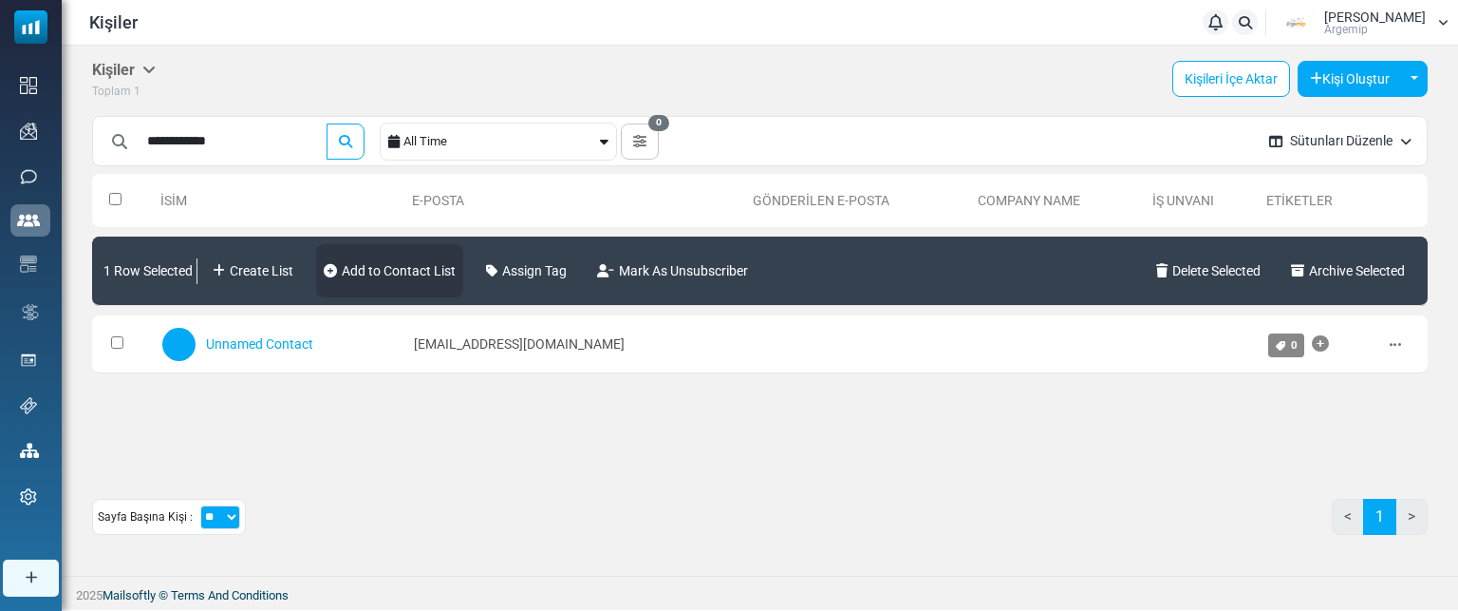
click at [374, 269] on link "Add to Contact List" at bounding box center [389, 270] width 147 height 53
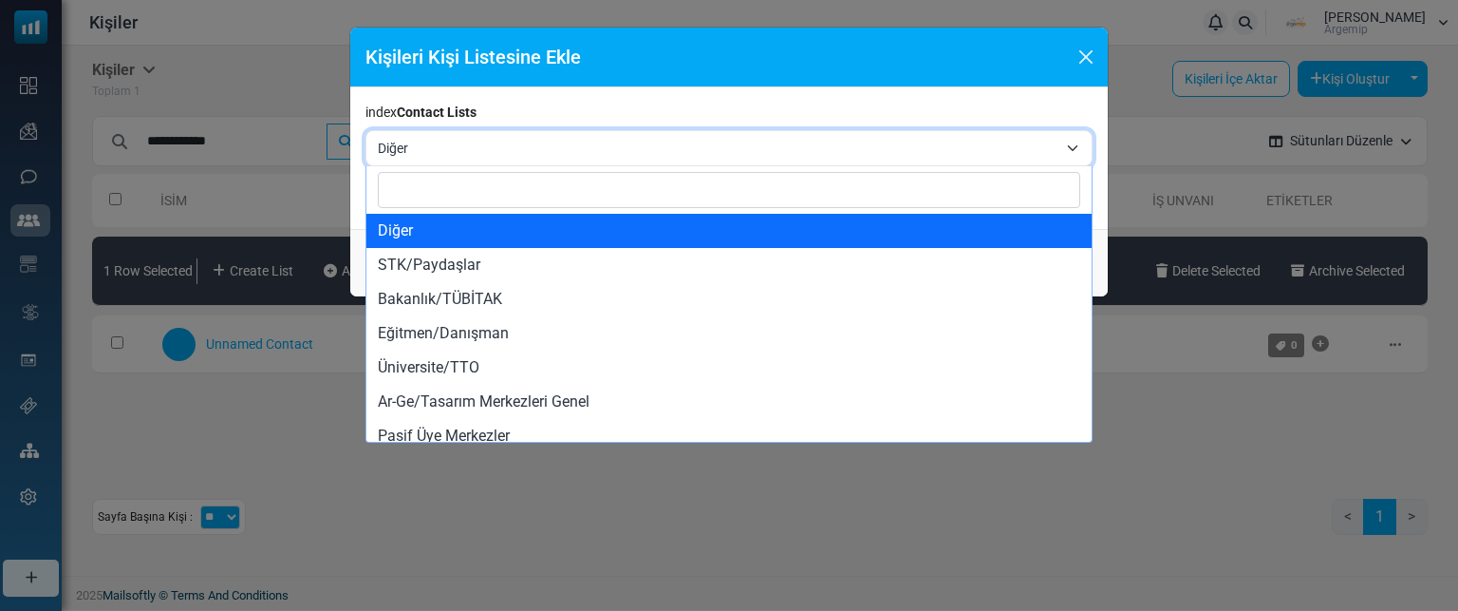
click at [409, 156] on span "Diğer" at bounding box center [718, 148] width 680 height 23
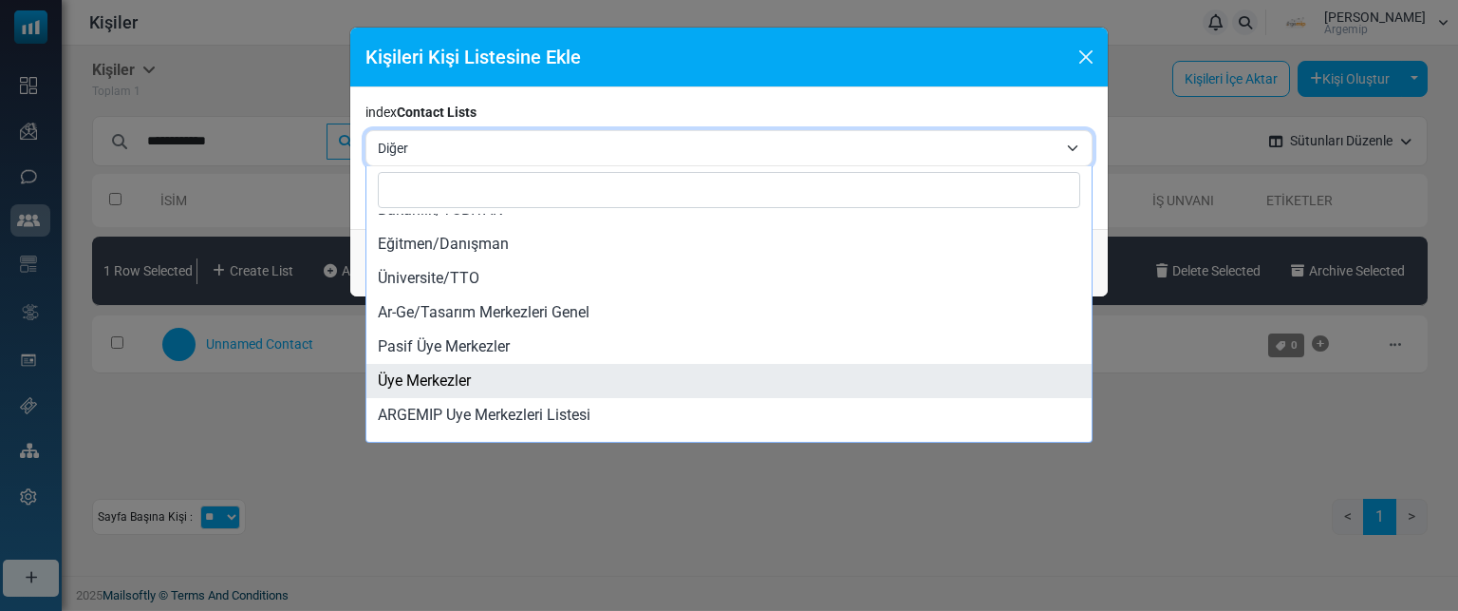
scroll to position [88, 0]
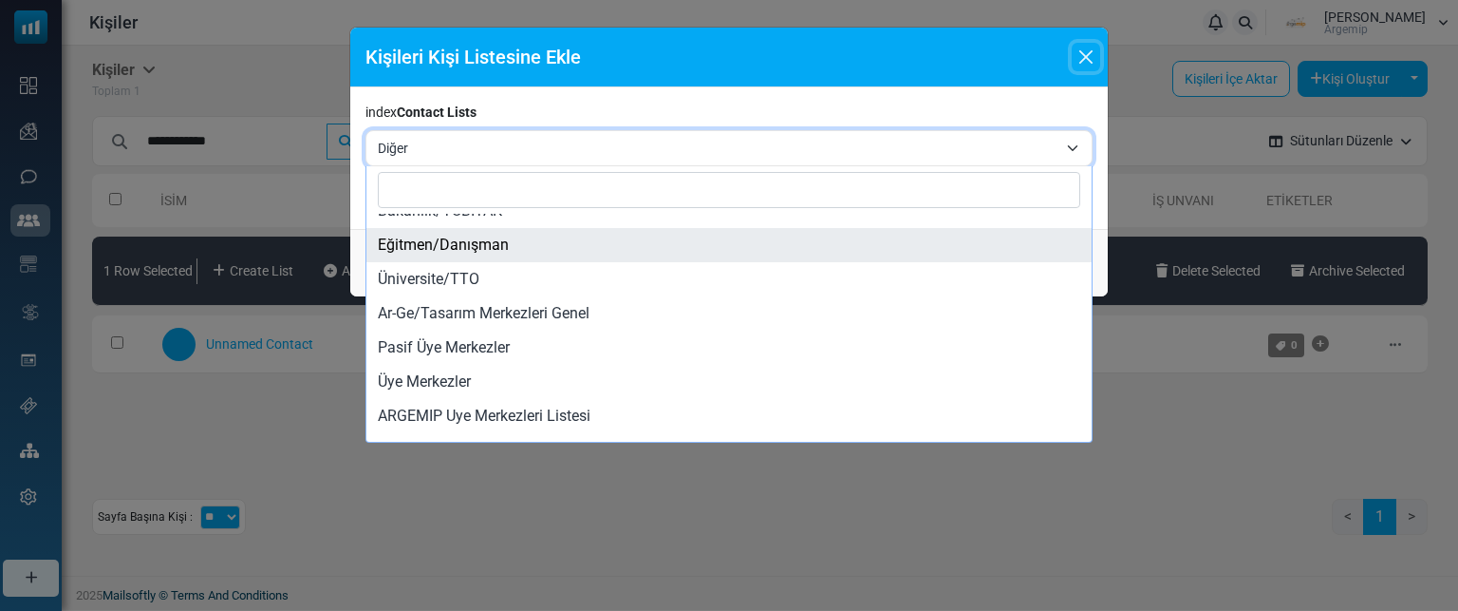
click at [1079, 56] on button "Close" at bounding box center [1086, 57] width 28 height 28
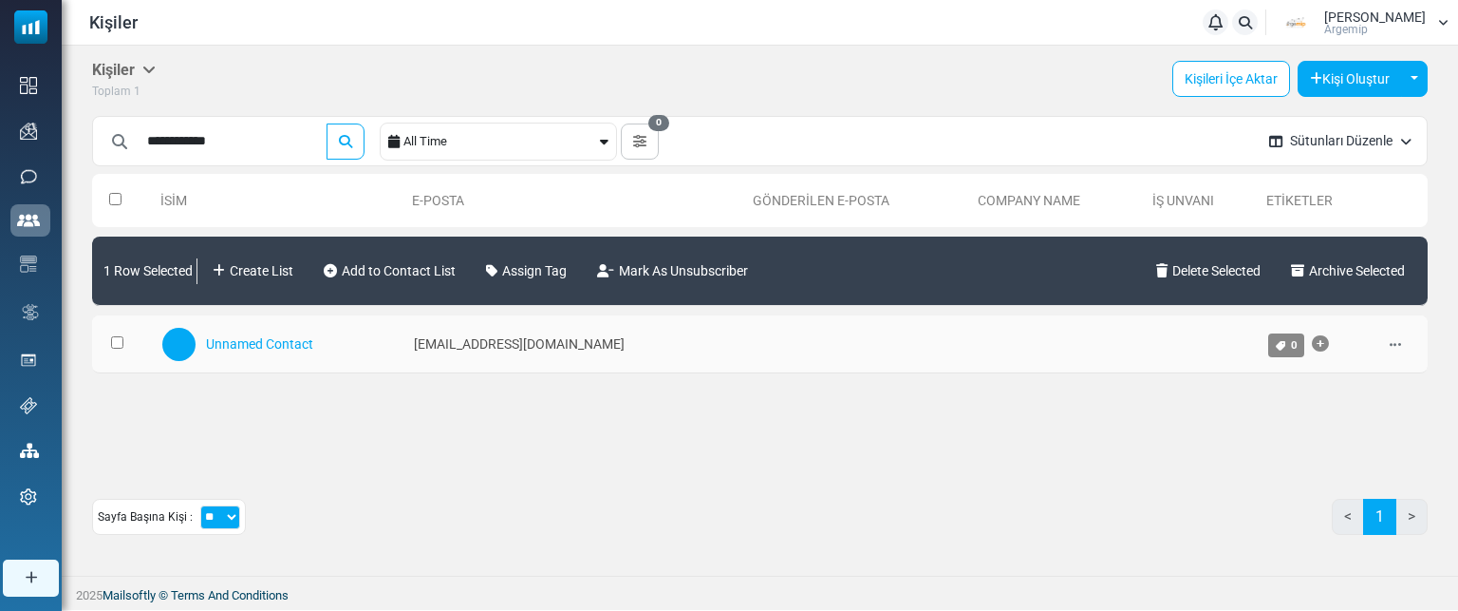
click at [1388, 346] on td "Düzenle Arşivle Sil" at bounding box center [1404, 344] width 48 height 58
click at [1392, 343] on icon at bounding box center [1395, 344] width 11 height 13
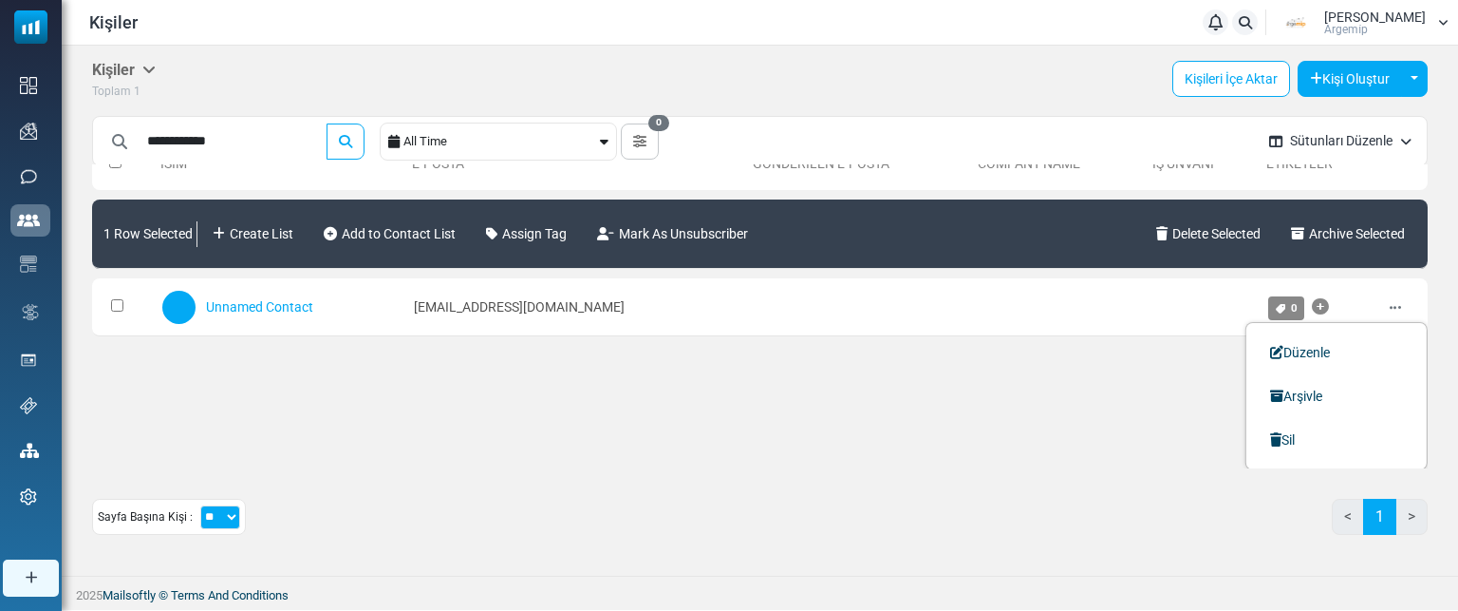
click at [374, 376] on div "İsim E-Posta Gönderilen E-Posta Company Name İş Unvanı Etiketler 1 Row Selected…" at bounding box center [760, 316] width 1336 height 304
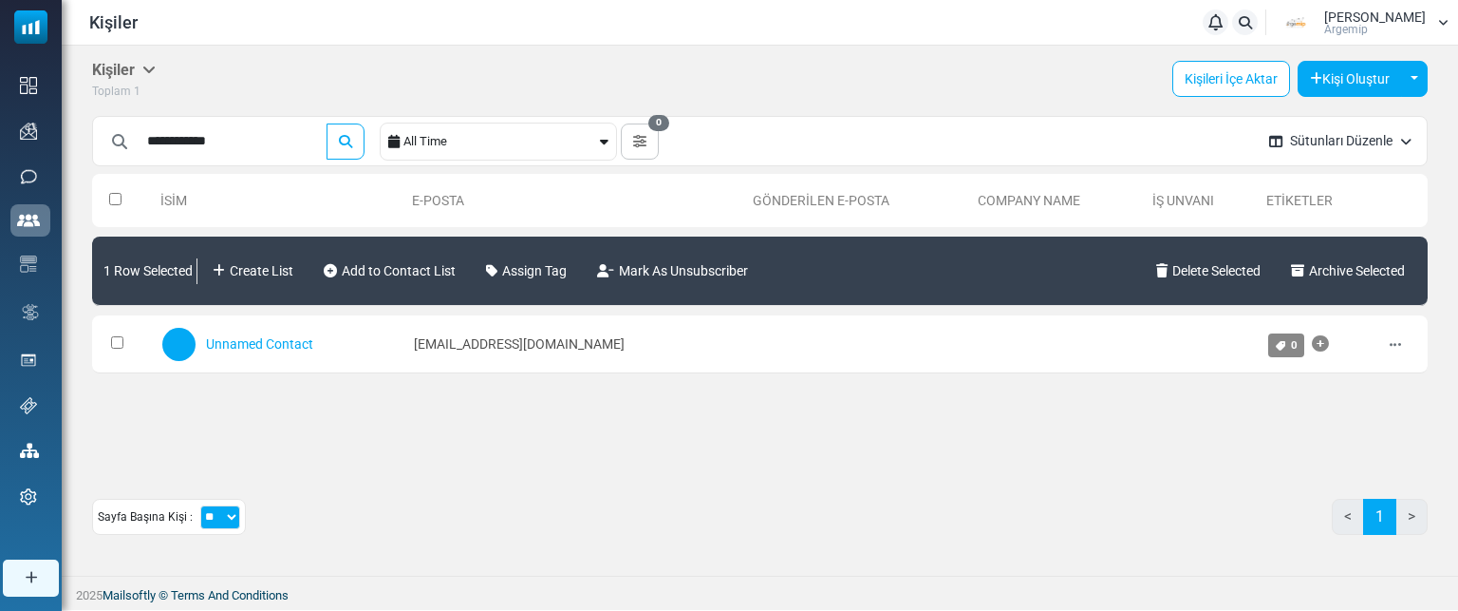
scroll to position [0, 0]
click at [1394, 346] on icon at bounding box center [1395, 344] width 11 height 13
click at [922, 416] on div "İsim E-Posta Gönderilen E-Posta Company Name İş Unvanı Etiketler 1 Row Selected…" at bounding box center [760, 316] width 1336 height 304
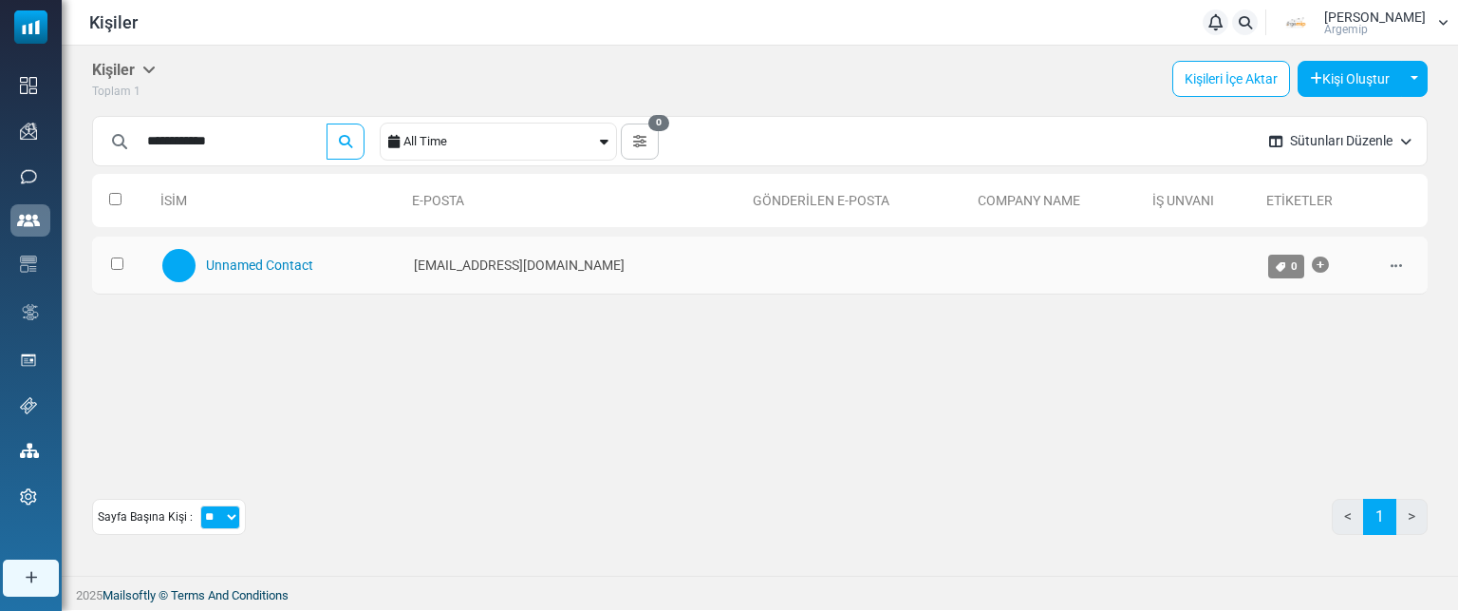
click at [254, 261] on link "Unnamed Contact" at bounding box center [259, 264] width 107 height 15
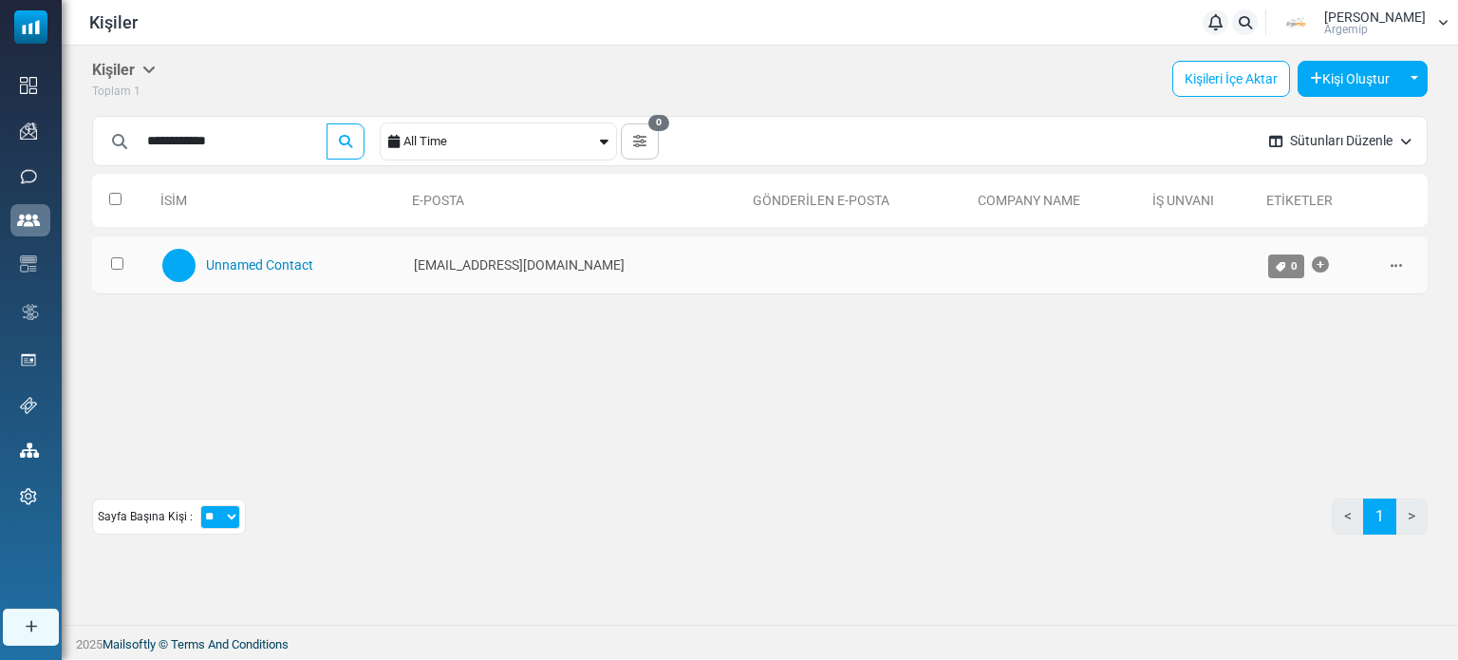
click at [258, 271] on link "Unnamed Contact" at bounding box center [259, 264] width 107 height 15
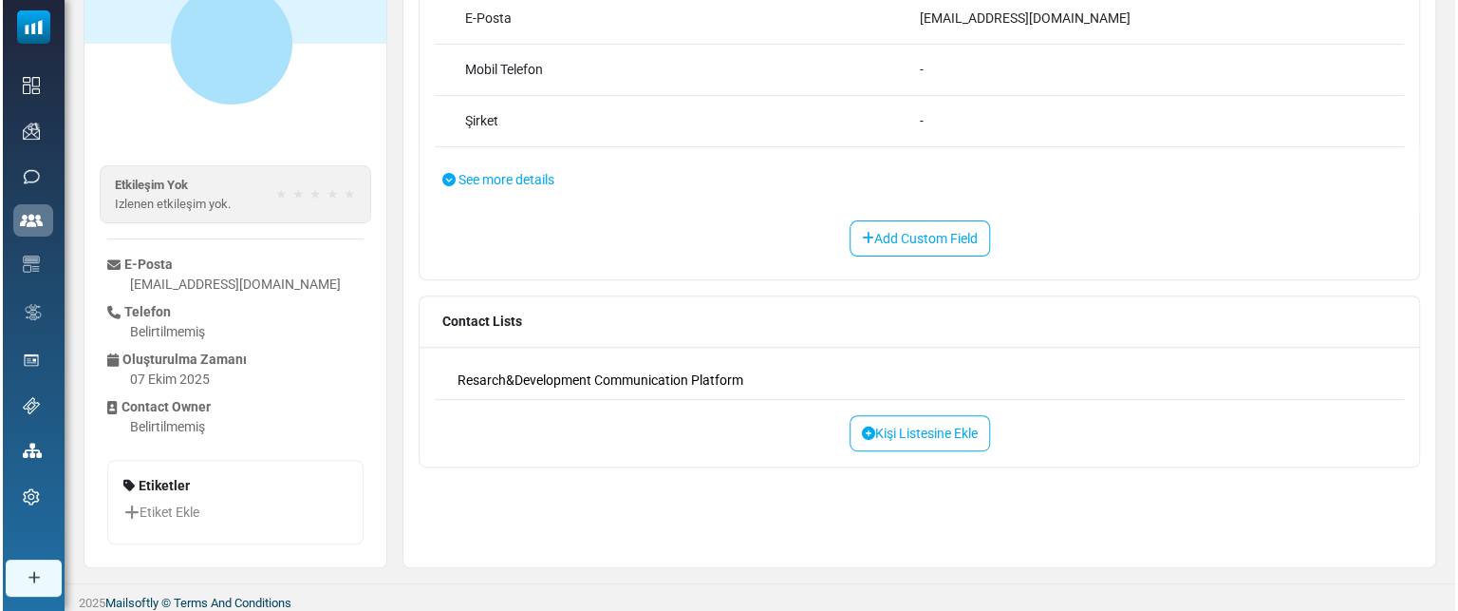
scroll to position [194, 0]
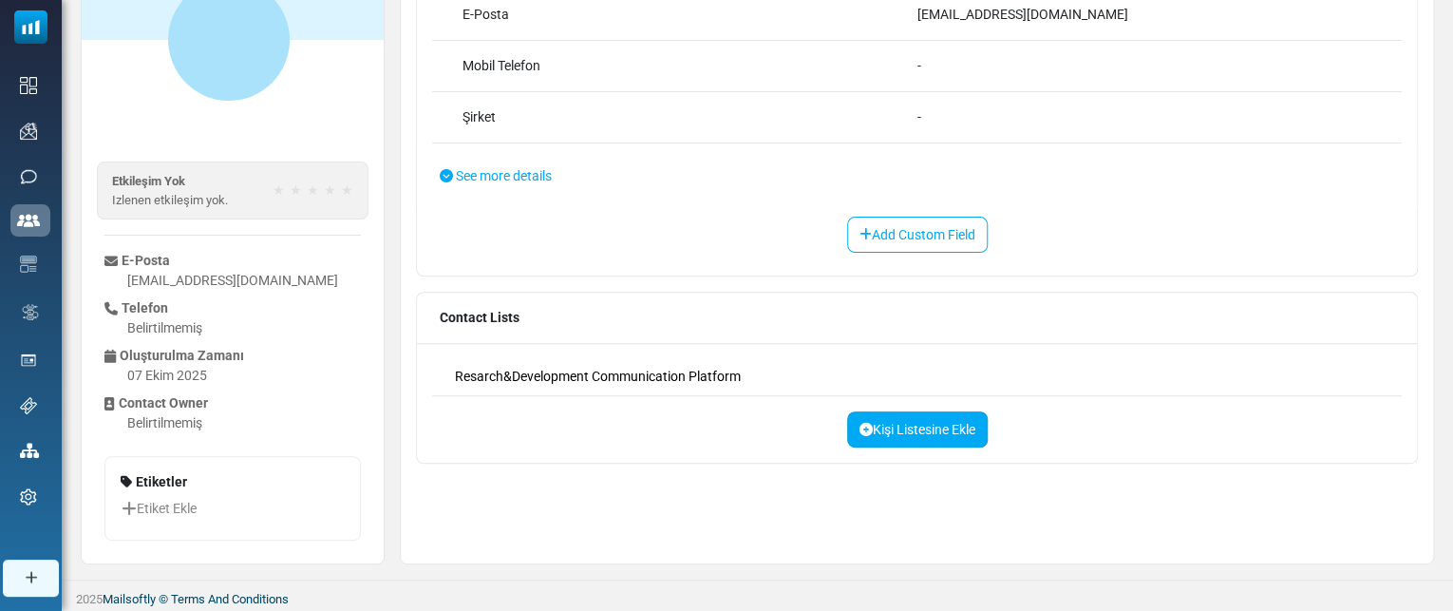
click at [885, 423] on link "Kişi Listesine Ekle" at bounding box center [917, 429] width 141 height 36
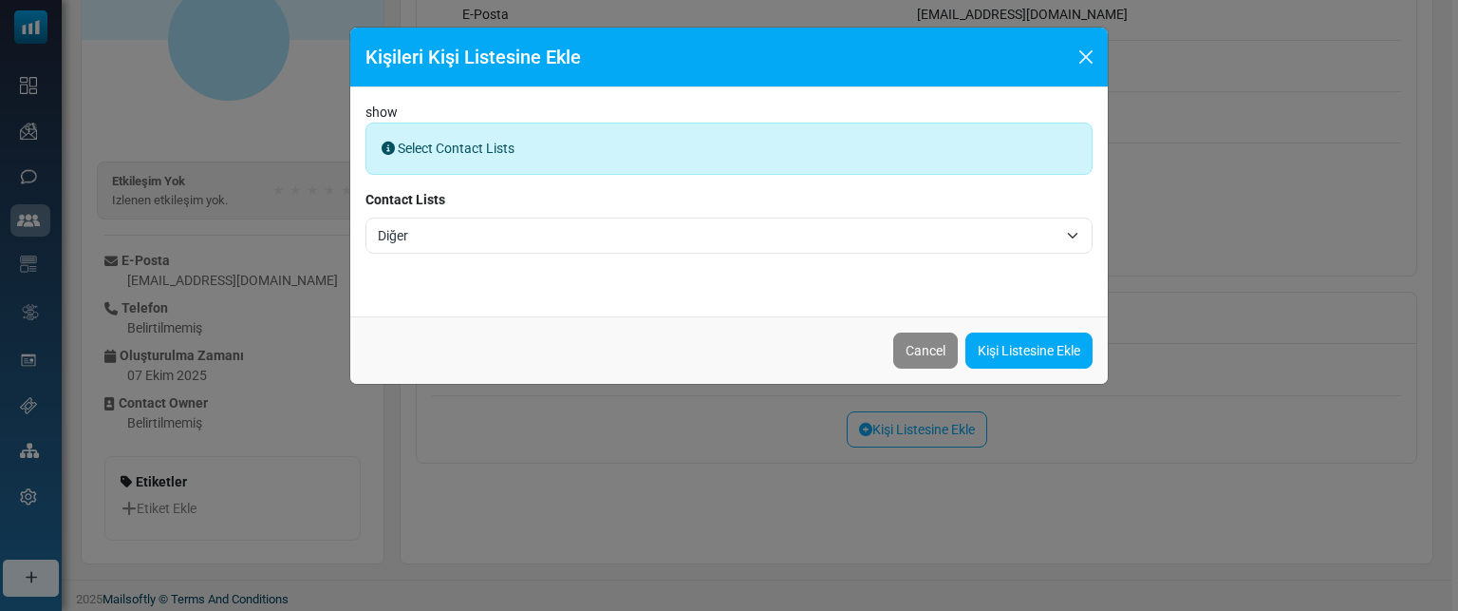
click at [558, 233] on span "Diğer" at bounding box center [718, 235] width 680 height 23
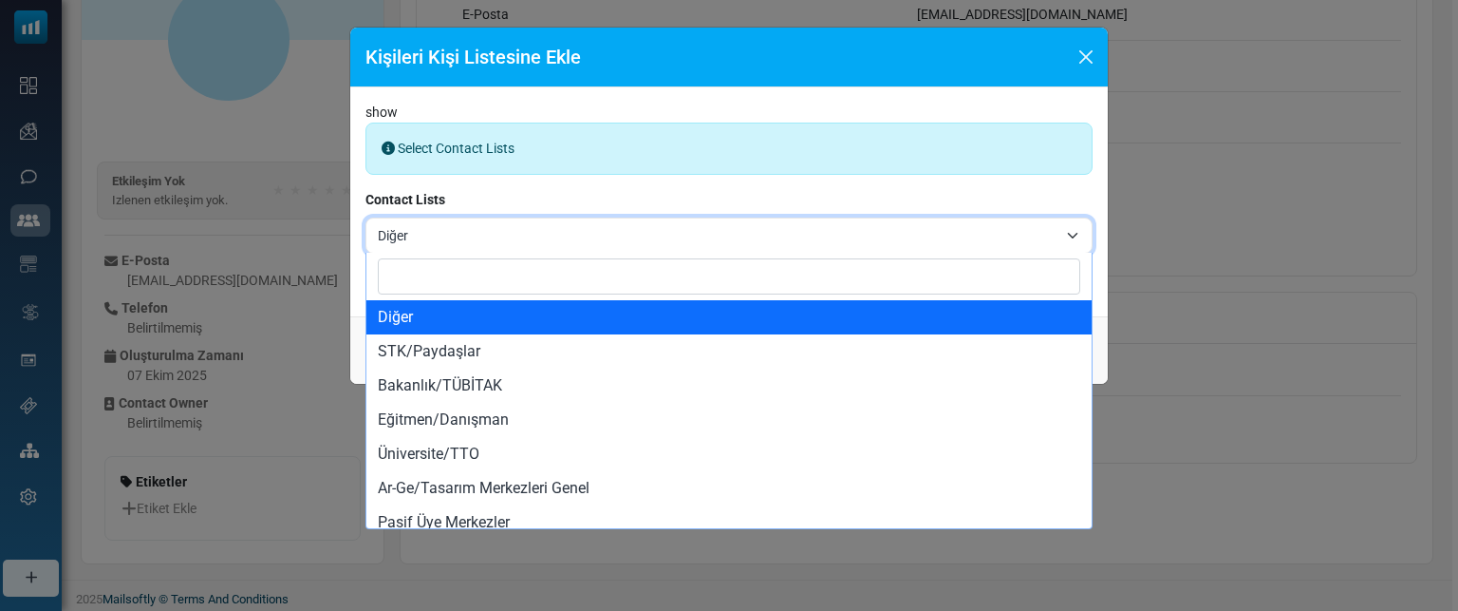
drag, startPoint x: 557, startPoint y: 310, endPoint x: 587, endPoint y: 310, distance: 29.4
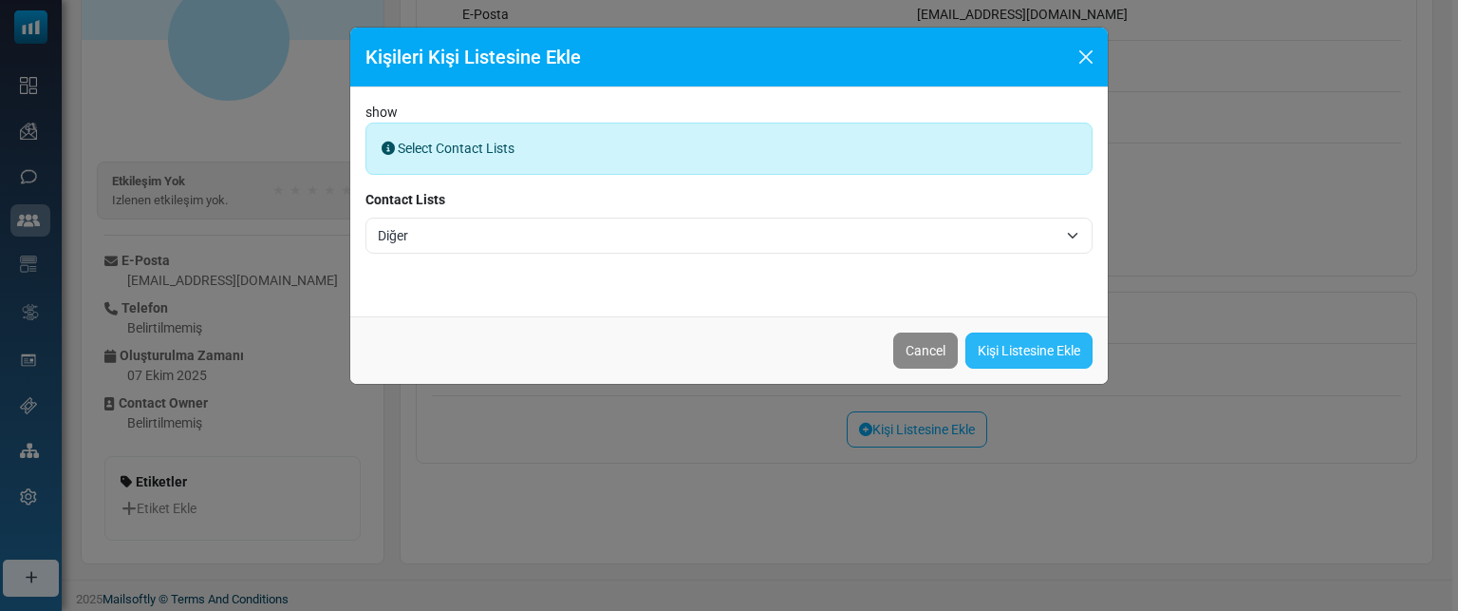
click at [1018, 352] on link "Kişi Listesine Ekle" at bounding box center [1029, 350] width 127 height 36
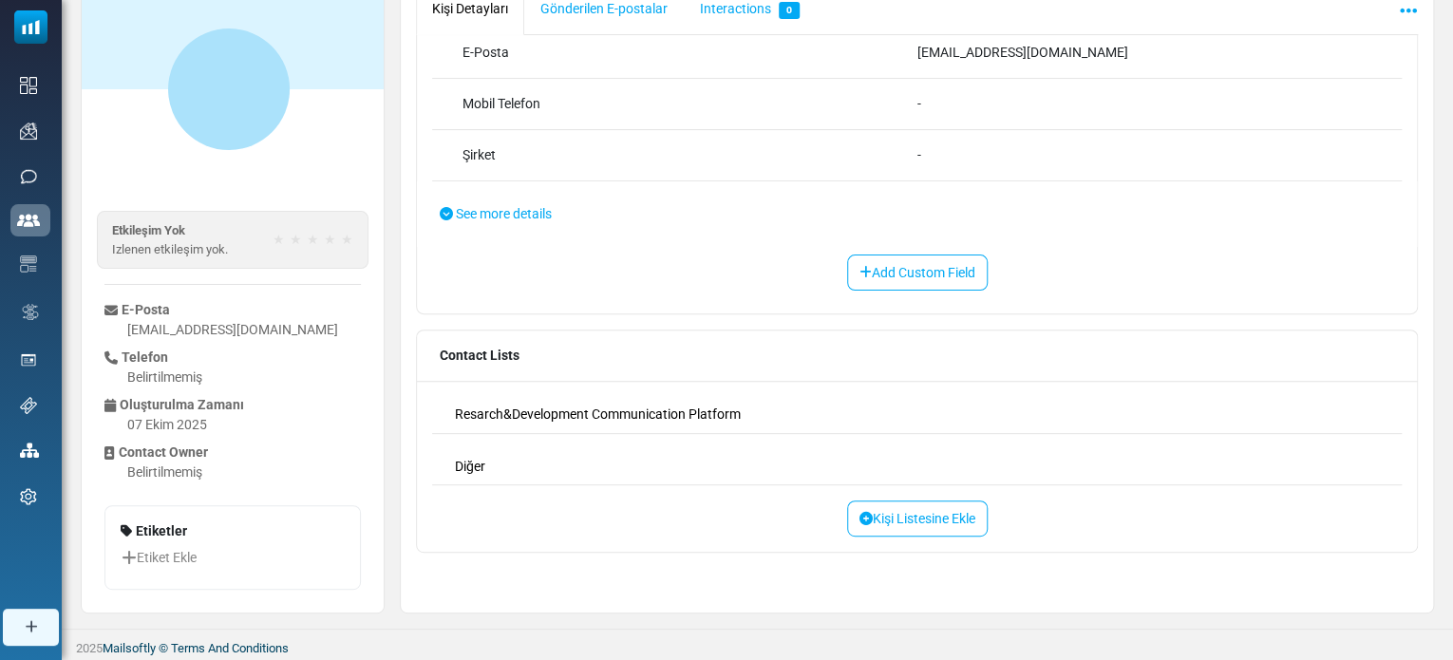
scroll to position [206, 0]
click at [934, 510] on link "Kişi Listesine Ekle" at bounding box center [917, 517] width 141 height 36
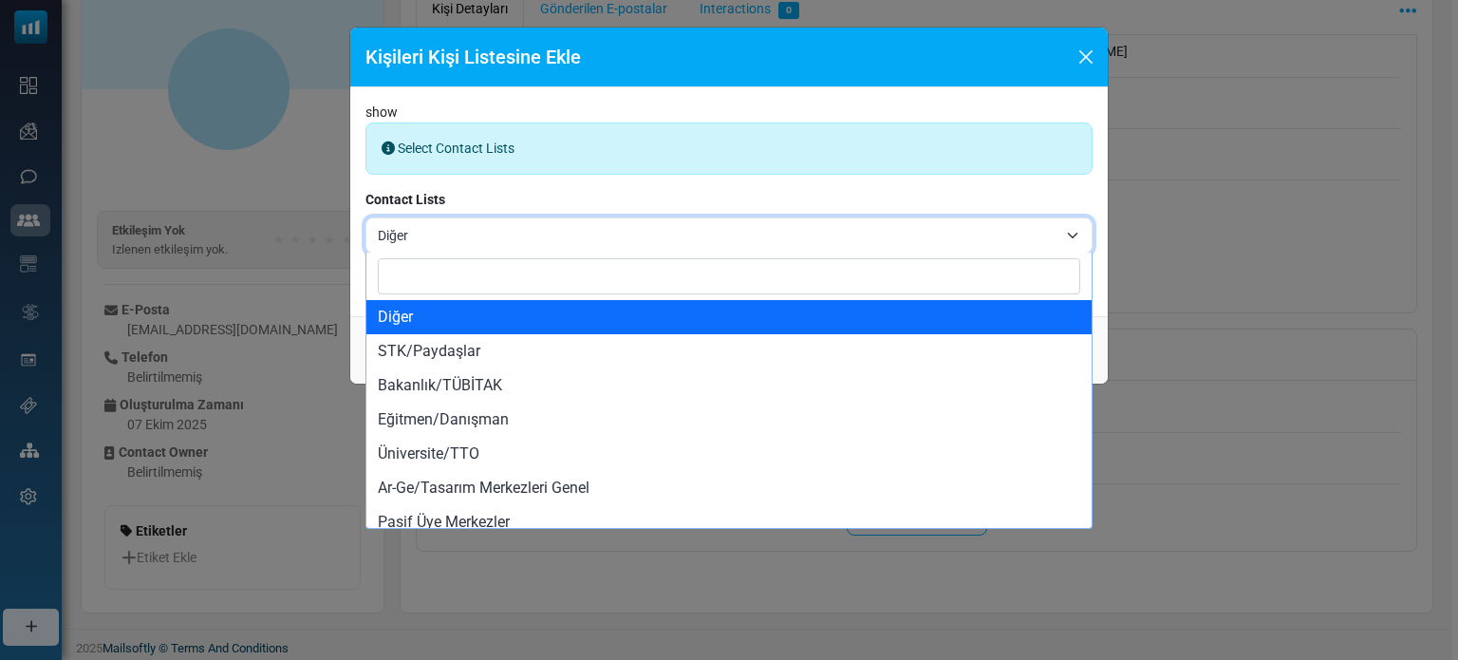
click at [595, 225] on span "Diğer" at bounding box center [718, 235] width 680 height 23
click at [577, 244] on span "Diğer" at bounding box center [718, 235] width 680 height 23
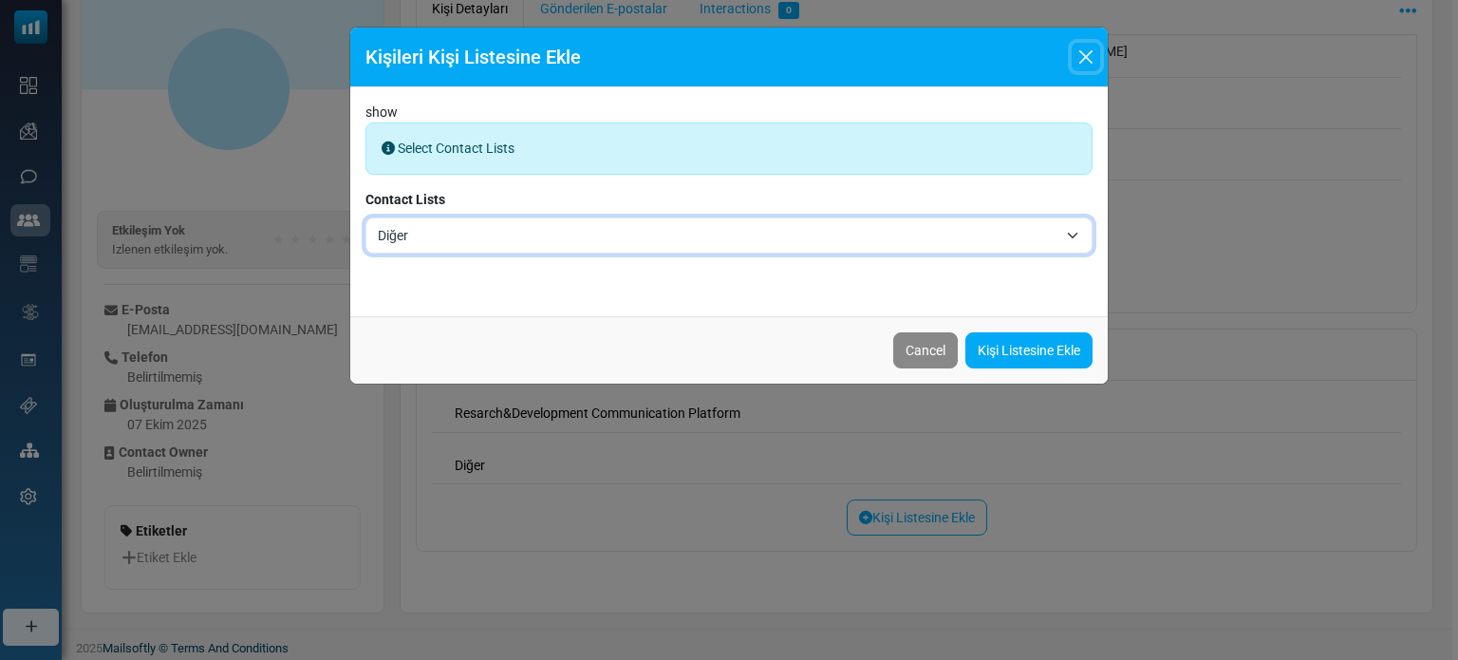
click at [1083, 48] on button "Close" at bounding box center [1086, 57] width 28 height 28
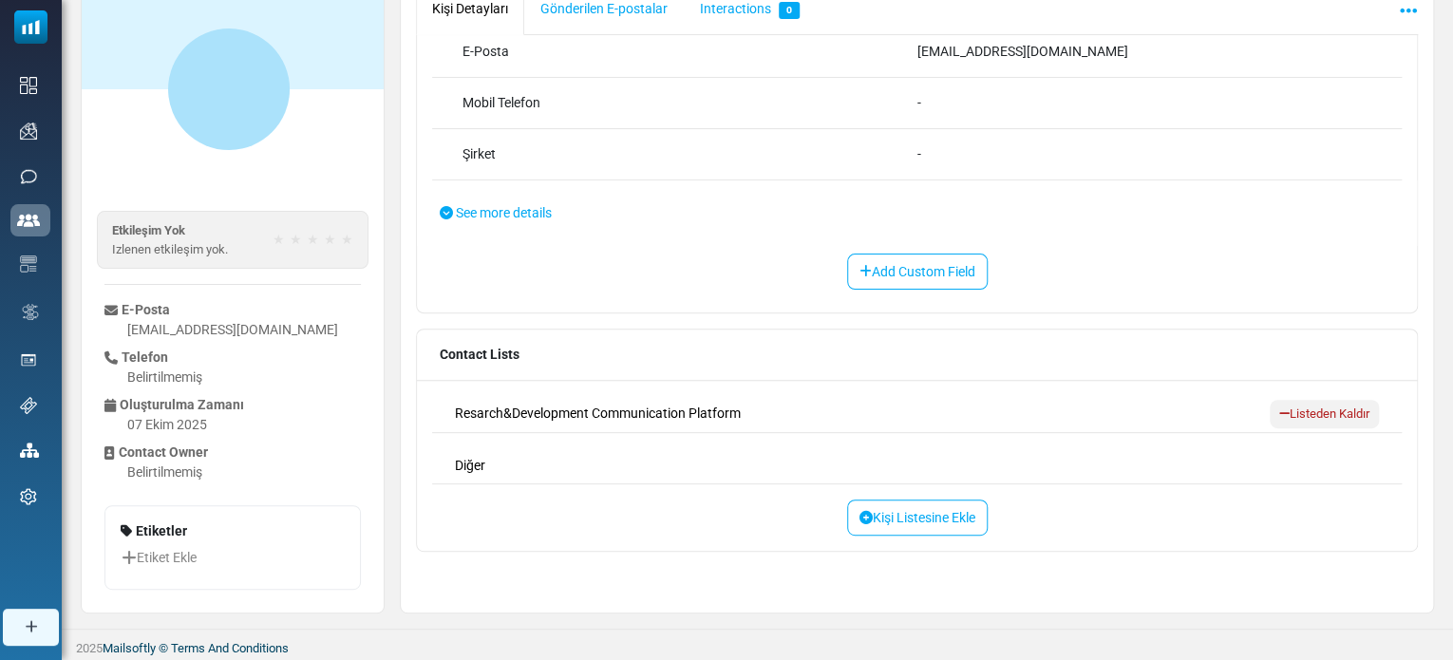
click at [1278, 407] on link "Listeden Kaldır" at bounding box center [1323, 414] width 109 height 28
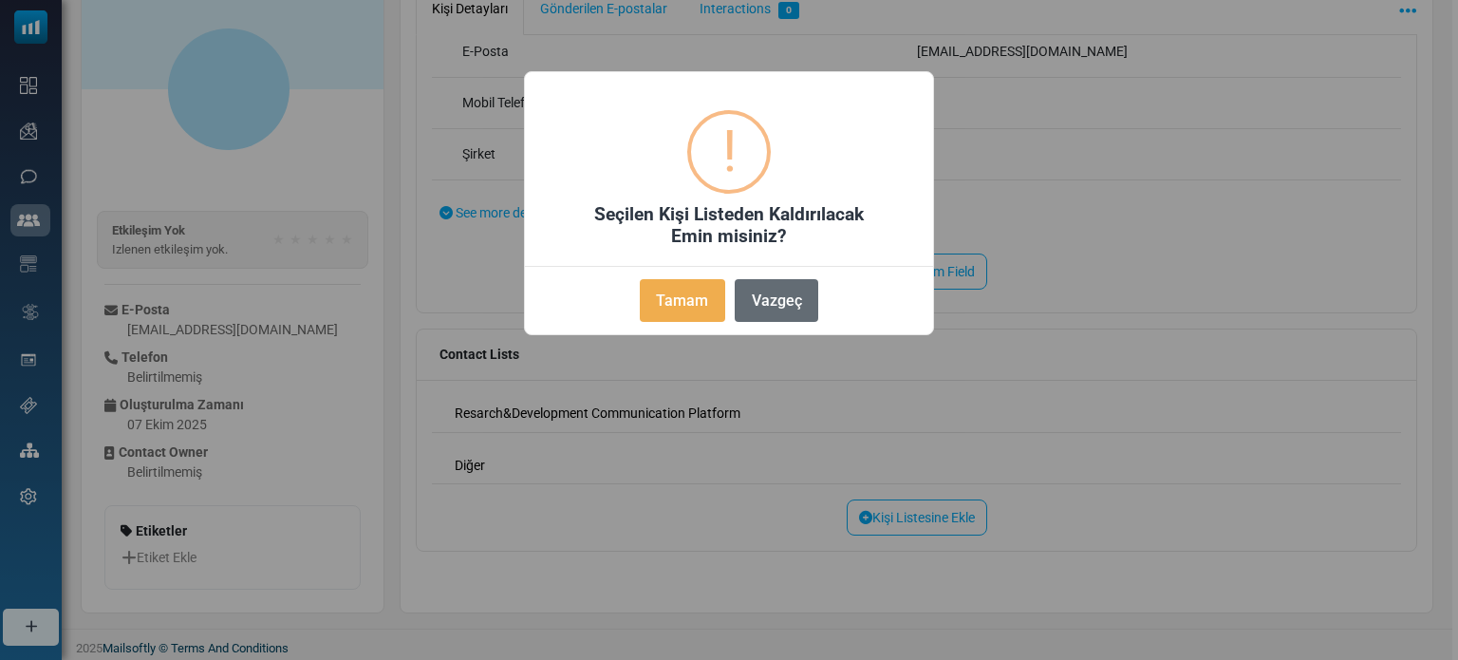
click at [760, 300] on button "Vazgeç" at bounding box center [777, 300] width 84 height 43
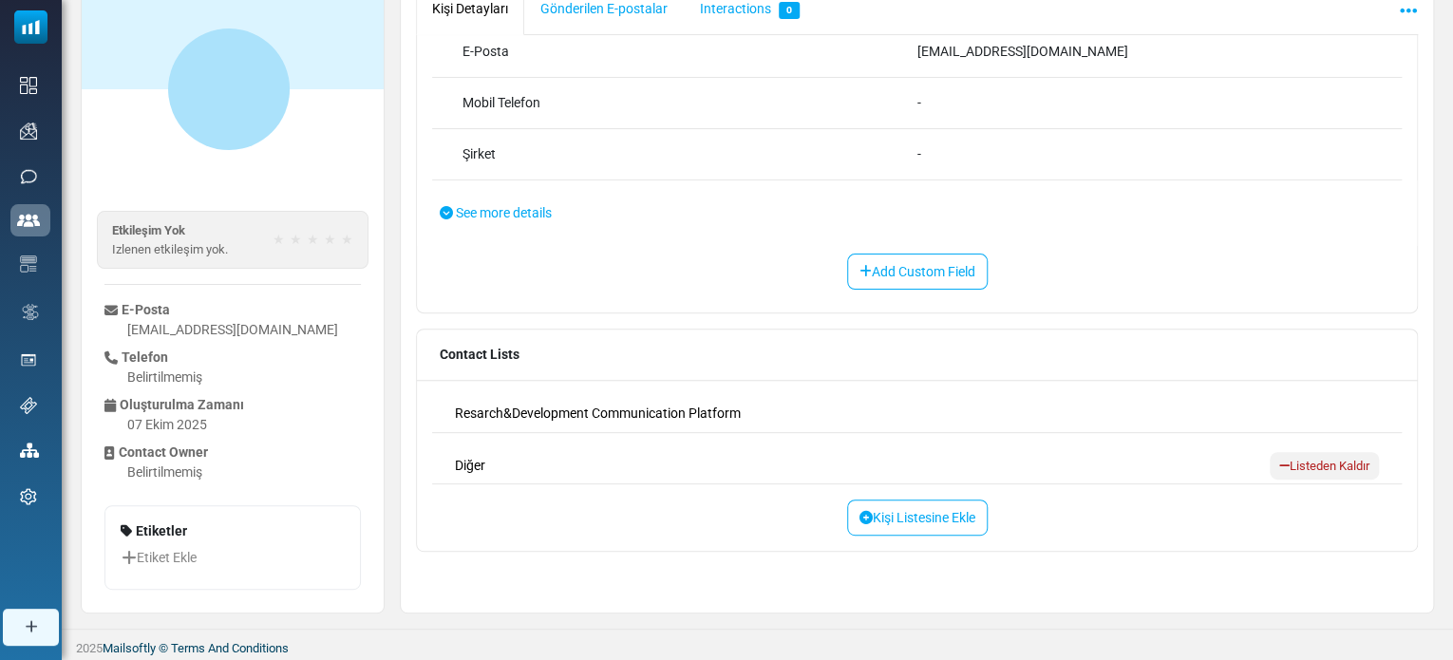
click at [1297, 460] on link "Listeden Kaldır" at bounding box center [1323, 466] width 109 height 28
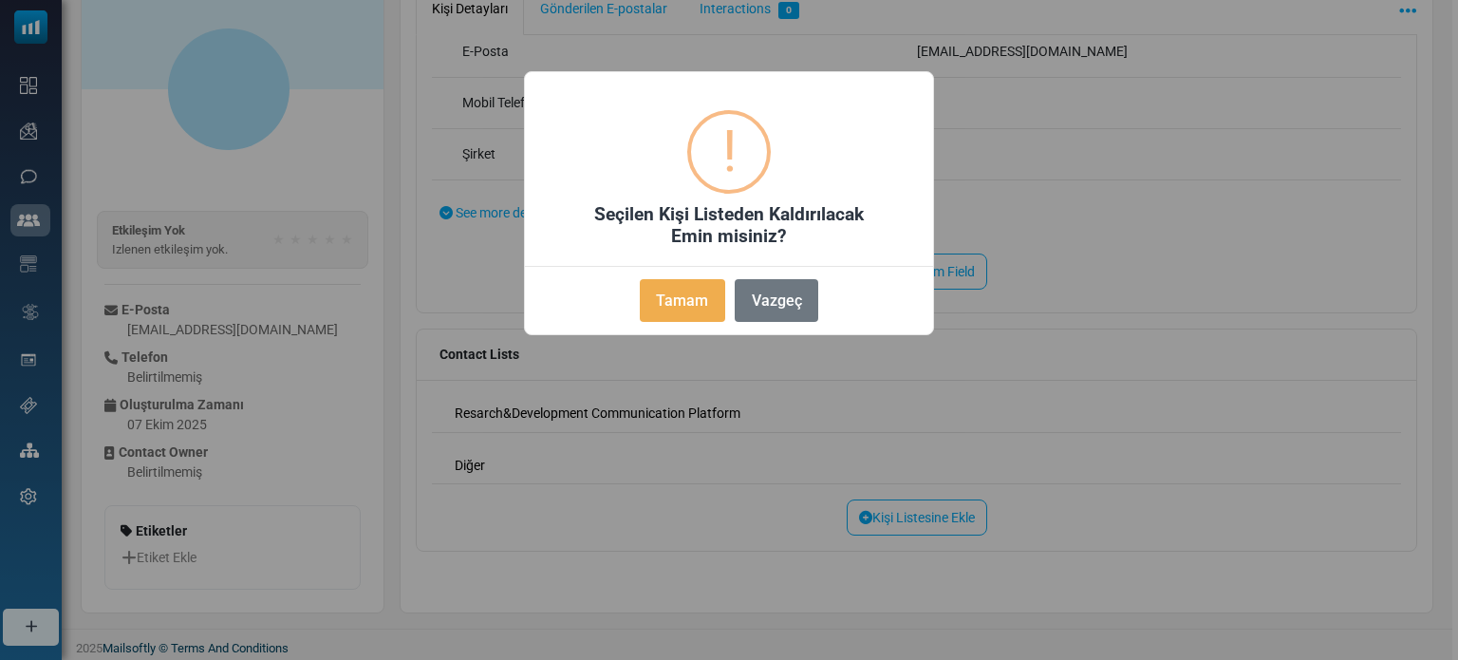
drag, startPoint x: 687, startPoint y: 296, endPoint x: 701, endPoint y: 326, distance: 32.3
click at [688, 296] on button "Tamam" at bounding box center [682, 300] width 85 height 43
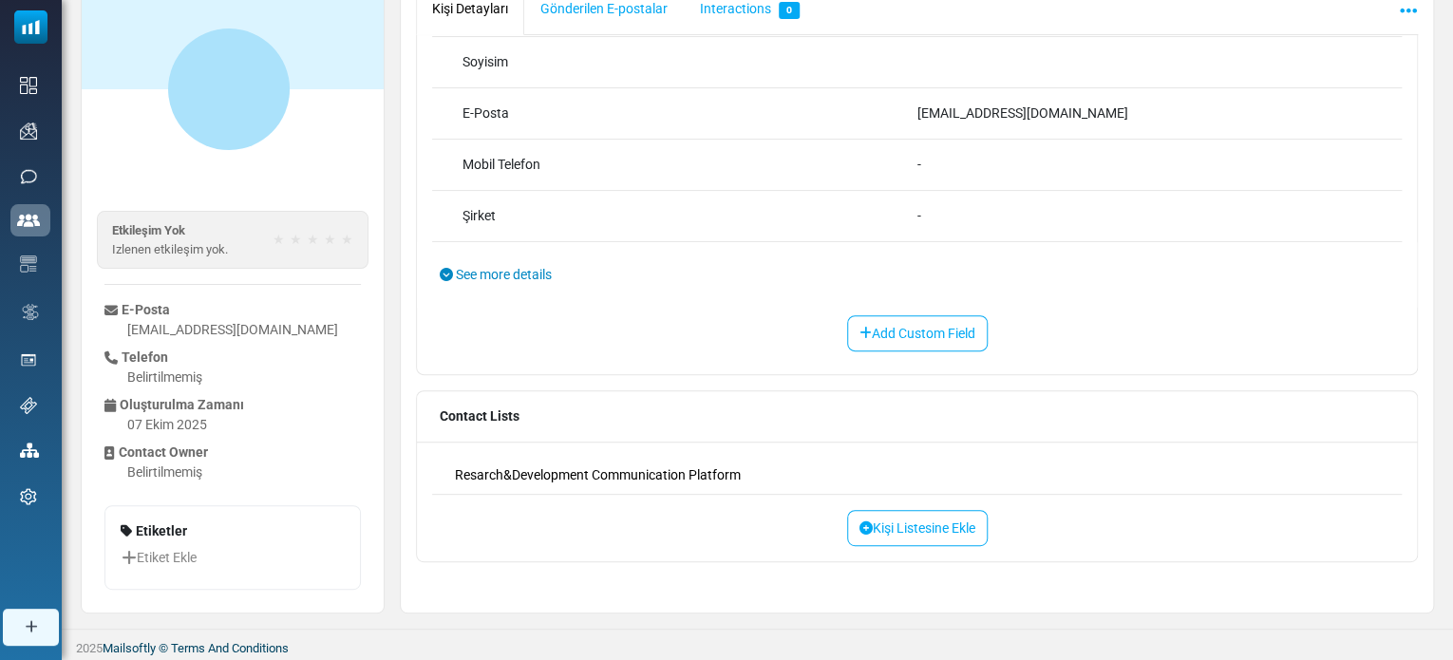
scroll to position [155, 0]
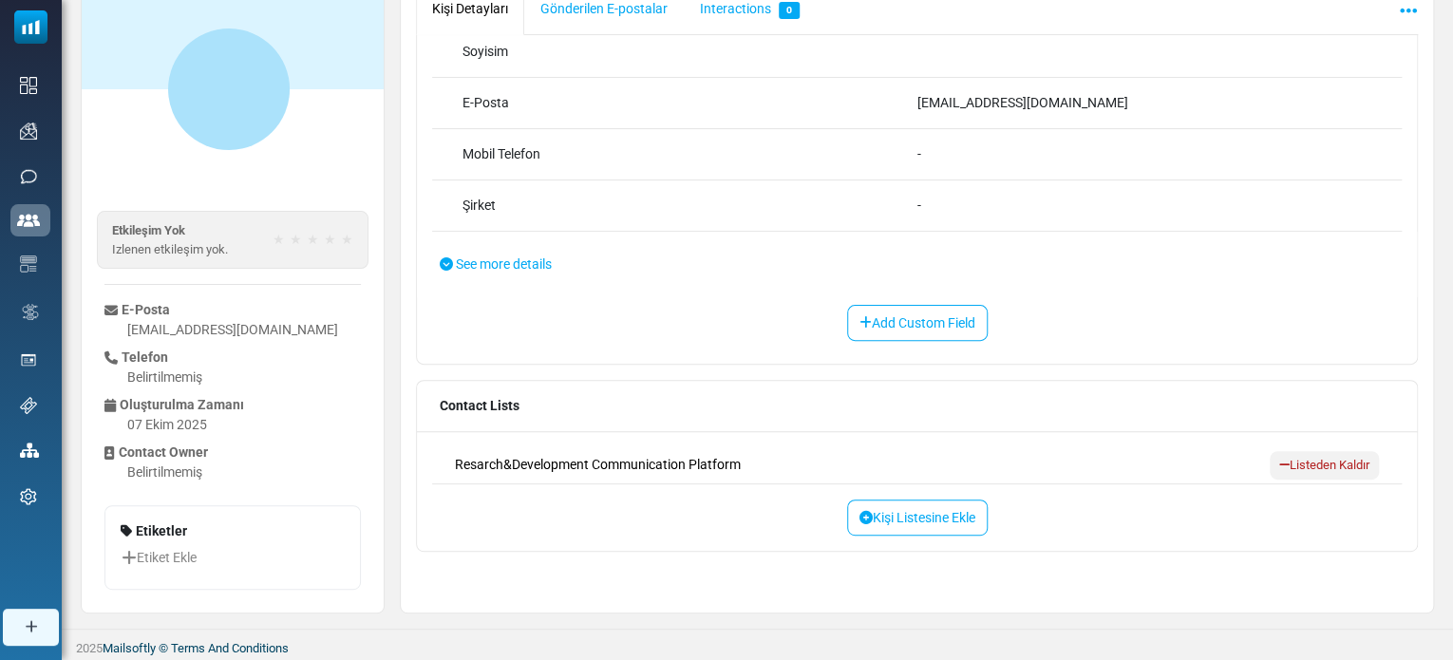
click at [1283, 463] on link "Listeden Kaldır" at bounding box center [1323, 465] width 109 height 28
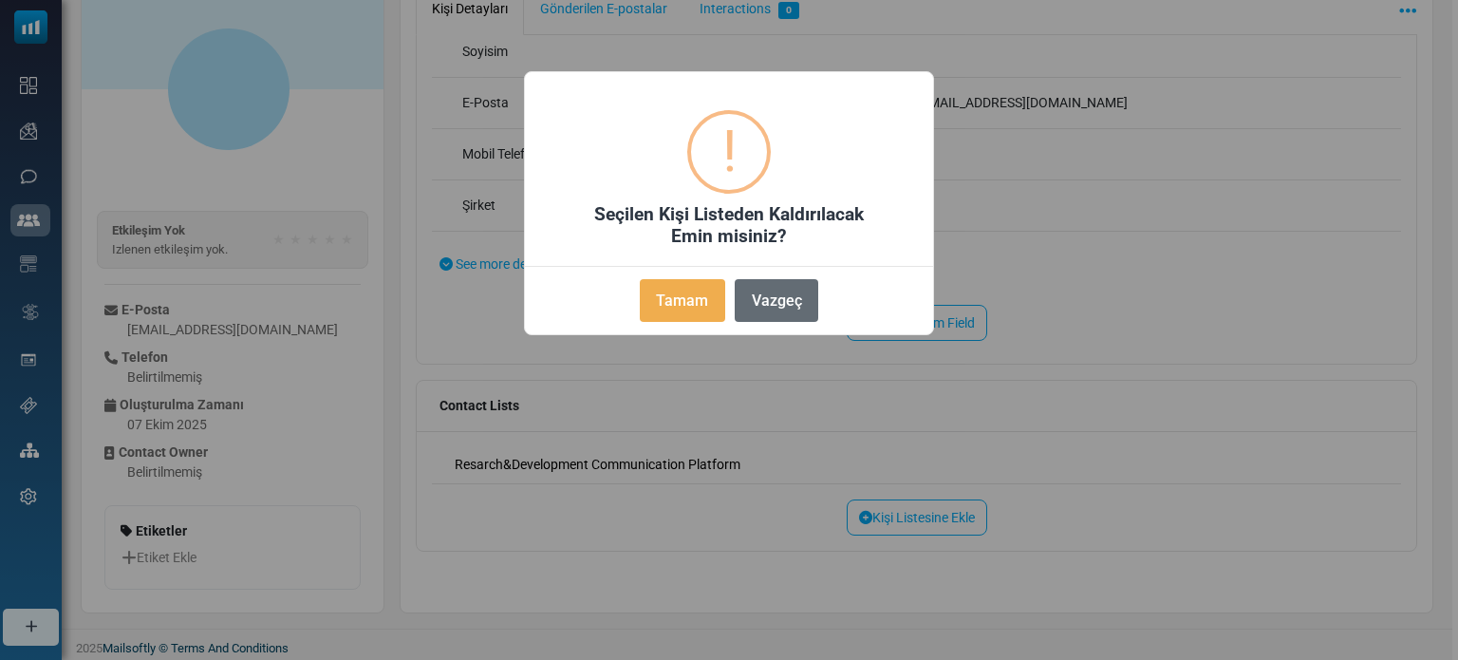
click at [796, 301] on button "Vazgeç" at bounding box center [777, 300] width 84 height 43
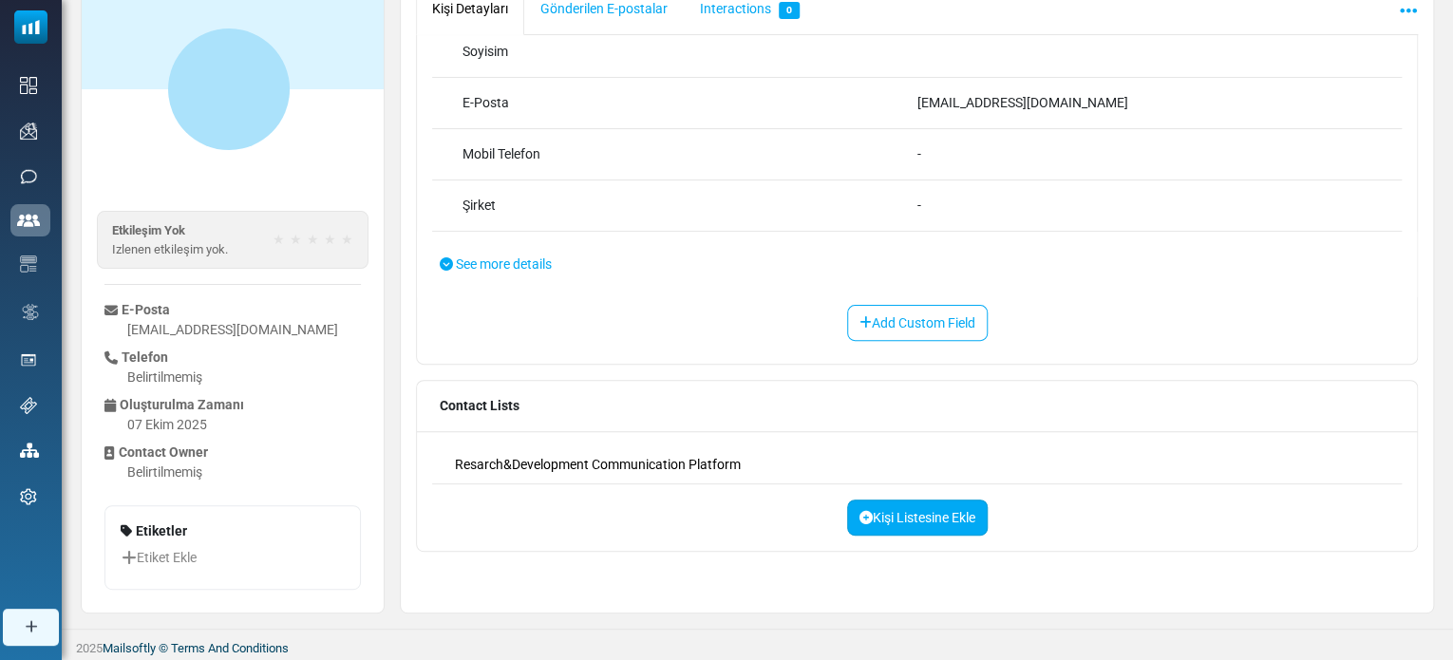
click at [928, 510] on link "Kişi Listesine Ekle" at bounding box center [917, 517] width 141 height 36
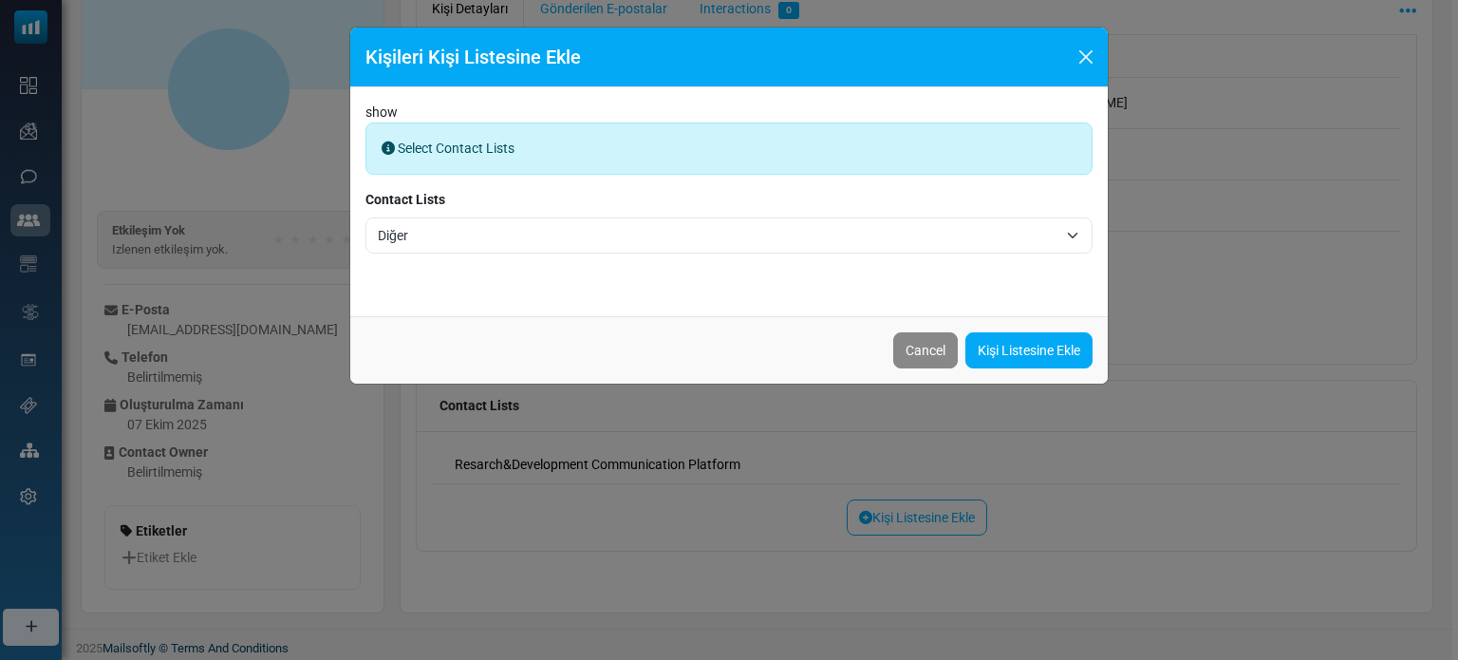
click at [446, 219] on span "Diğer" at bounding box center [729, 235] width 727 height 36
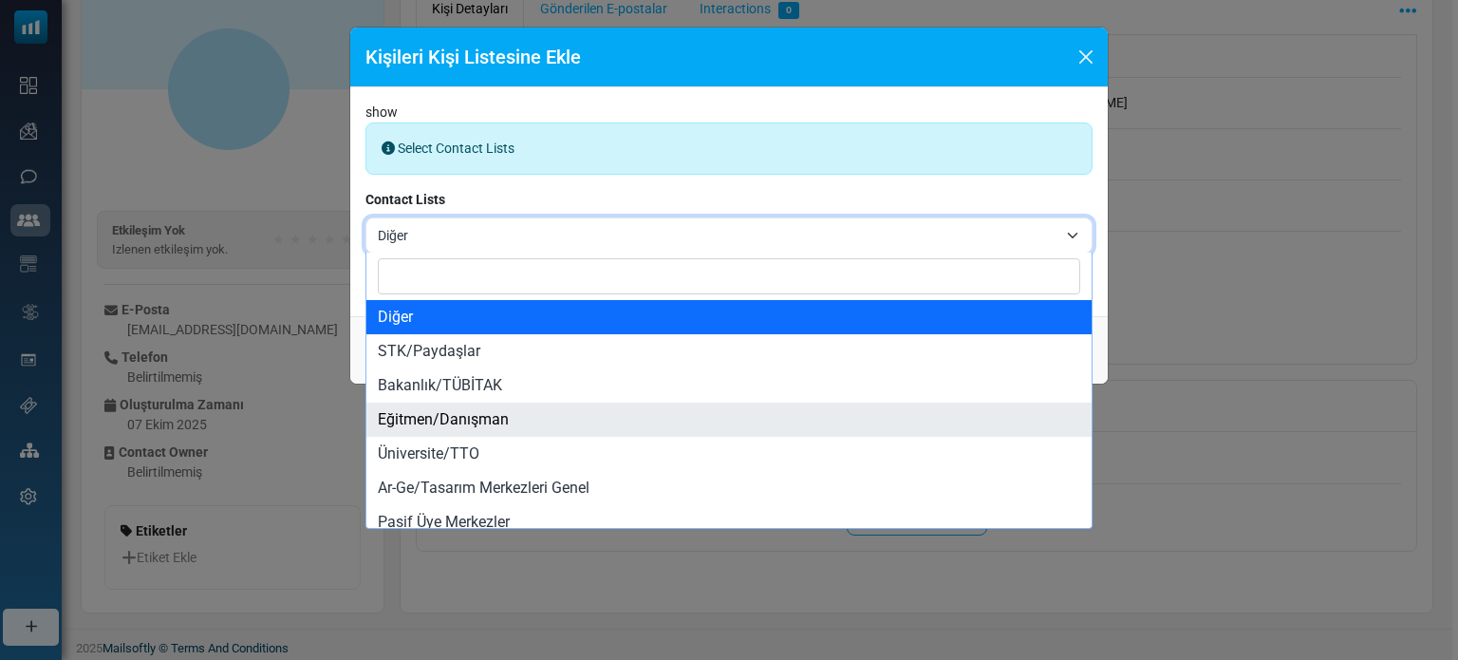
select select "*****"
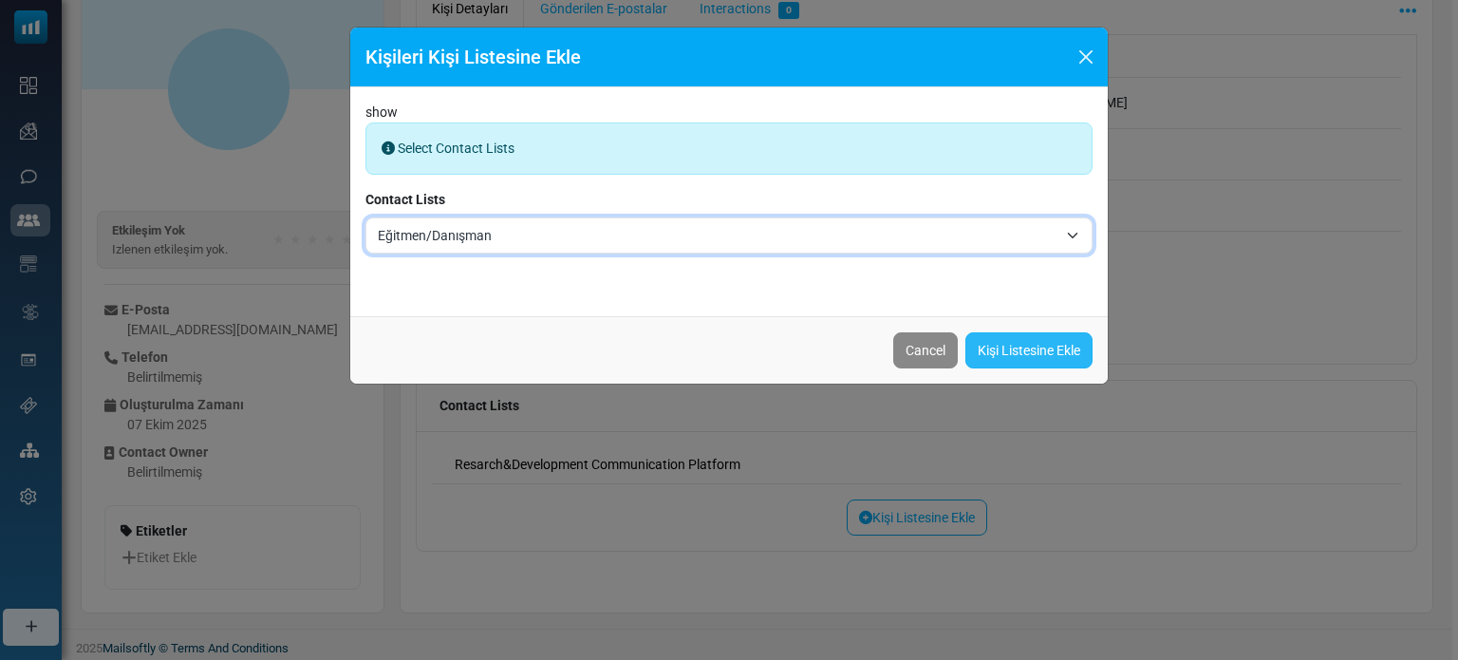
click at [988, 339] on link "Kişi Listesine Ekle" at bounding box center [1029, 350] width 127 height 36
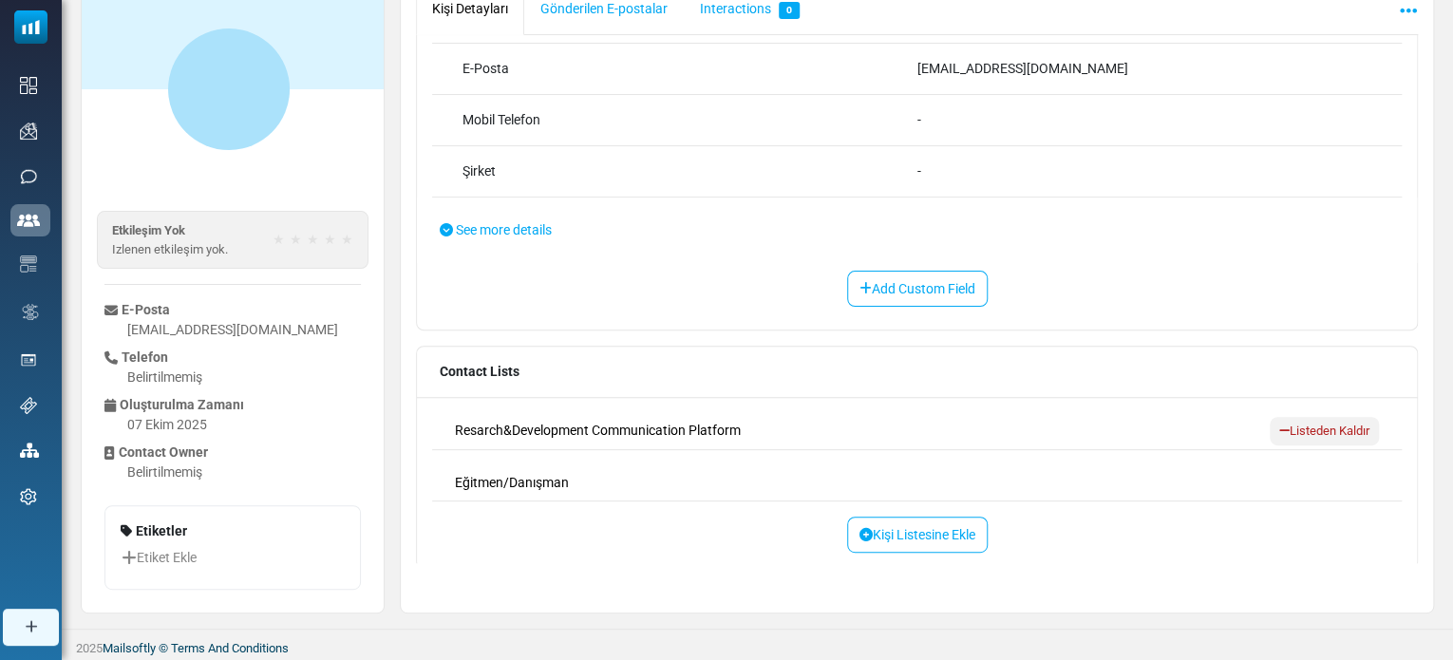
scroll to position [190, 0]
click at [1288, 416] on link "Listeden Kaldır" at bounding box center [1323, 430] width 109 height 28
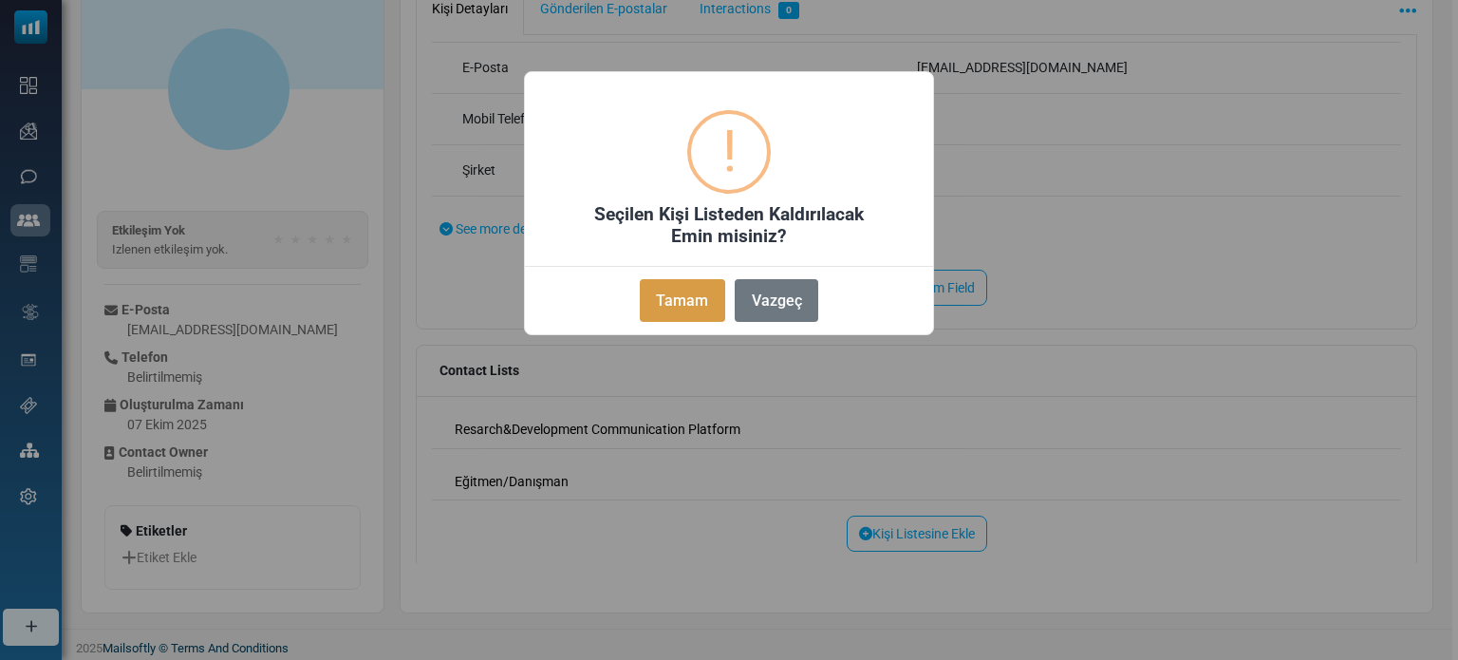
click at [686, 291] on button "Tamam" at bounding box center [682, 300] width 85 height 43
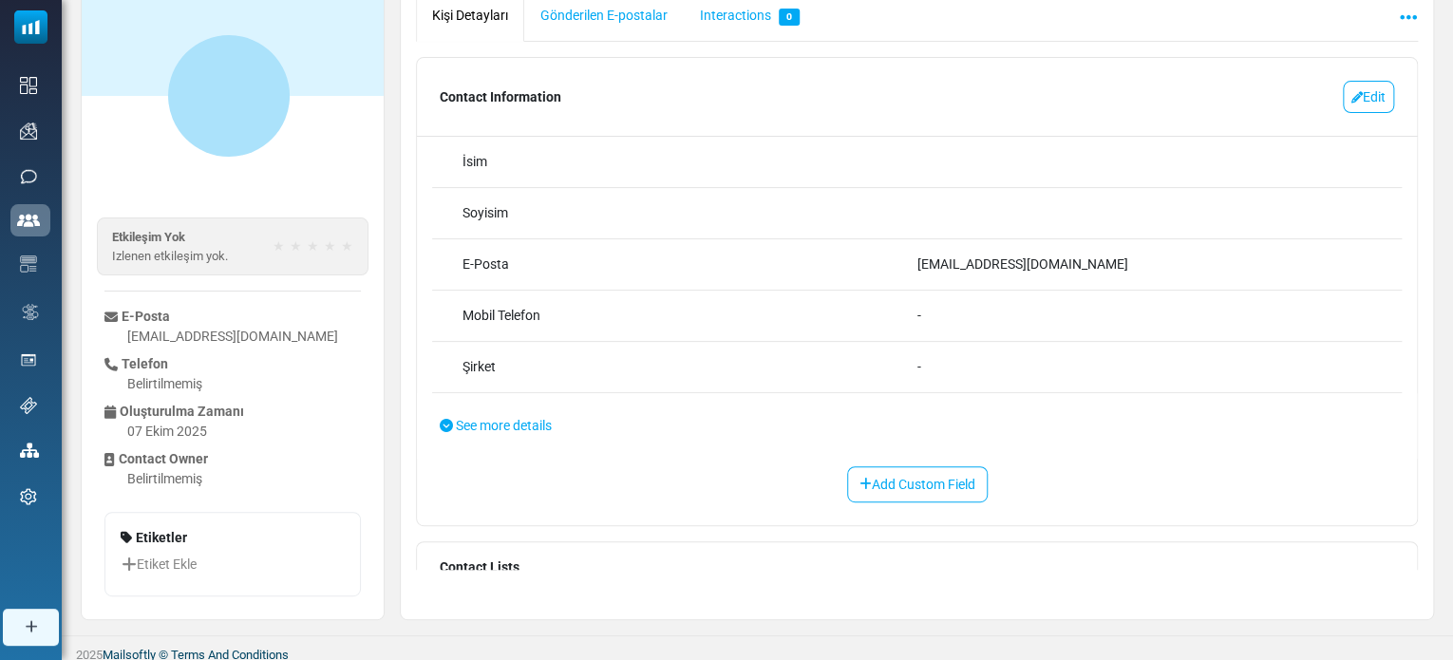
click at [921, 188] on div "Soyisim" at bounding box center [916, 213] width 969 height 51
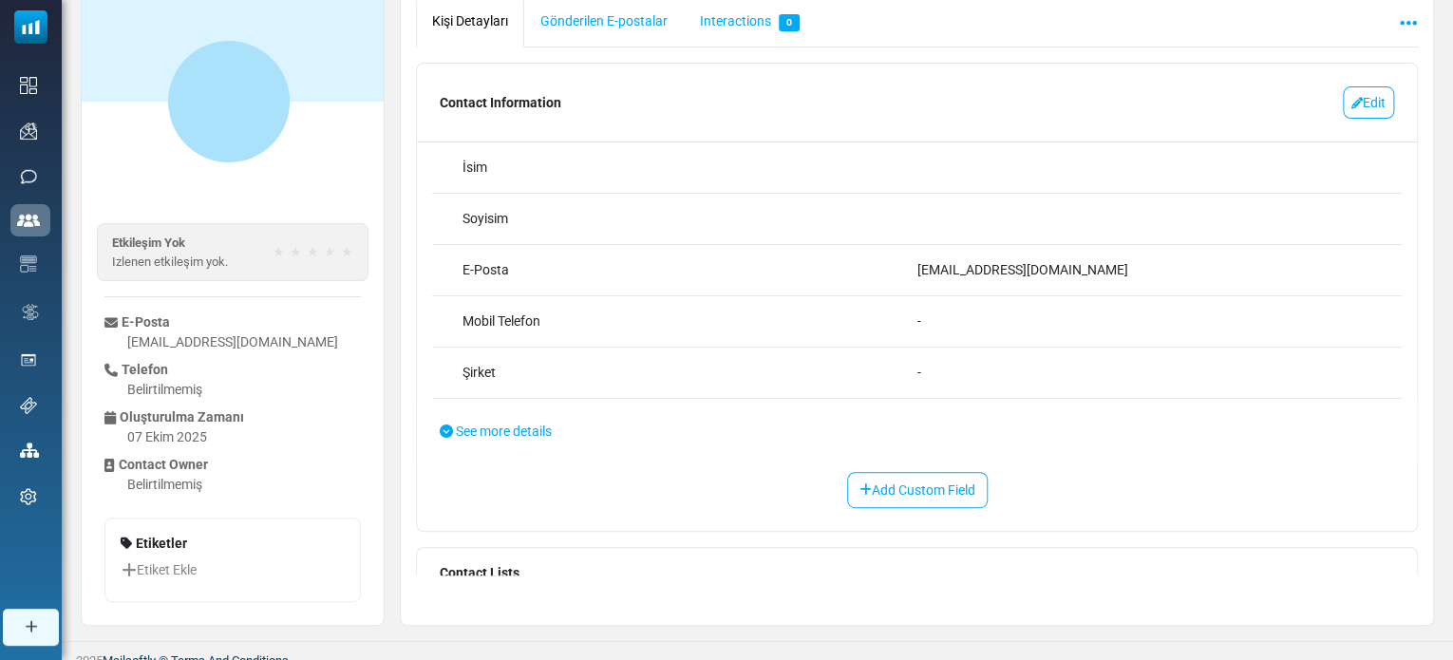
scroll to position [131, 0]
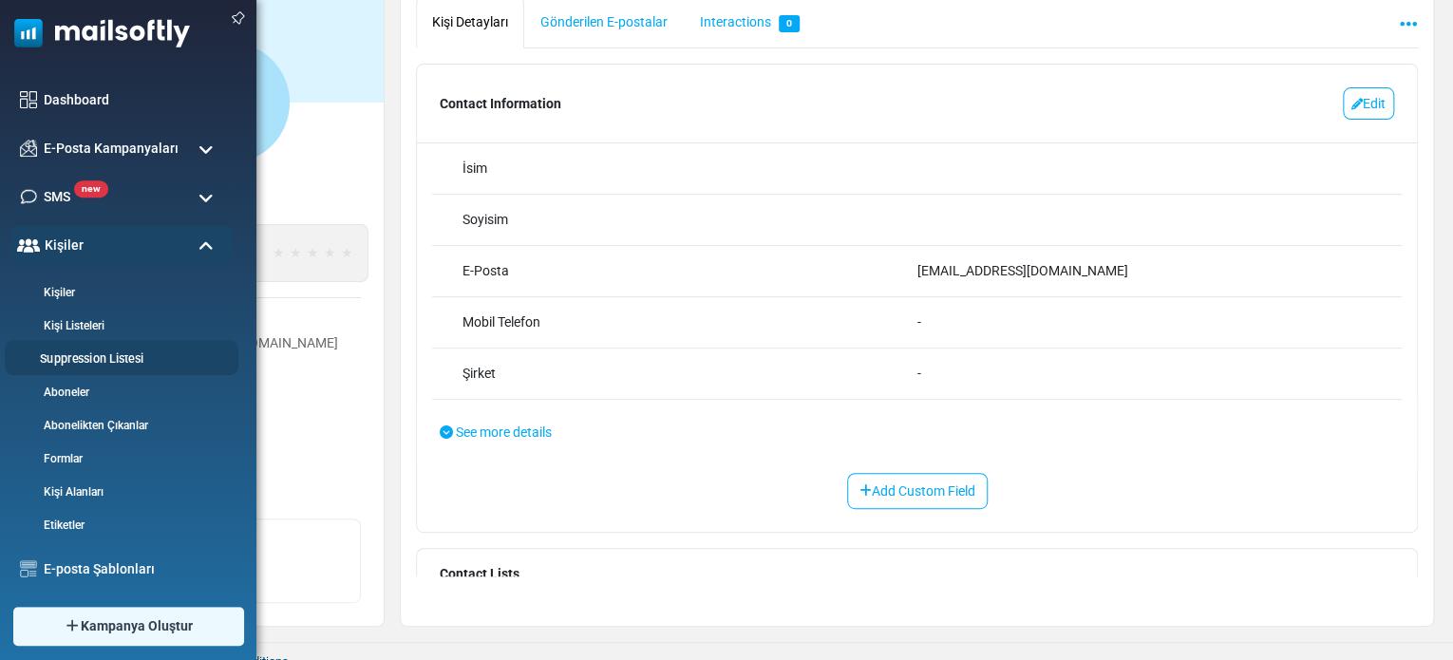
click at [70, 360] on link "Suppression Listesi" at bounding box center [119, 359] width 228 height 18
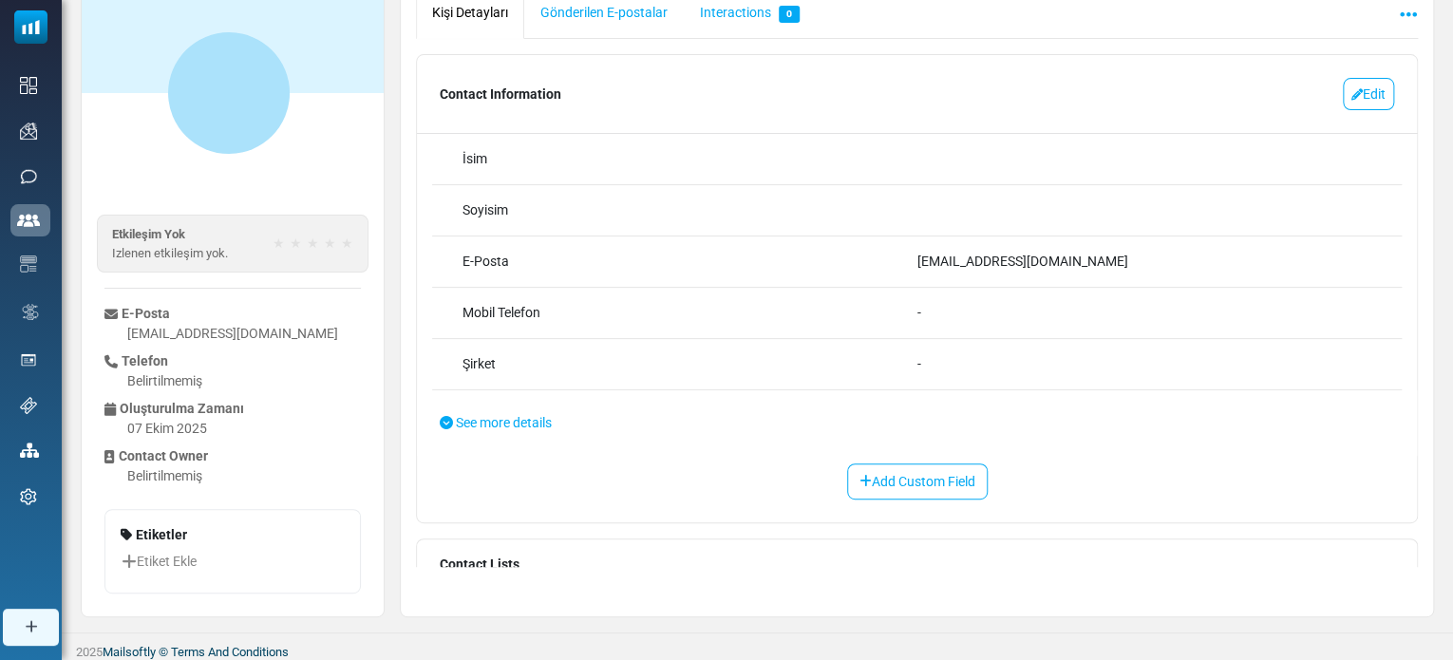
scroll to position [140, 0]
click at [1359, 86] on link "Edit" at bounding box center [1368, 95] width 51 height 32
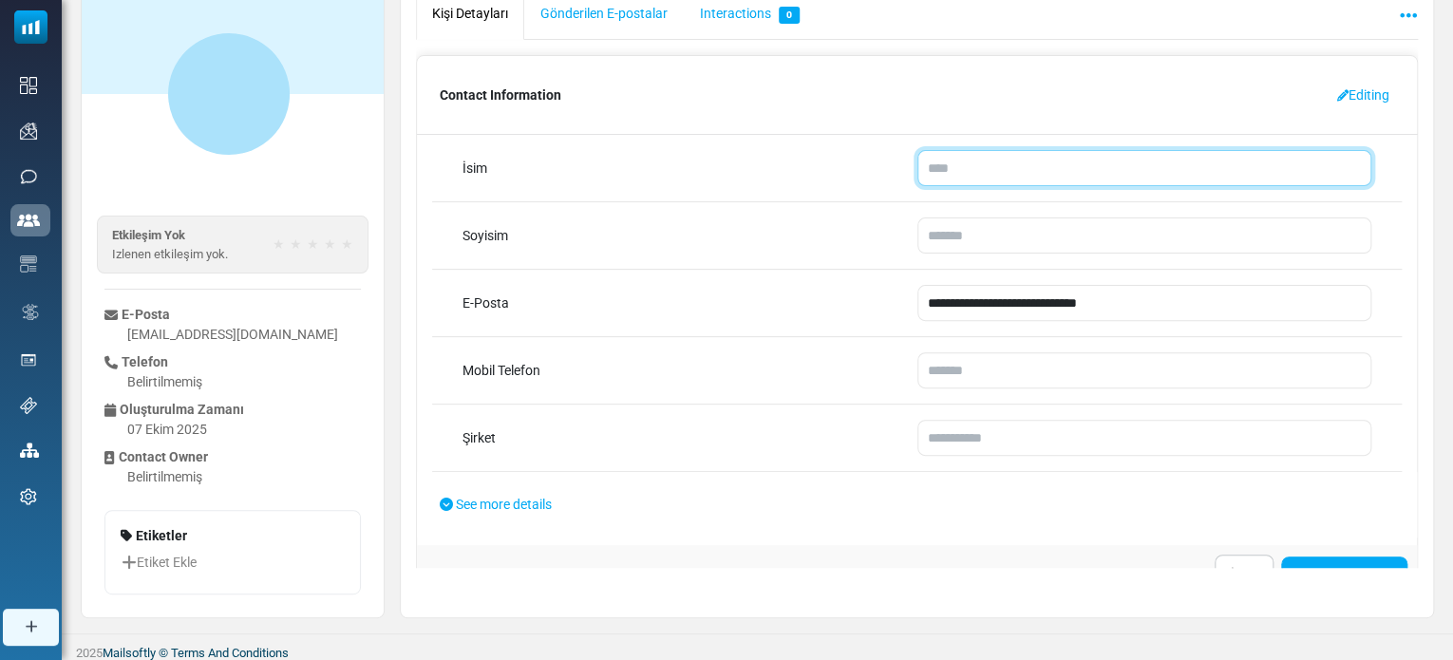
click at [933, 174] on input "text" at bounding box center [1144, 168] width 455 height 36
type input "*****"
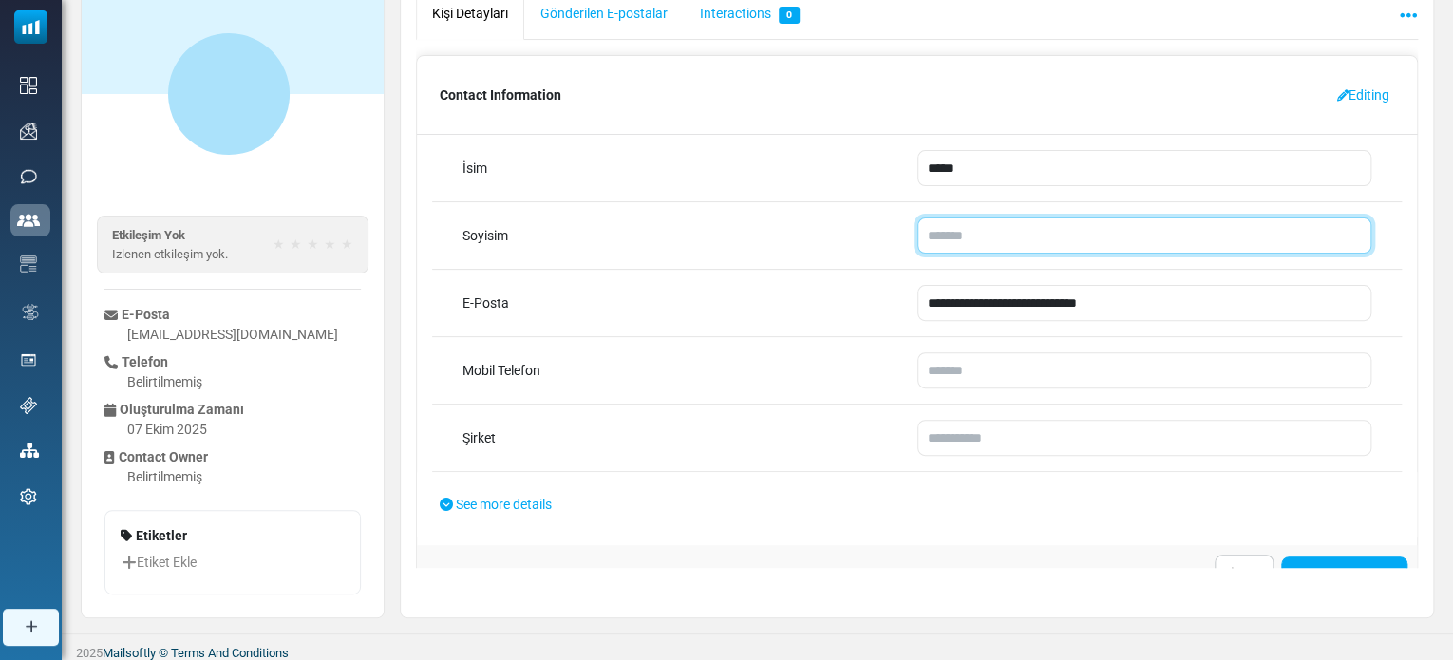
click at [969, 224] on input "text" at bounding box center [1144, 235] width 455 height 36
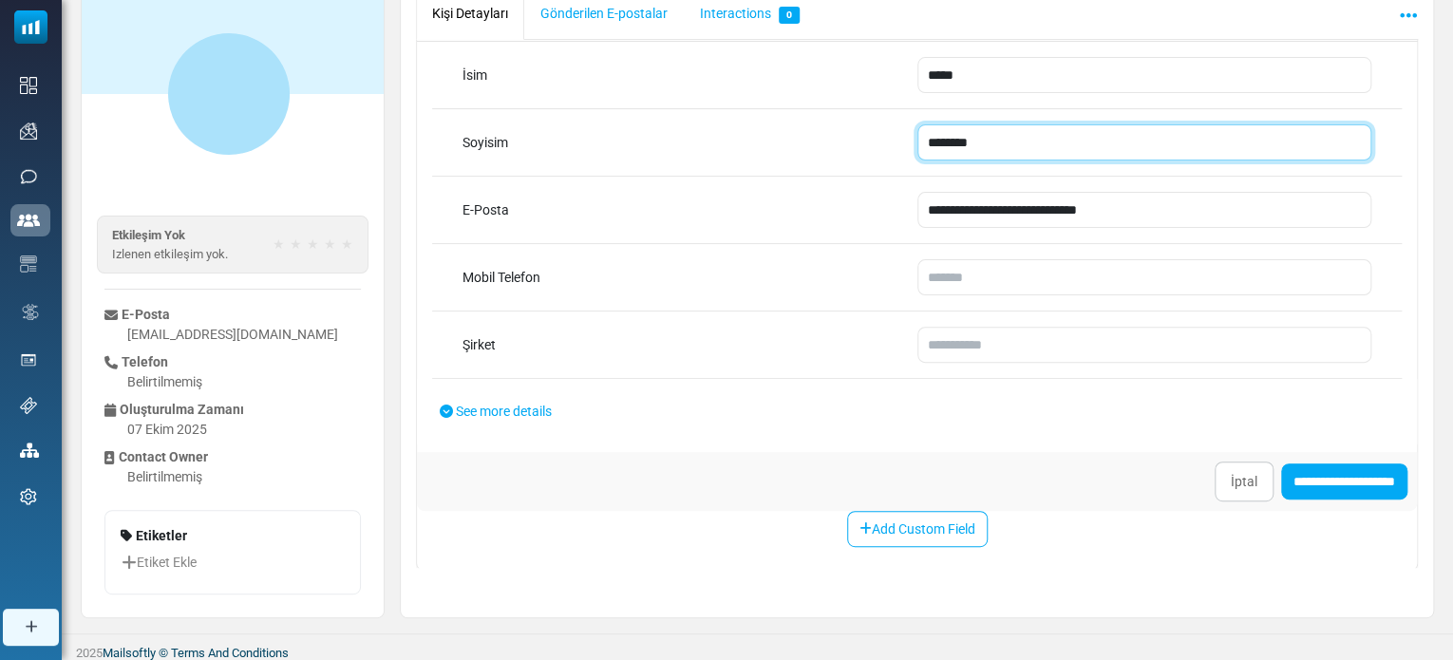
scroll to position [94, 0]
type input "********"
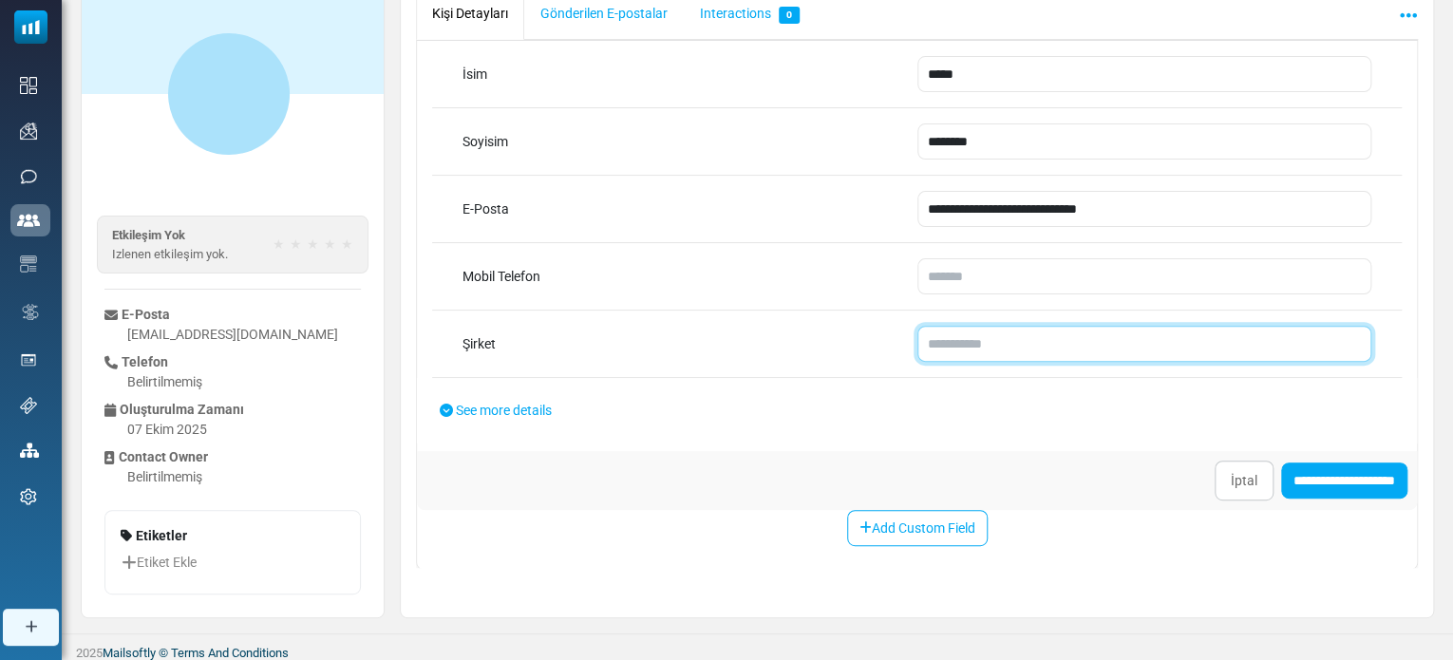
click at [984, 347] on input "text" at bounding box center [1144, 344] width 455 height 36
type input "**********"
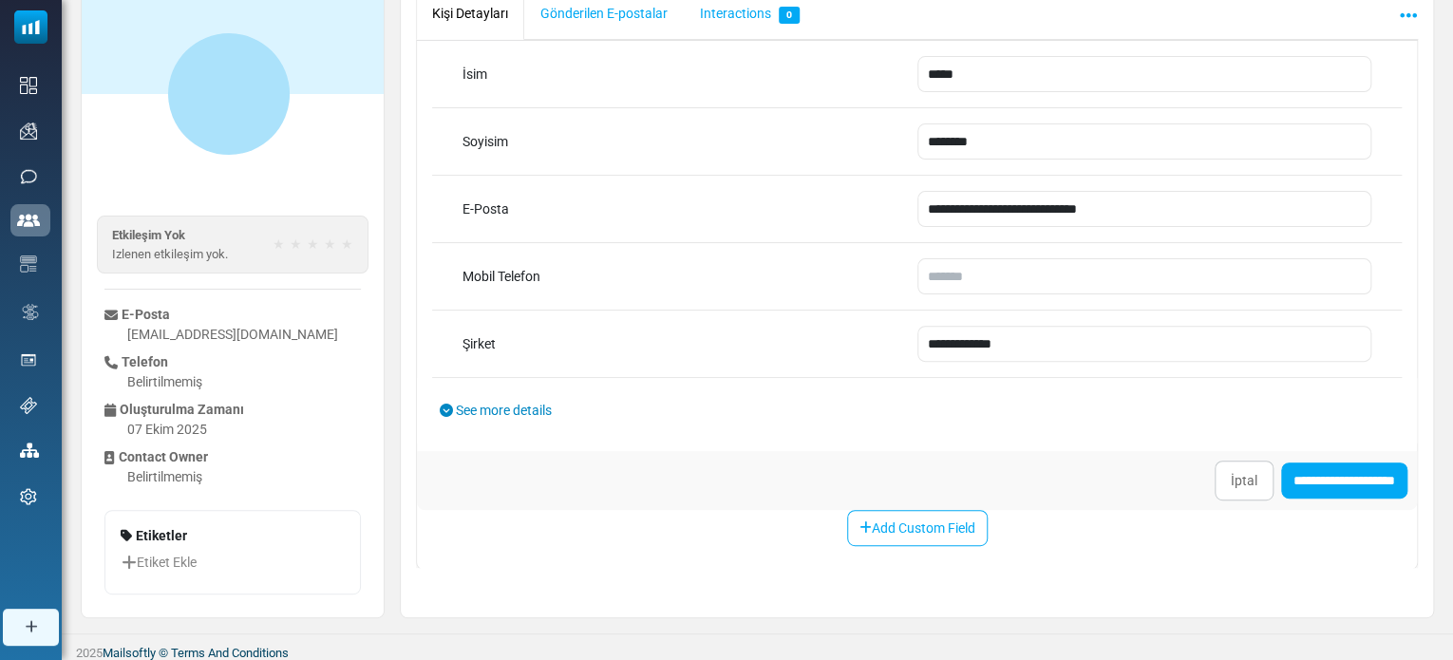
click at [508, 408] on span "See more details" at bounding box center [504, 410] width 96 height 15
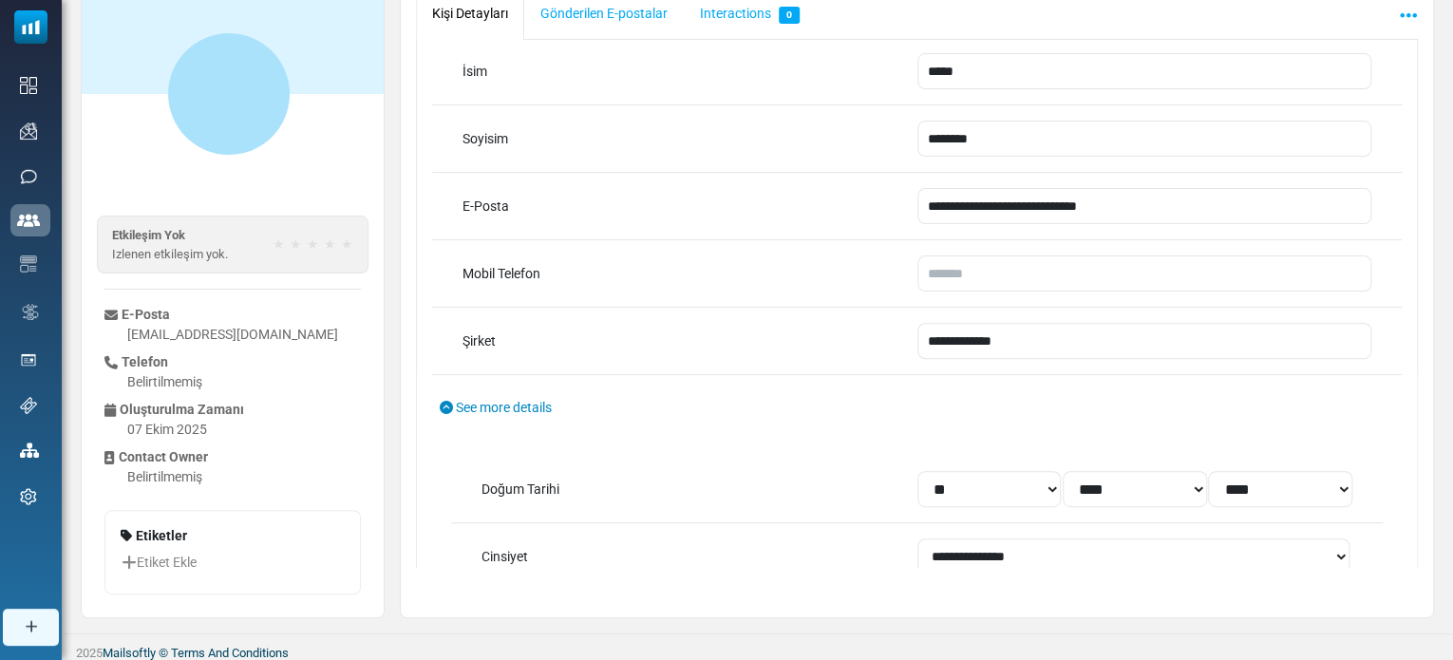
scroll to position [95, 0]
click at [461, 411] on span "See more details" at bounding box center [504, 409] width 96 height 15
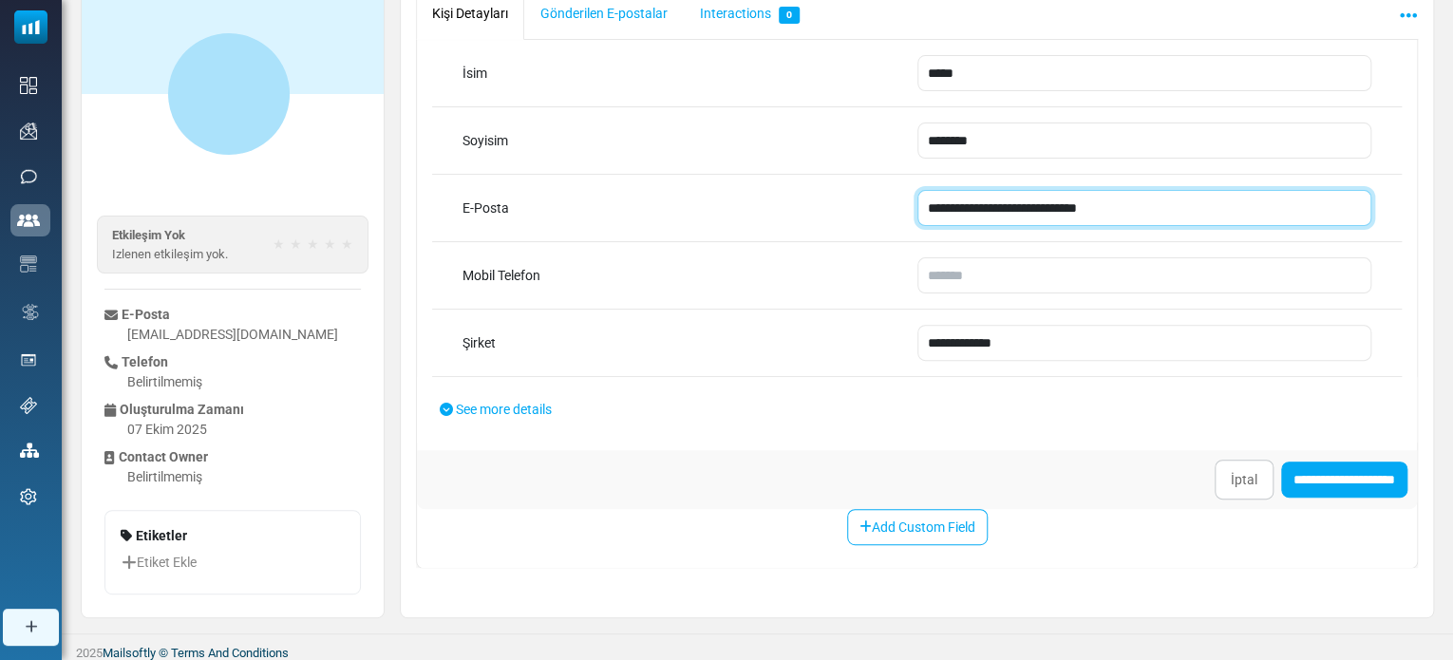
click at [977, 208] on input "**********" at bounding box center [1144, 208] width 455 height 36
click at [1130, 214] on input "**********" at bounding box center [1144, 208] width 455 height 36
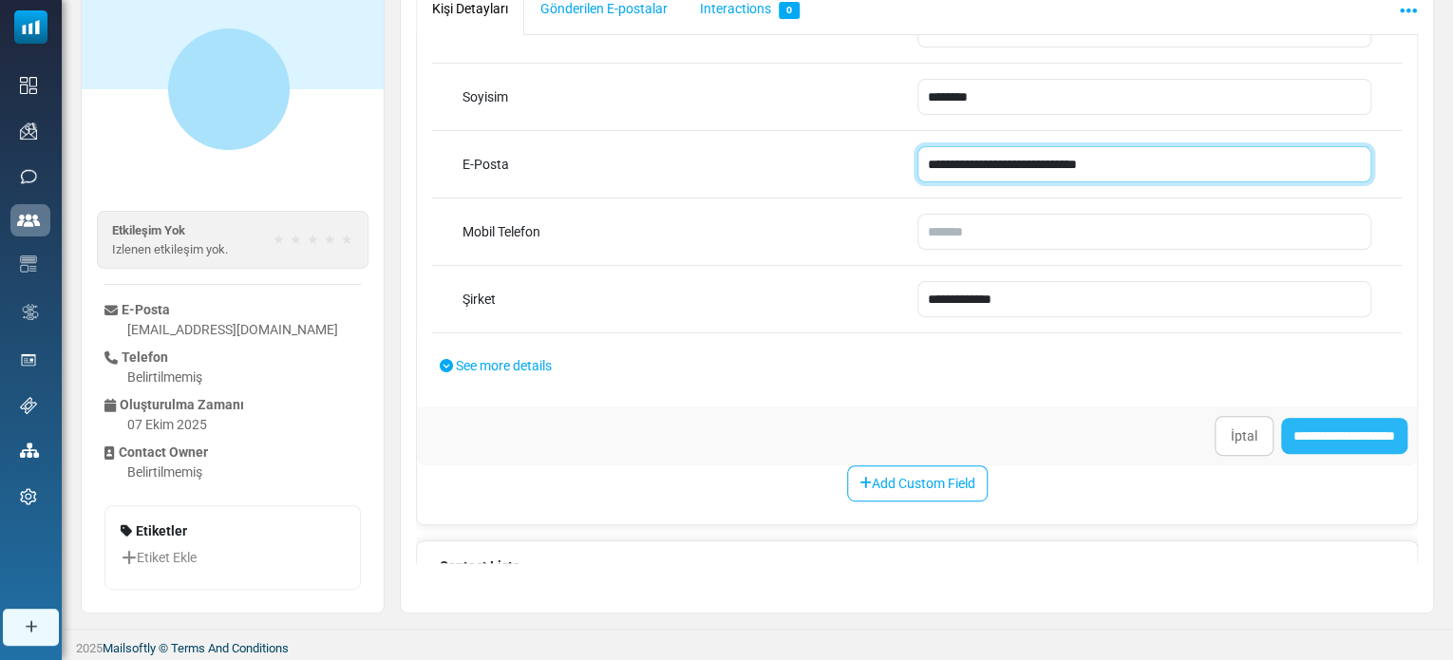
scroll to position [135, 0]
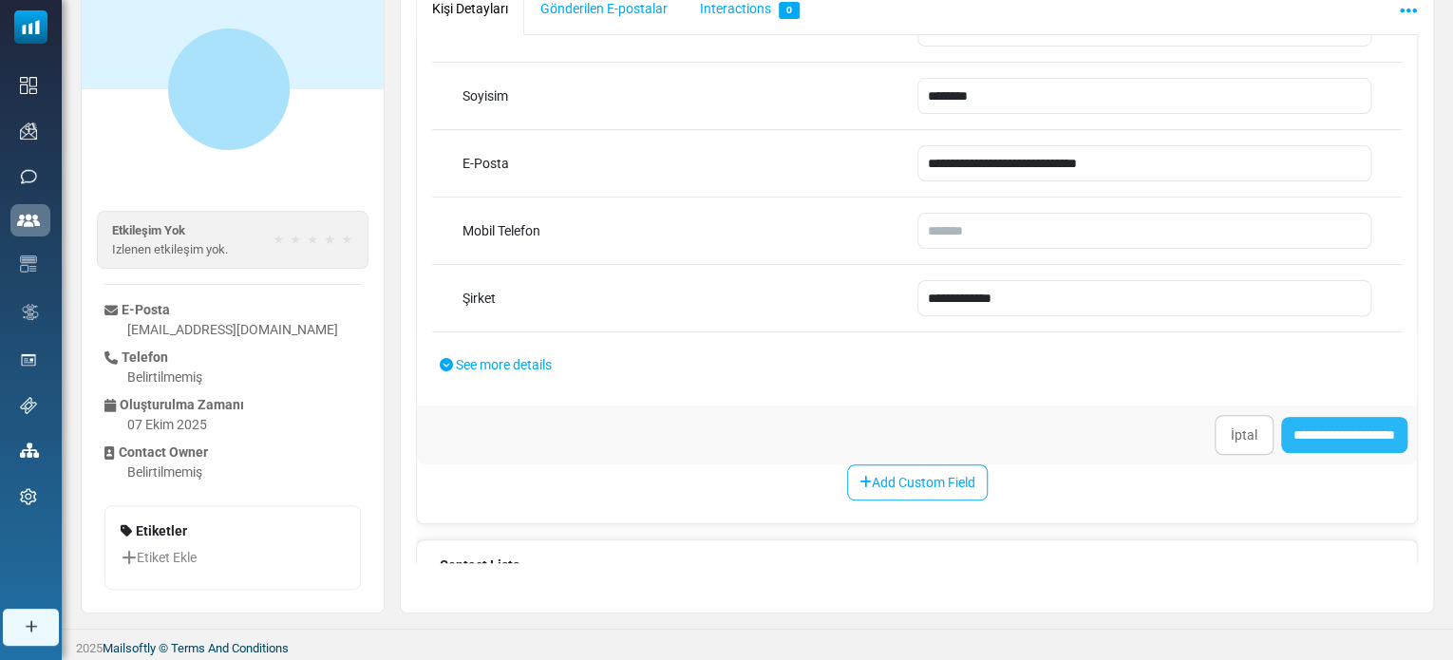
click at [1308, 420] on input "**********" at bounding box center [1344, 435] width 126 height 36
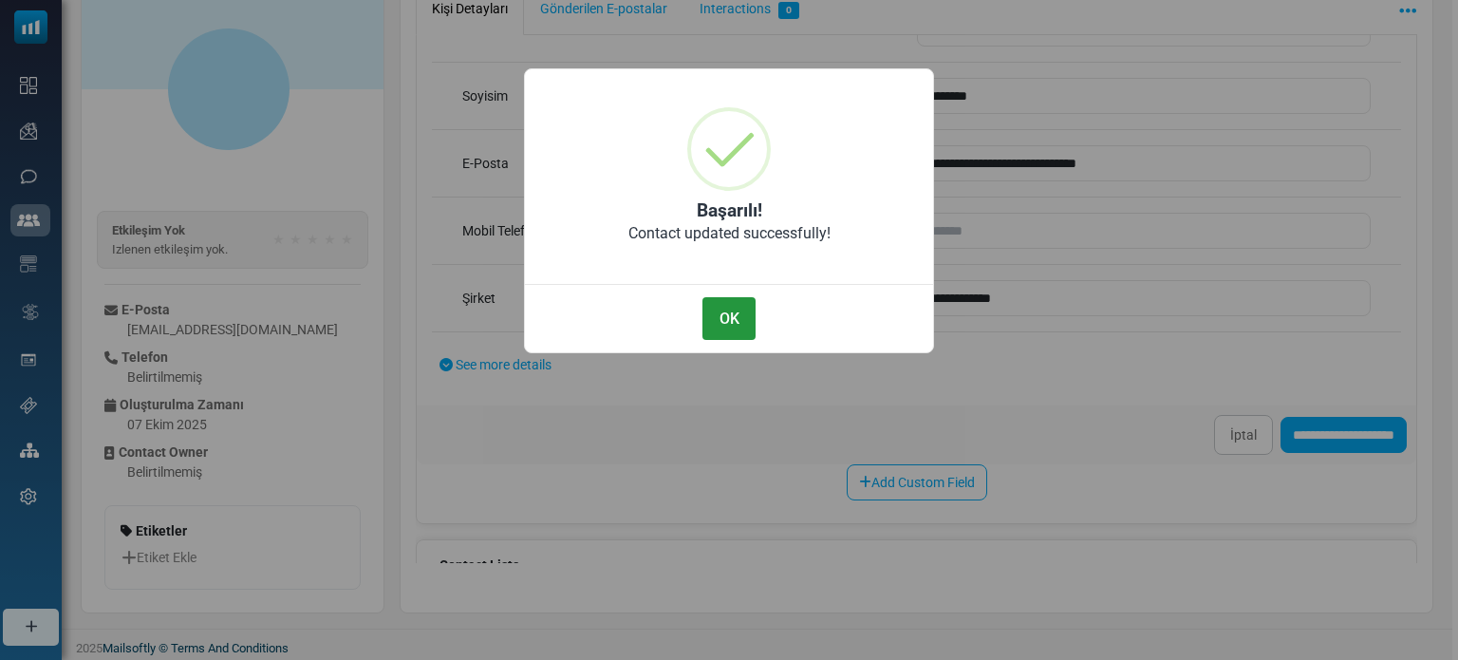
click at [734, 318] on button "OK" at bounding box center [729, 318] width 53 height 43
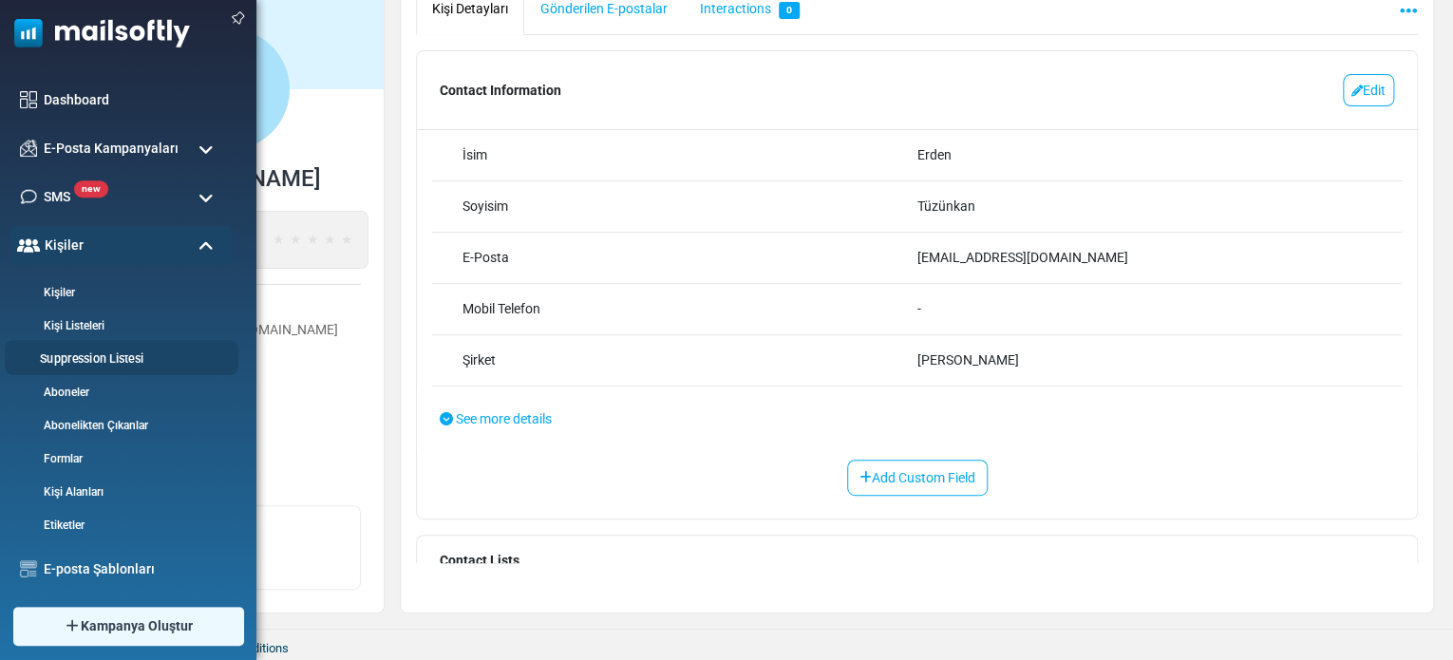
click at [105, 354] on link "Suppression Listesi" at bounding box center [119, 359] width 228 height 18
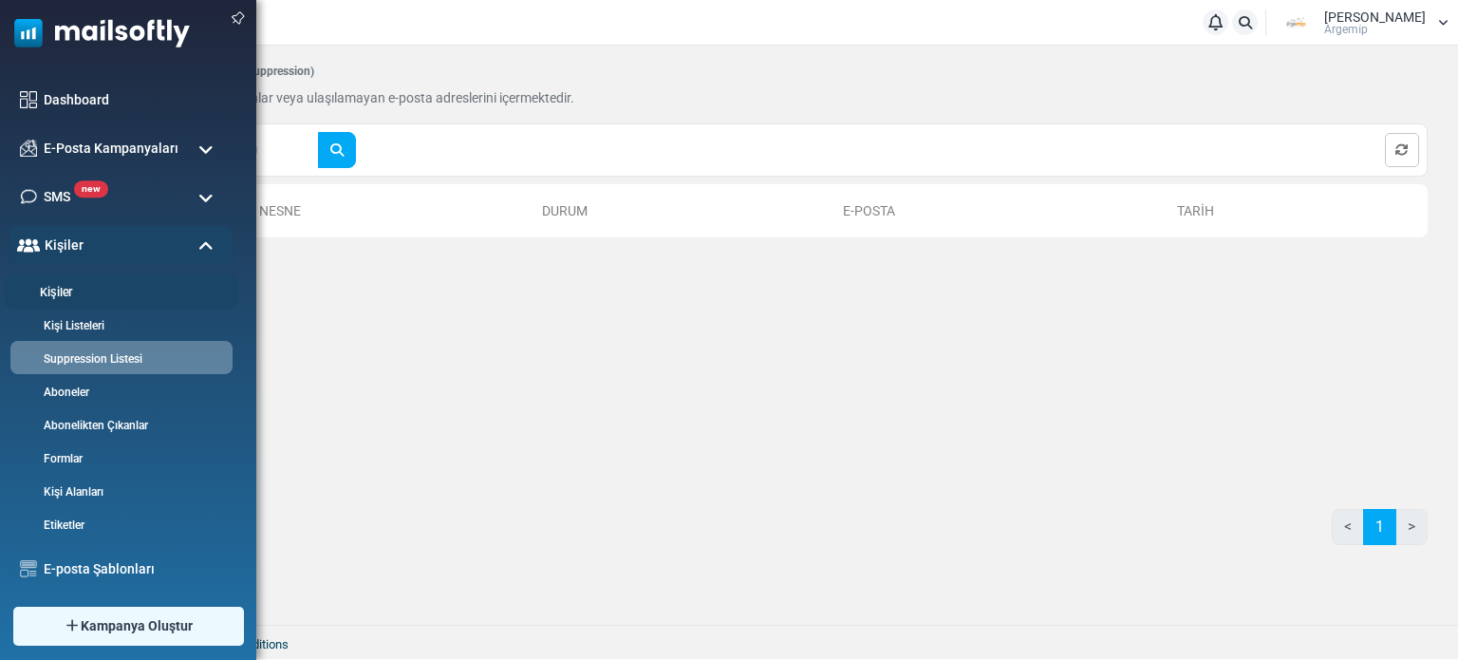
click at [99, 297] on link "Kişiler" at bounding box center [119, 293] width 228 height 18
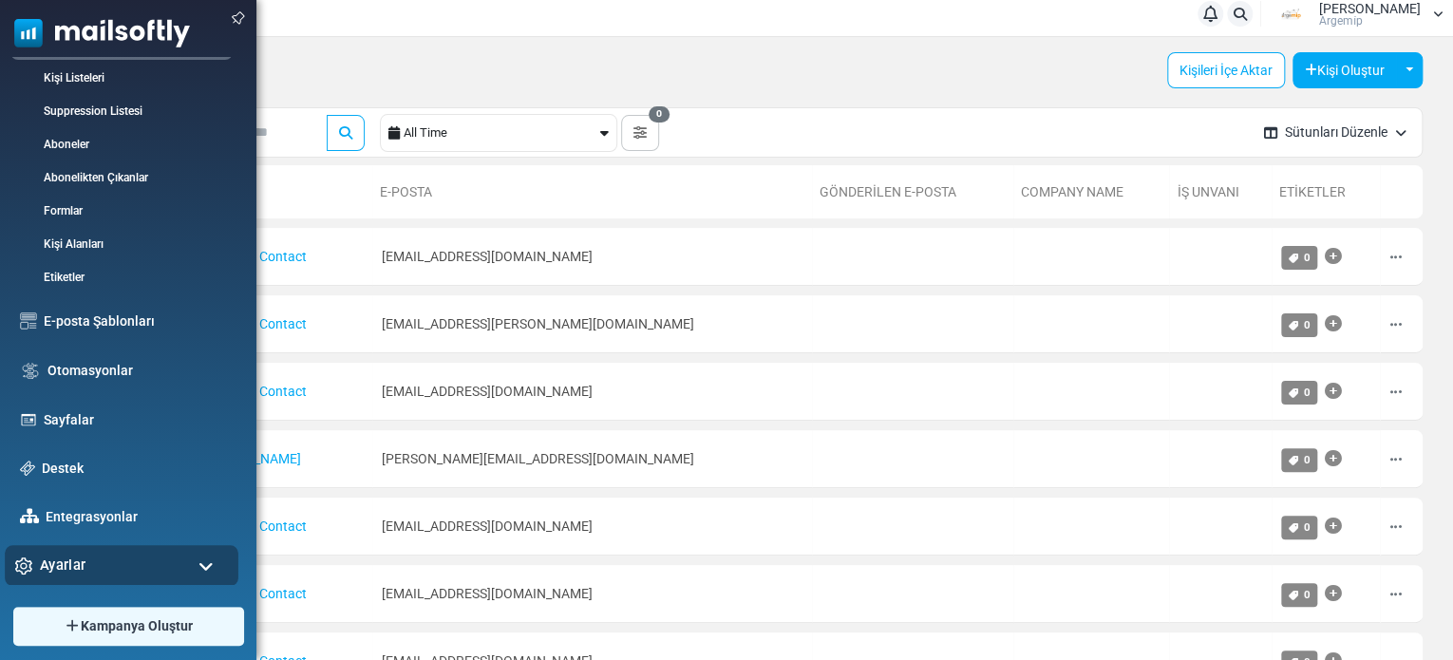
click at [83, 556] on span "Ayarlar" at bounding box center [63, 564] width 46 height 21
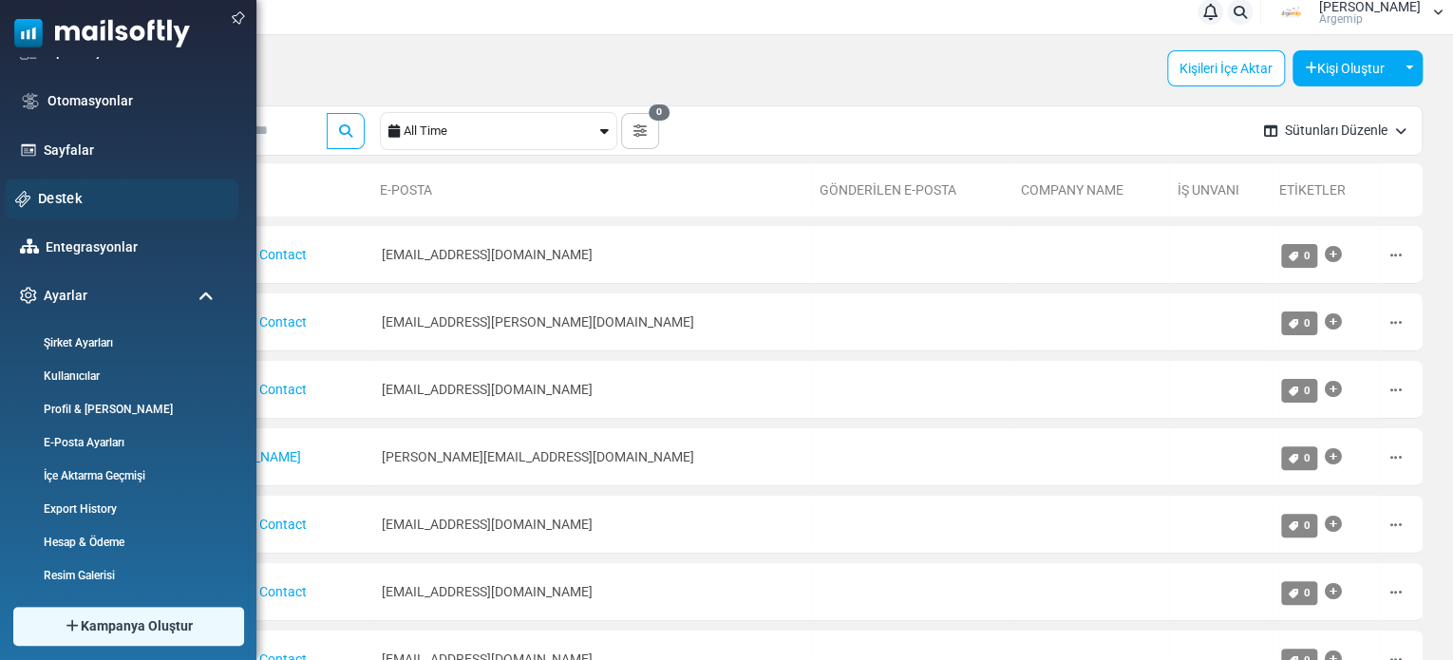
scroll to position [523, 0]
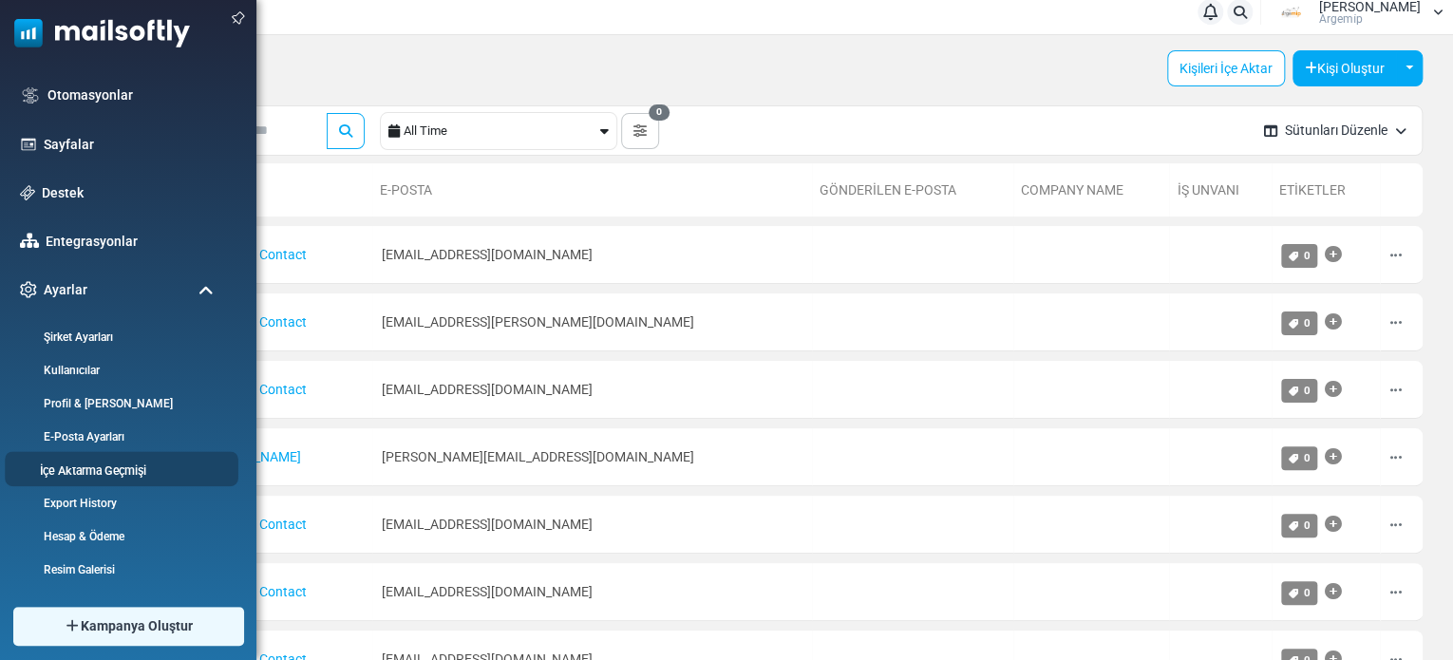
click at [118, 477] on link "İçe Aktarma Geçmişi" at bounding box center [119, 469] width 228 height 18
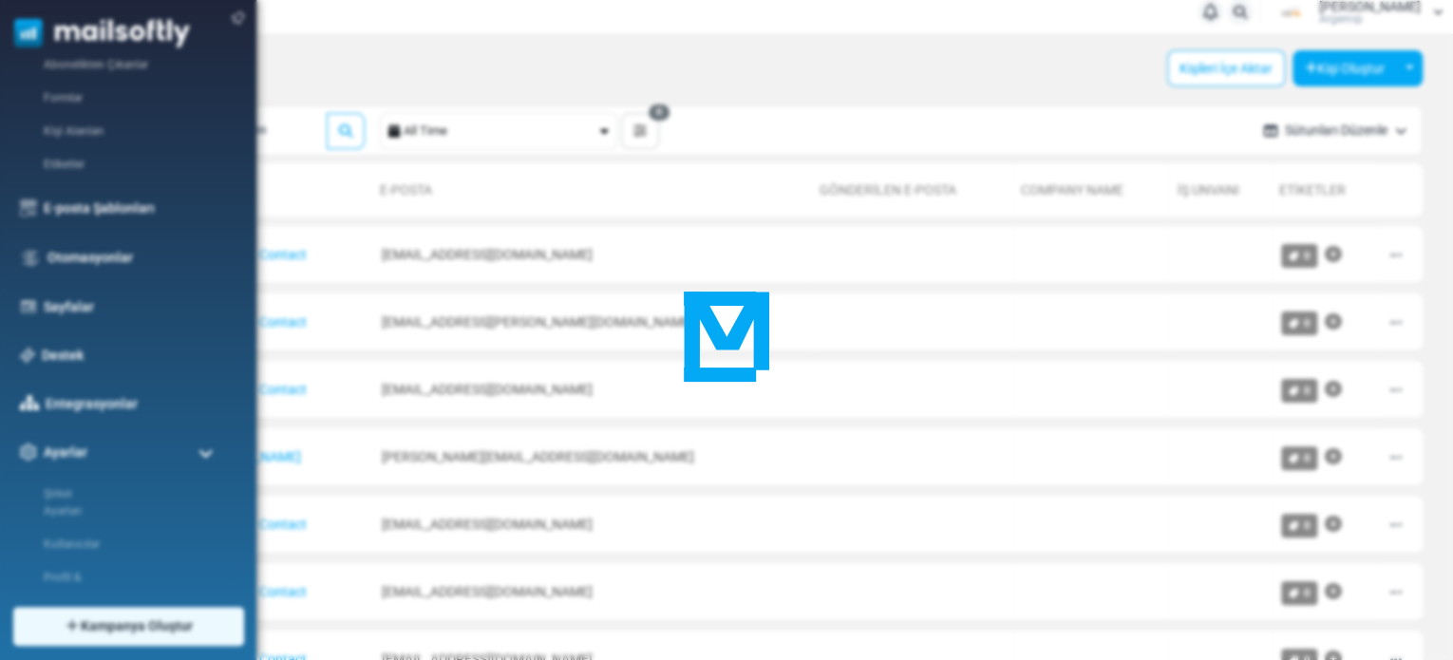
scroll to position [0, 0]
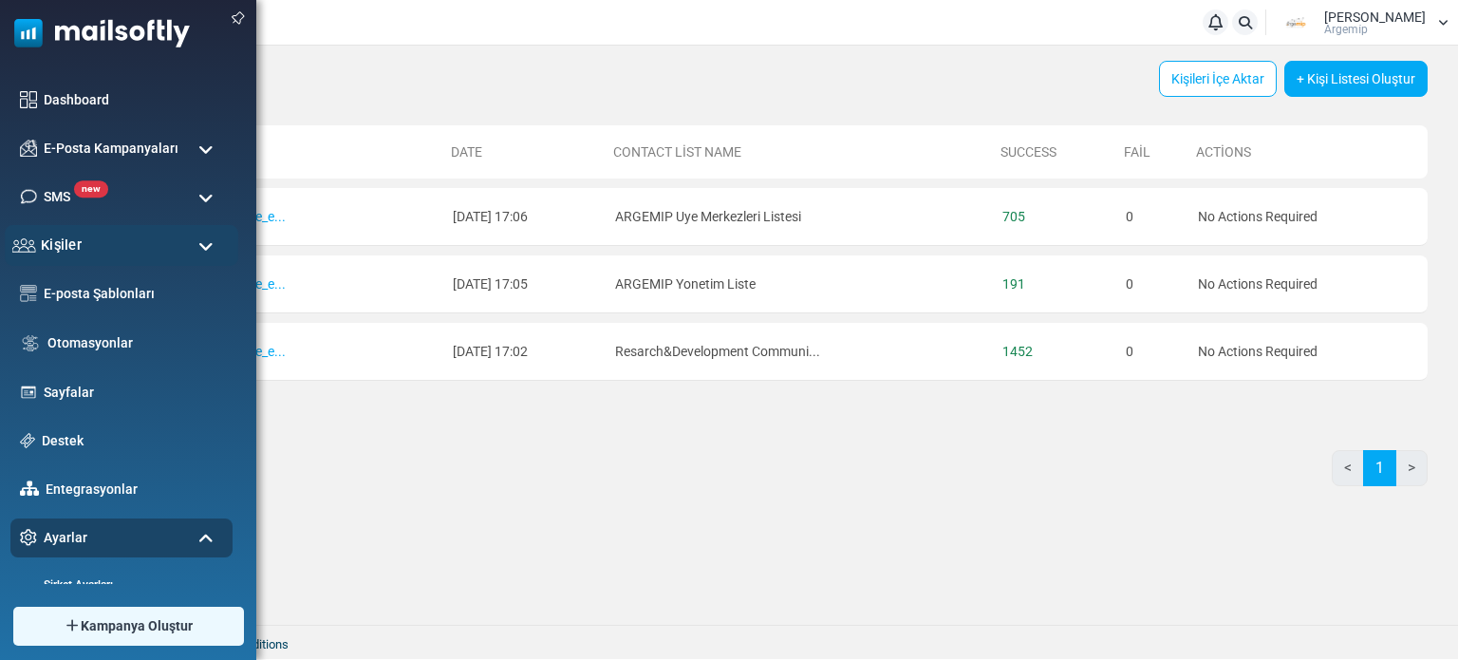
click at [132, 237] on div "Kişiler" at bounding box center [122, 245] width 234 height 41
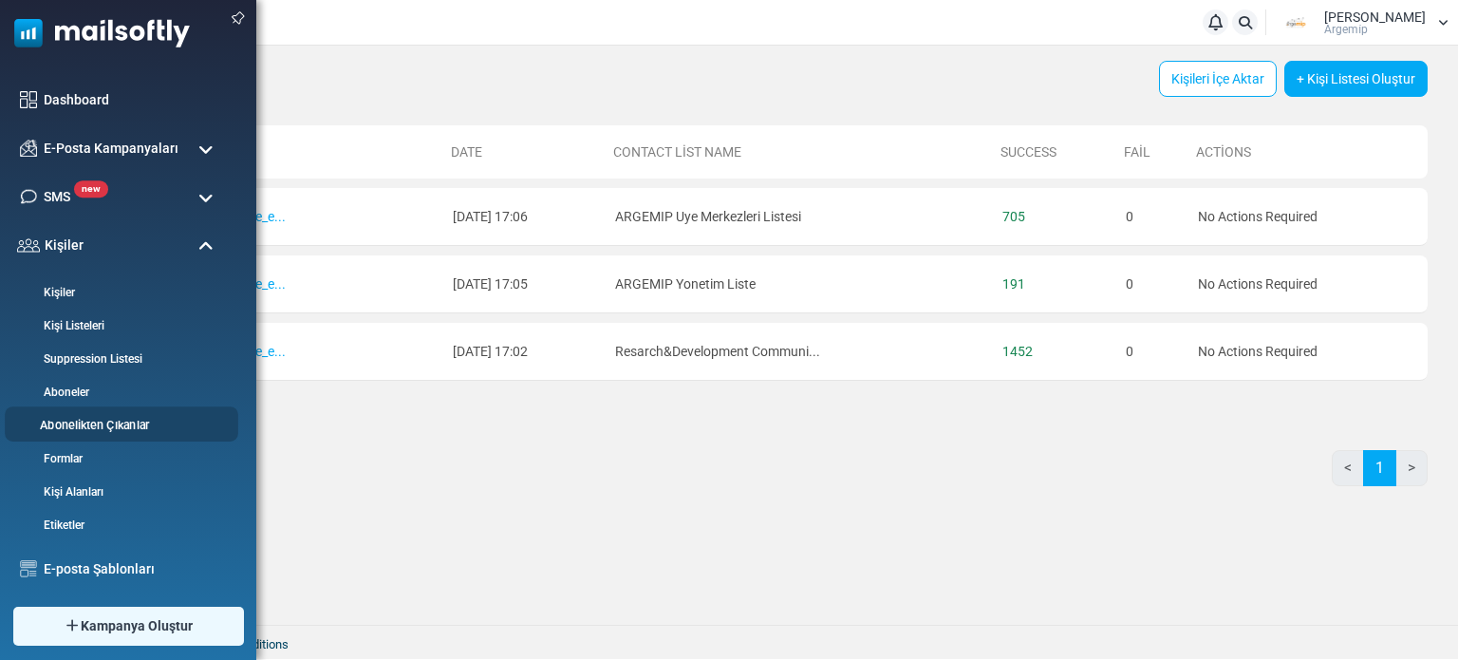
click at [103, 419] on link "Abonelikten Çıkanlar" at bounding box center [119, 426] width 228 height 18
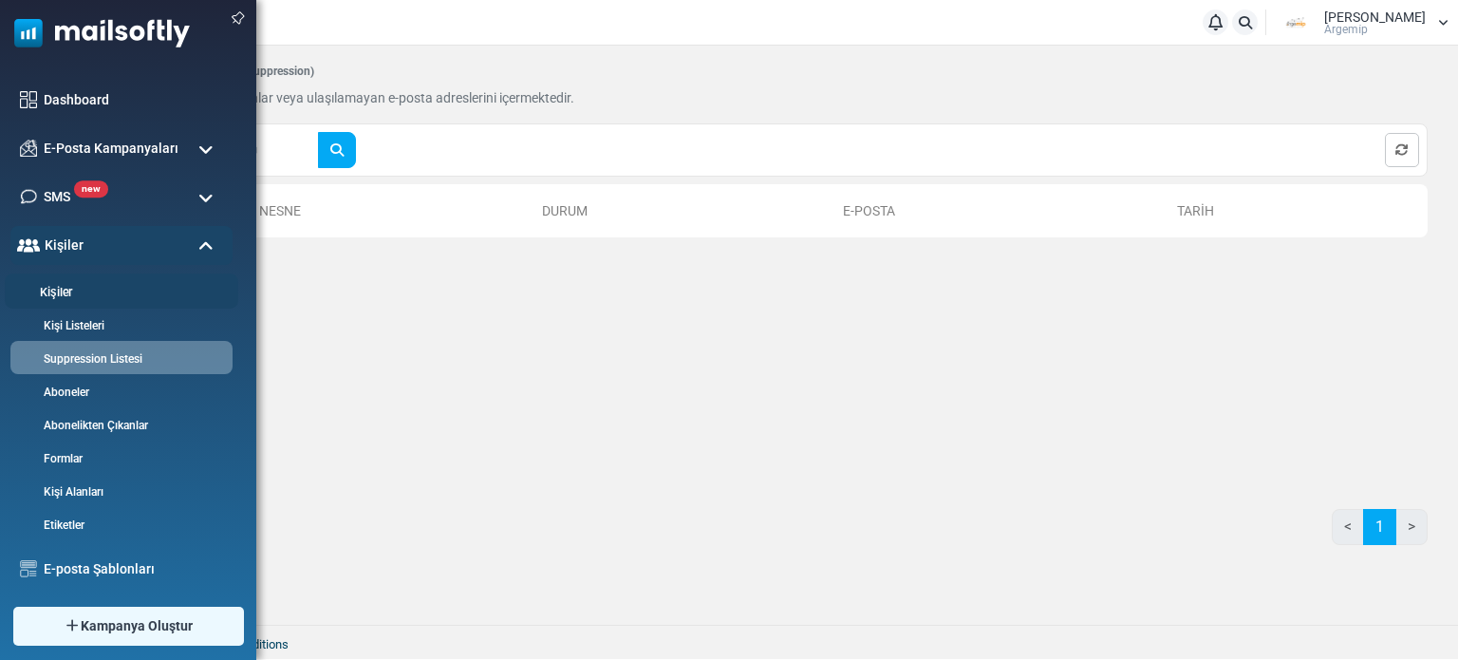
click at [57, 277] on li "Kişiler" at bounding box center [122, 290] width 234 height 35
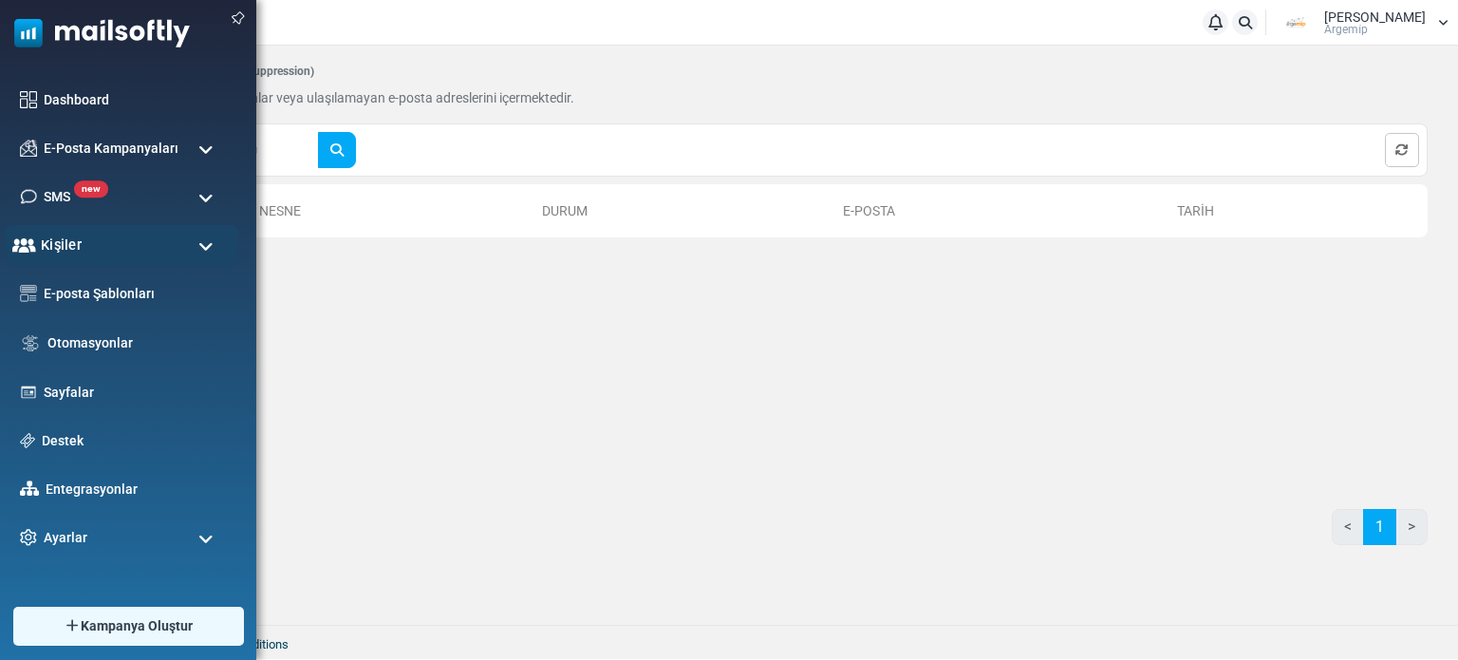
click at [38, 253] on div "Kişiler" at bounding box center [122, 245] width 234 height 41
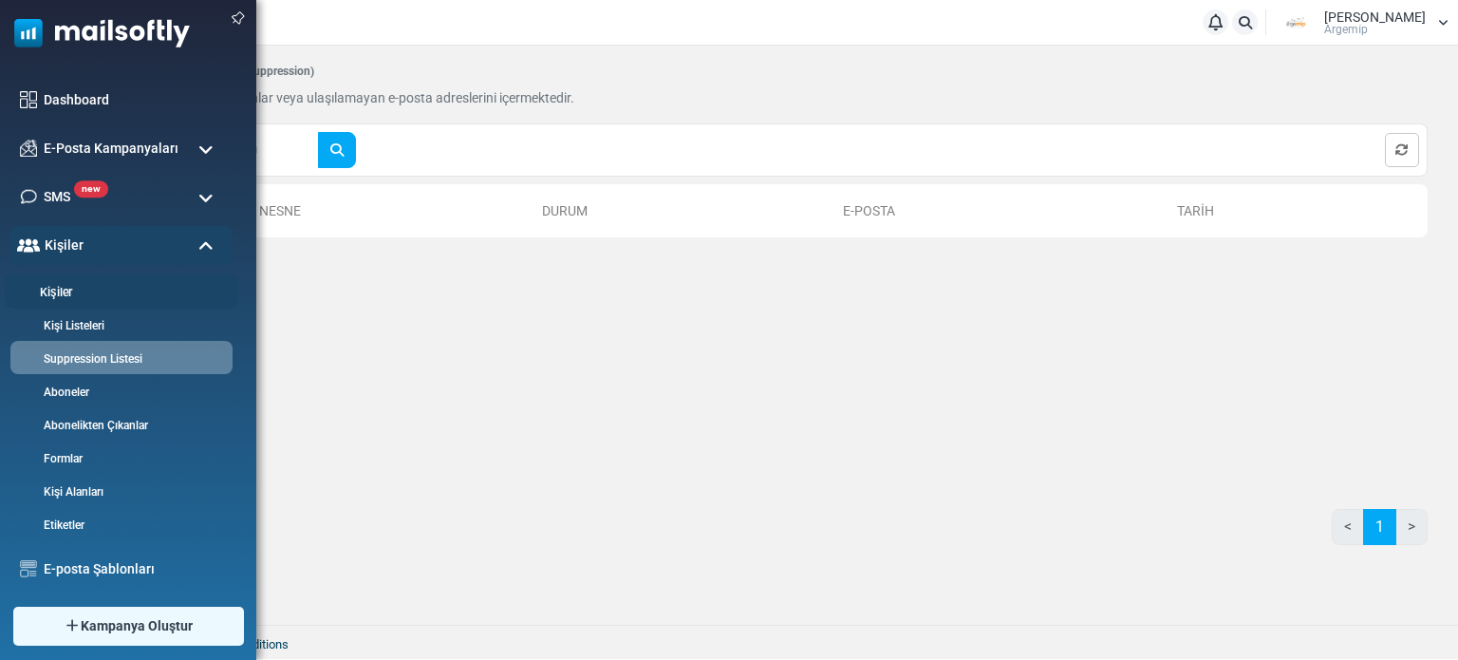
click at [55, 296] on link "Kişiler" at bounding box center [119, 293] width 228 height 18
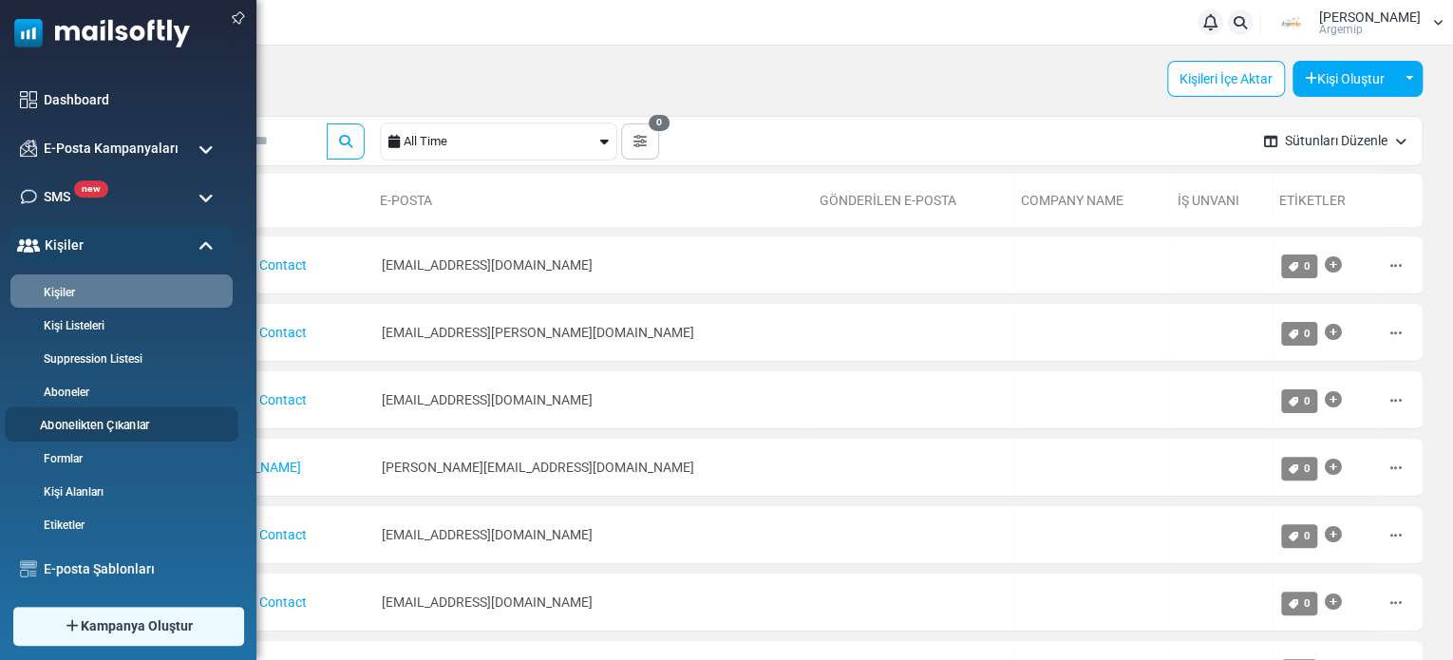
click at [118, 419] on link "Abonelikten Çıkanlar" at bounding box center [119, 426] width 228 height 18
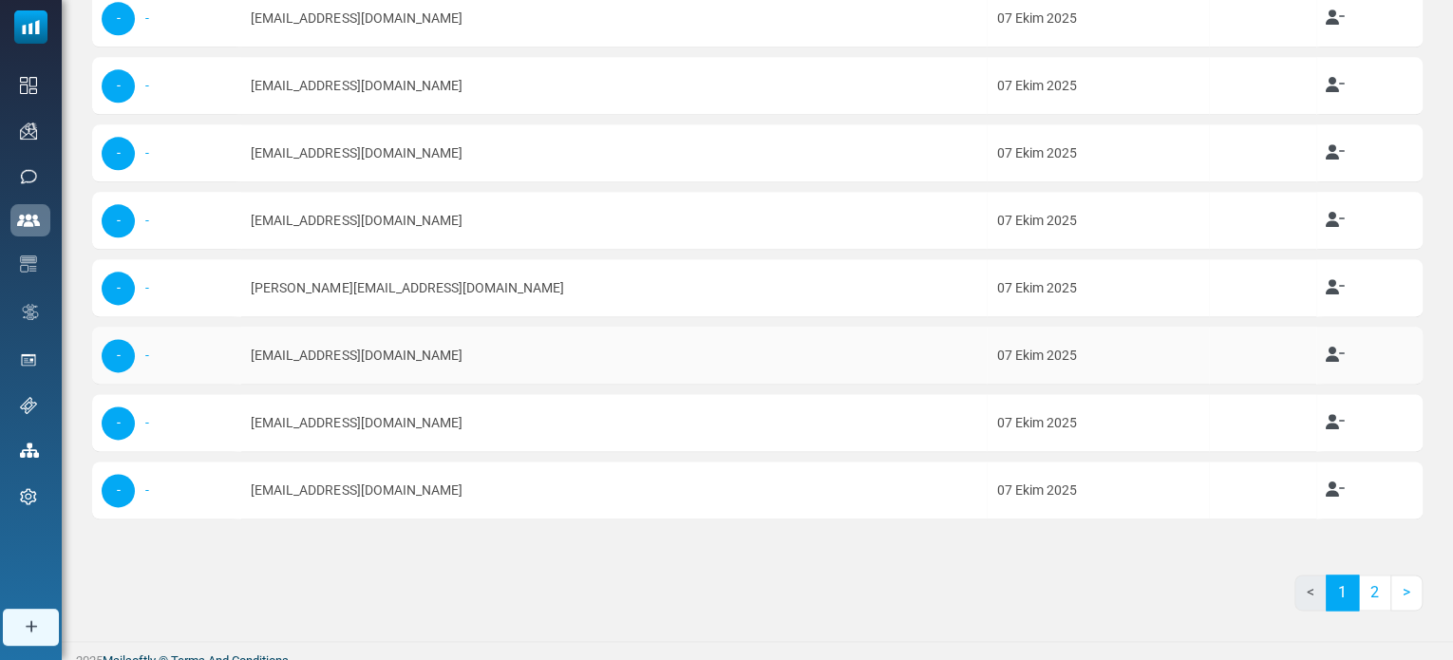
scroll to position [1069, 0]
click at [1380, 573] on link "2" at bounding box center [1374, 591] width 33 height 36
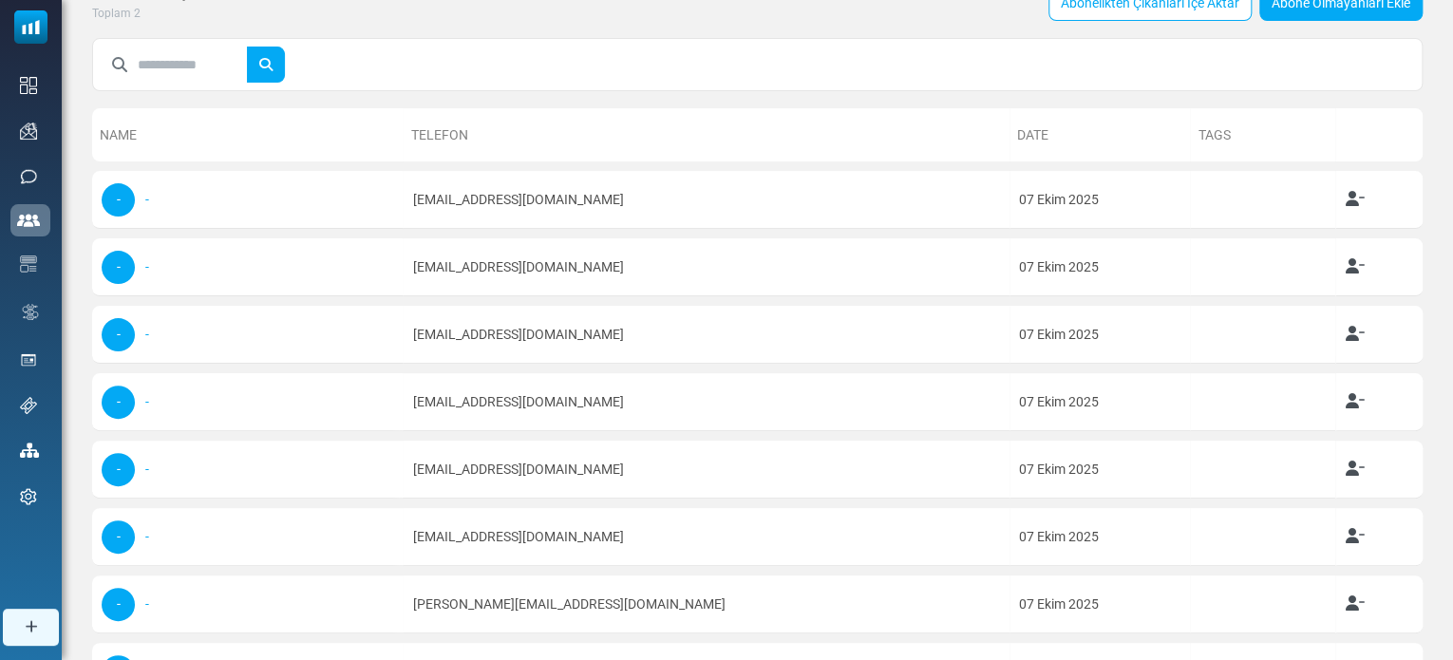
scroll to position [0, 0]
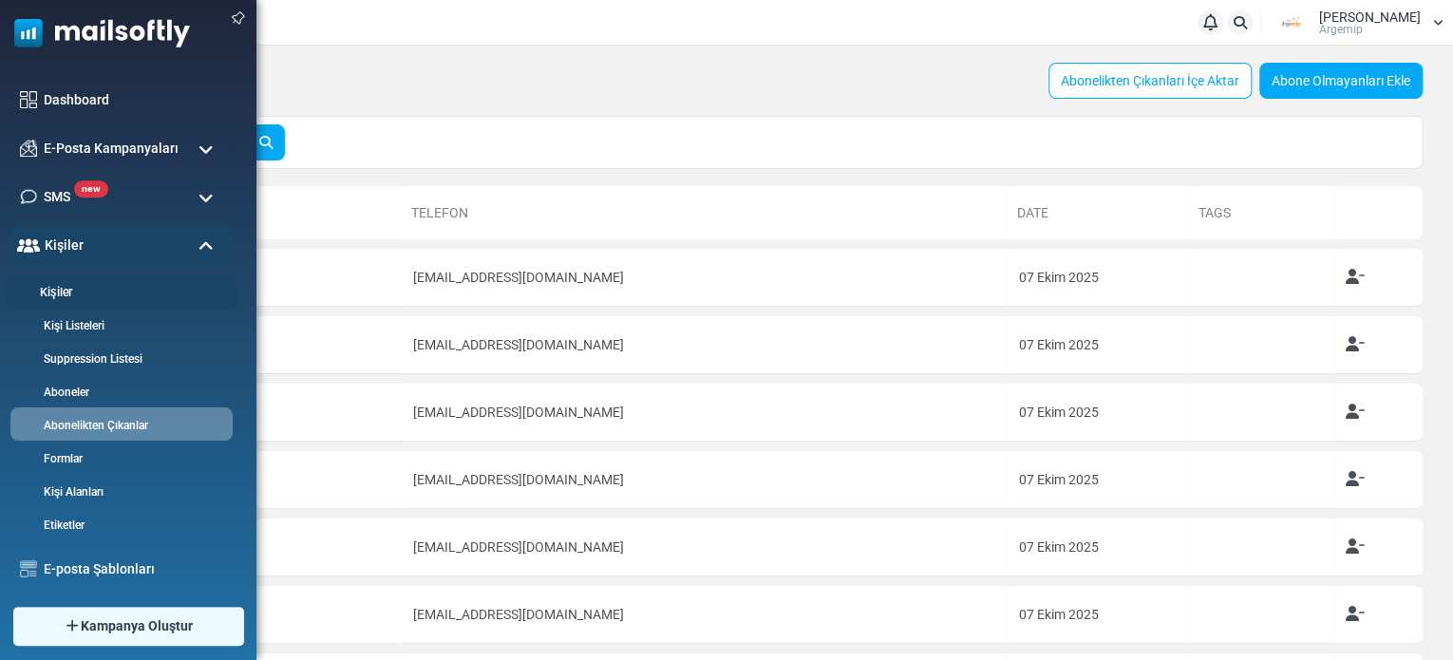
click at [152, 286] on link "Kişiler" at bounding box center [119, 293] width 228 height 18
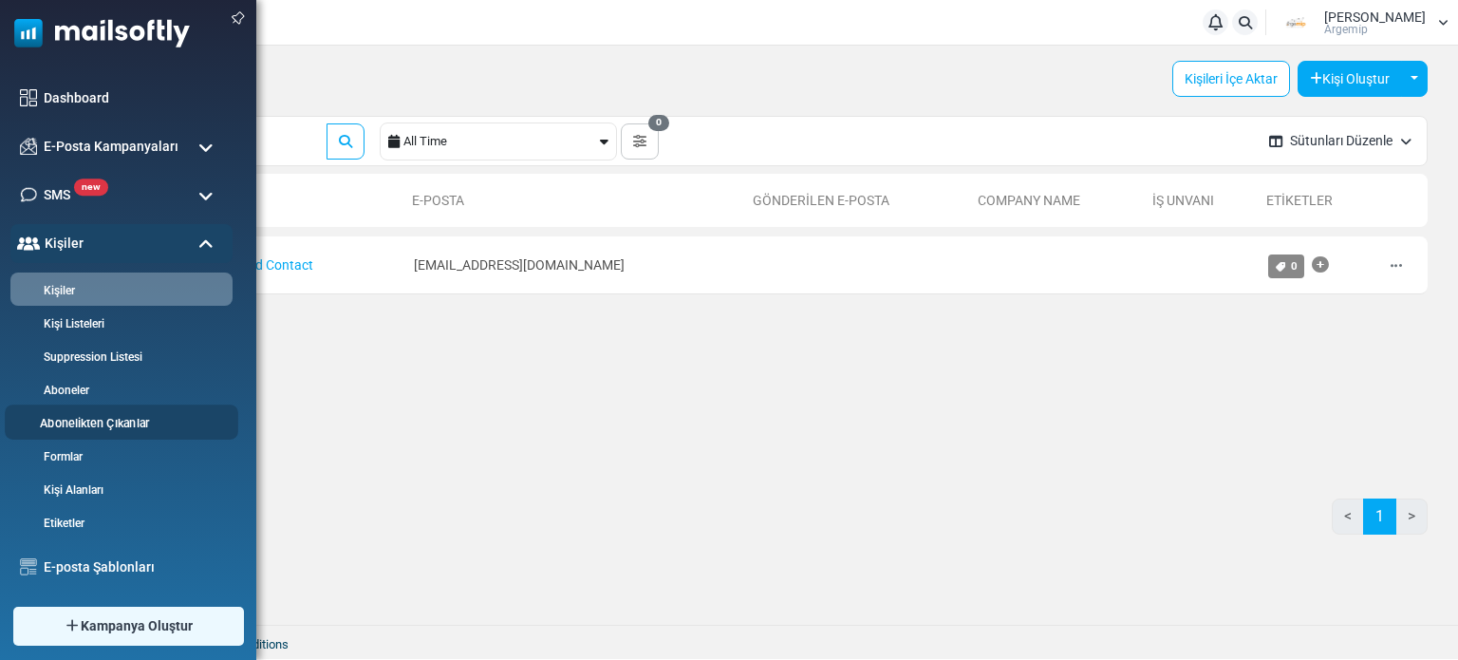
scroll to position [3, 0]
click at [192, 249] on div "Kişiler" at bounding box center [122, 242] width 234 height 41
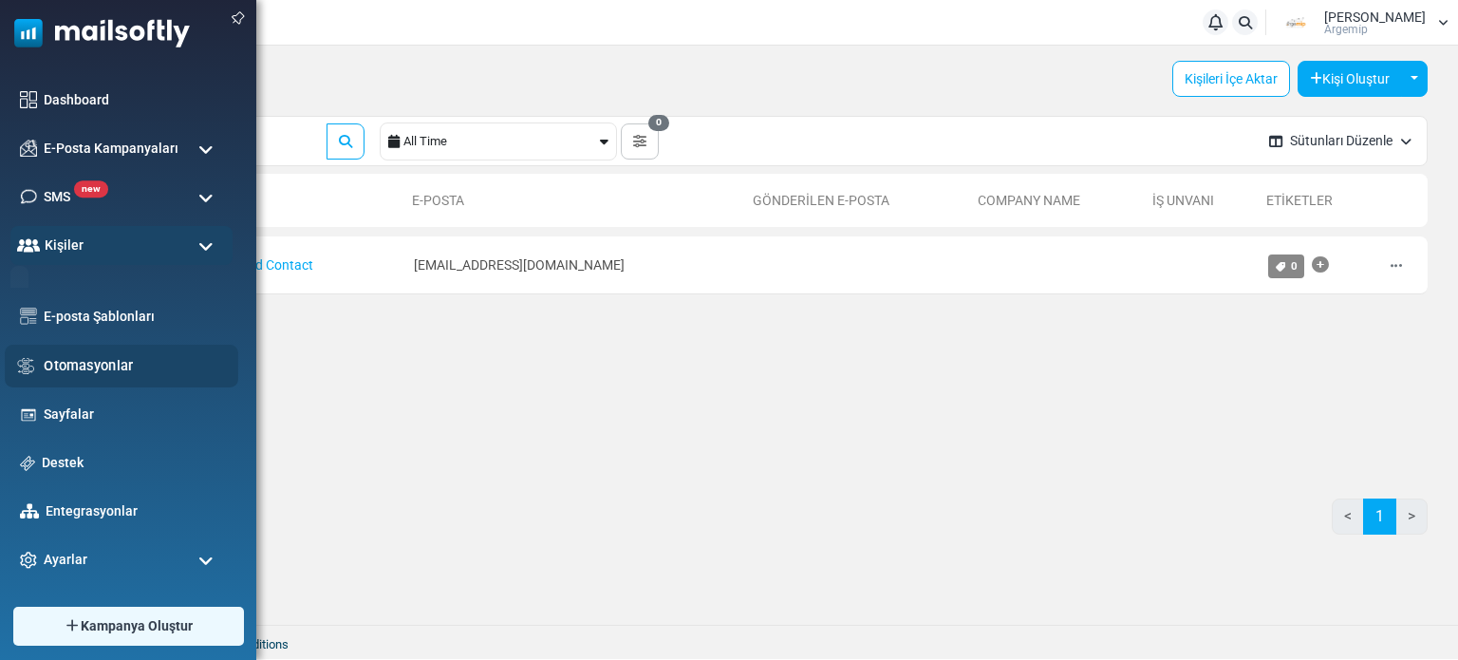
scroll to position [0, 0]
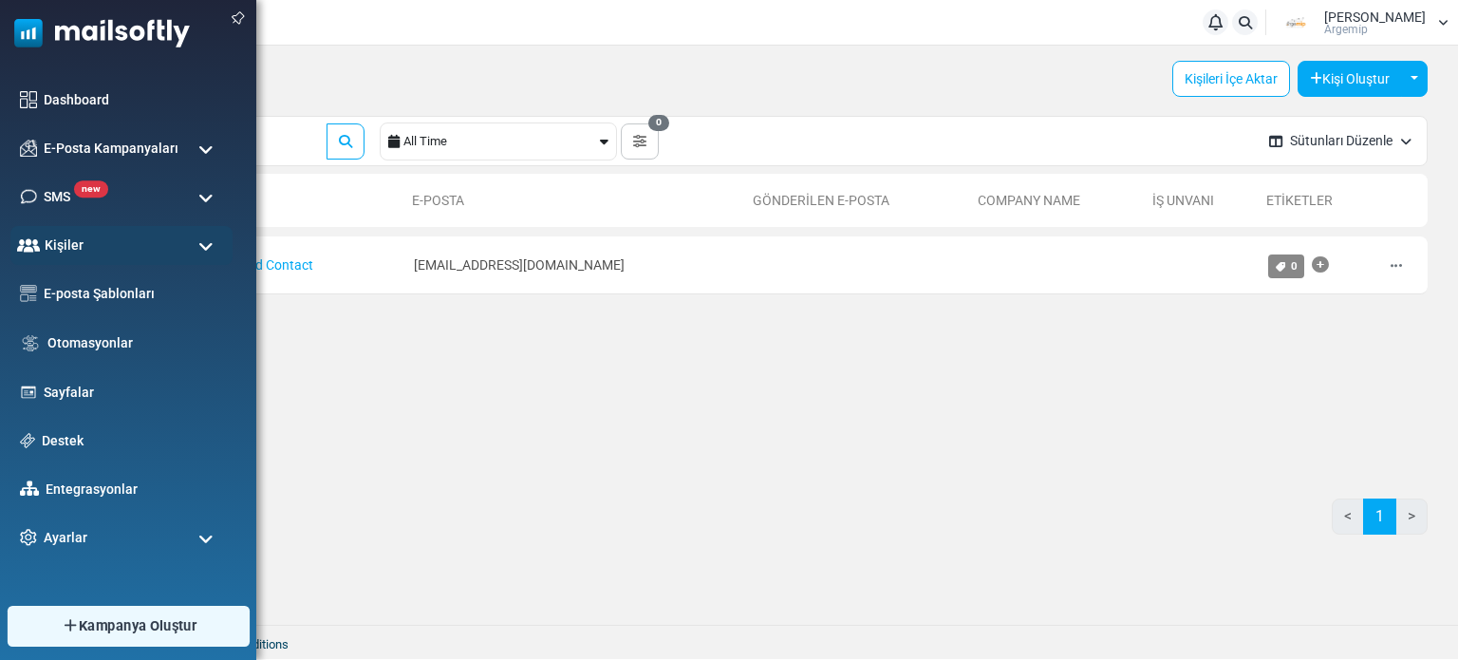
click at [132, 632] on span "Kampanya Oluştur" at bounding box center [138, 625] width 118 height 21
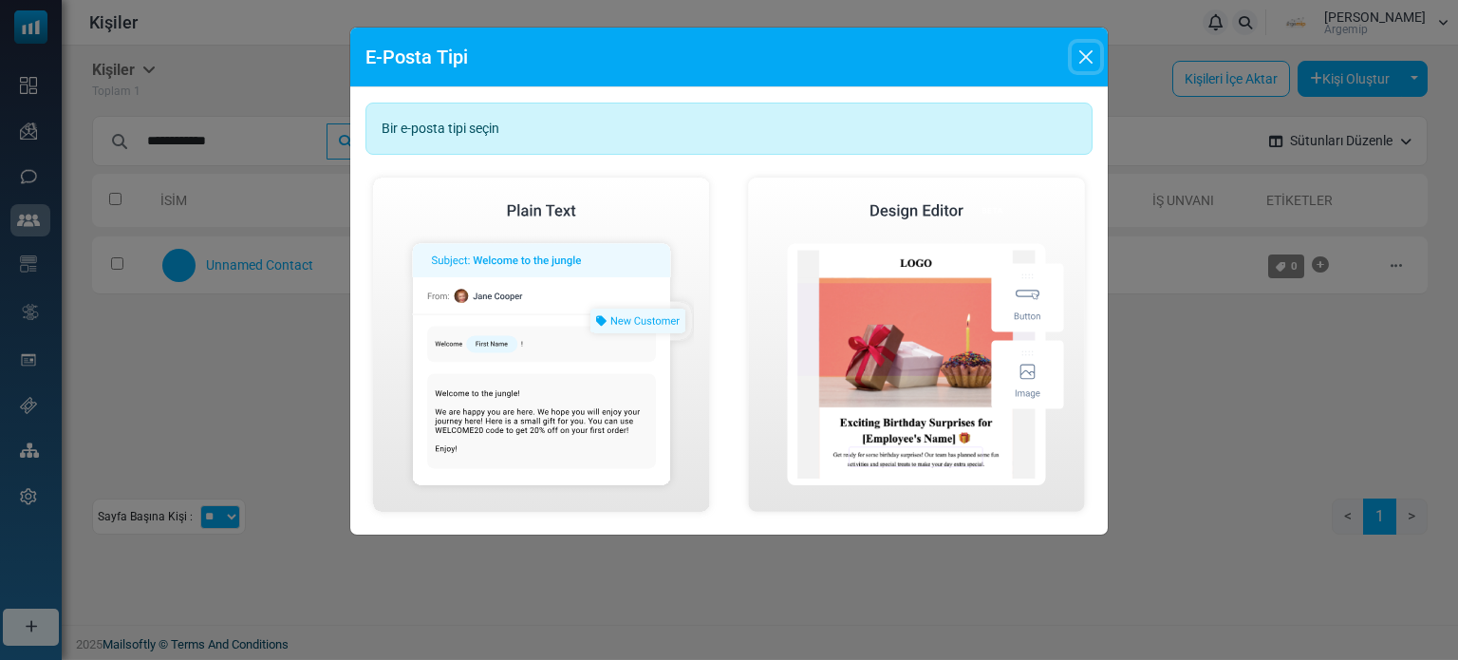
click at [1092, 62] on button "Close" at bounding box center [1086, 57] width 28 height 28
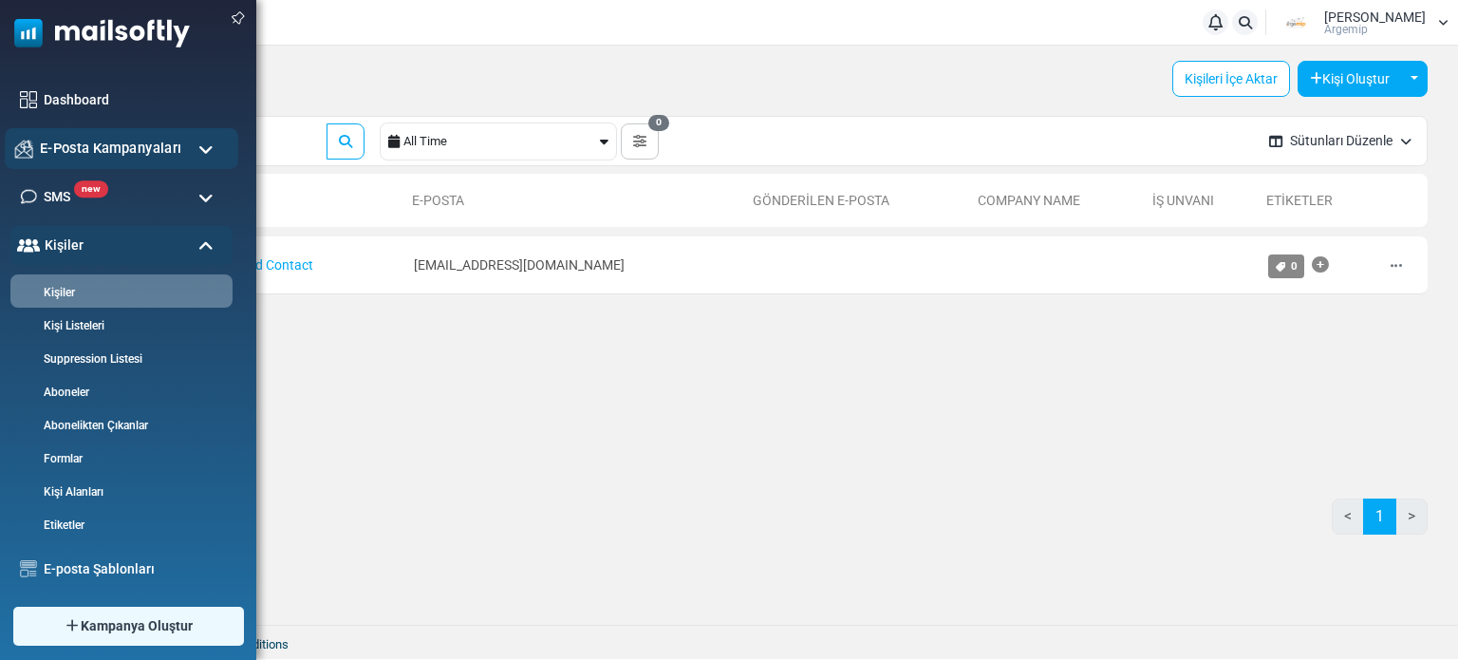
click at [141, 129] on div "E-Posta Kampanyaları" at bounding box center [122, 148] width 234 height 41
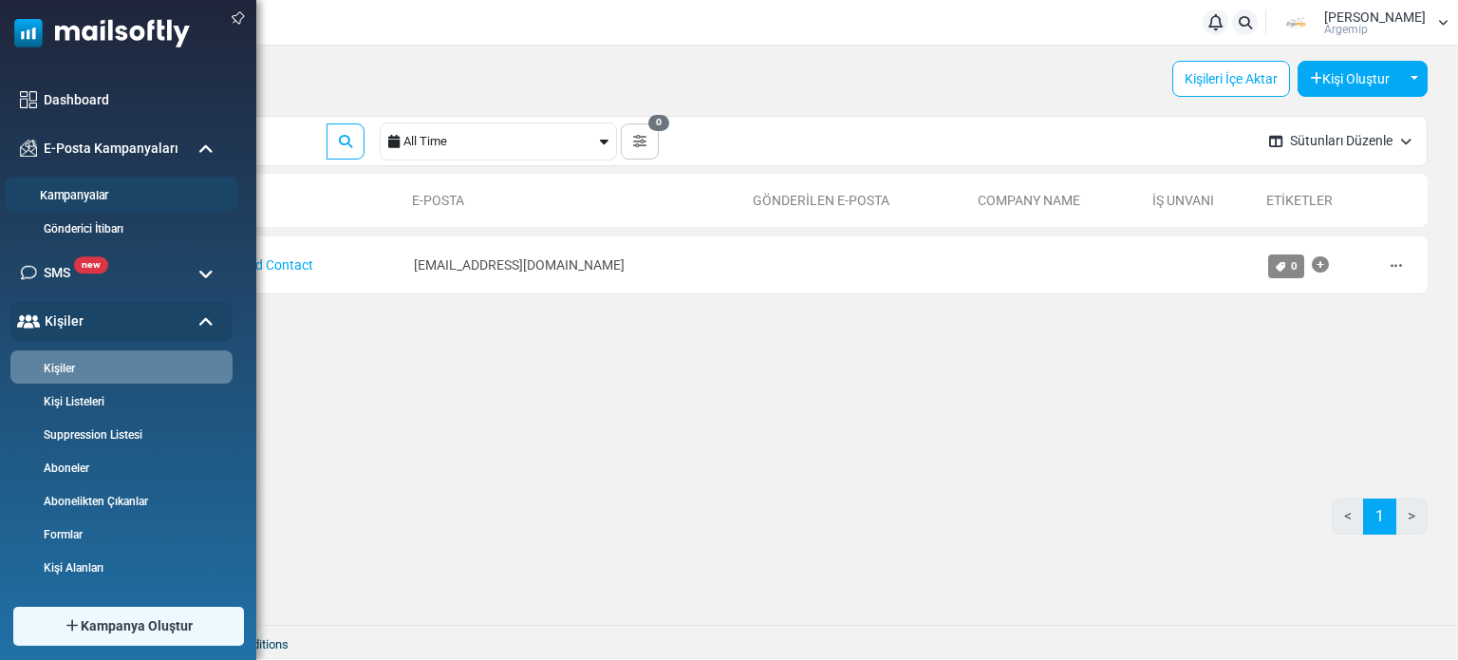
click at [104, 193] on link "Kampanyalar" at bounding box center [119, 196] width 228 height 18
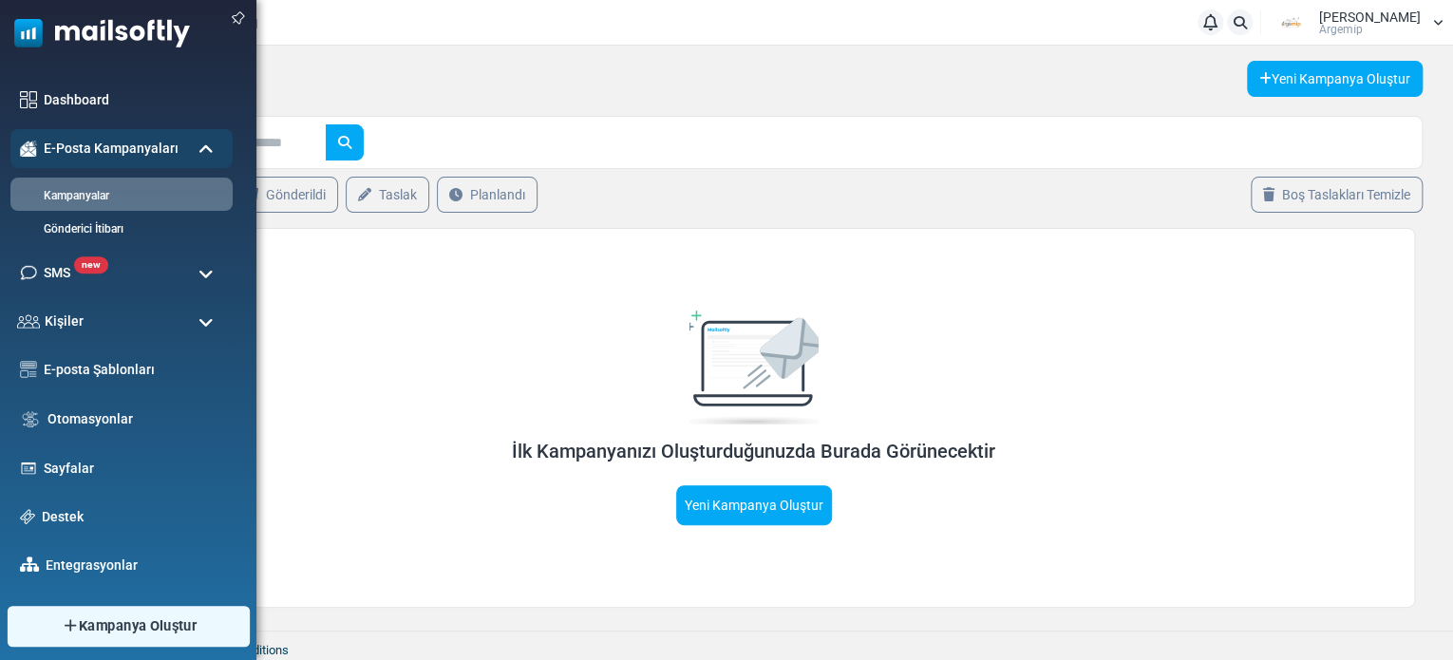
click at [47, 629] on link "Kampanya Oluştur" at bounding box center [128, 626] width 242 height 41
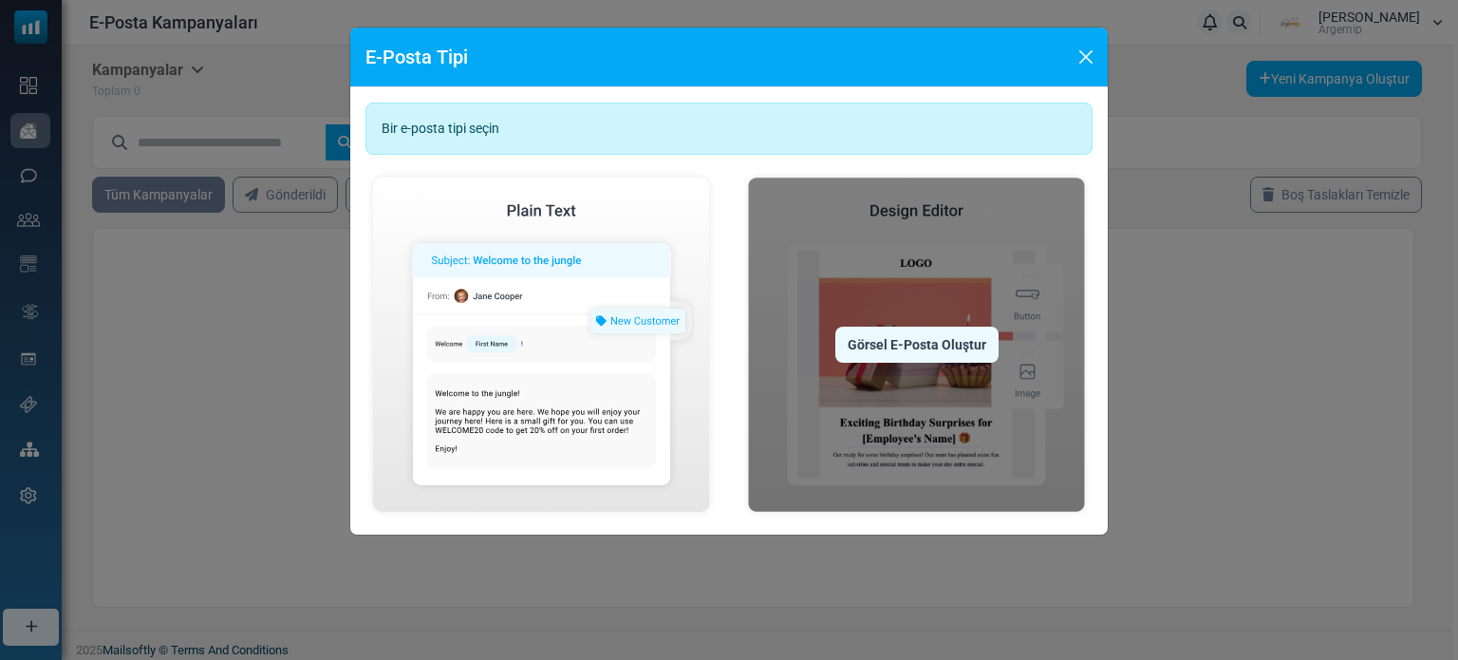
click at [915, 311] on img at bounding box center [917, 344] width 352 height 349
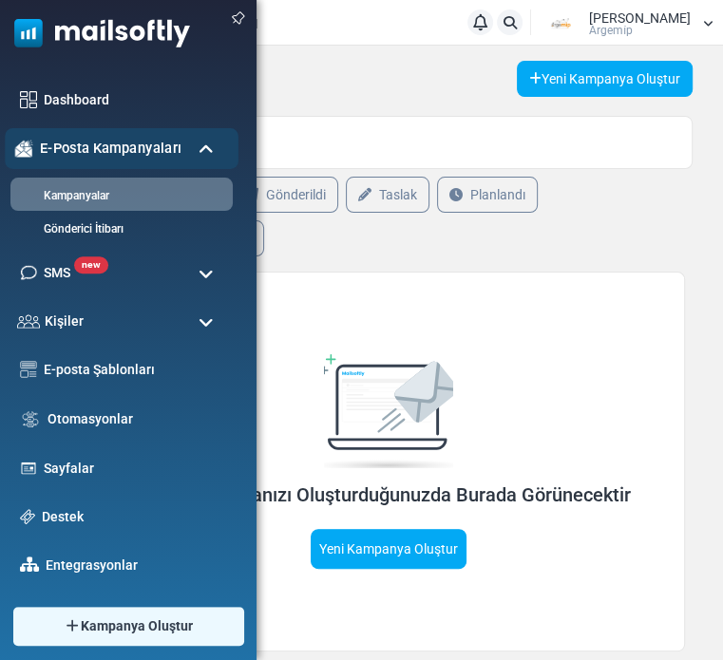
click at [122, 147] on span "E-Posta Kampanyaları" at bounding box center [110, 148] width 141 height 21
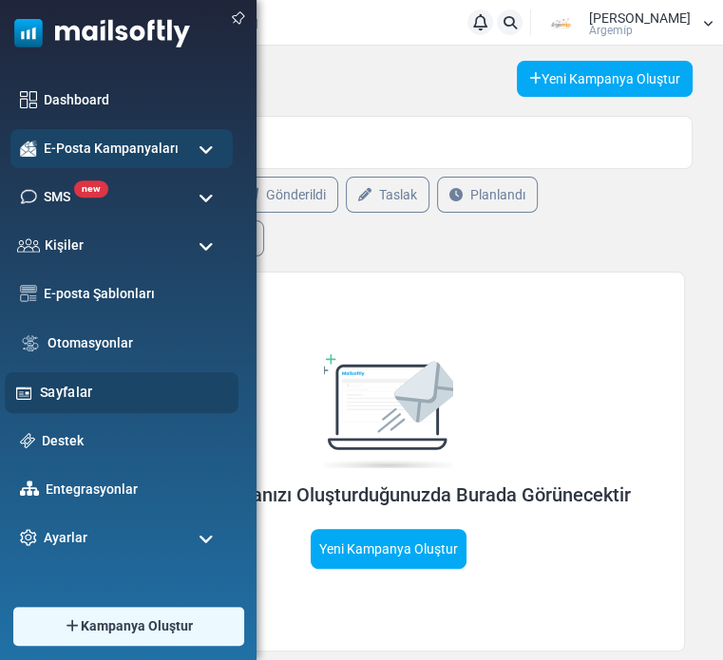
click at [112, 379] on div "Sayfalar" at bounding box center [122, 392] width 234 height 41
click at [93, 379] on div "Sayfalar" at bounding box center [122, 392] width 234 height 41
click at [71, 386] on link "Sayfalar" at bounding box center [134, 392] width 188 height 21
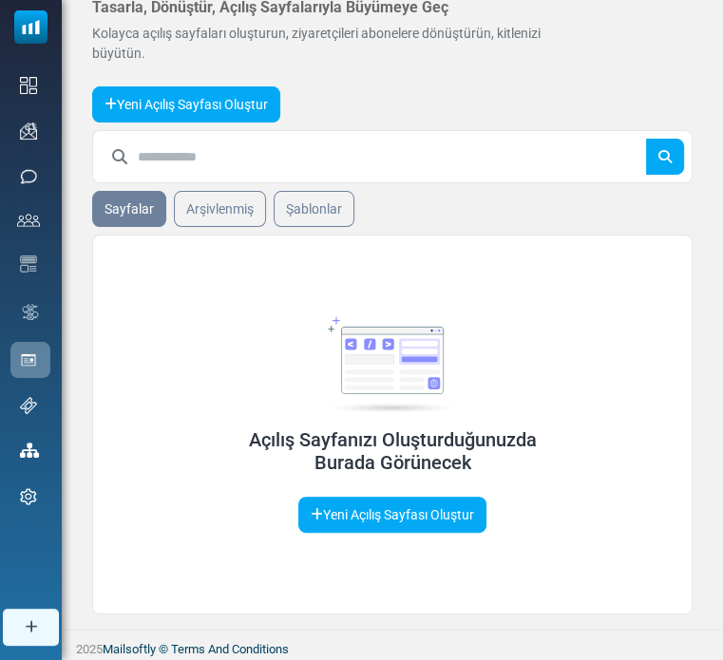
scroll to position [65, 0]
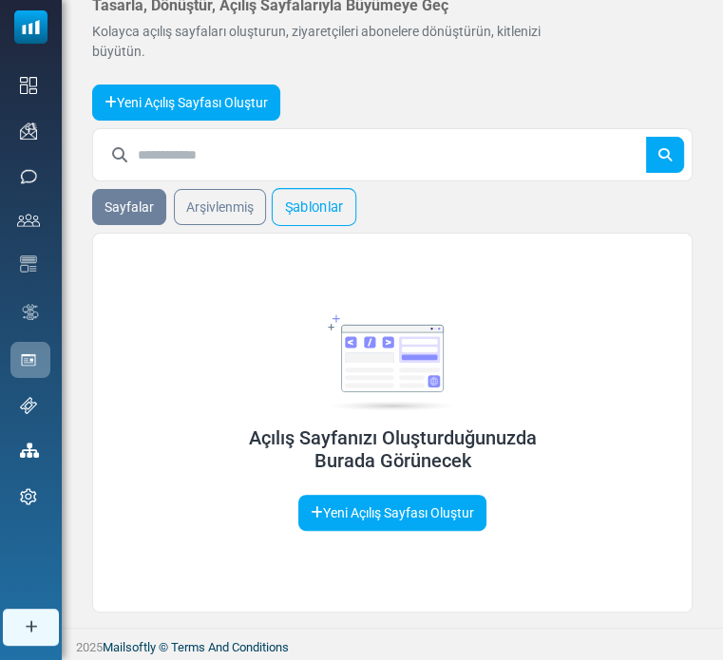
click at [300, 200] on link "Şablonlar" at bounding box center [314, 207] width 85 height 38
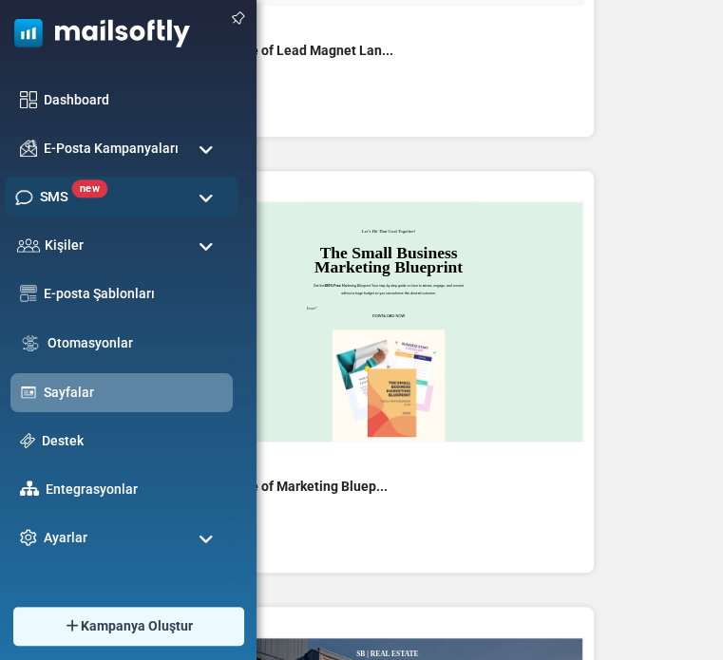
scroll to position [561, 0]
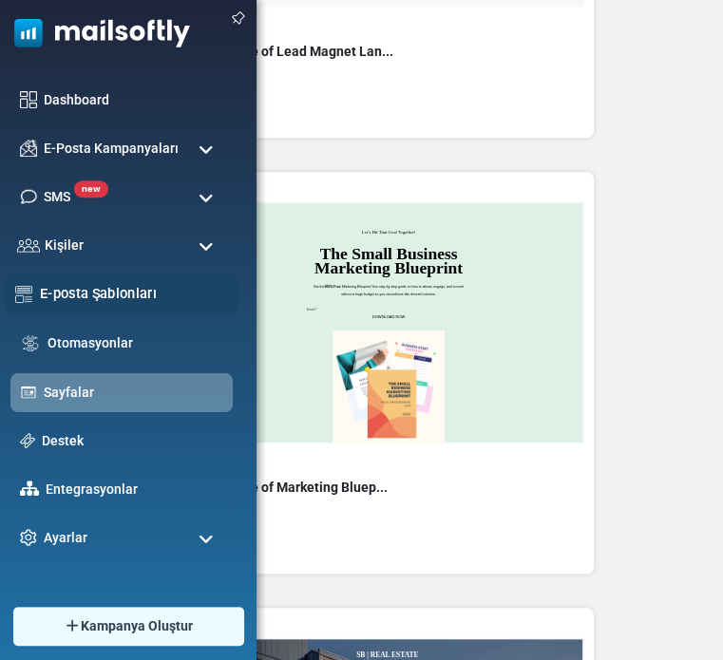
click at [114, 298] on link "E-posta Şablonları" at bounding box center [134, 293] width 188 height 21
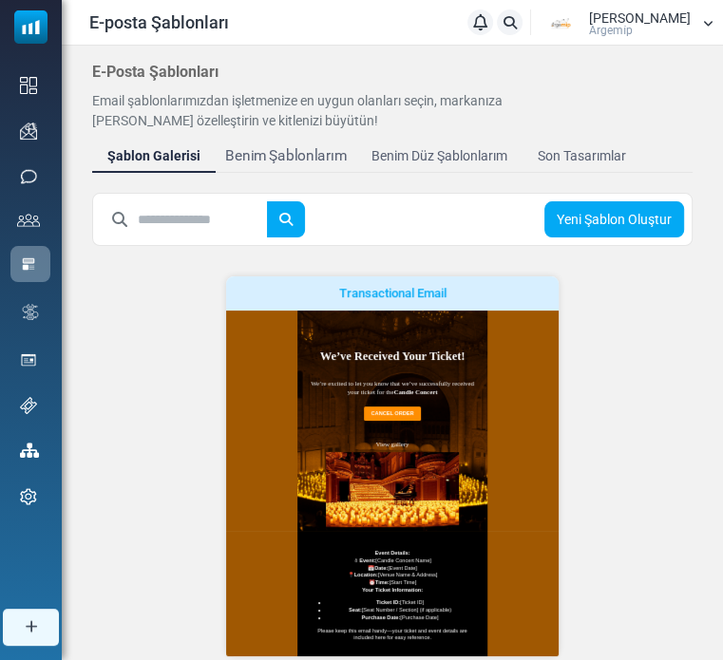
click at [299, 151] on div "Benim Şablonlarım" at bounding box center [286, 156] width 122 height 22
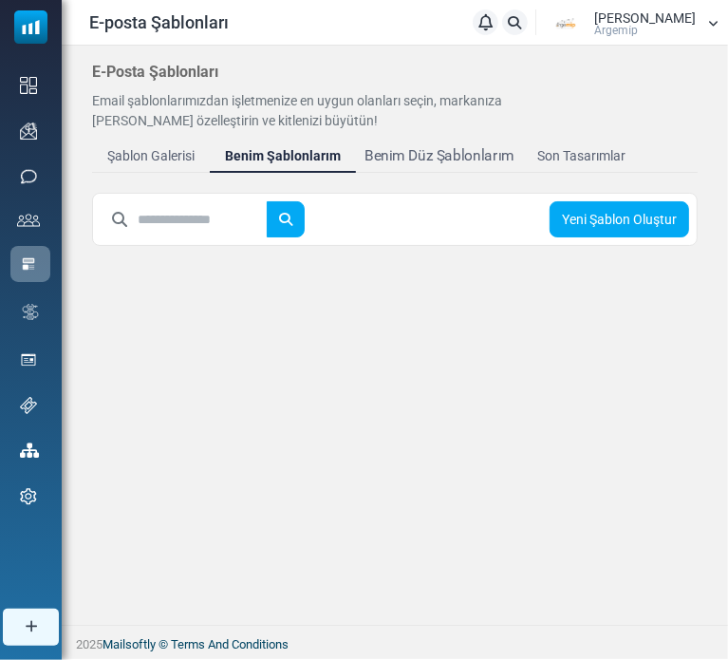
click at [439, 147] on div "Benim Düz Şablonlarım" at bounding box center [439, 156] width 149 height 22
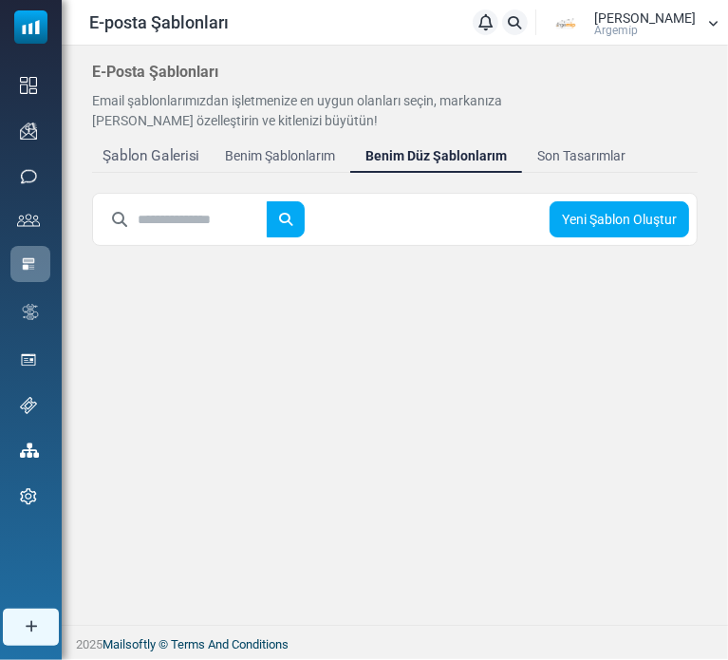
click at [136, 150] on div "Şablon Galerisi" at bounding box center [151, 156] width 96 height 22
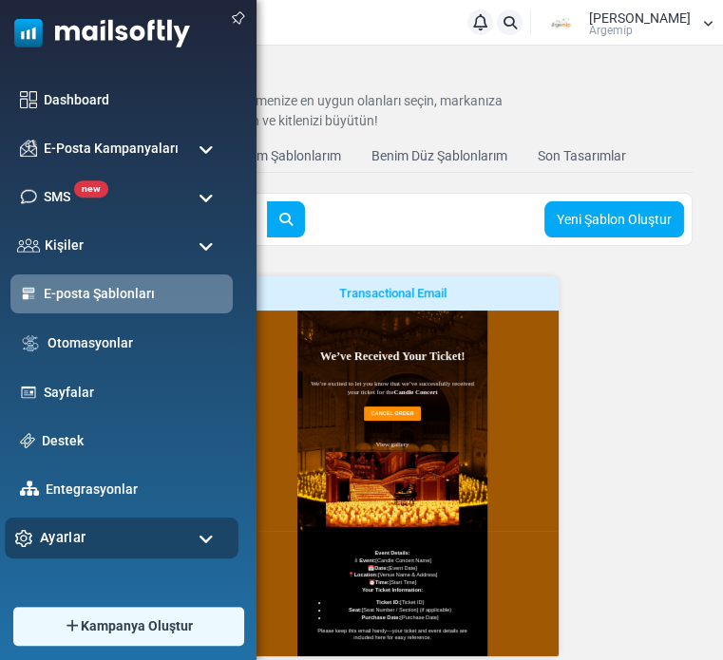
click at [86, 538] on div "Ayarlar" at bounding box center [122, 537] width 234 height 41
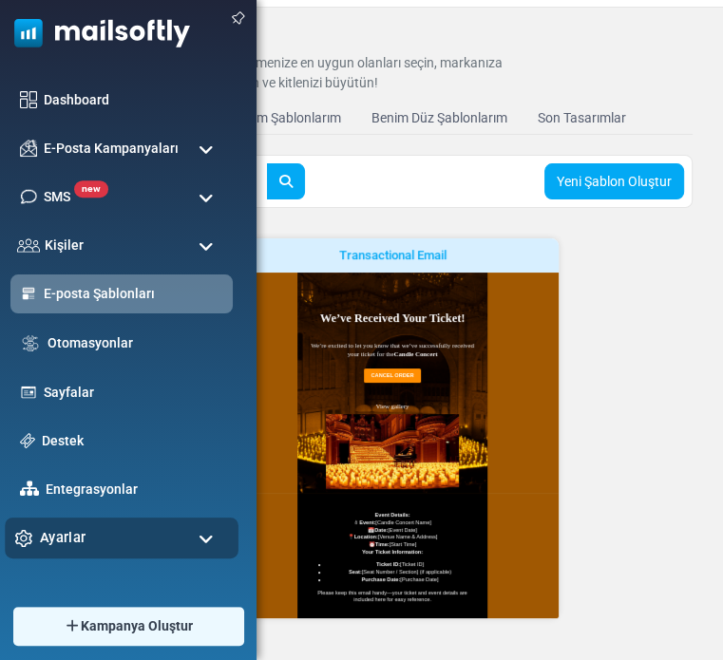
click at [86, 537] on div "Ayarlar" at bounding box center [122, 537] width 234 height 41
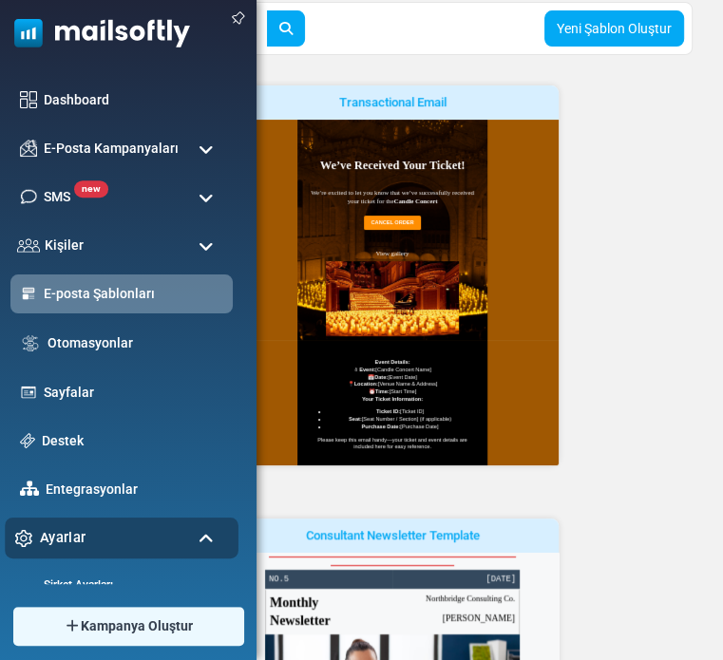
scroll to position [190, 0]
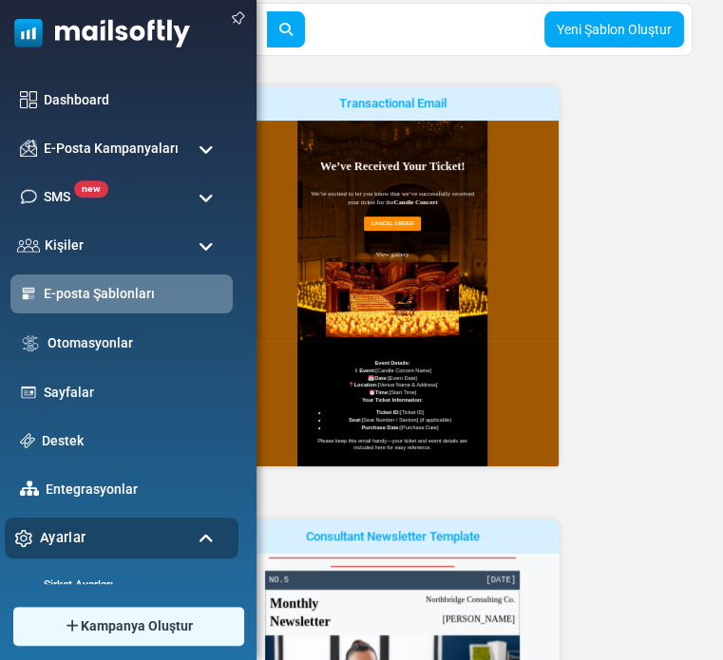
click at [99, 535] on div "Ayarlar" at bounding box center [122, 537] width 234 height 41
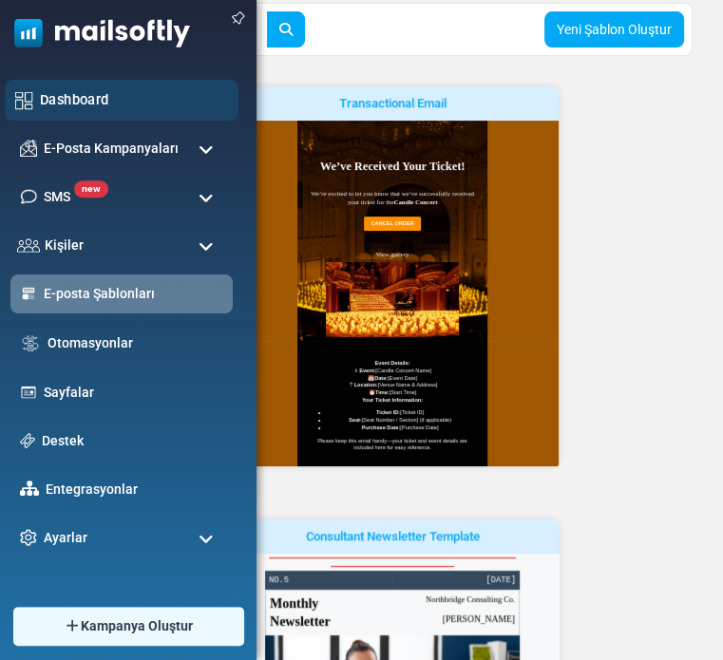
scroll to position [189, 0]
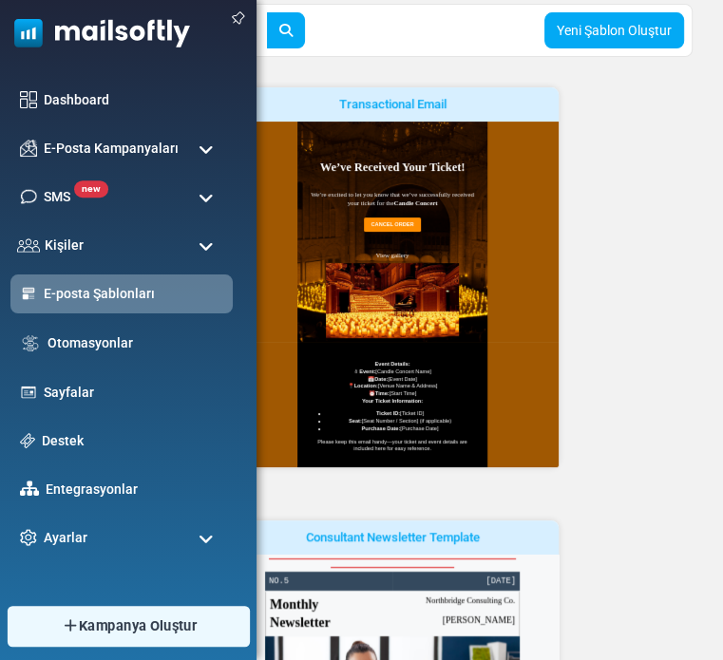
click at [116, 609] on link "Kampanya Oluştur" at bounding box center [128, 626] width 242 height 41
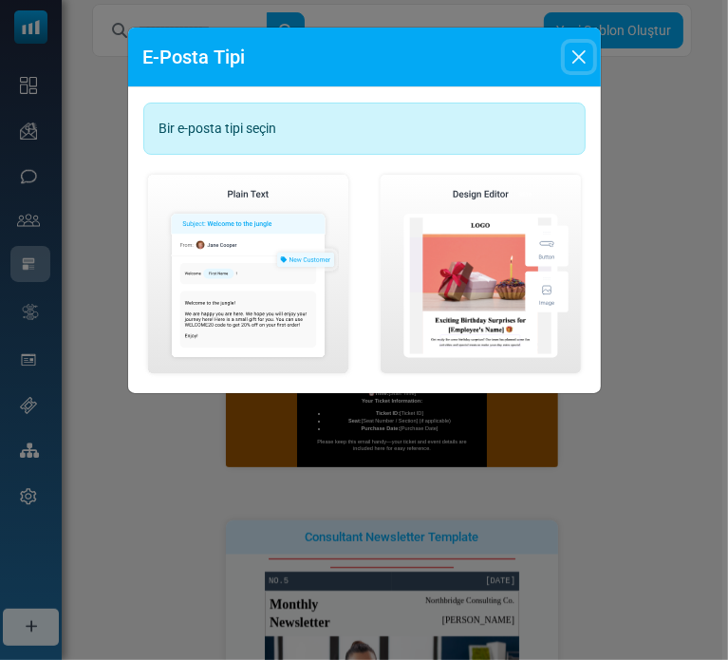
click at [570, 57] on button "Close" at bounding box center [579, 57] width 28 height 28
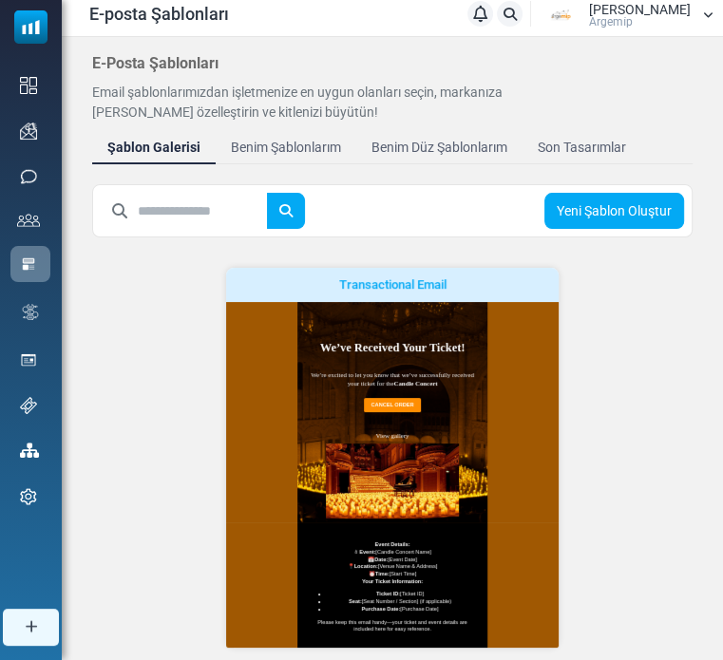
scroll to position [0, 0]
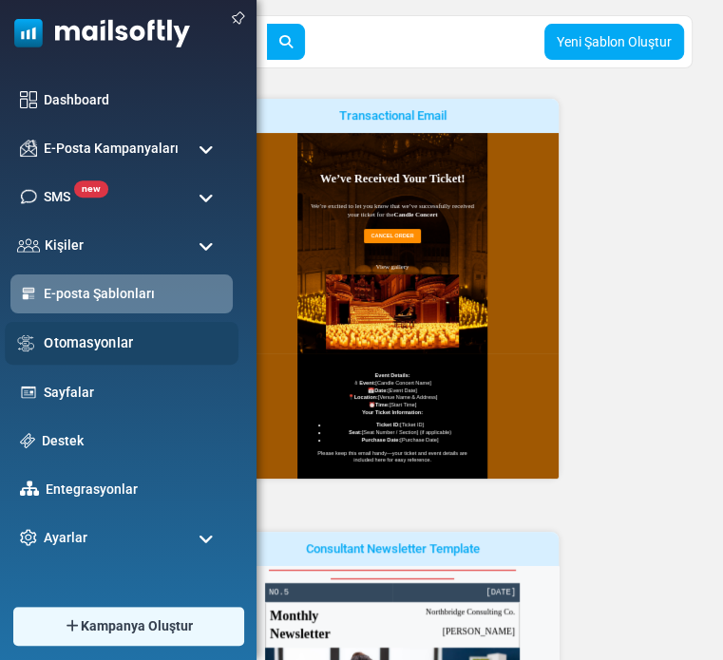
click at [117, 345] on link "Otomasyonlar" at bounding box center [136, 342] width 184 height 21
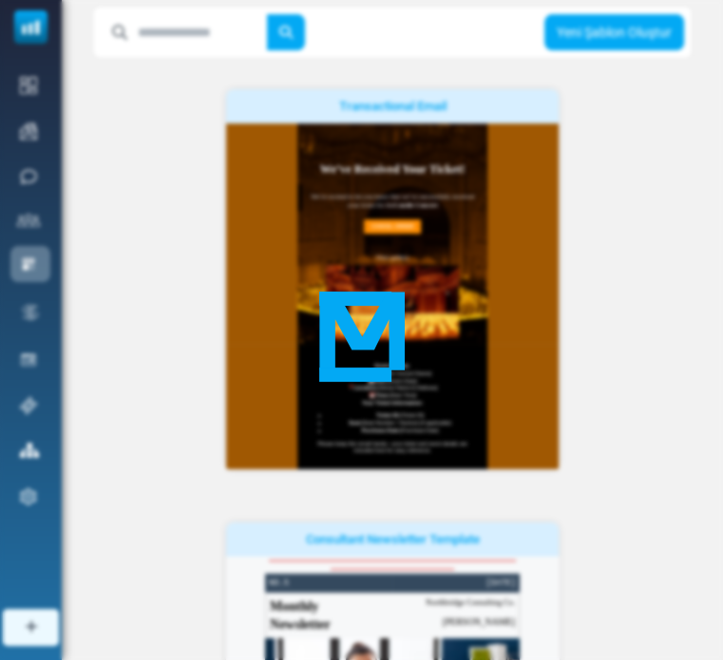
scroll to position [188, 0]
